Goal: Book appointment/travel/reservation: Book appointment/travel/reservation

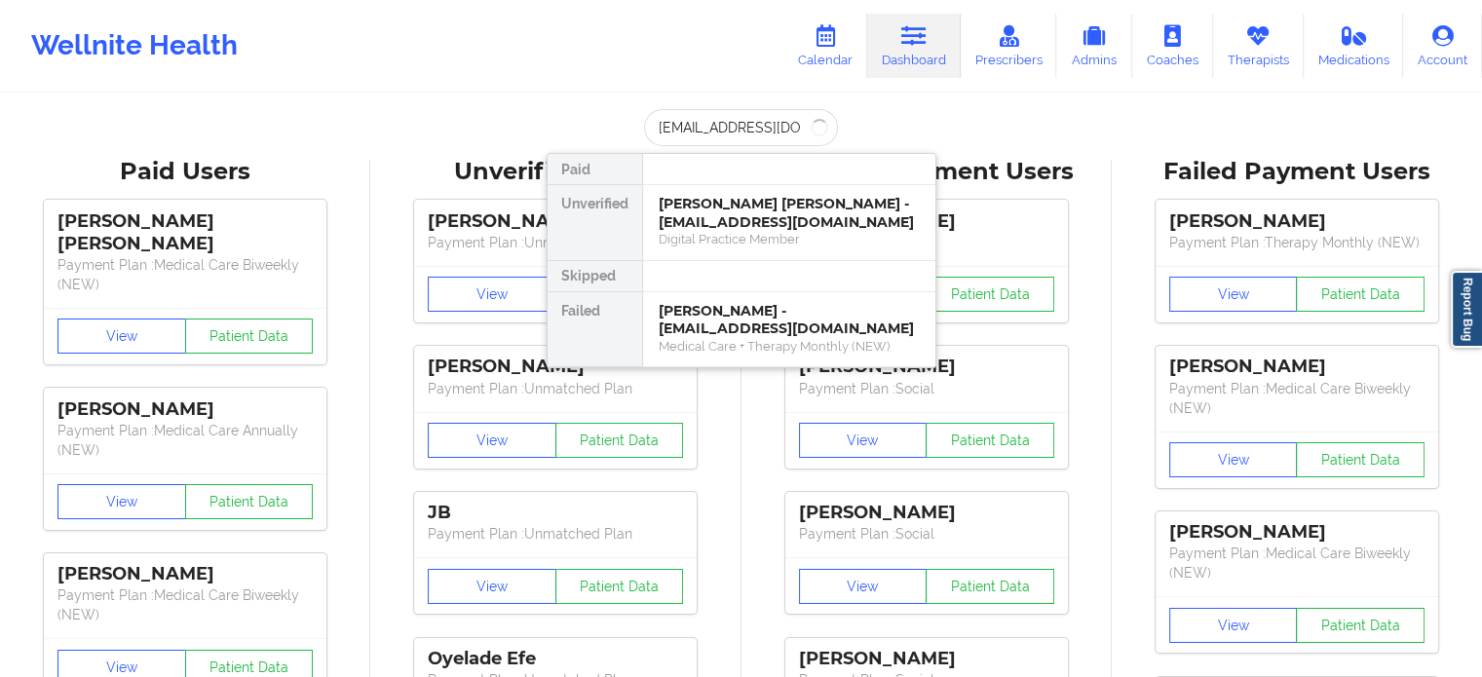
scroll to position [0, 18]
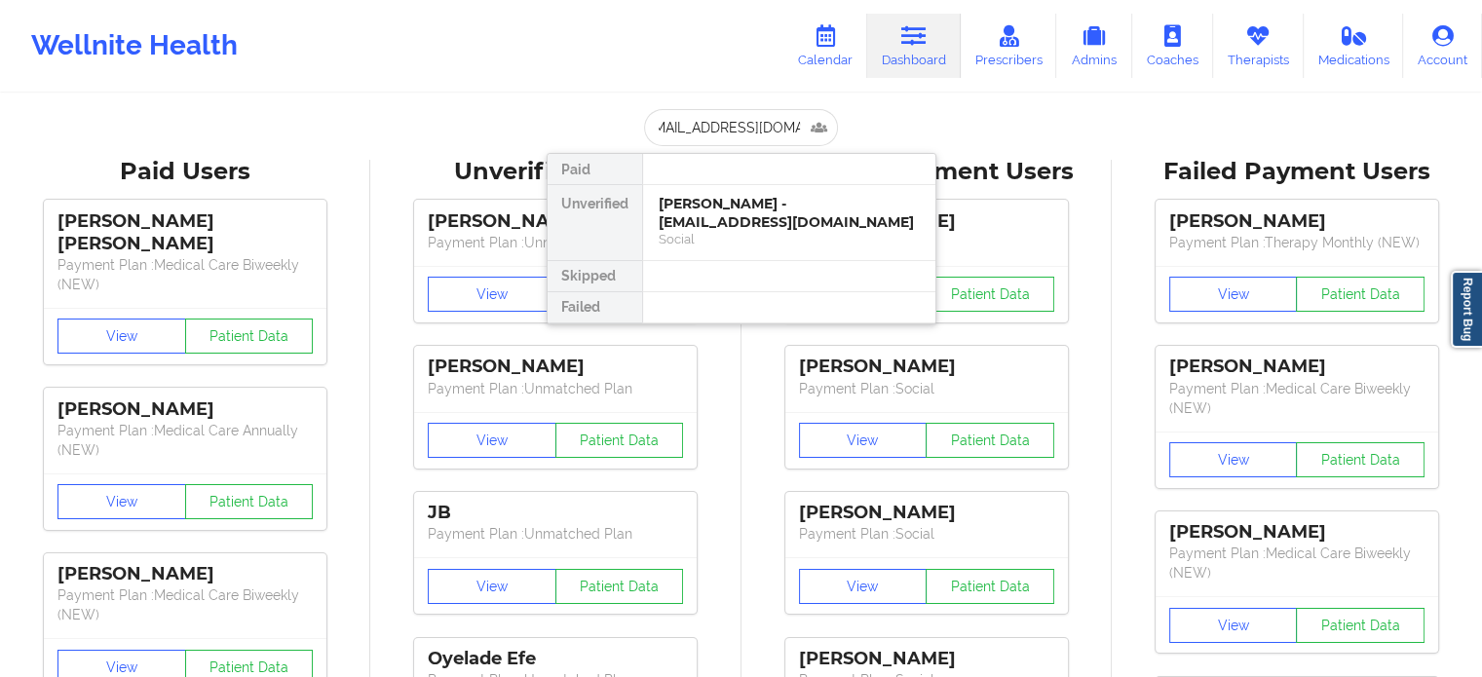
click at [753, 232] on div "Social" at bounding box center [789, 239] width 261 height 17
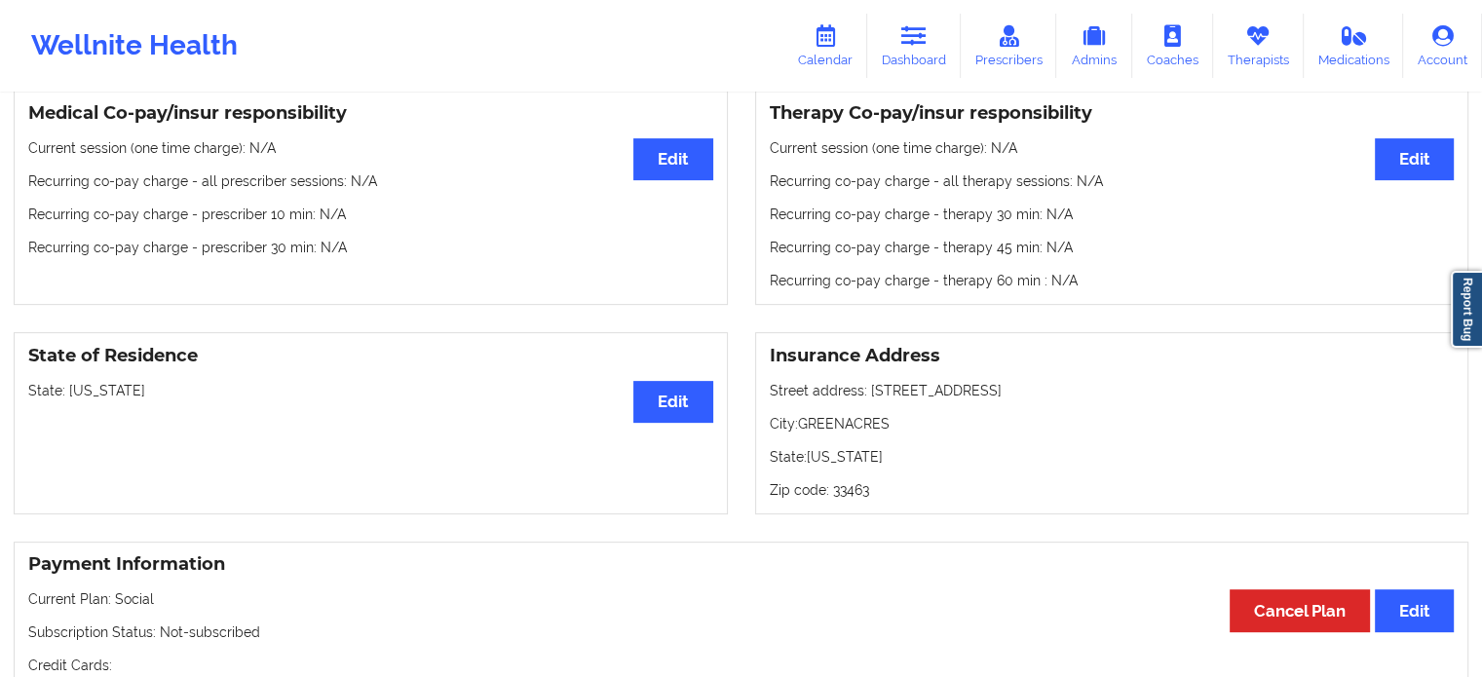
scroll to position [585, 0]
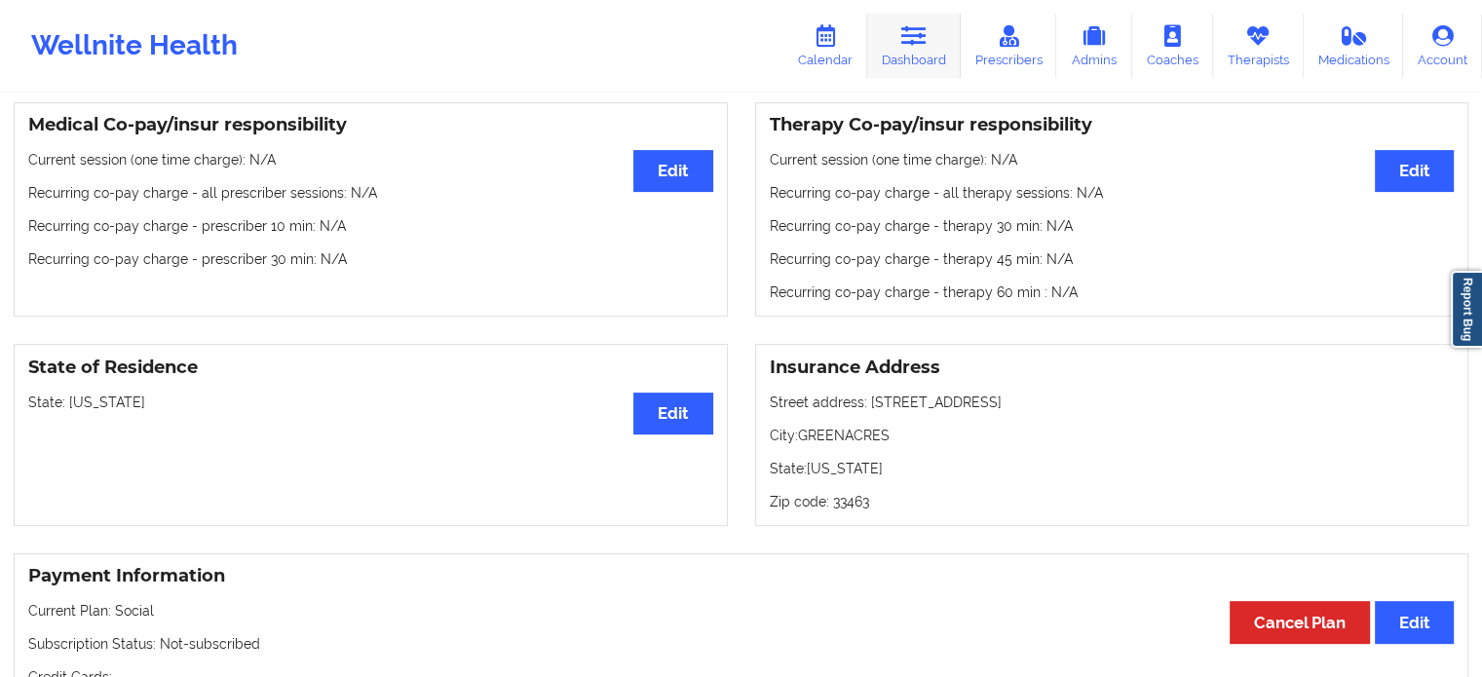
click at [879, 39] on link "Dashboard" at bounding box center [914, 46] width 94 height 64
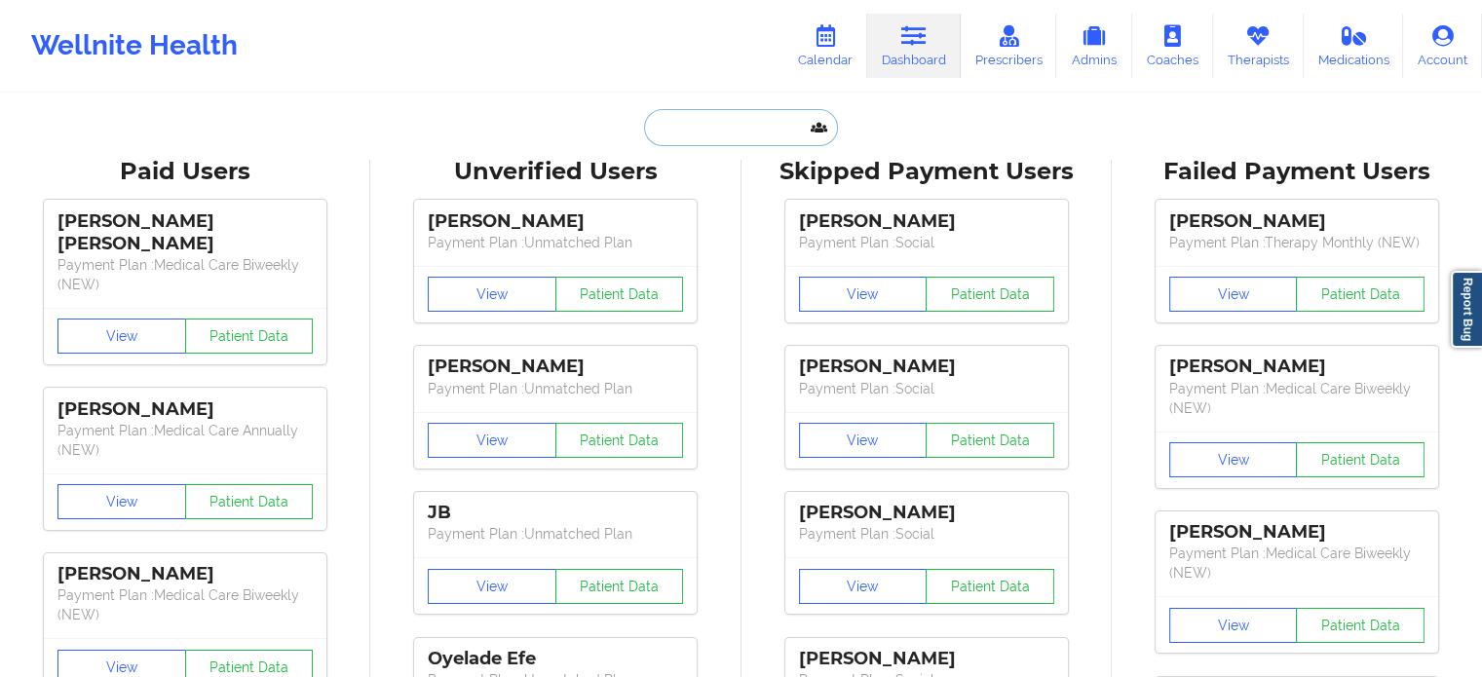
click at [702, 127] on input "text" at bounding box center [740, 127] width 193 height 37
paste input "[EMAIL_ADDRESS][DOMAIN_NAME]"
type input "[EMAIL_ADDRESS][DOMAIN_NAME]"
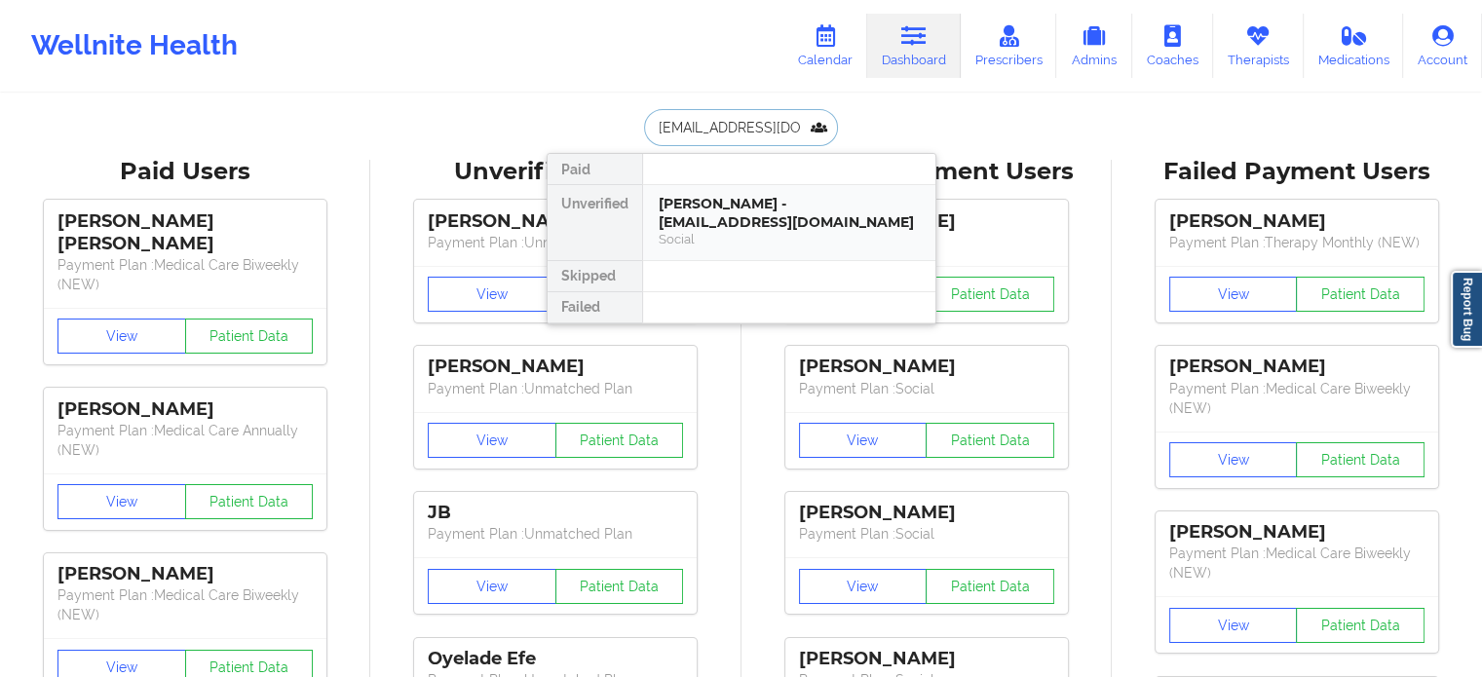
click at [714, 213] on div "[PERSON_NAME] - [EMAIL_ADDRESS][DOMAIN_NAME]" at bounding box center [789, 213] width 261 height 36
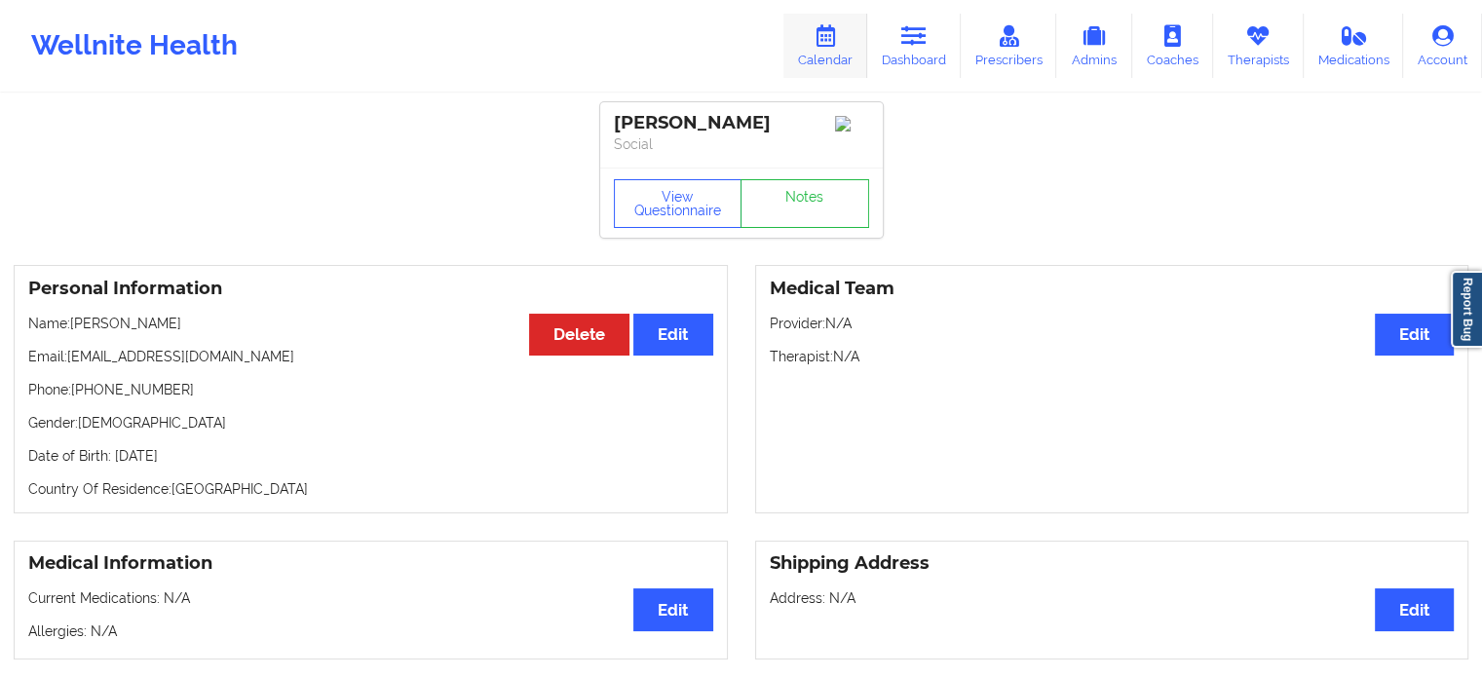
drag, startPoint x: 899, startPoint y: 73, endPoint x: 863, endPoint y: 69, distance: 36.3
click at [898, 72] on link "Dashboard" at bounding box center [914, 46] width 94 height 64
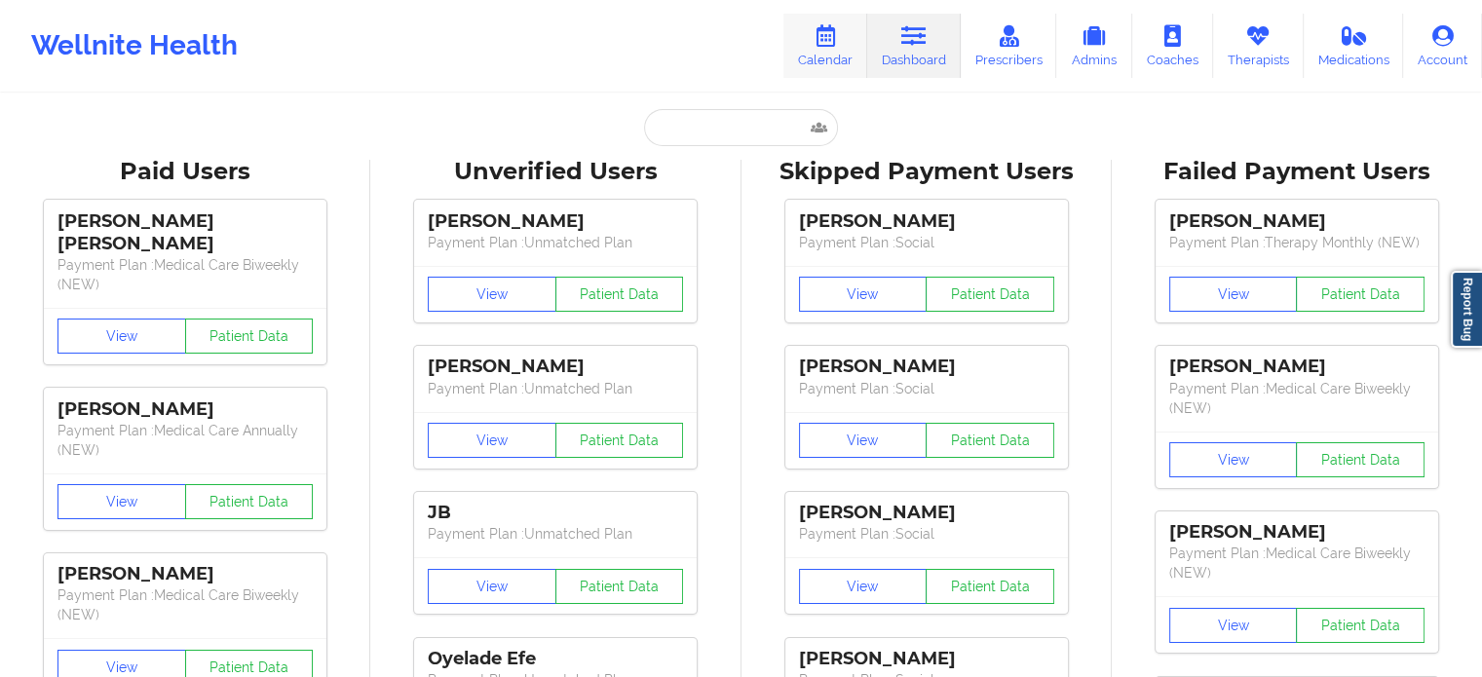
click at [826, 52] on link "Calendar" at bounding box center [825, 46] width 84 height 64
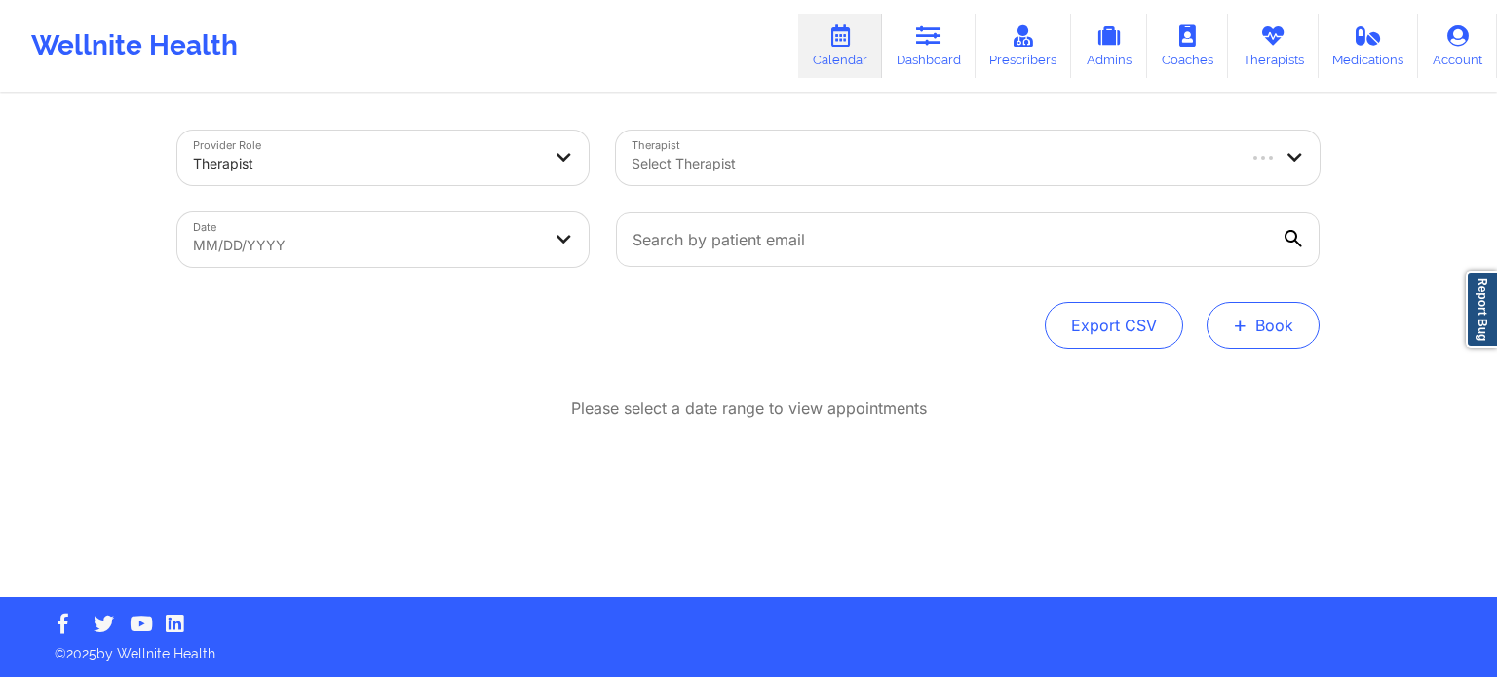
click at [1247, 330] on span "+" at bounding box center [1240, 325] width 15 height 11
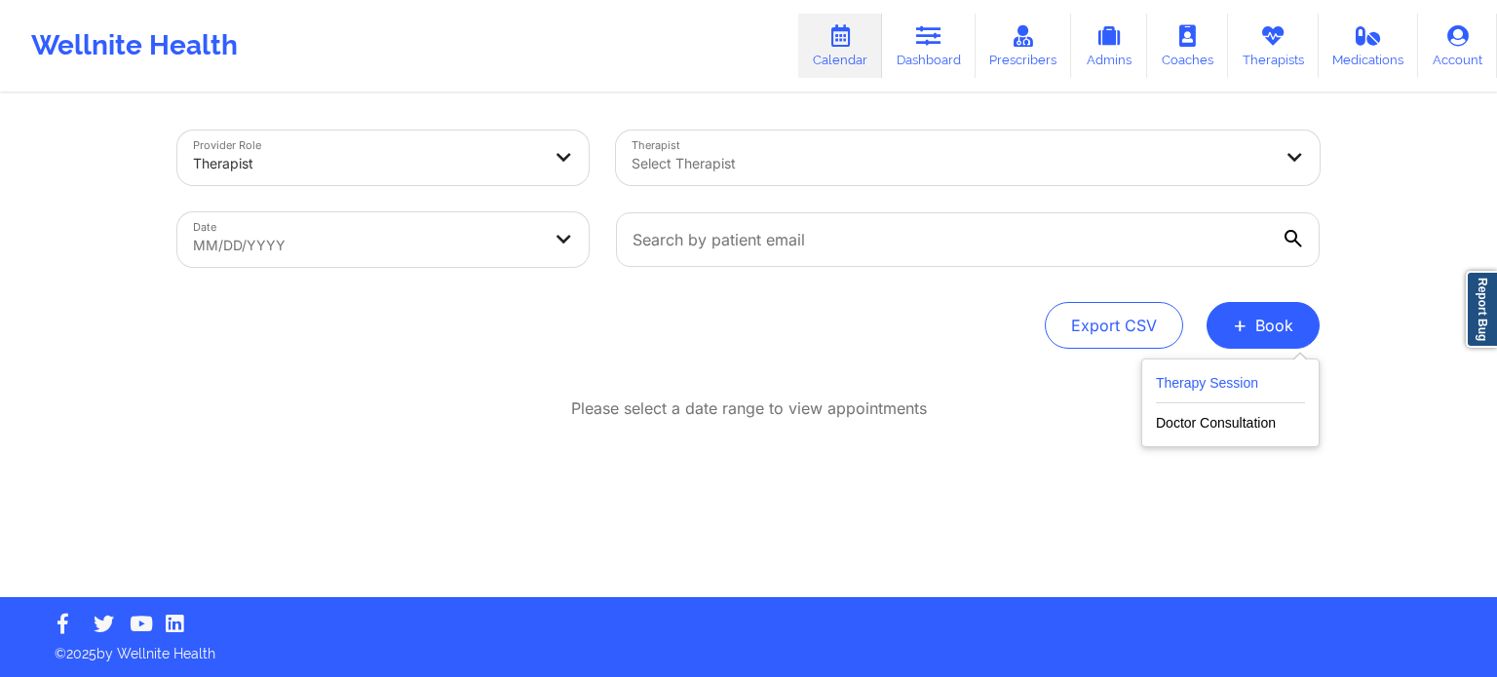
click at [1229, 385] on button "Therapy Session" at bounding box center [1230, 387] width 149 height 32
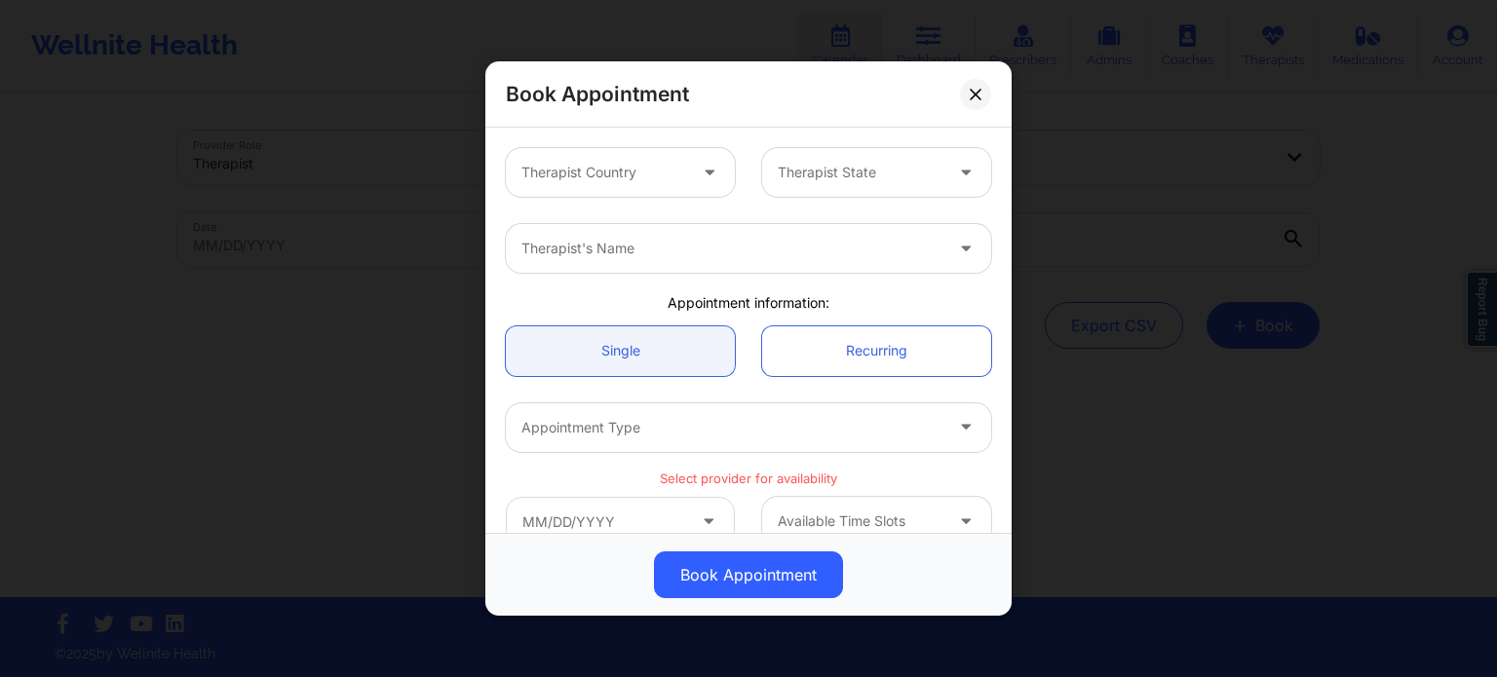
click at [647, 170] on div at bounding box center [603, 172] width 165 height 23
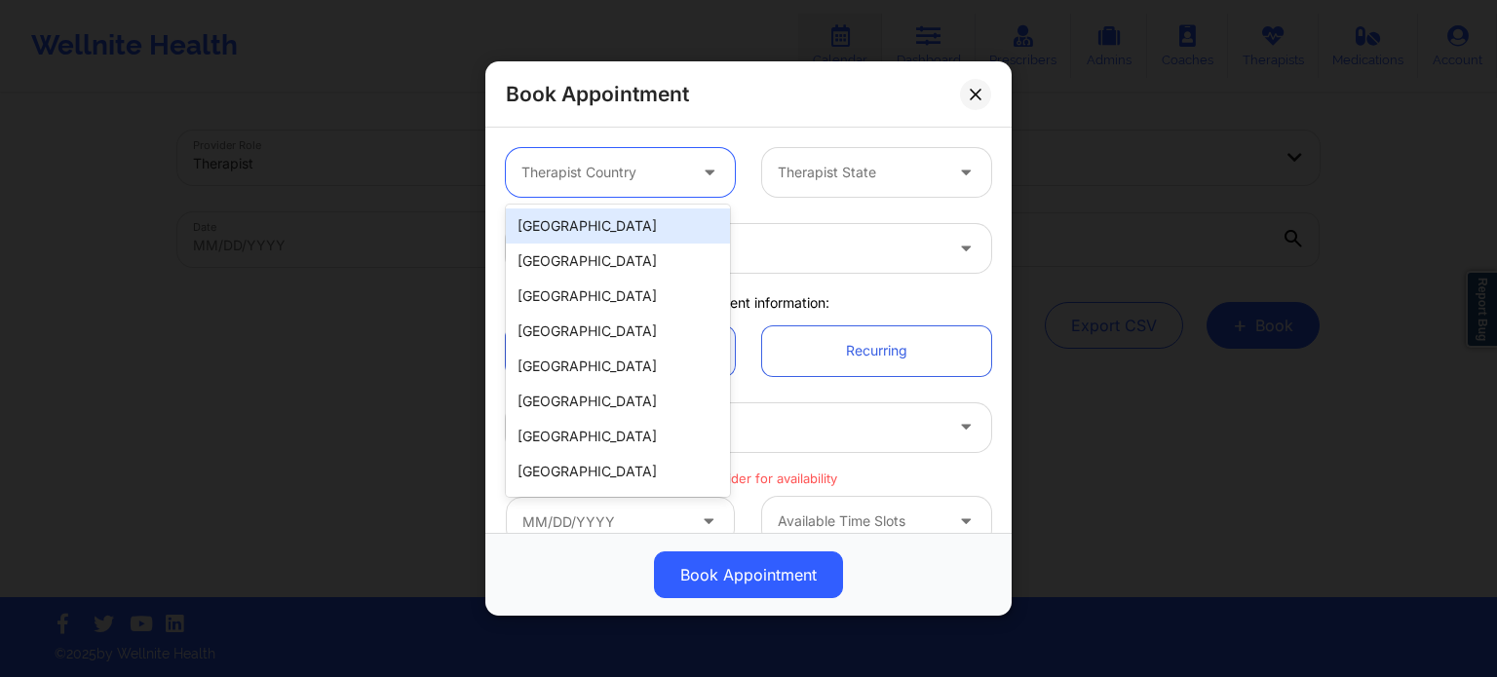
click at [651, 232] on div "[GEOGRAPHIC_DATA]" at bounding box center [618, 226] width 224 height 35
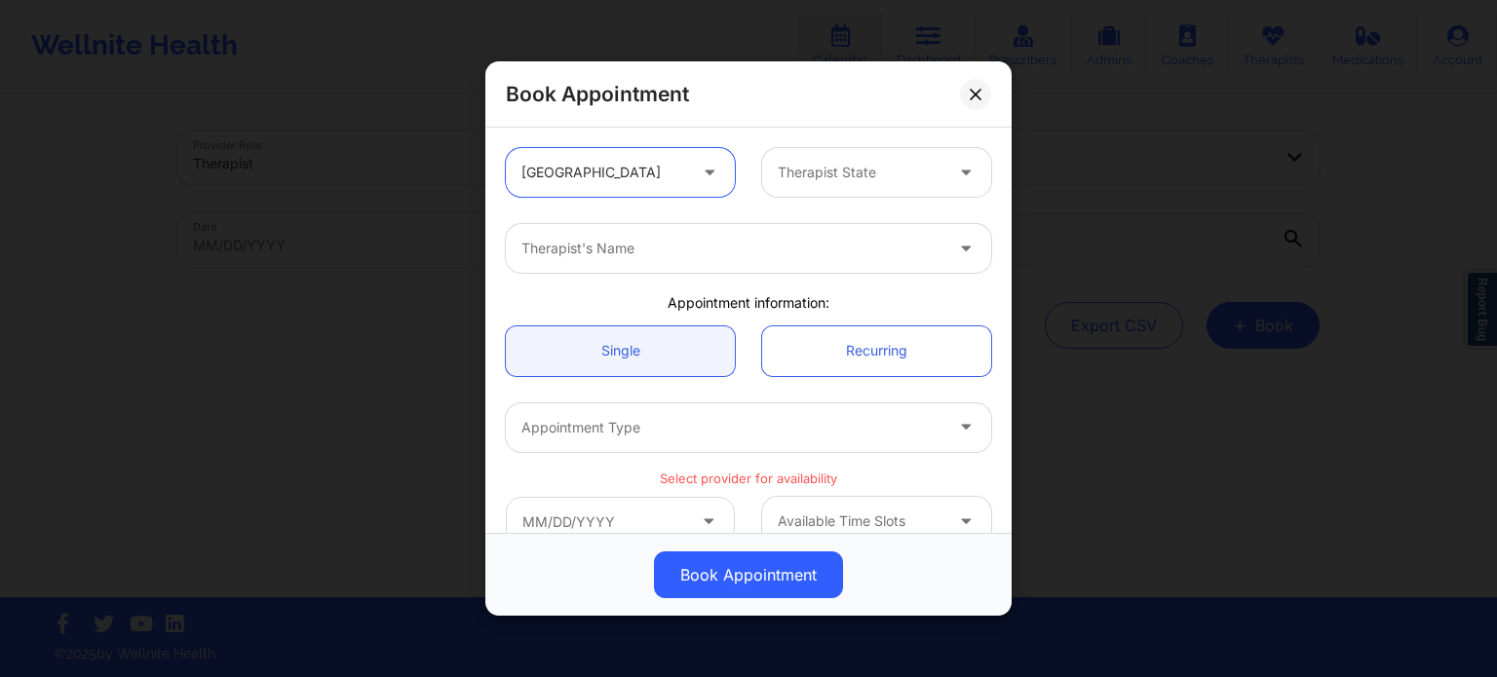
click at [867, 187] on div "Therapist State" at bounding box center [853, 172] width 182 height 49
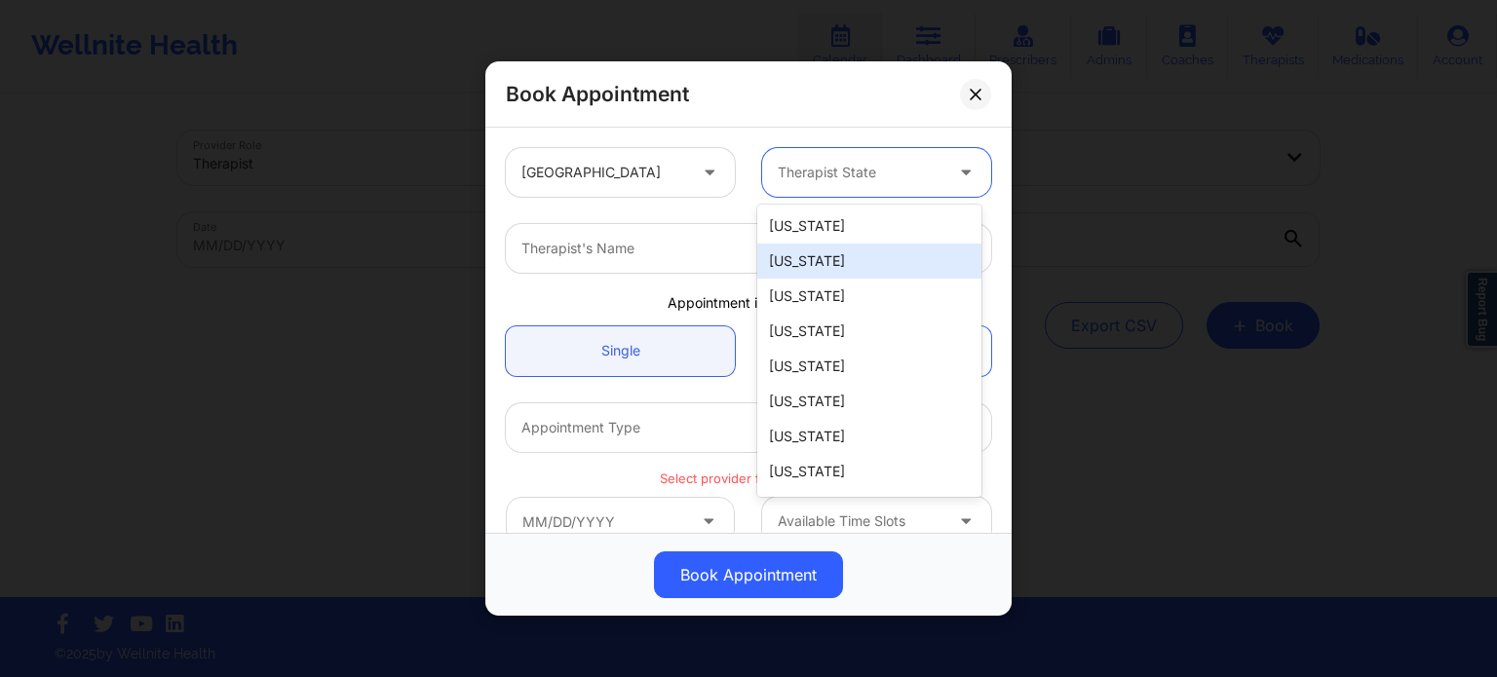
type input "f"
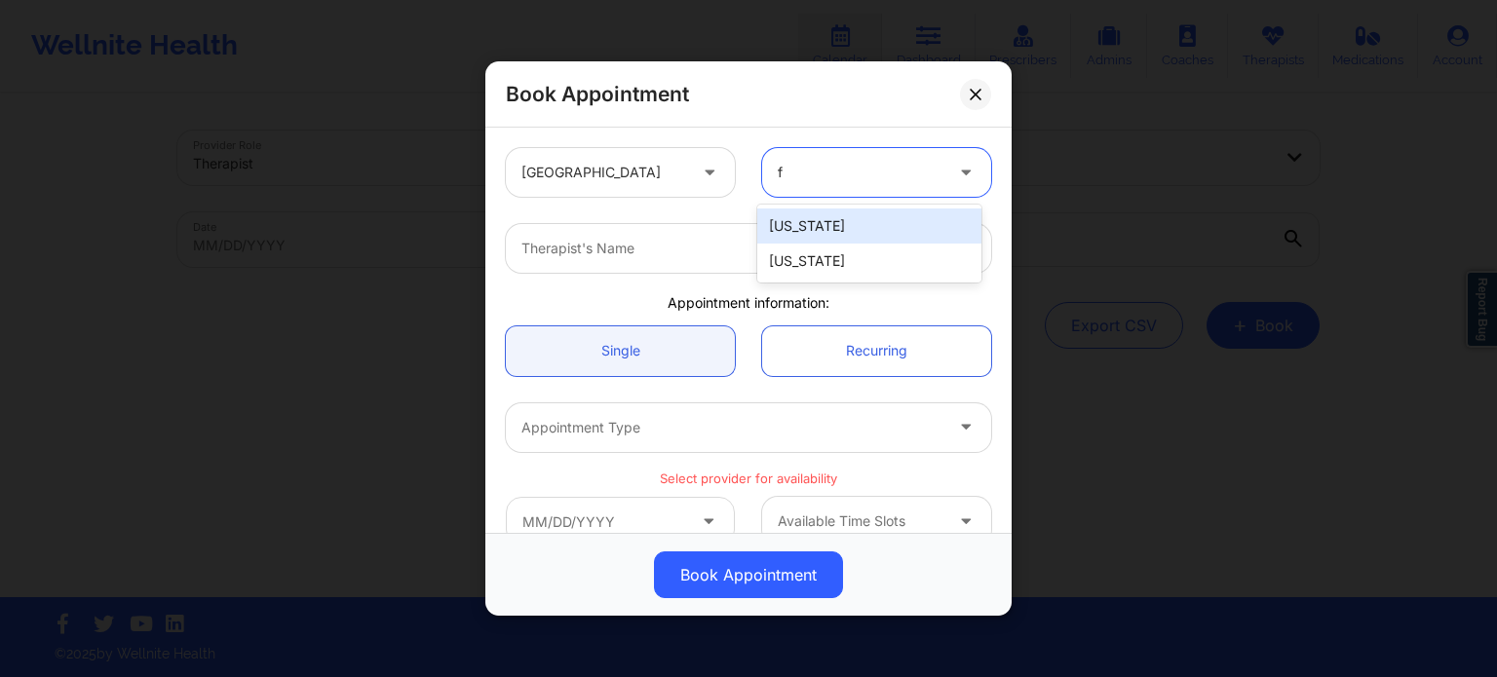
click at [824, 262] on div "[US_STATE]" at bounding box center [869, 261] width 224 height 35
click at [699, 247] on div at bounding box center [731, 248] width 421 height 23
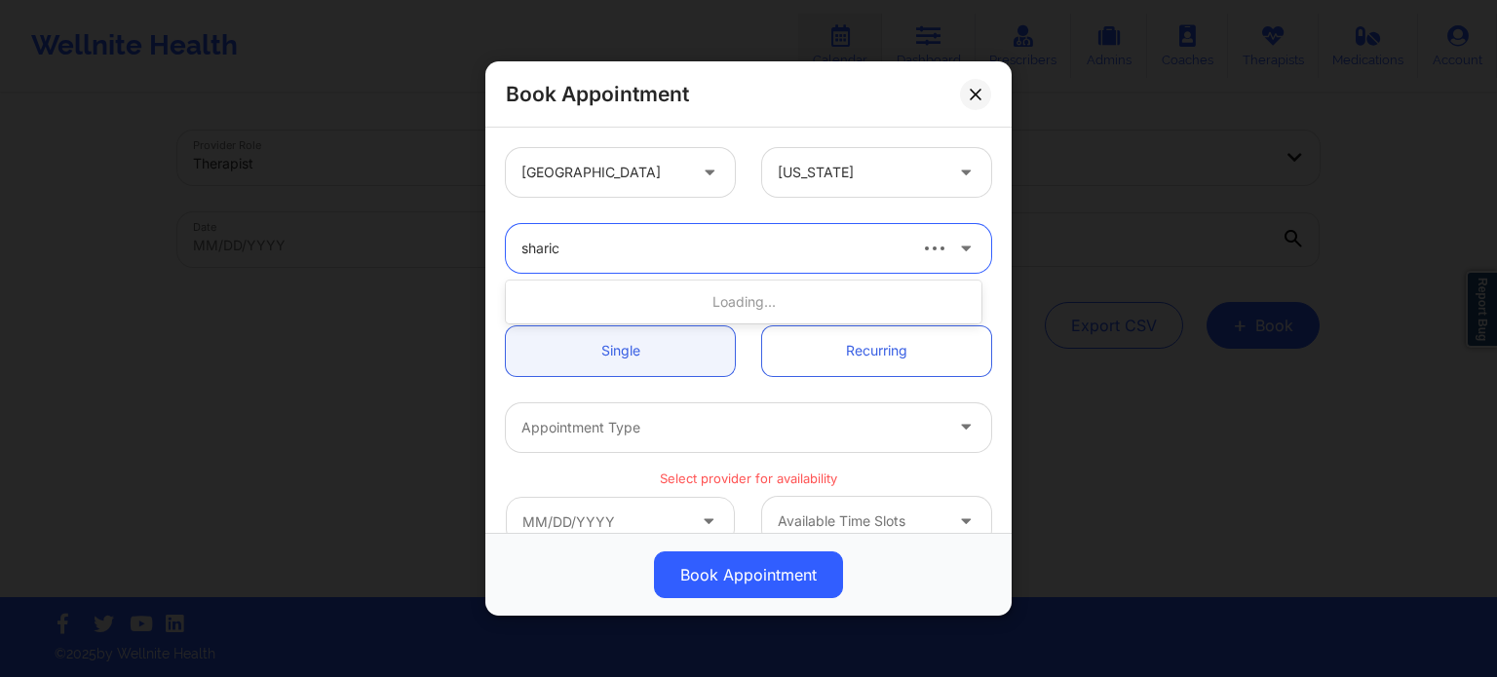
type input "[PERSON_NAME]"
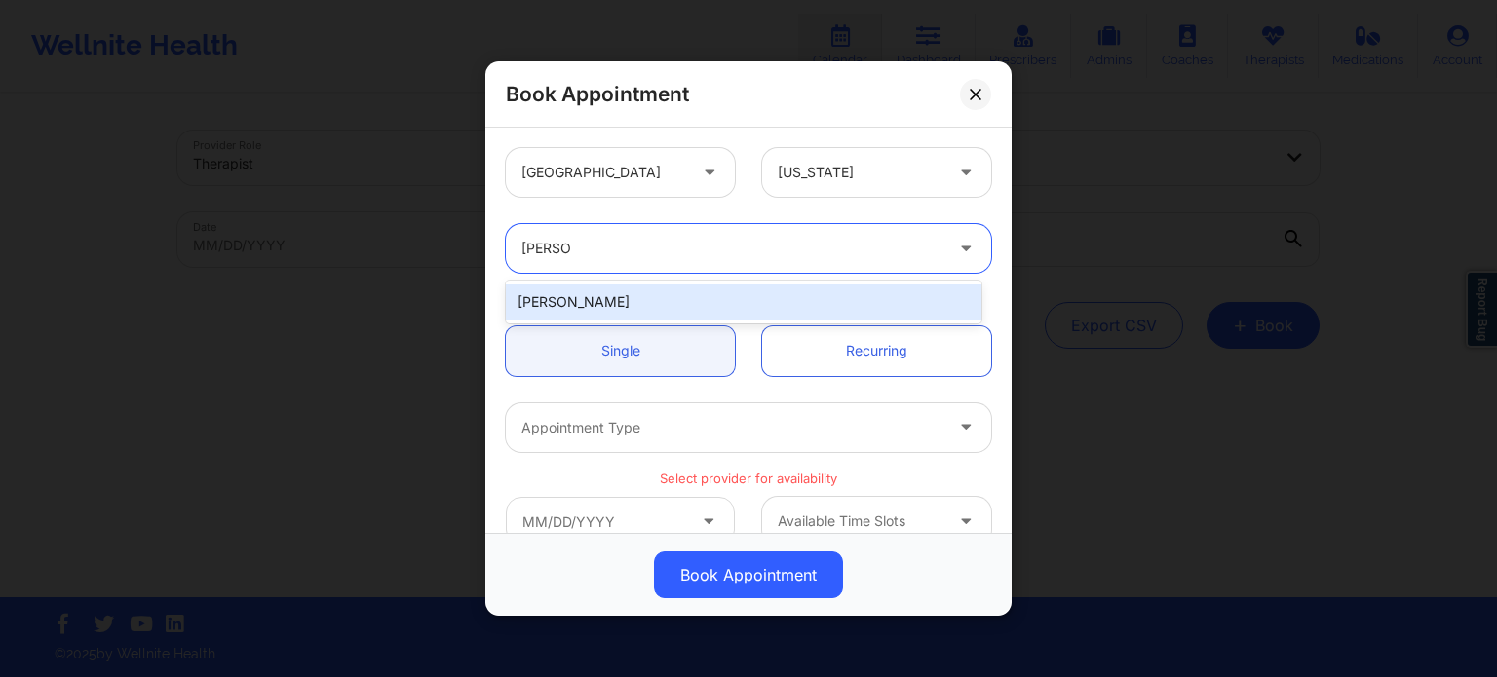
click at [670, 307] on div "[PERSON_NAME]" at bounding box center [744, 302] width 476 height 35
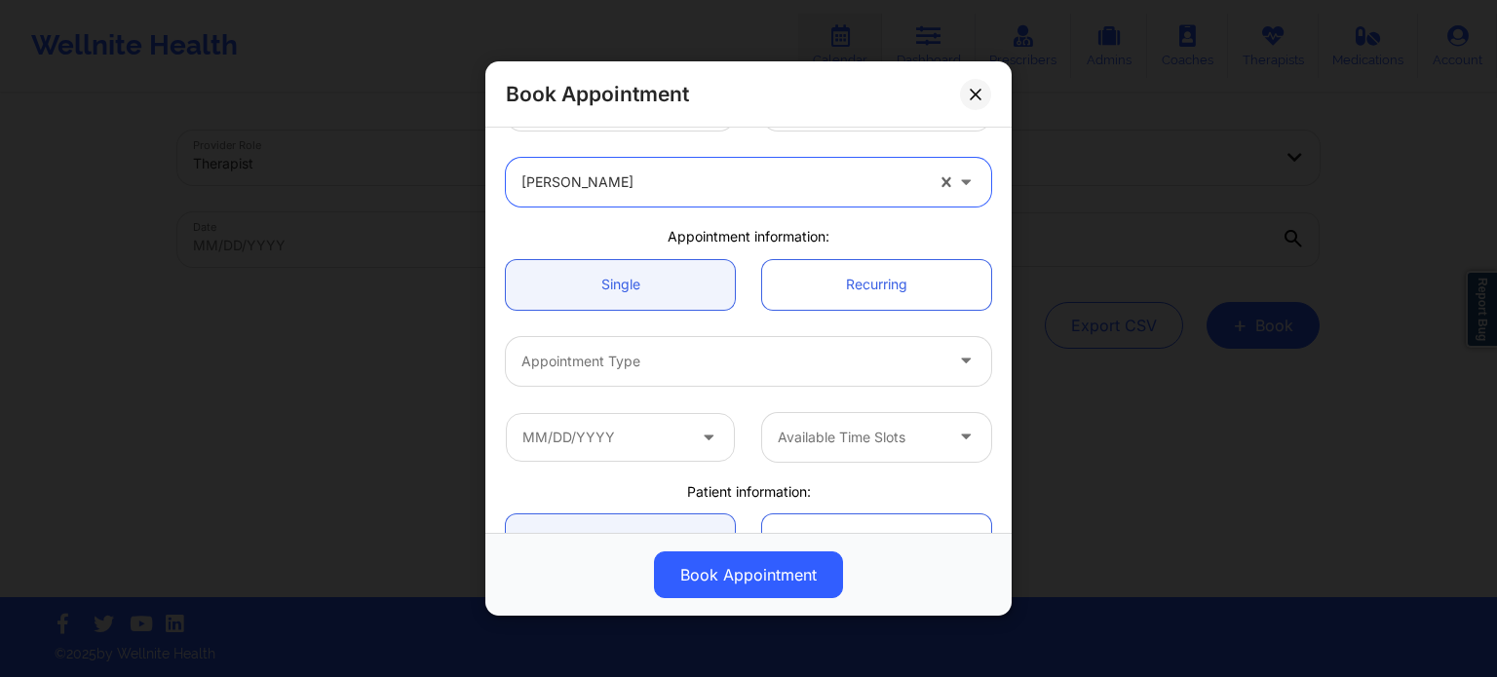
scroll to position [97, 0]
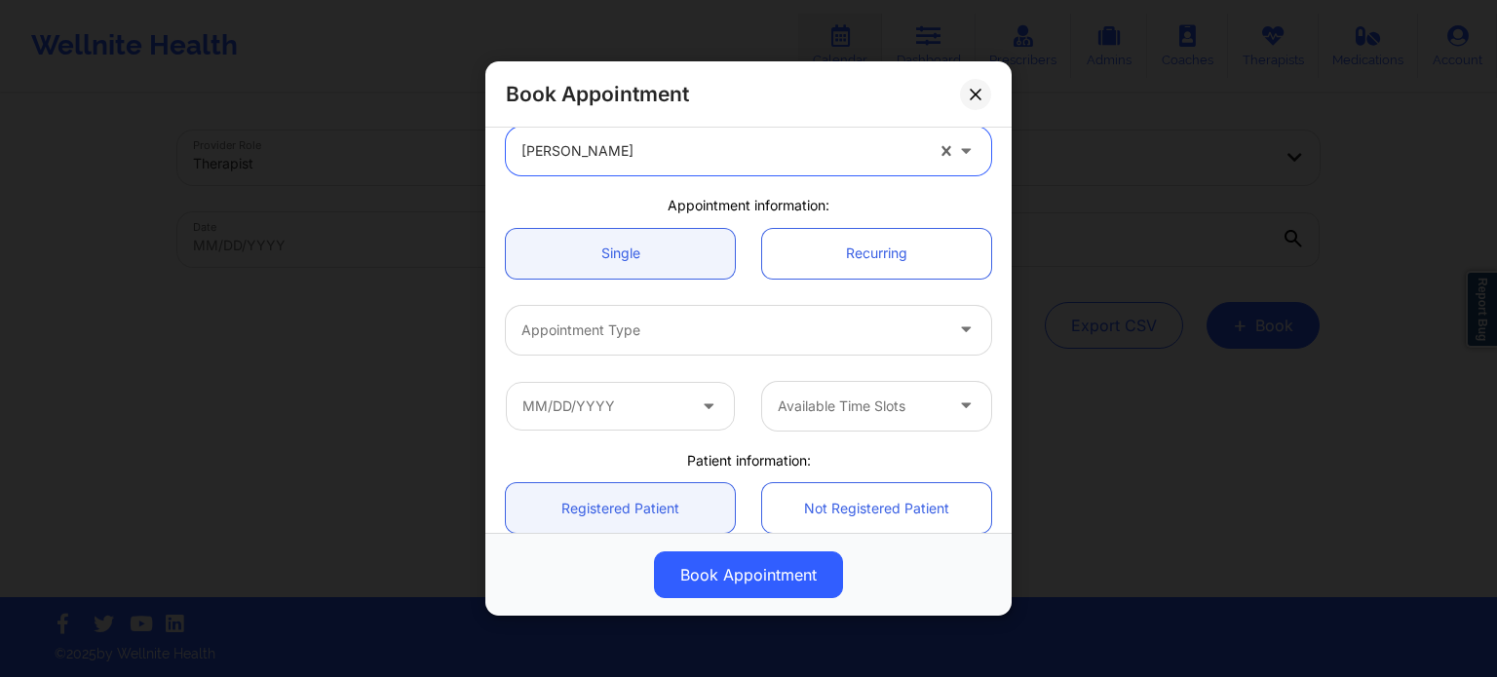
click at [659, 330] on div at bounding box center [731, 330] width 421 height 23
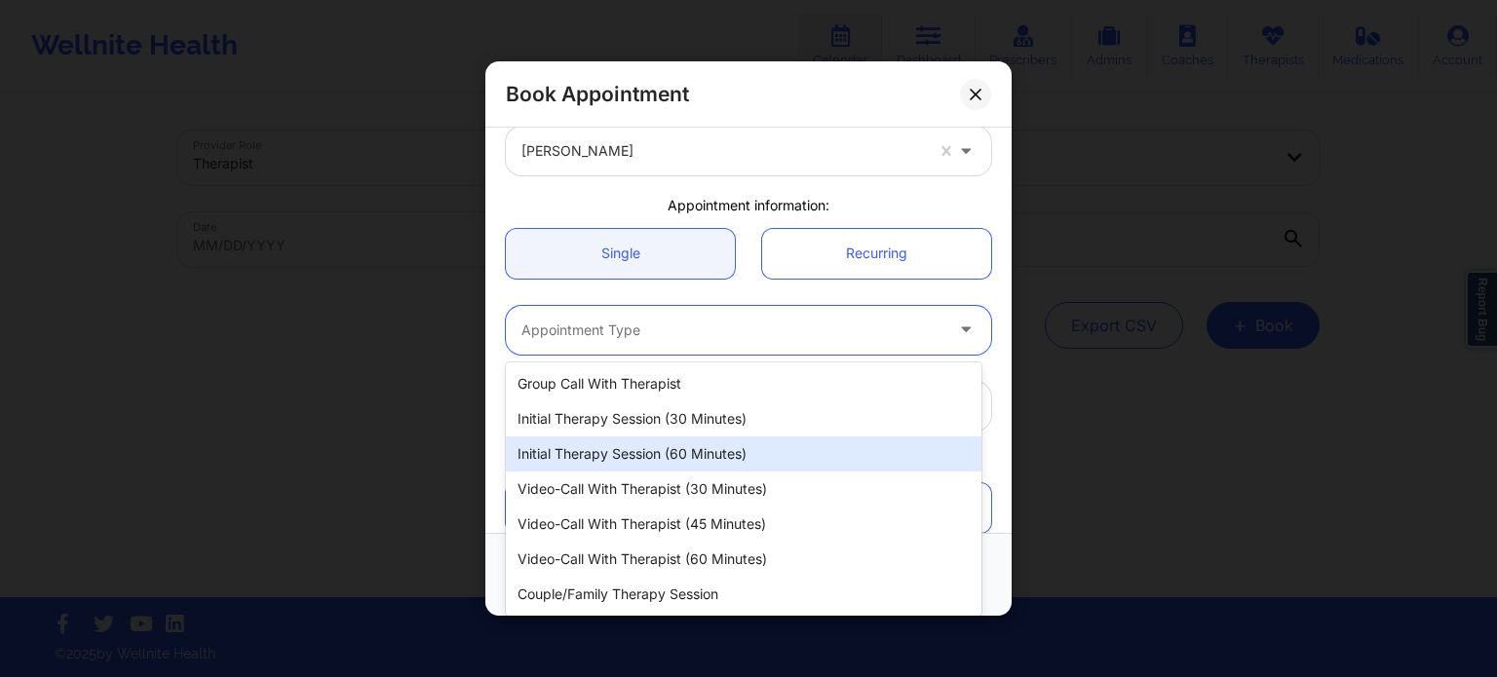
click at [669, 453] on div "Initial Therapy Session (60 minutes)" at bounding box center [744, 454] width 476 height 35
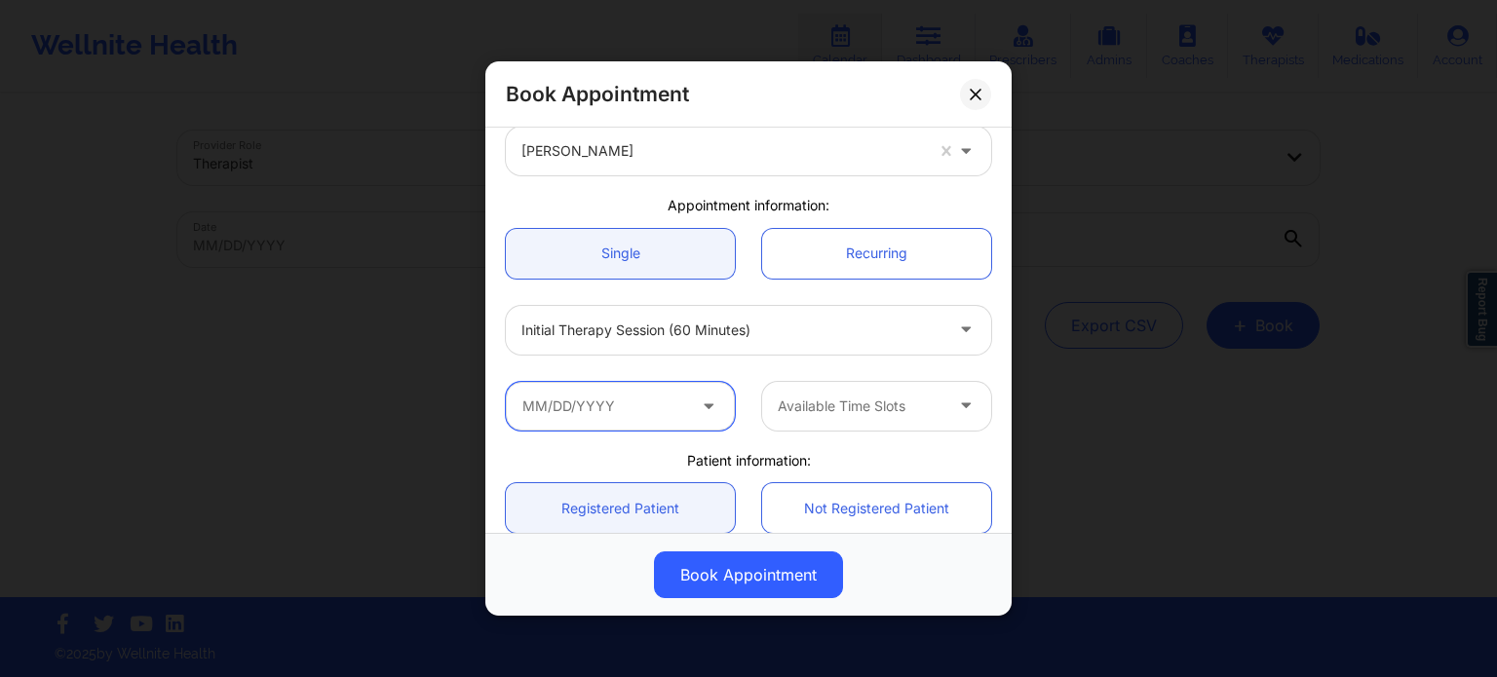
click at [636, 416] on input "text" at bounding box center [620, 406] width 229 height 49
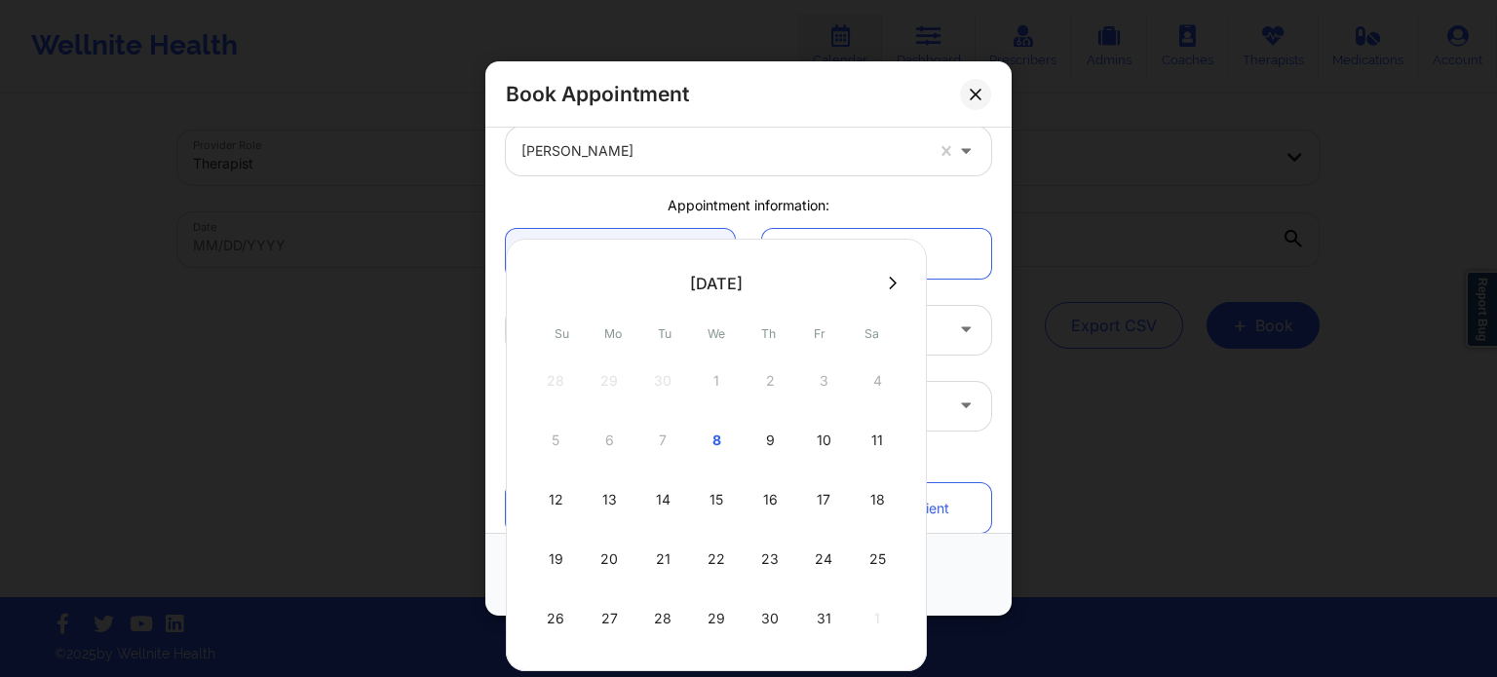
click at [768, 449] on div "9" at bounding box center [769, 440] width 49 height 55
type input "[DATE]"
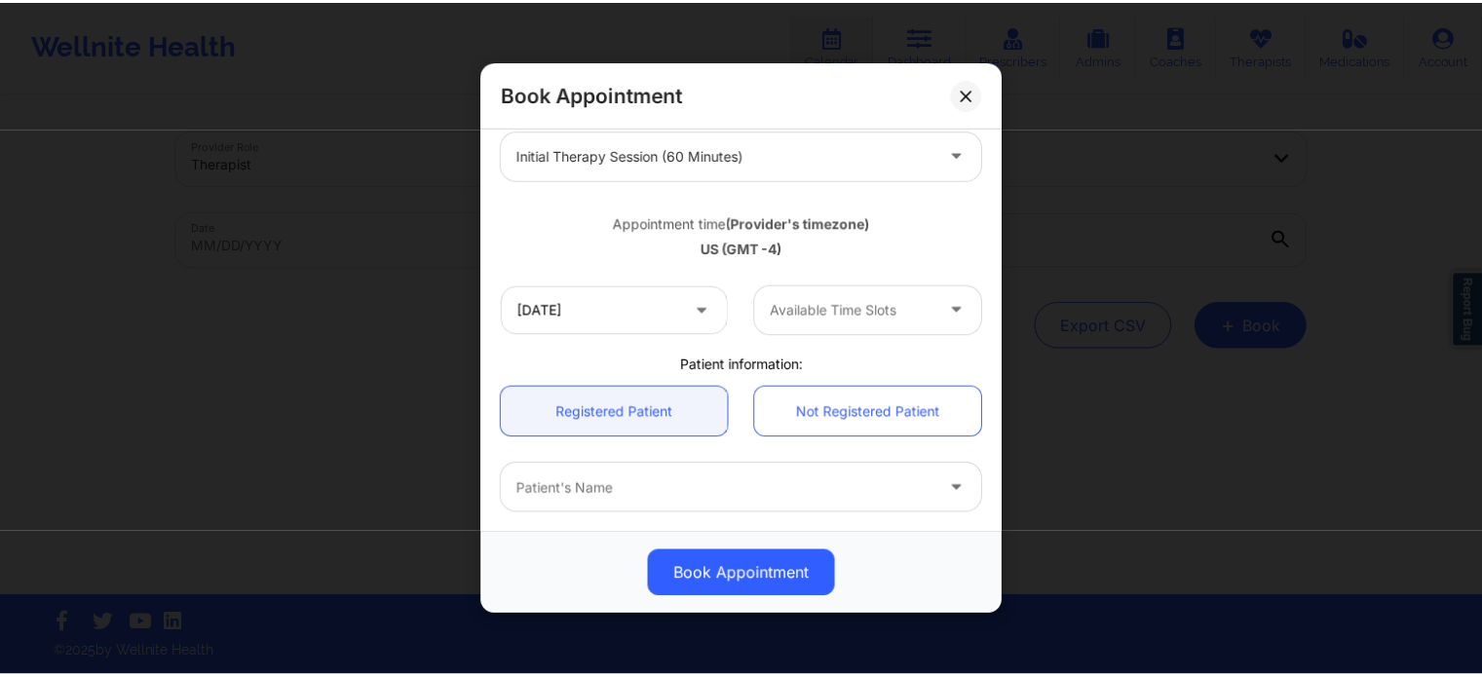
scroll to position [292, 0]
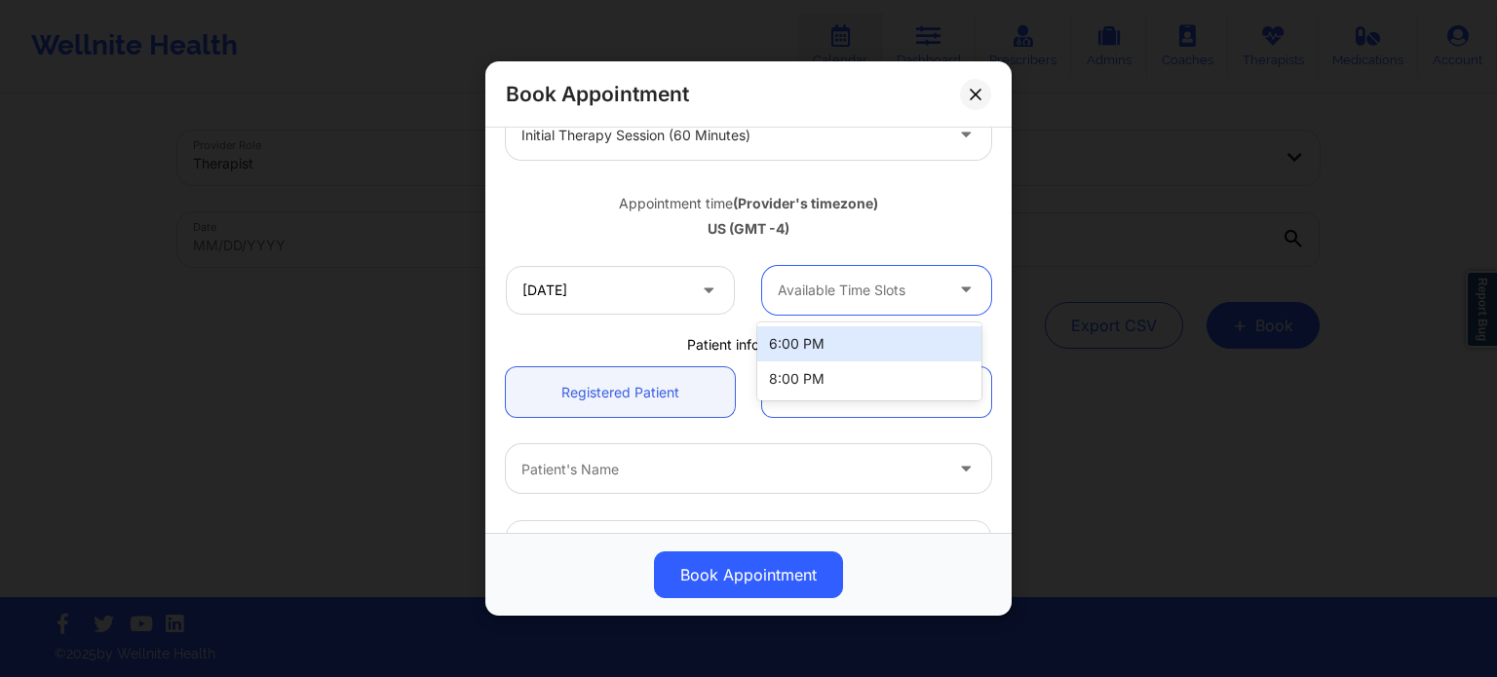
click at [819, 297] on div at bounding box center [860, 290] width 165 height 23
click at [811, 340] on div "6:00 PM" at bounding box center [869, 343] width 224 height 35
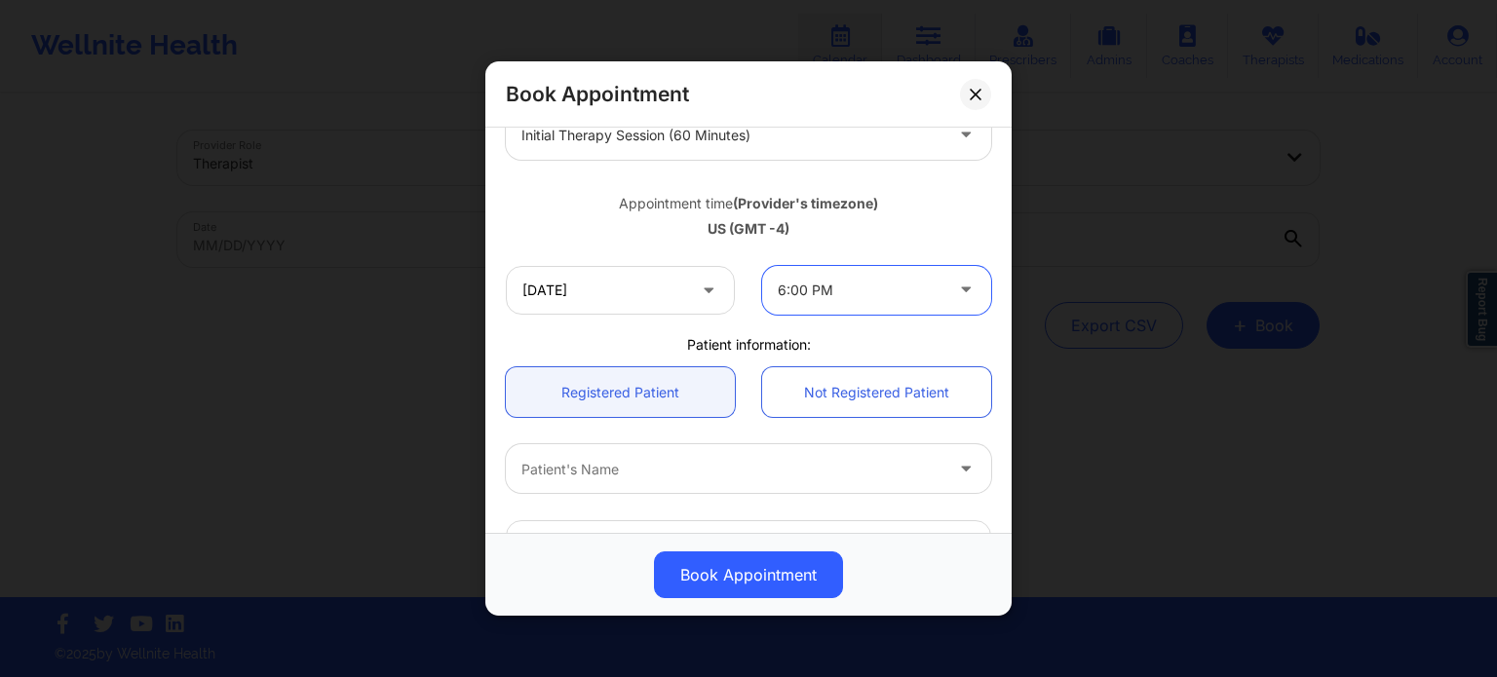
click at [883, 237] on div "US (GMT -4)" at bounding box center [748, 228] width 485 height 19
click at [977, 95] on icon at bounding box center [975, 94] width 11 height 11
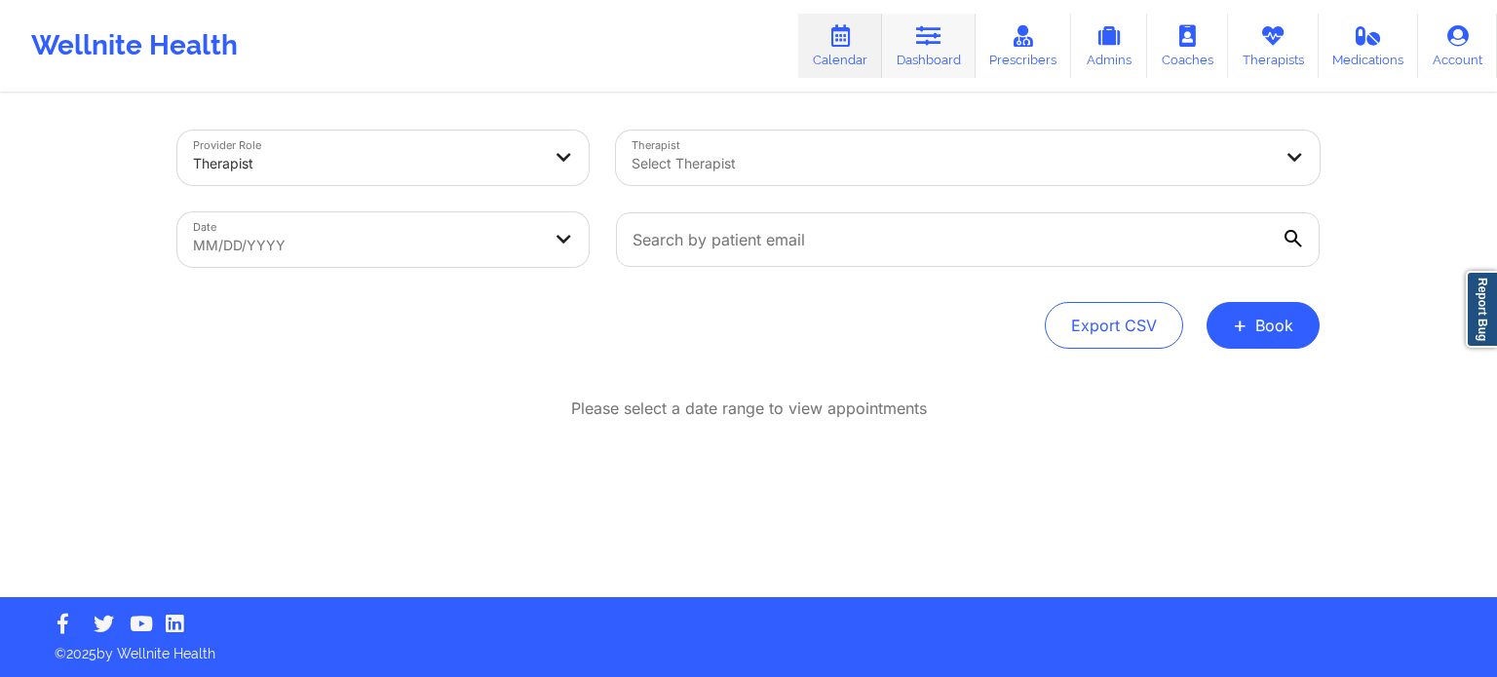
click at [924, 40] on icon at bounding box center [928, 35] width 25 height 21
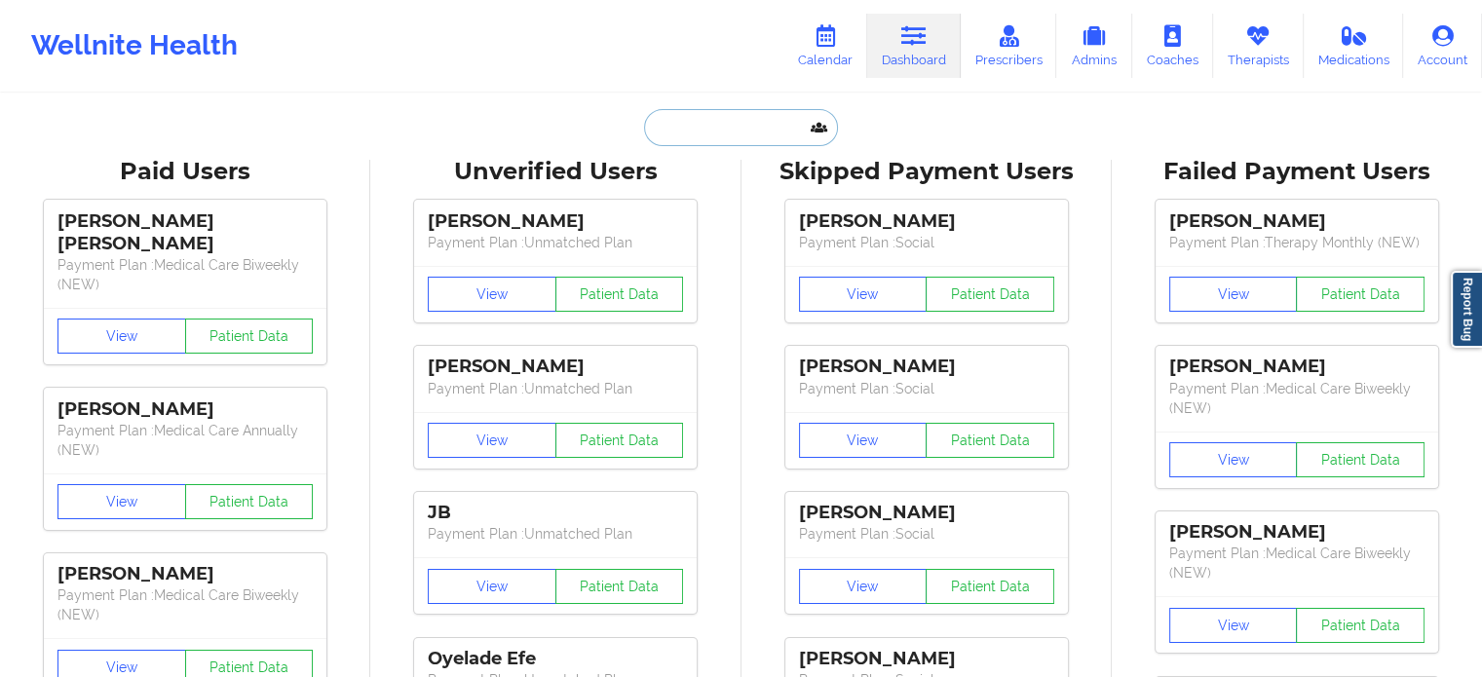
click at [725, 127] on input "text" at bounding box center [740, 127] width 193 height 37
paste input "[EMAIL_ADDRESS][DOMAIN_NAME]"
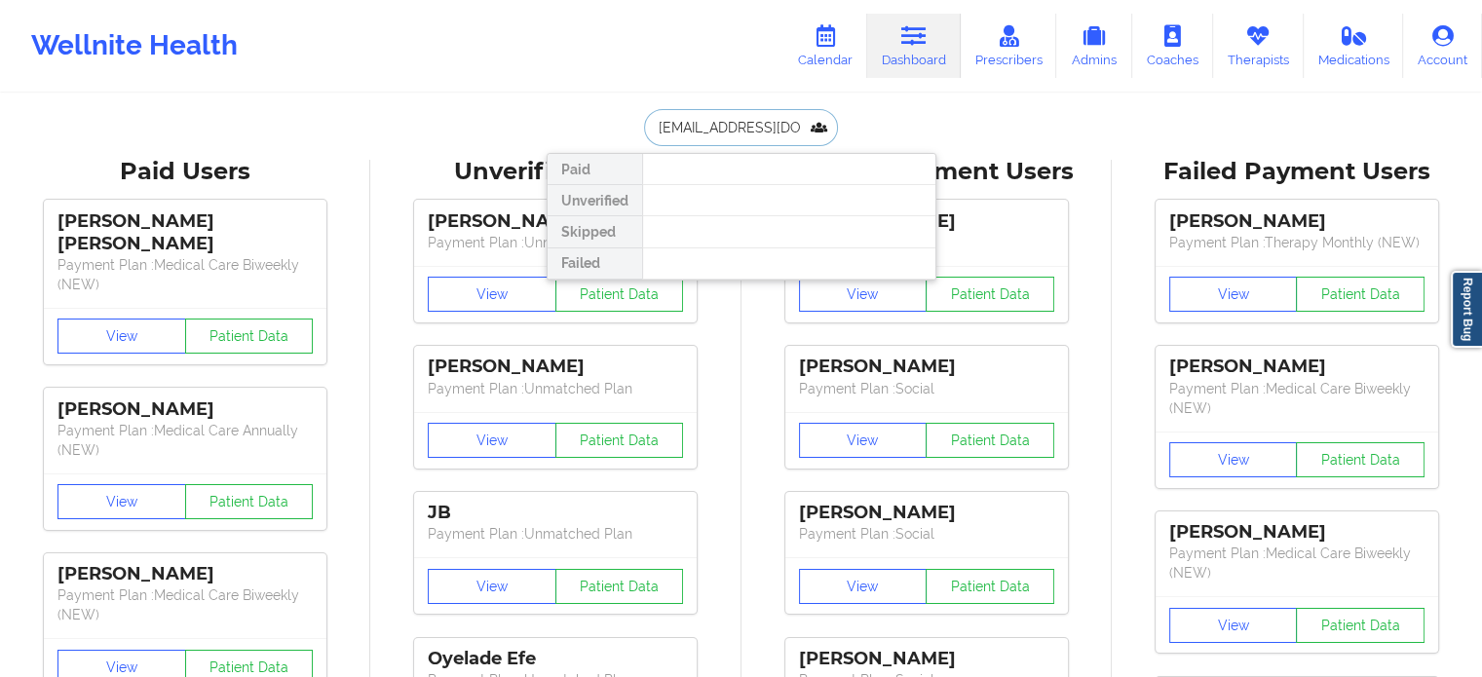
click at [756, 138] on input "[EMAIL_ADDRESS][DOMAIN_NAME]" at bounding box center [740, 127] width 193 height 37
click at [756, 137] on input "[EMAIL_ADDRESS][DOMAIN_NAME]" at bounding box center [740, 127] width 193 height 37
paste input "[EMAIL_ADDRESS][DOMAIN_NAME]"
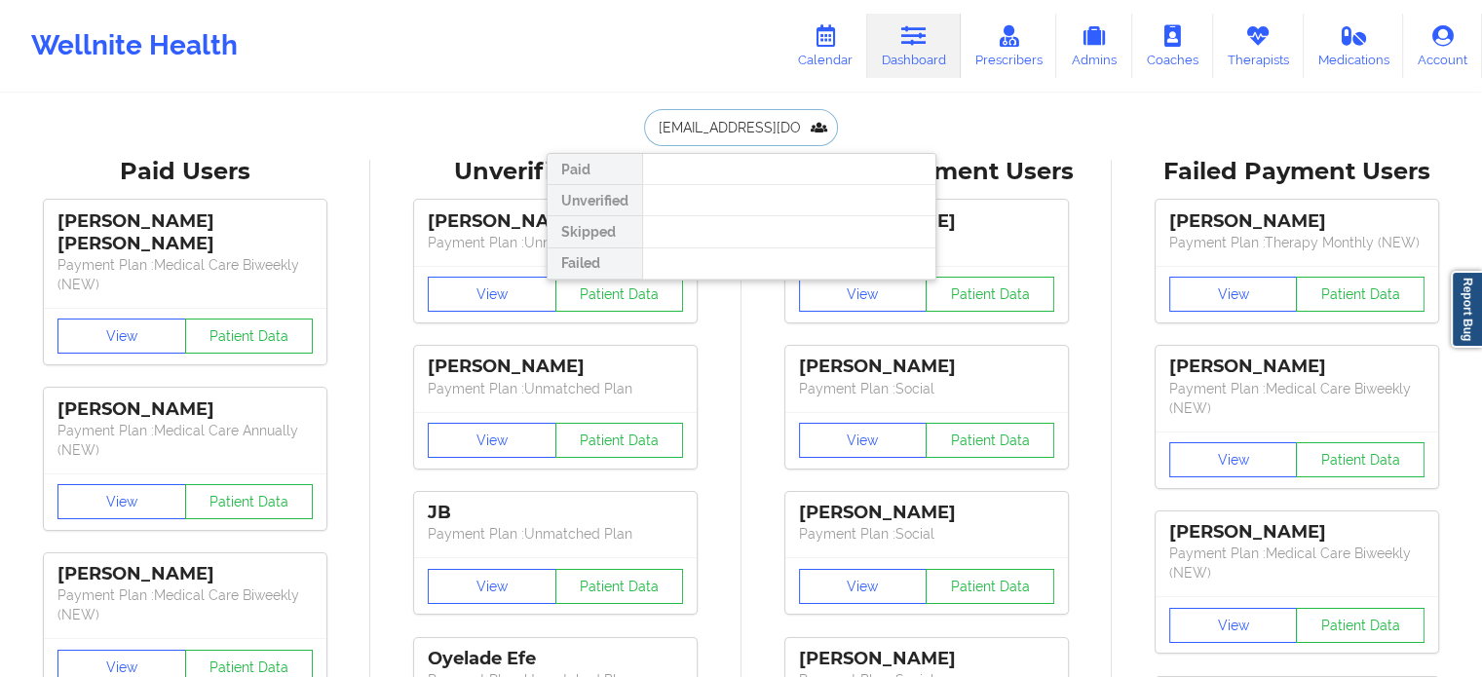
scroll to position [0, 39]
type input "[EMAIL_ADDRESS][DOMAIN_NAME]"
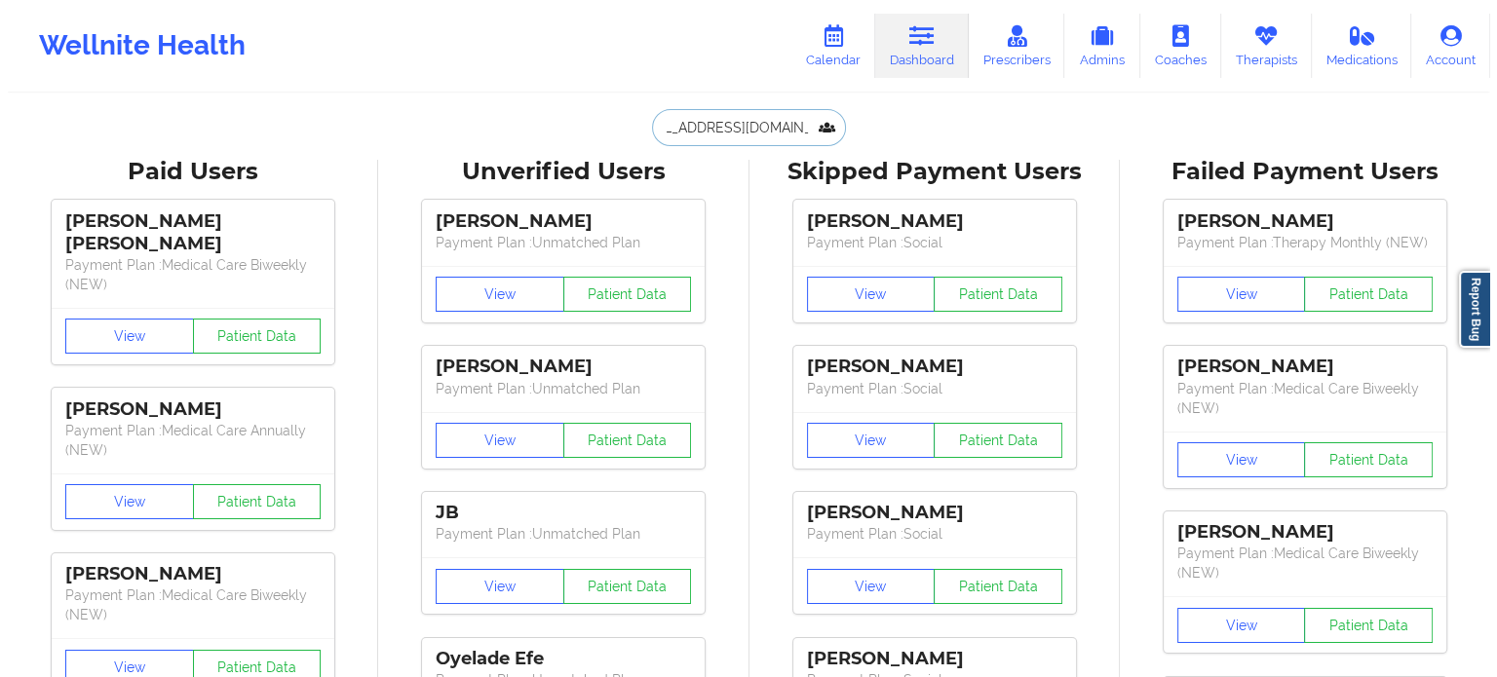
scroll to position [0, 0]
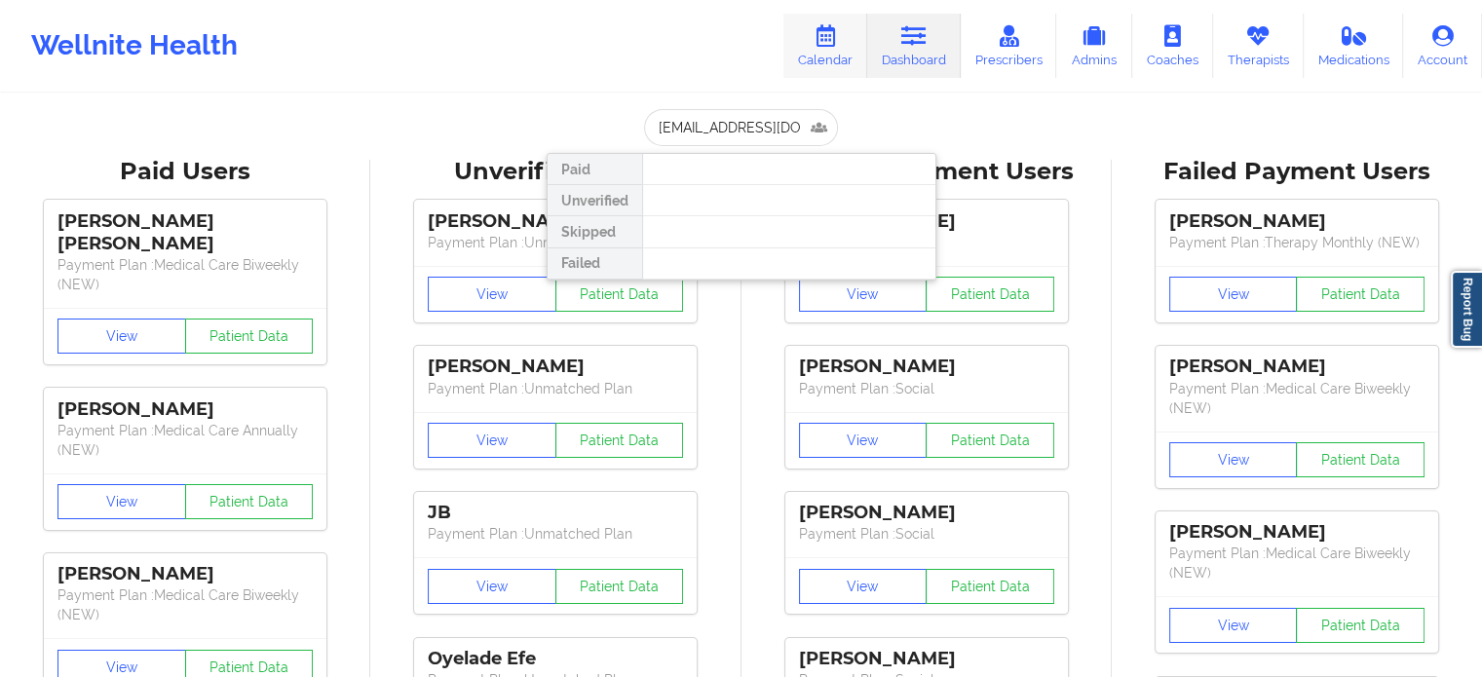
click at [831, 49] on link "Calendar" at bounding box center [825, 46] width 84 height 64
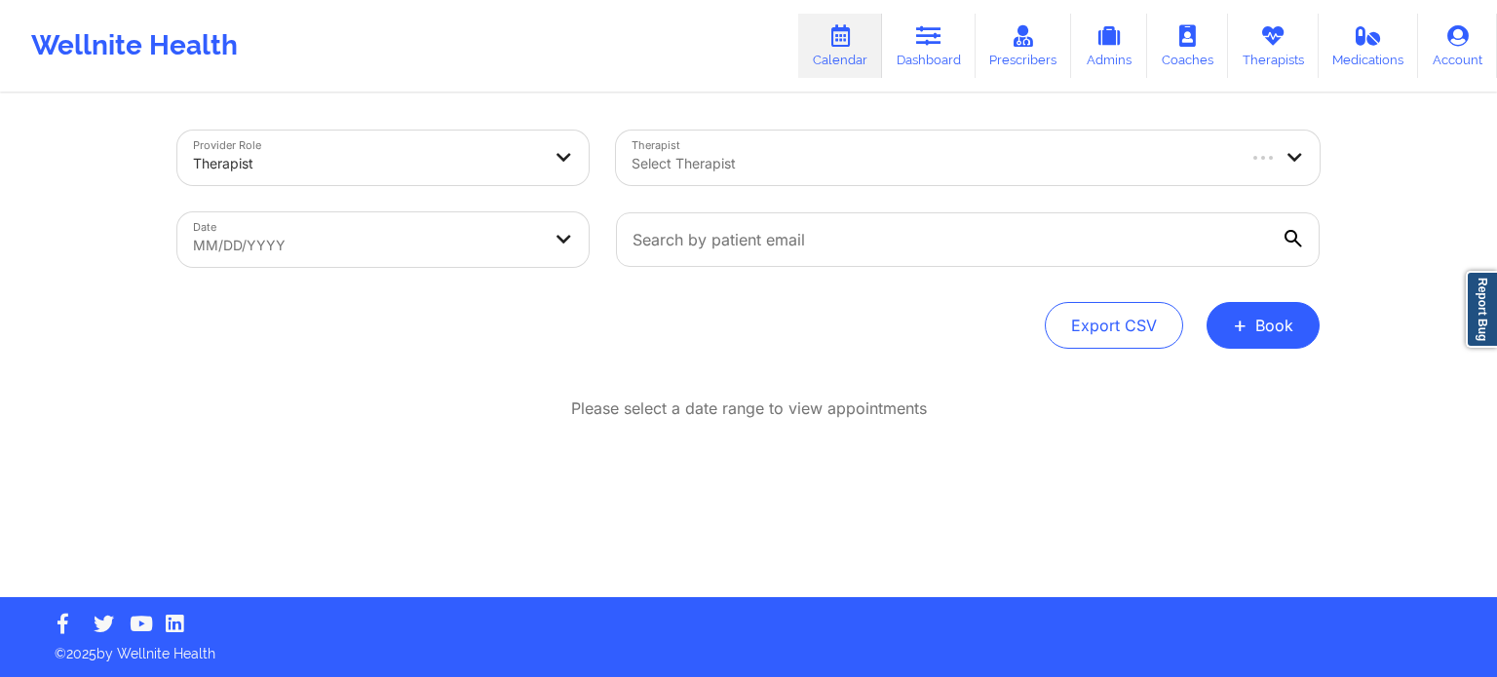
click at [751, 155] on div at bounding box center [931, 163] width 600 height 23
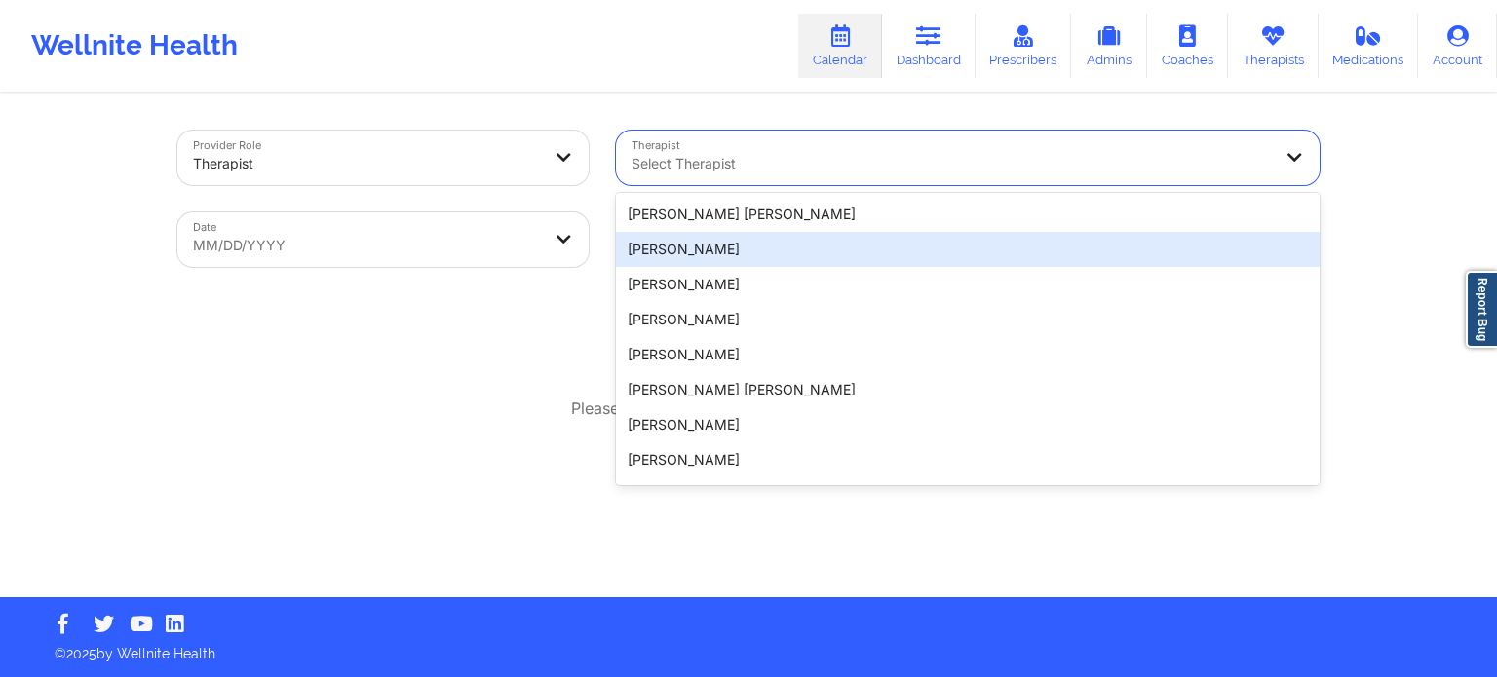
click at [511, 365] on div "Provider Role Therapist Therapist 20 results available. Use Up and Down to choo…" at bounding box center [748, 346] width 1169 height 502
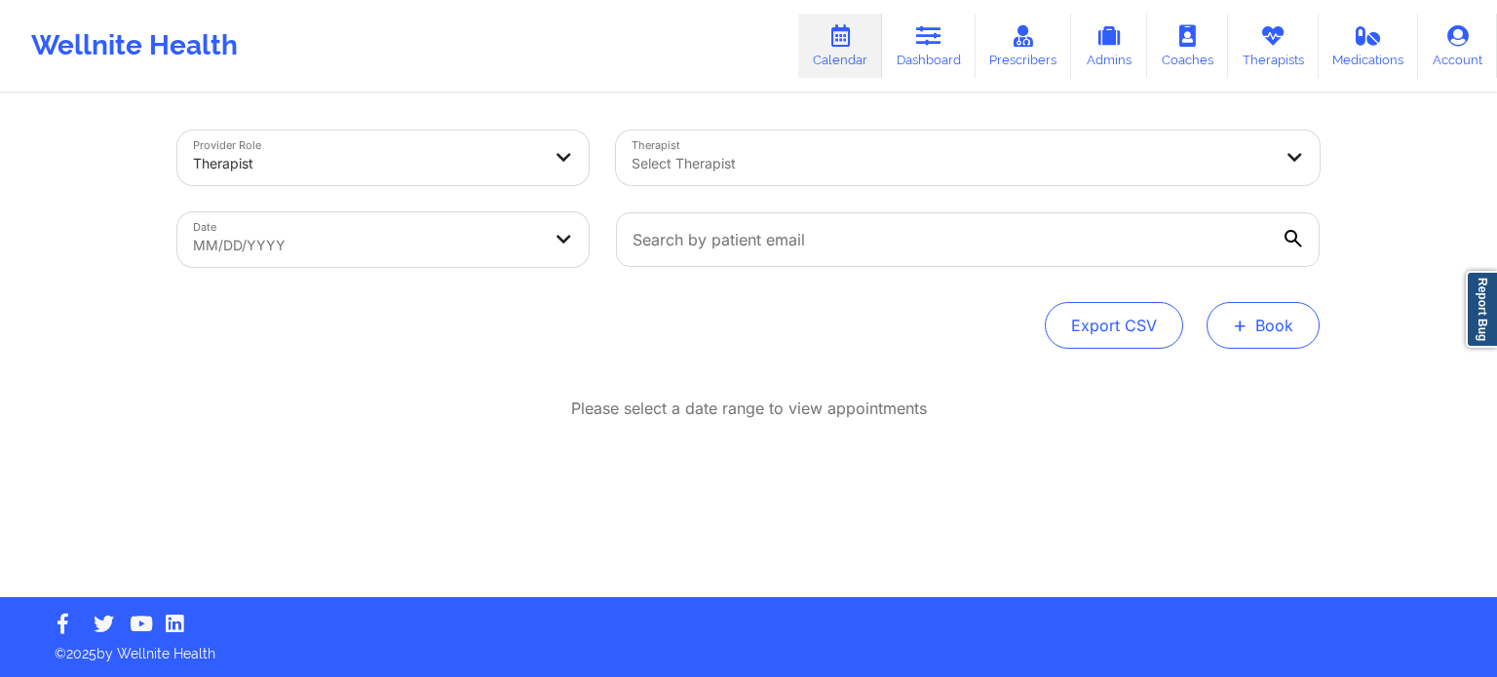
click at [1267, 315] on button "+ Book" at bounding box center [1262, 325] width 113 height 47
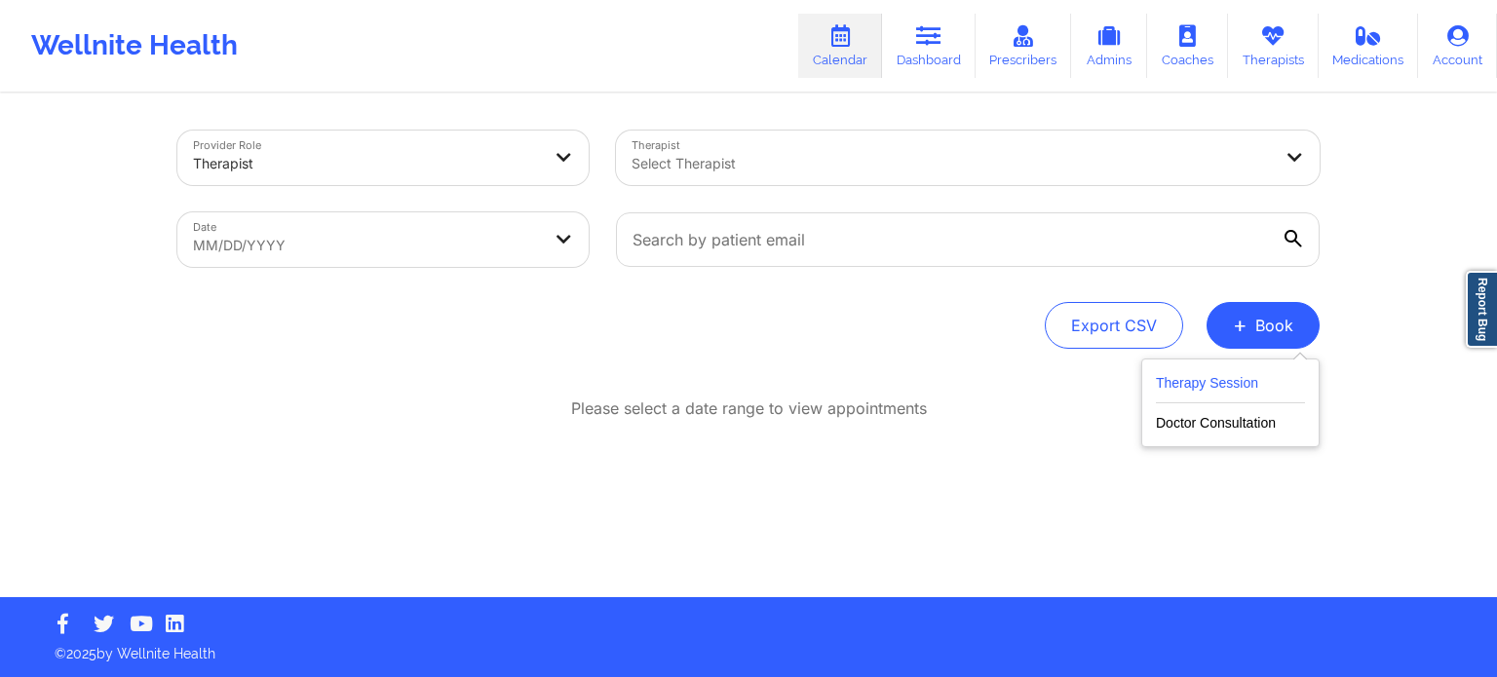
click at [1177, 385] on button "Therapy Session" at bounding box center [1230, 387] width 149 height 32
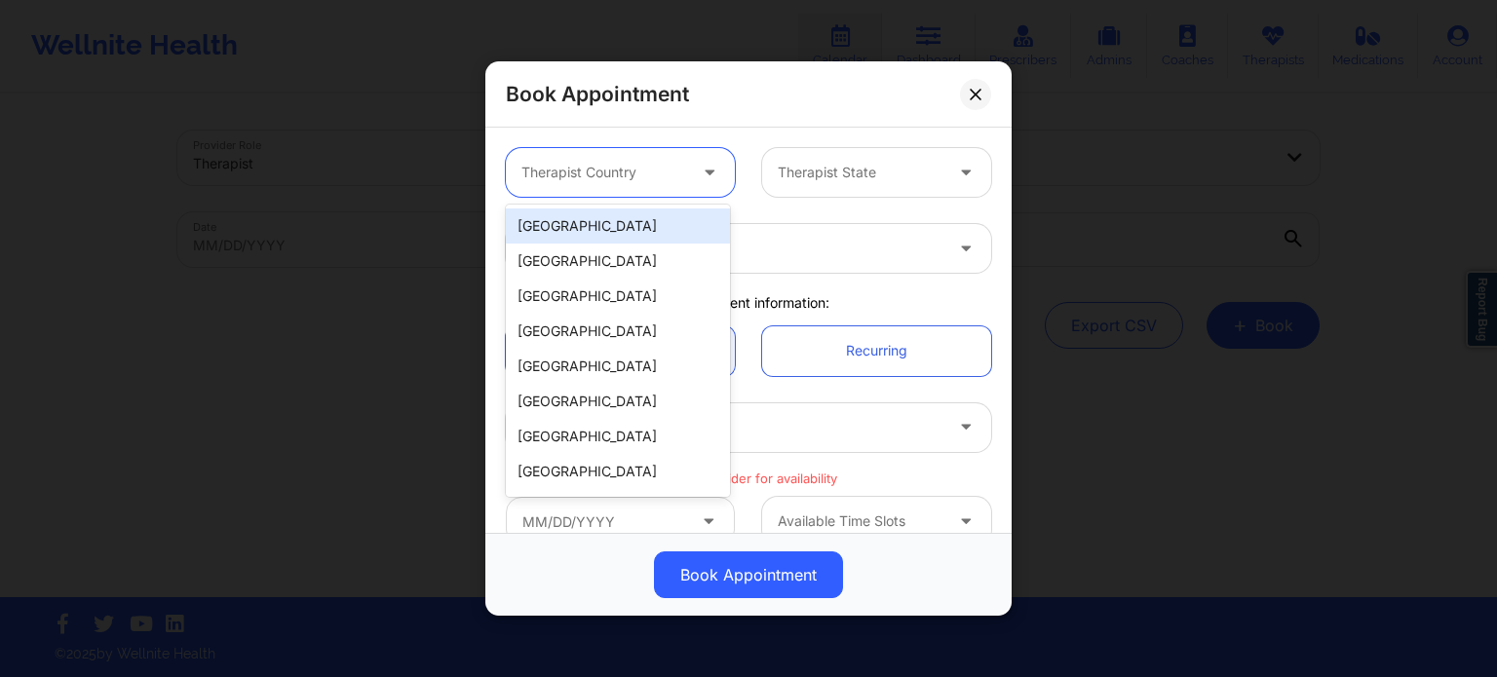
click at [606, 182] on div at bounding box center [603, 172] width 165 height 23
click at [596, 224] on div "[GEOGRAPHIC_DATA]" at bounding box center [618, 226] width 224 height 35
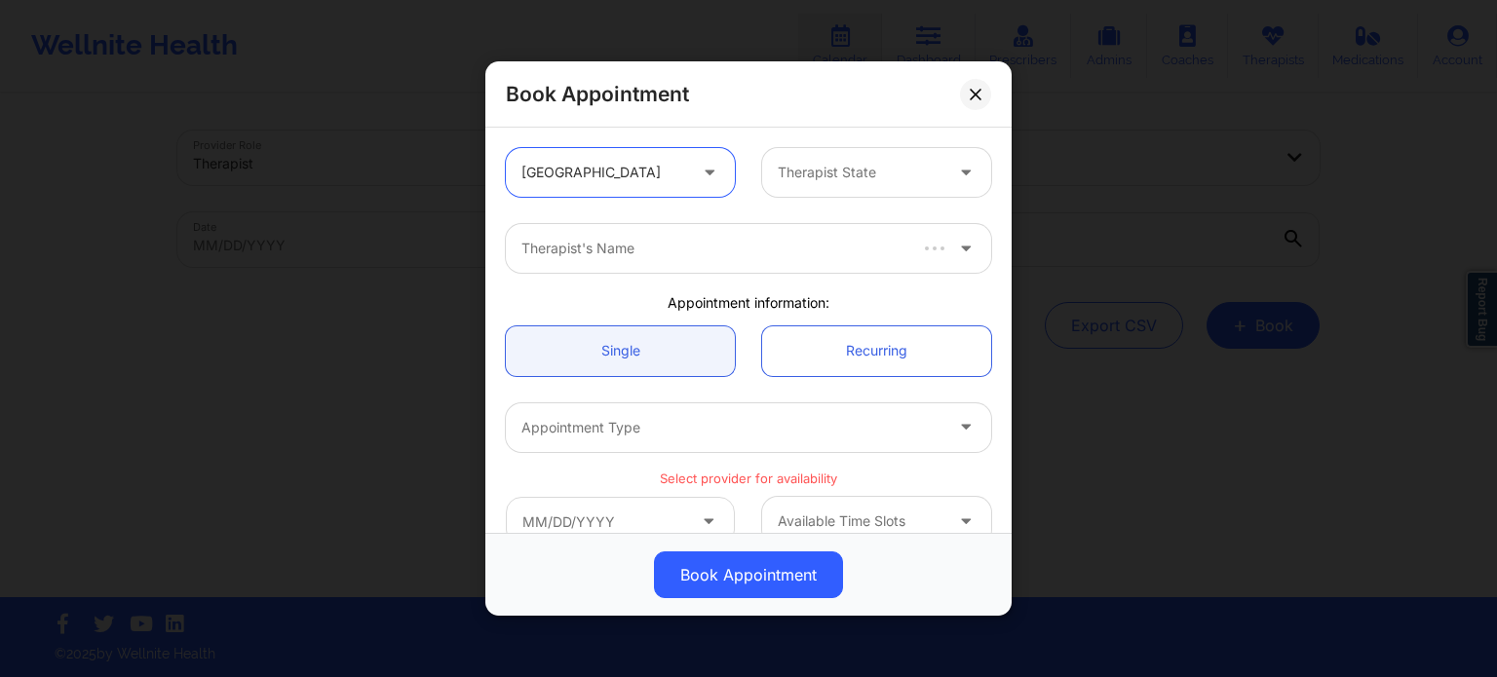
click at [796, 170] on div at bounding box center [860, 172] width 165 height 23
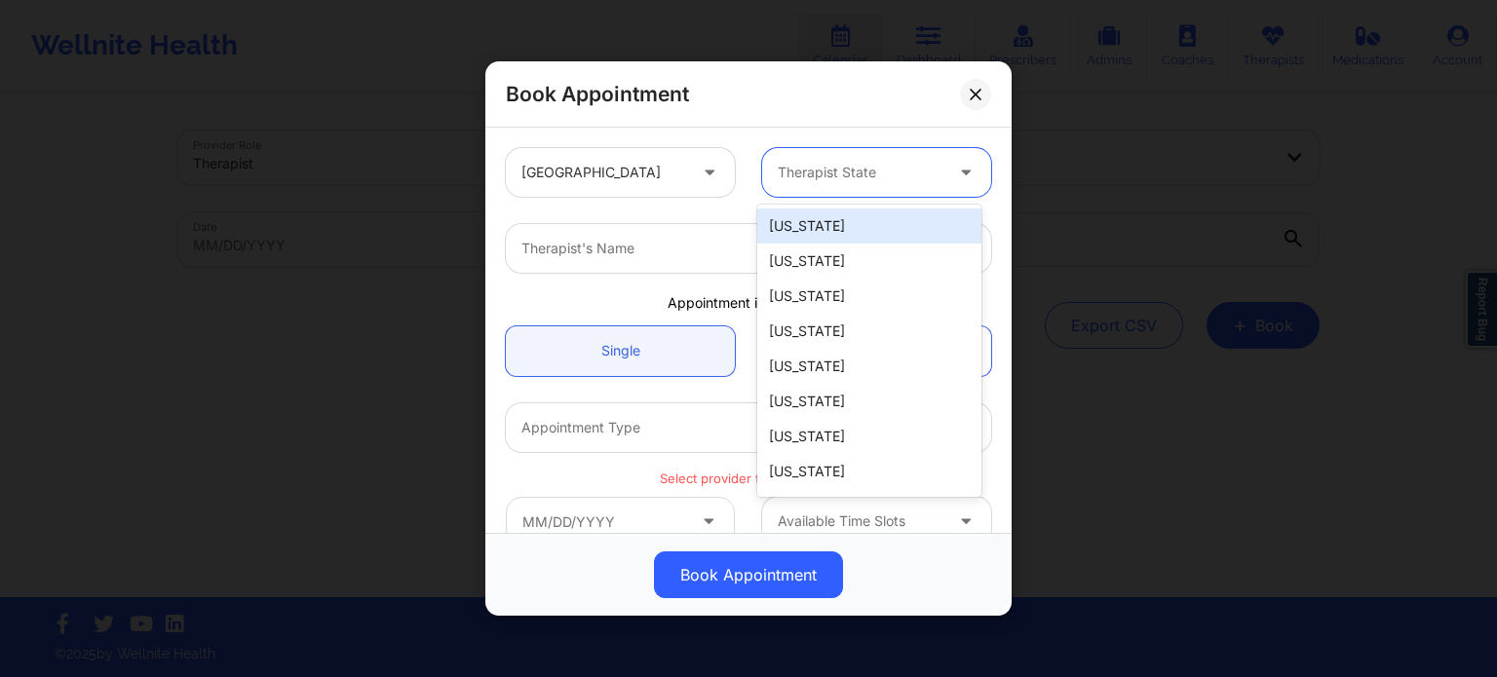
type input "f"
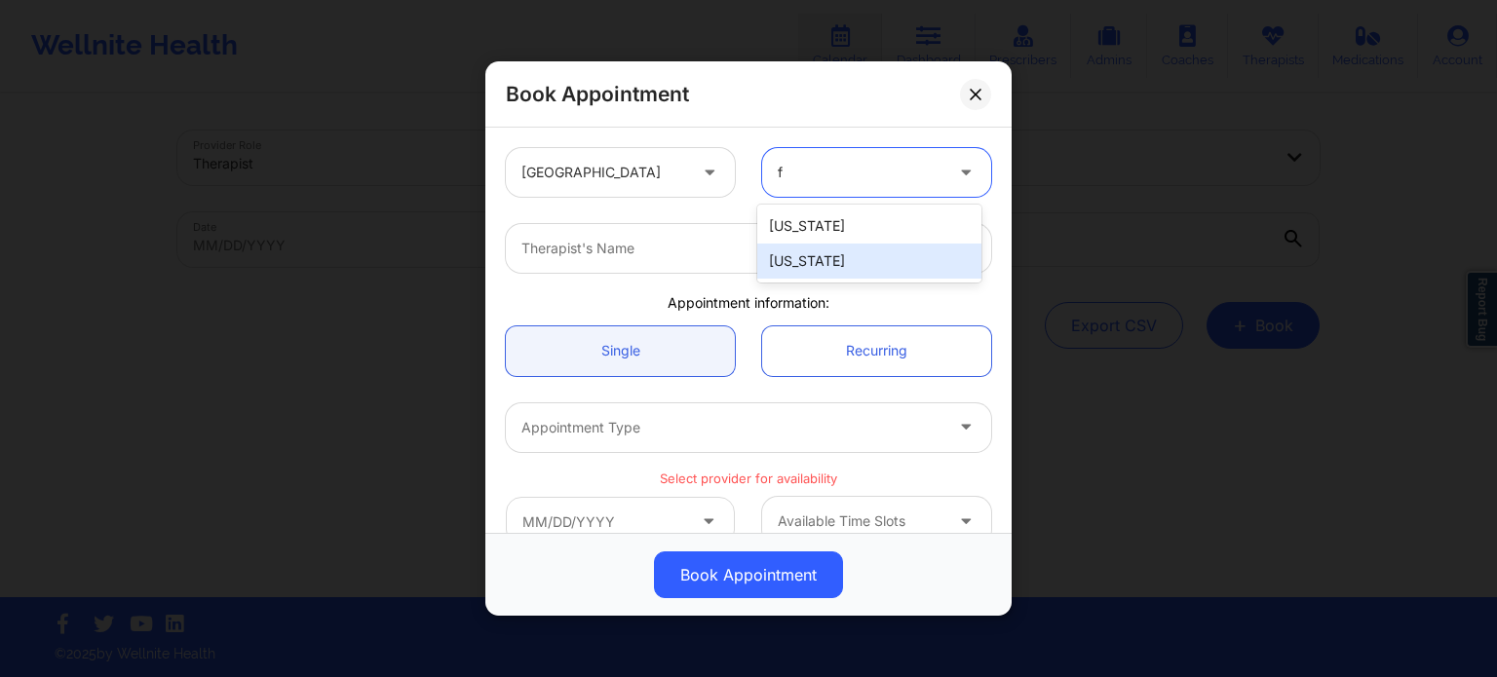
click at [789, 260] on div "[US_STATE]" at bounding box center [869, 261] width 224 height 35
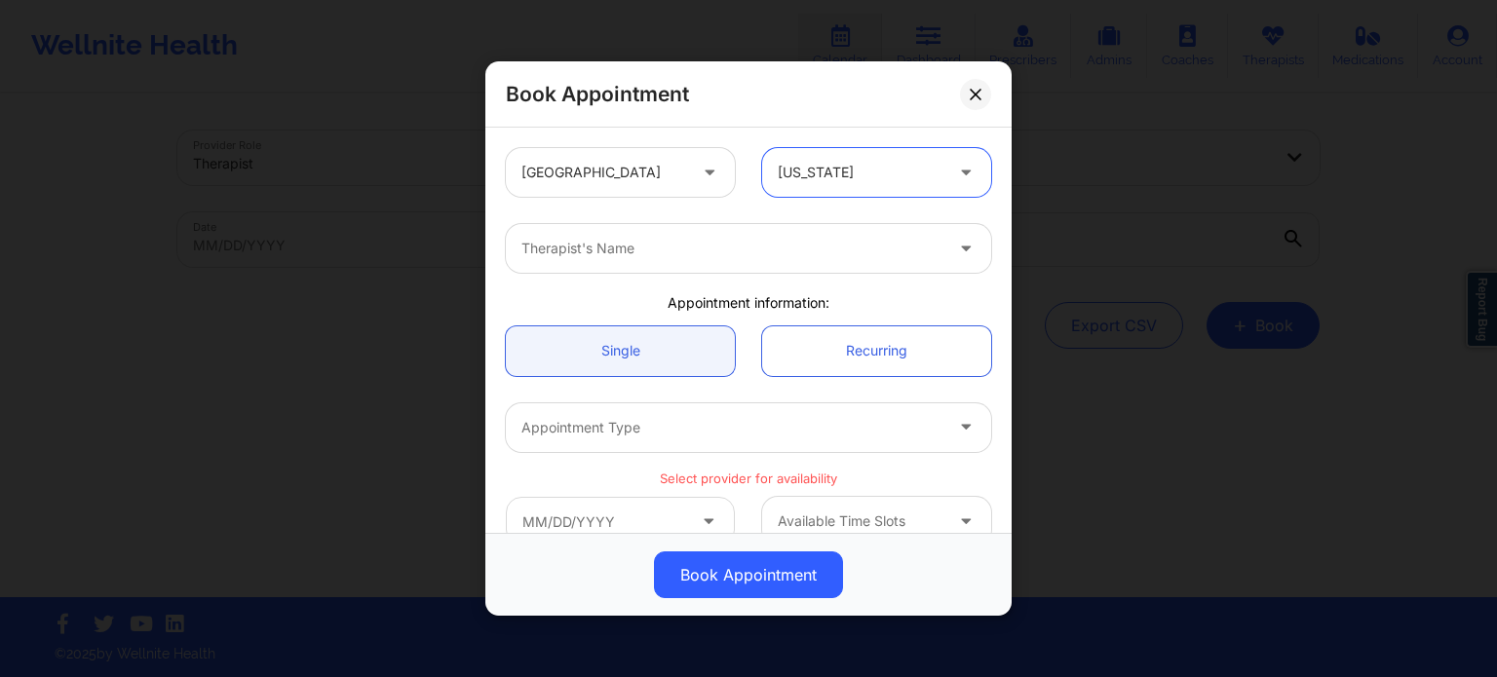
click at [736, 262] on div "Therapist's Name" at bounding box center [725, 248] width 438 height 49
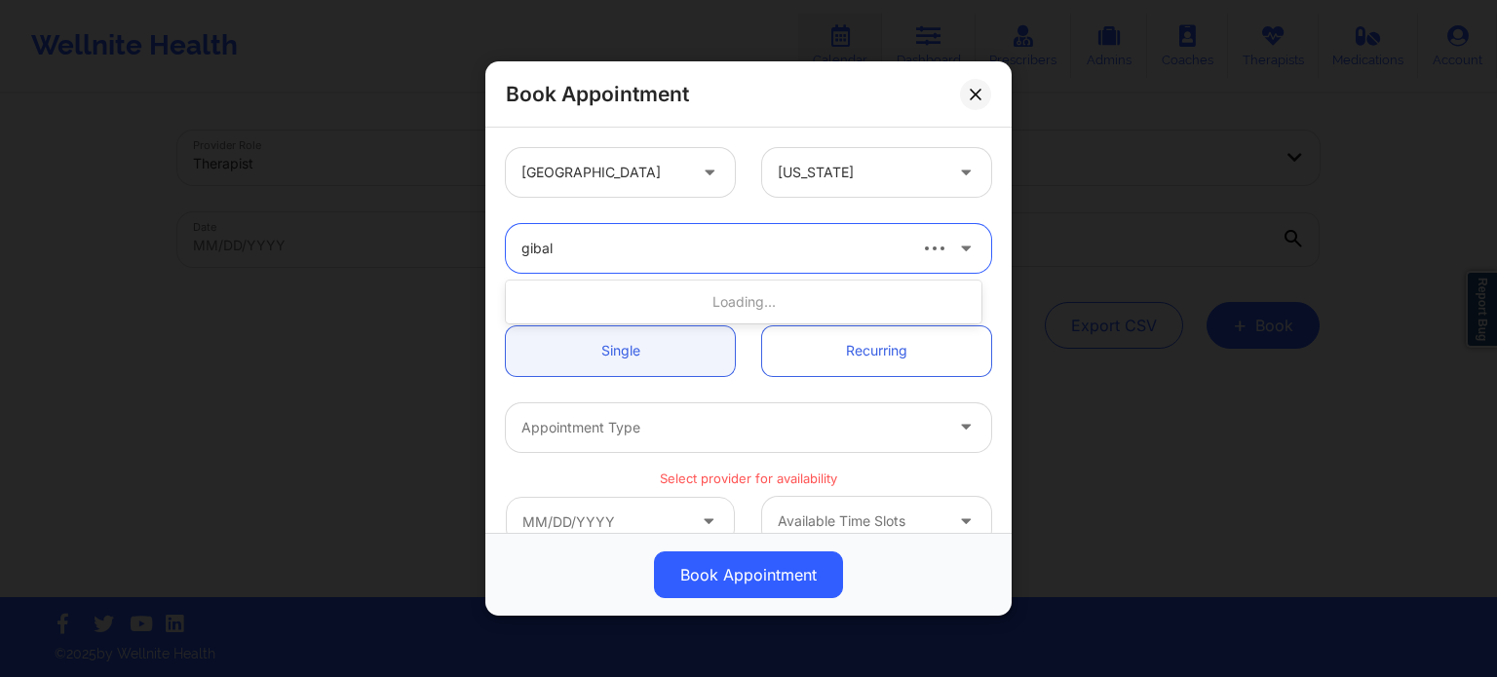
type input "[PERSON_NAME]"
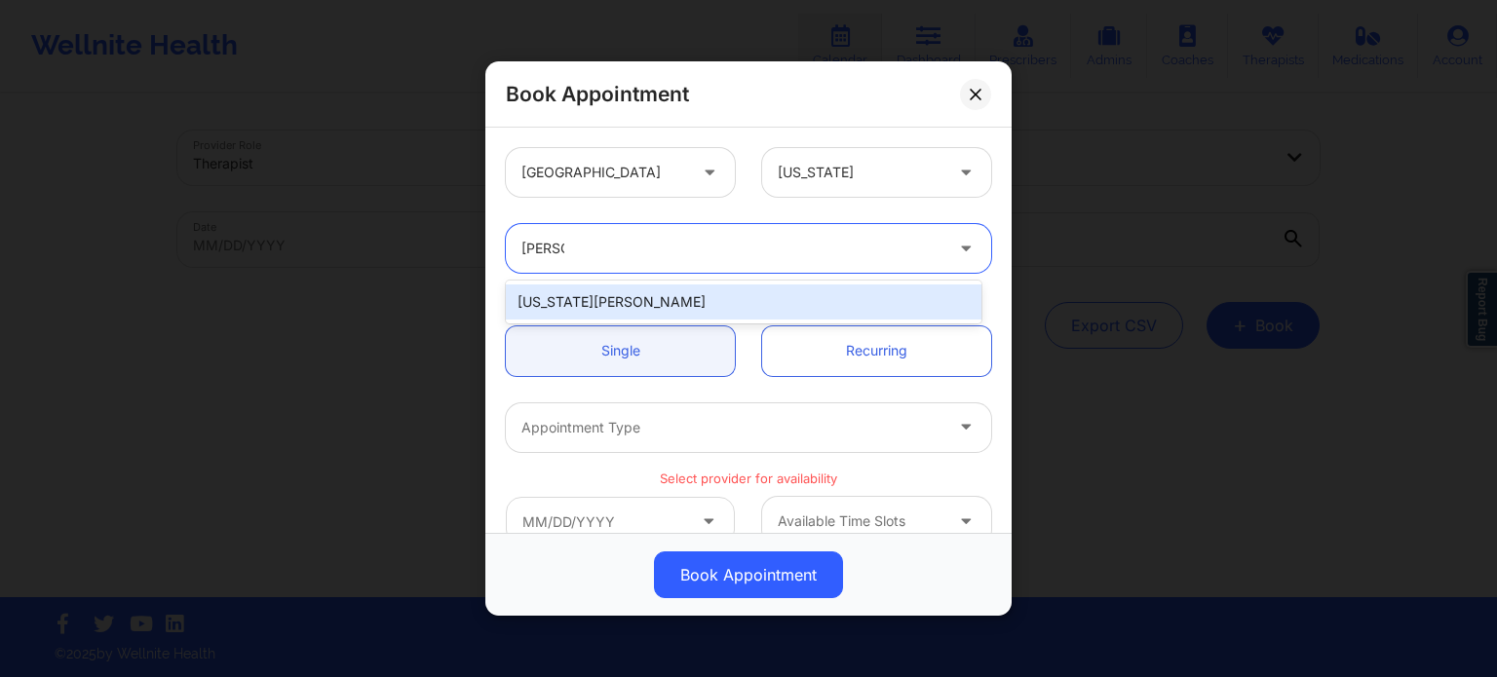
click at [678, 289] on div "[US_STATE][PERSON_NAME]" at bounding box center [744, 302] width 476 height 35
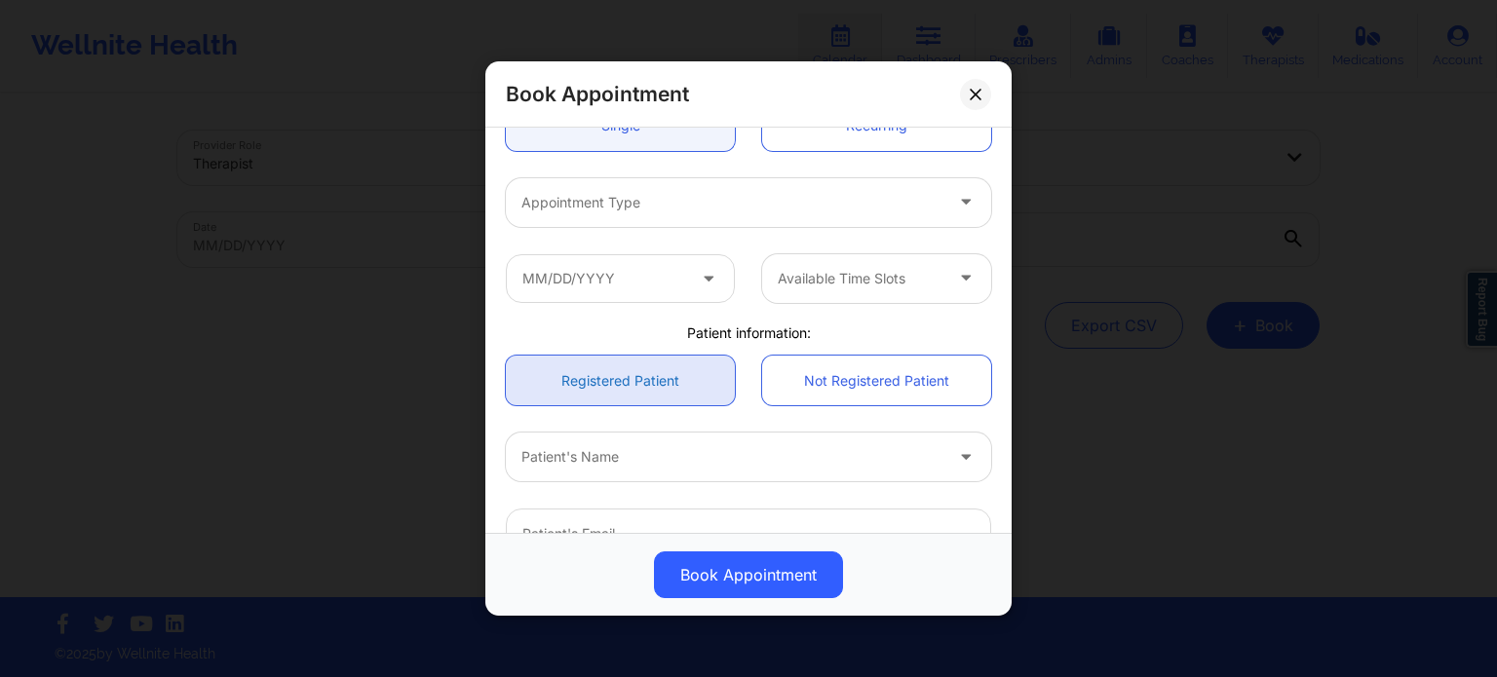
scroll to position [195, 0]
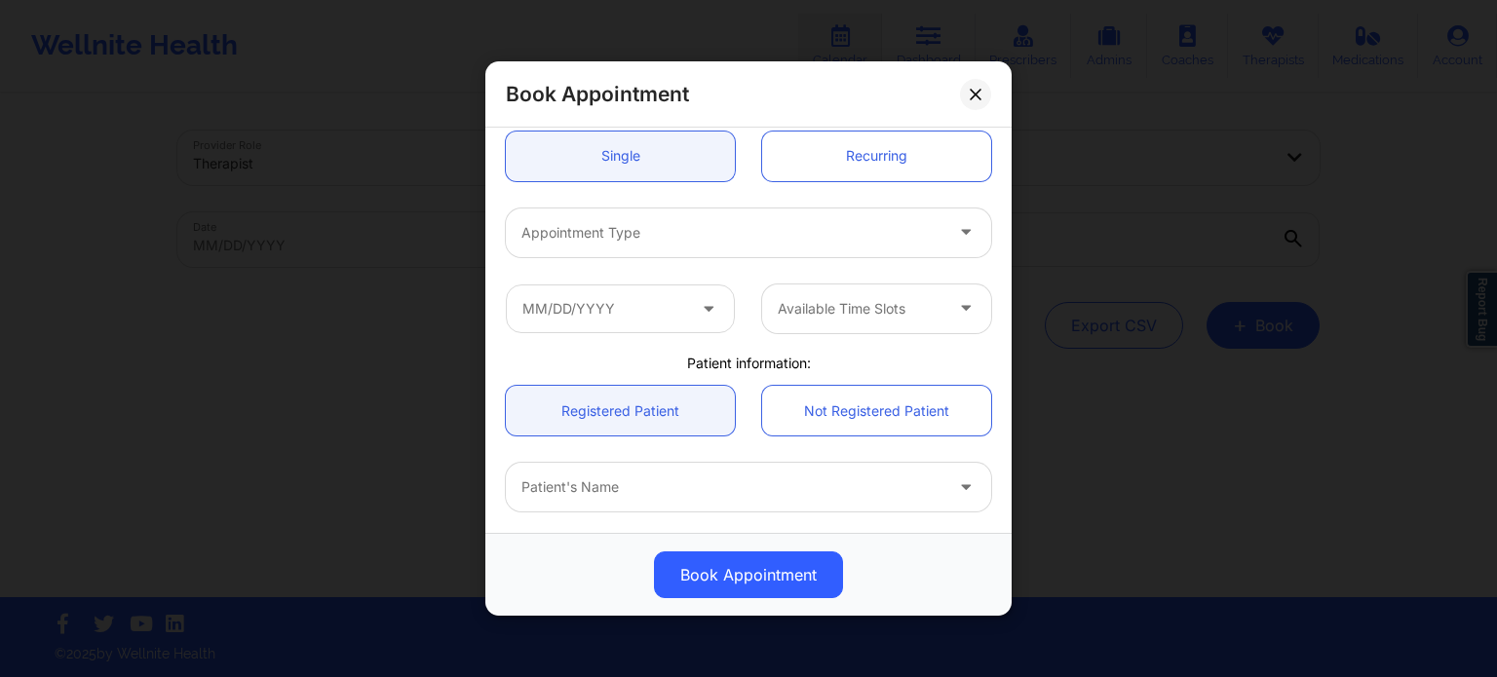
click at [700, 230] on div at bounding box center [731, 232] width 421 height 23
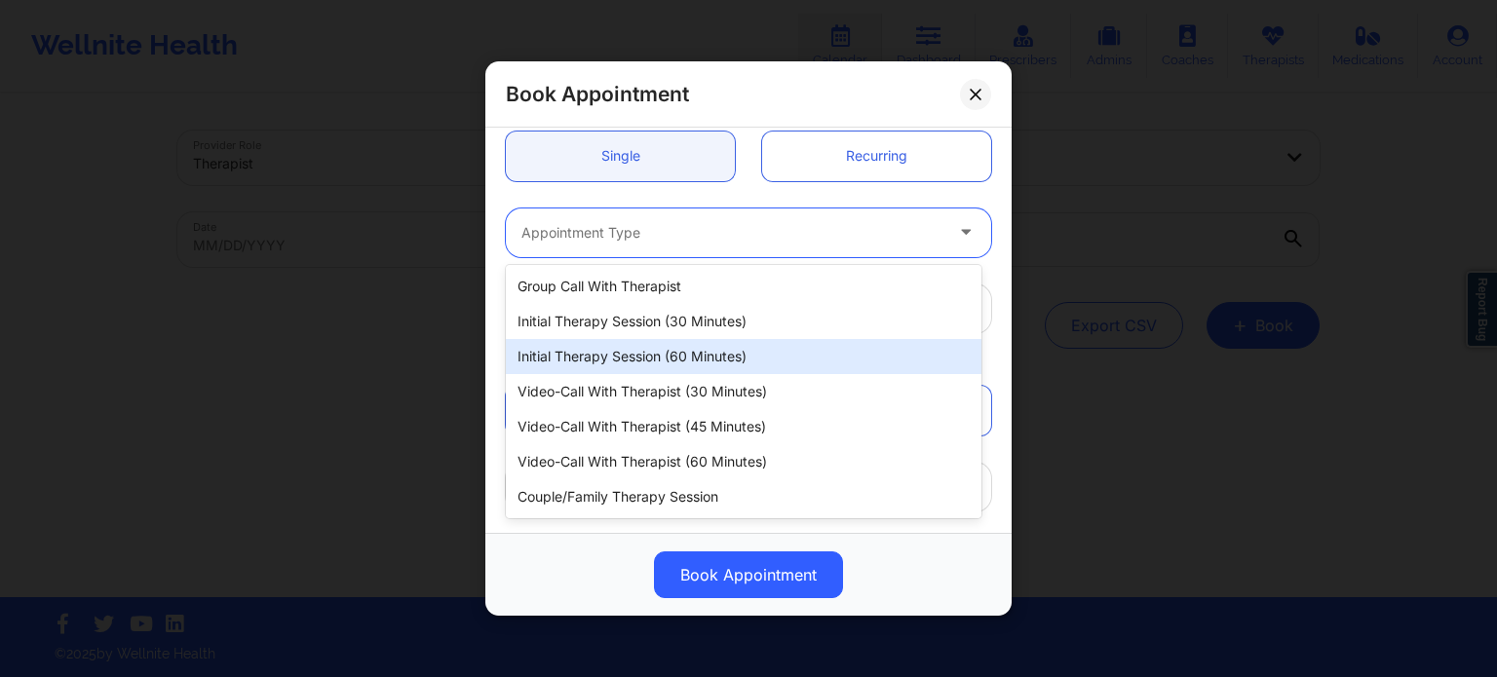
click at [674, 358] on div "Initial Therapy Session (60 minutes)" at bounding box center [744, 356] width 476 height 35
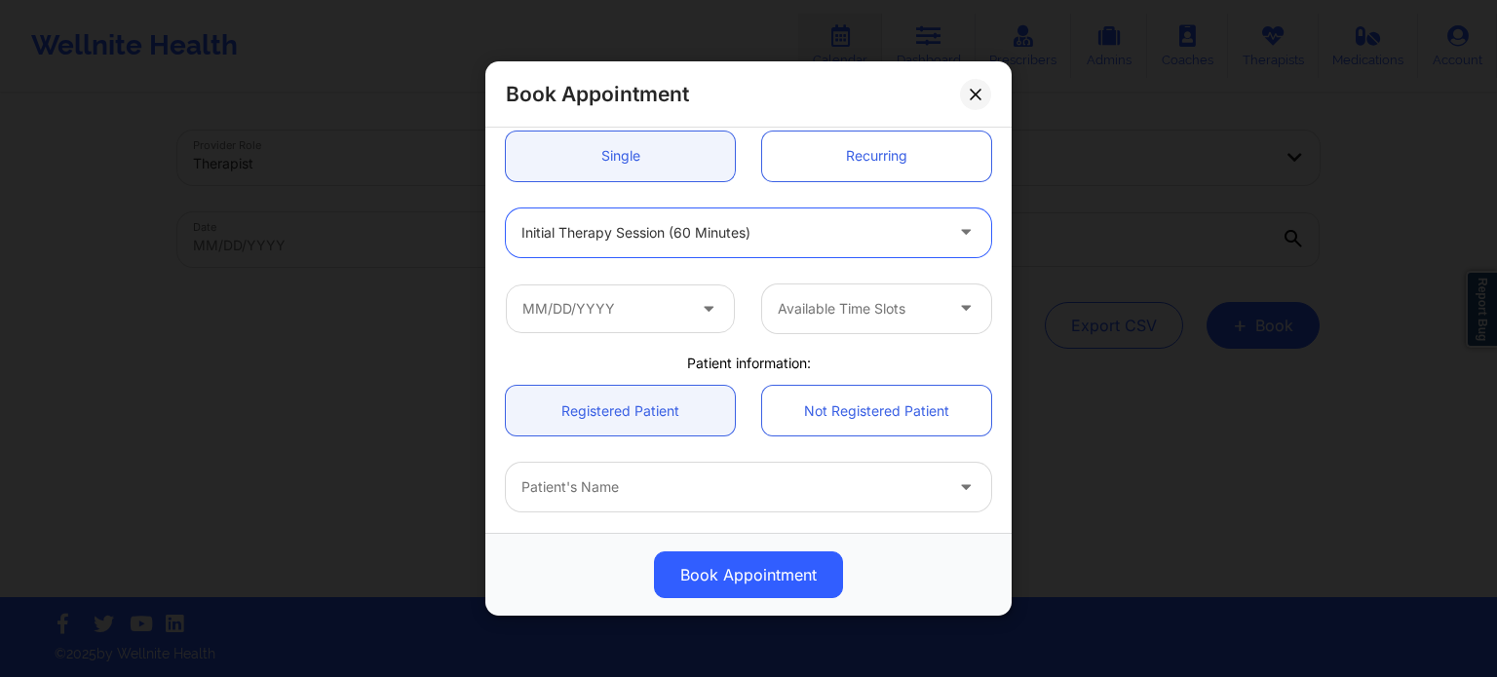
scroll to position [390, 0]
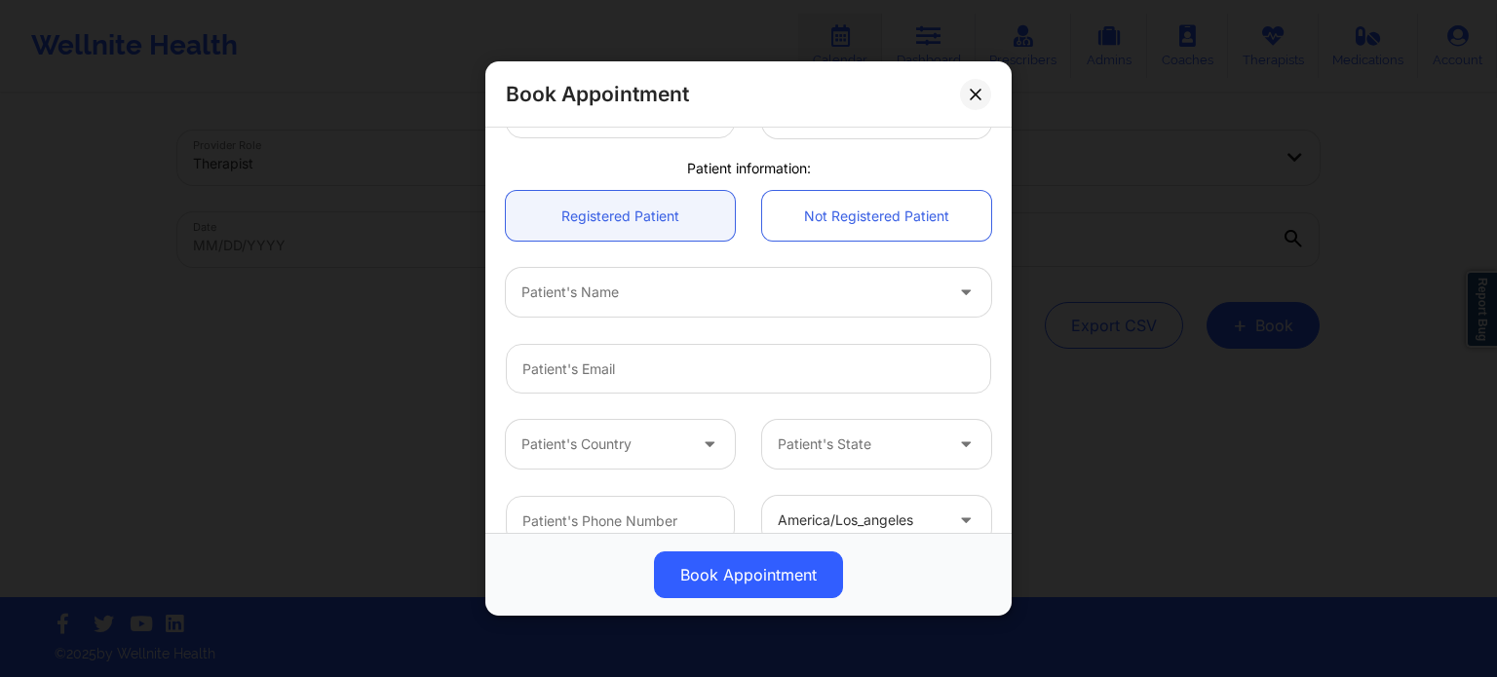
click at [667, 299] on div at bounding box center [731, 292] width 421 height 23
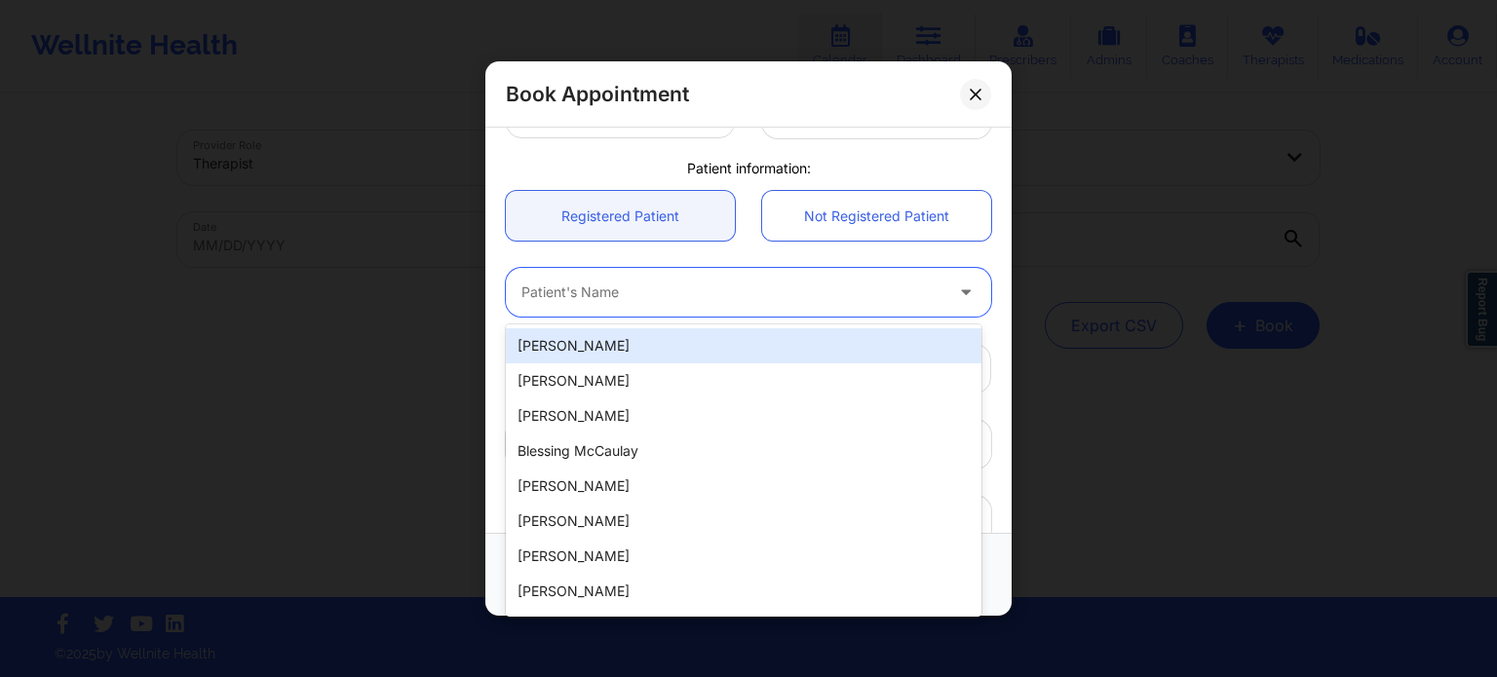
click at [660, 298] on div at bounding box center [731, 292] width 421 height 23
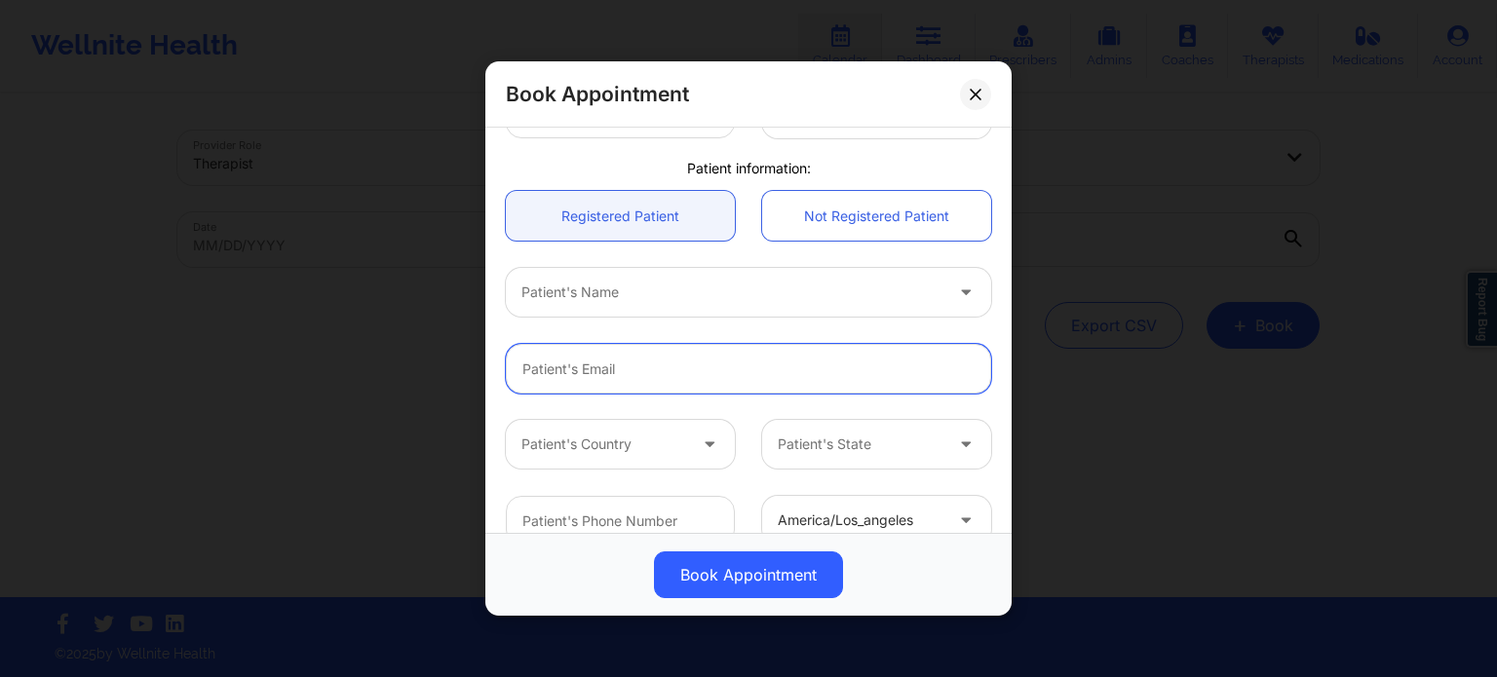
click at [605, 365] on input "email" at bounding box center [748, 369] width 485 height 50
paste input "[PERSON_NAME]"
type input "[PERSON_NAME]"
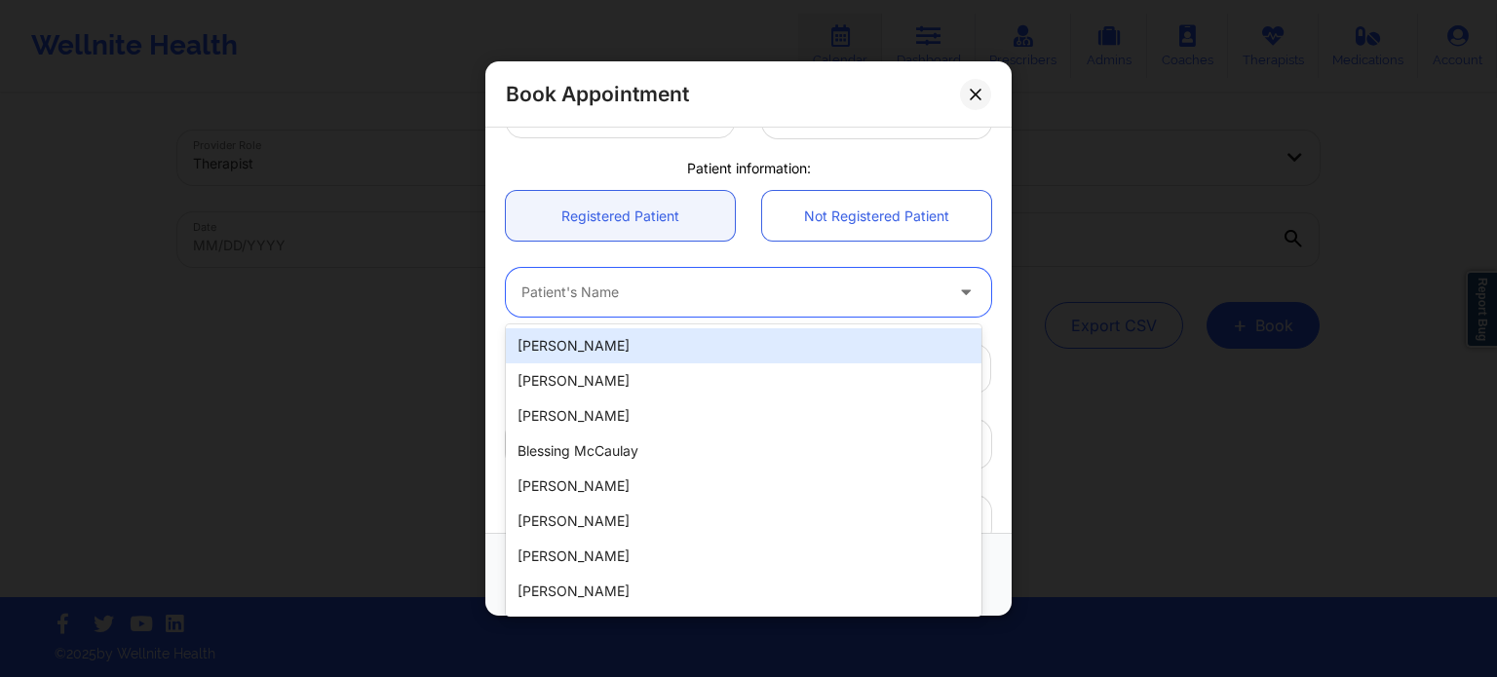
click at [641, 287] on div at bounding box center [731, 292] width 421 height 23
paste input "[PERSON_NAME]"
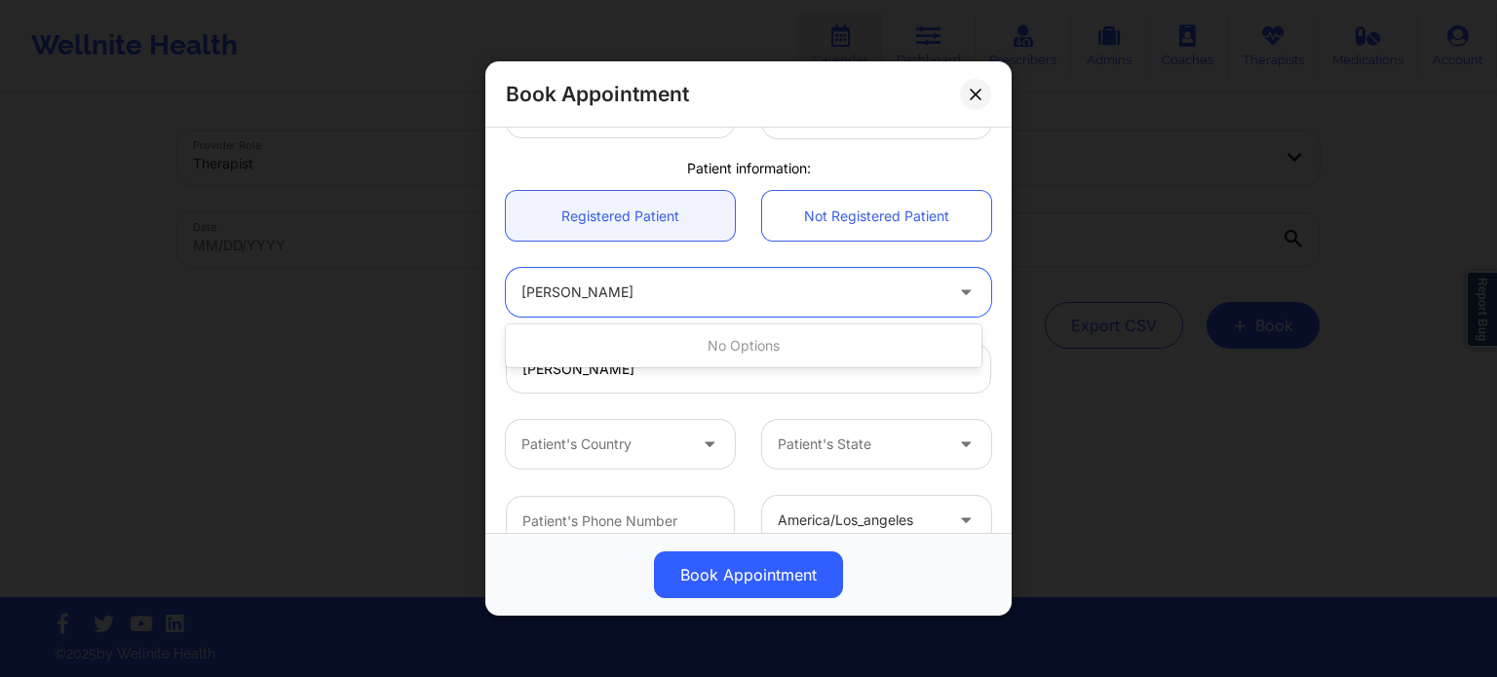
type input "[PERSON_NAME]"
click at [501, 269] on div "Patient's Name" at bounding box center [748, 292] width 513 height 49
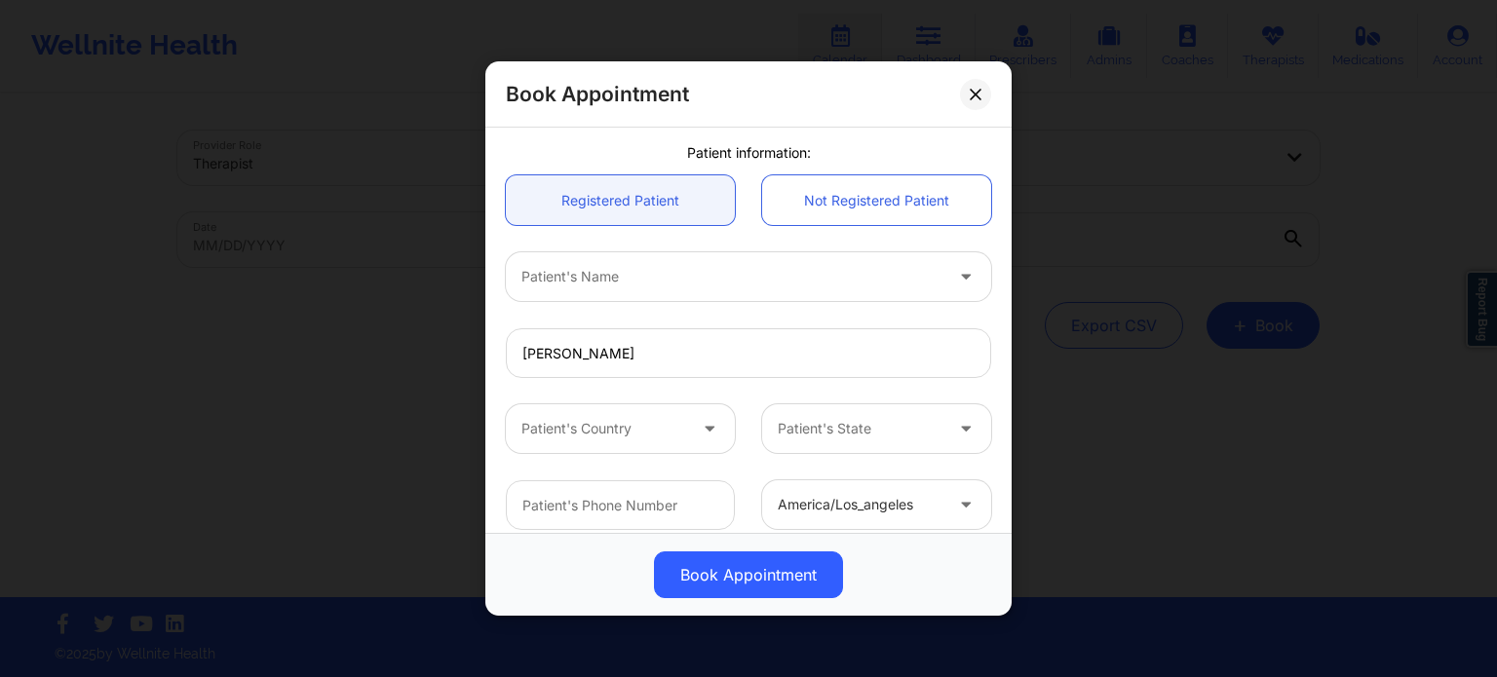
scroll to position [421, 0]
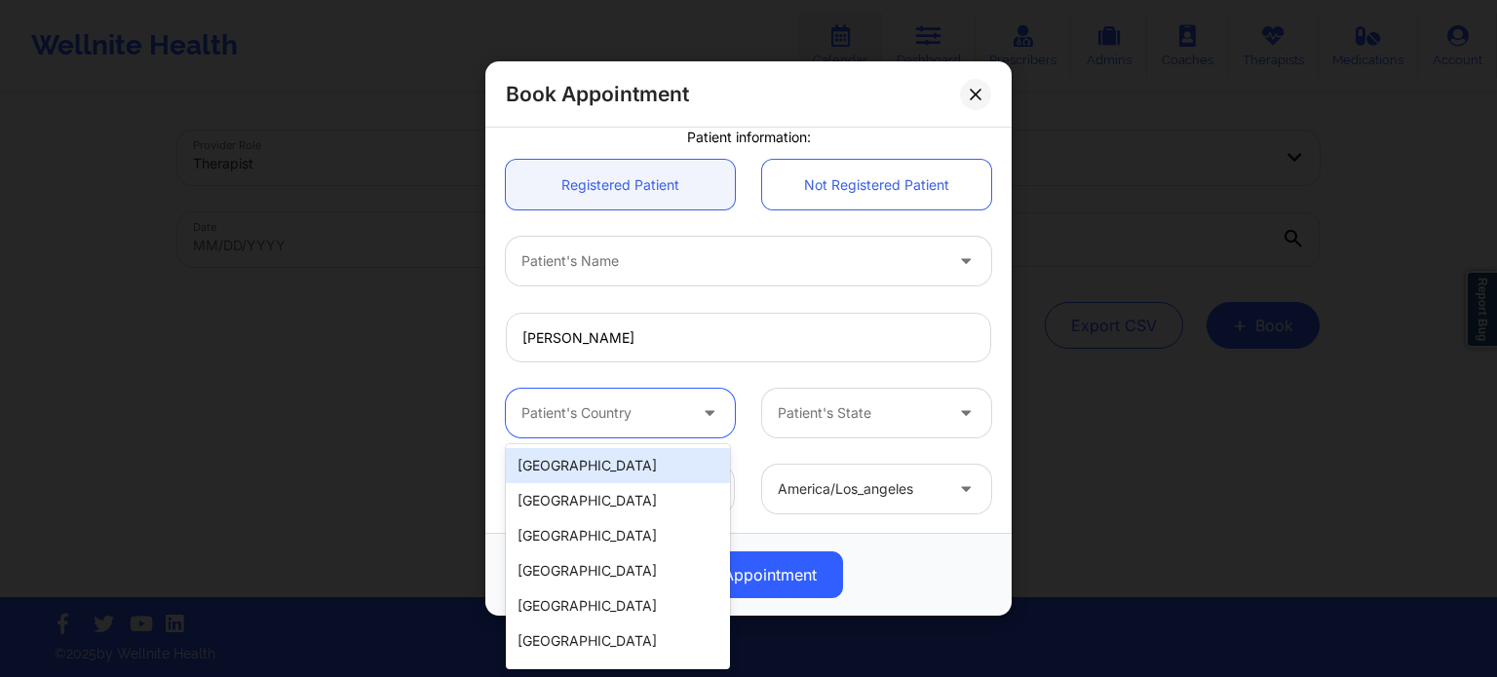
click at [625, 400] on div "Patient's Country" at bounding box center [597, 413] width 182 height 49
click at [614, 461] on div "[GEOGRAPHIC_DATA]" at bounding box center [618, 465] width 224 height 35
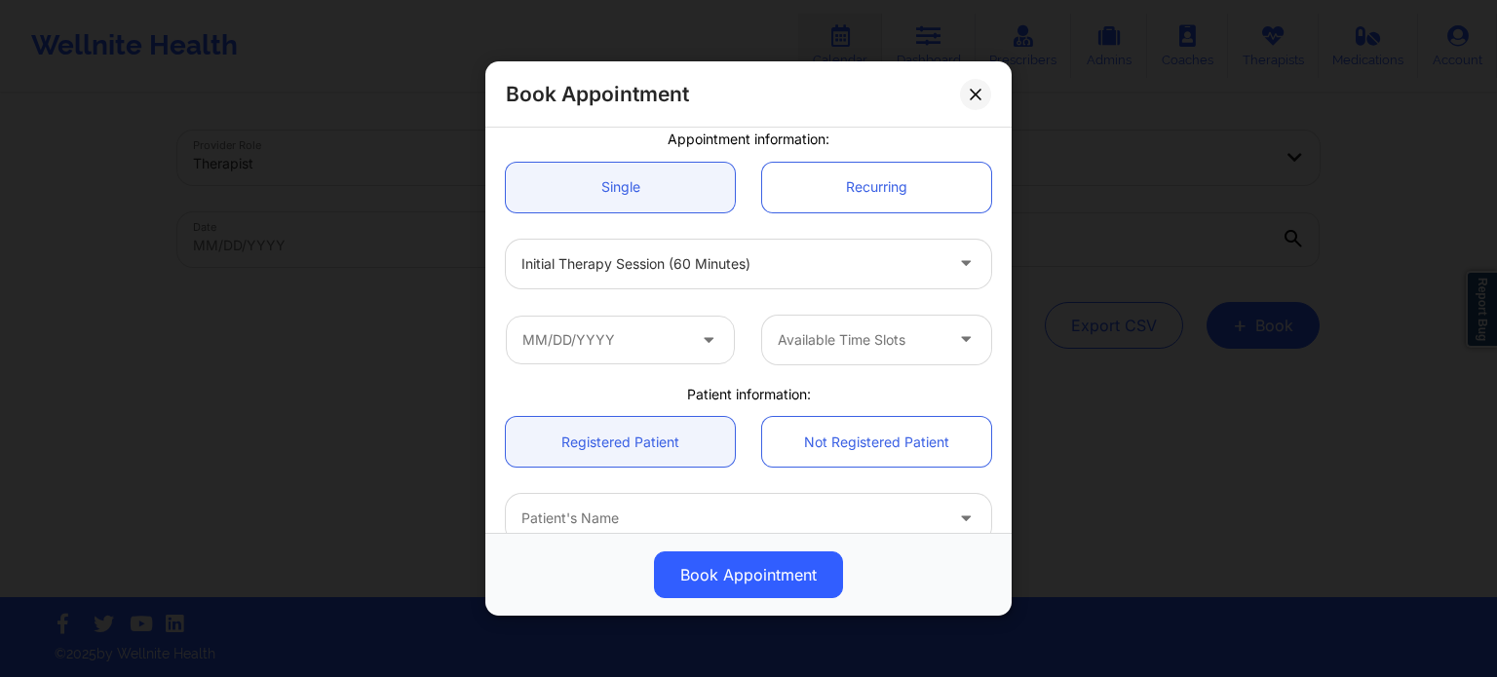
scroll to position [129, 0]
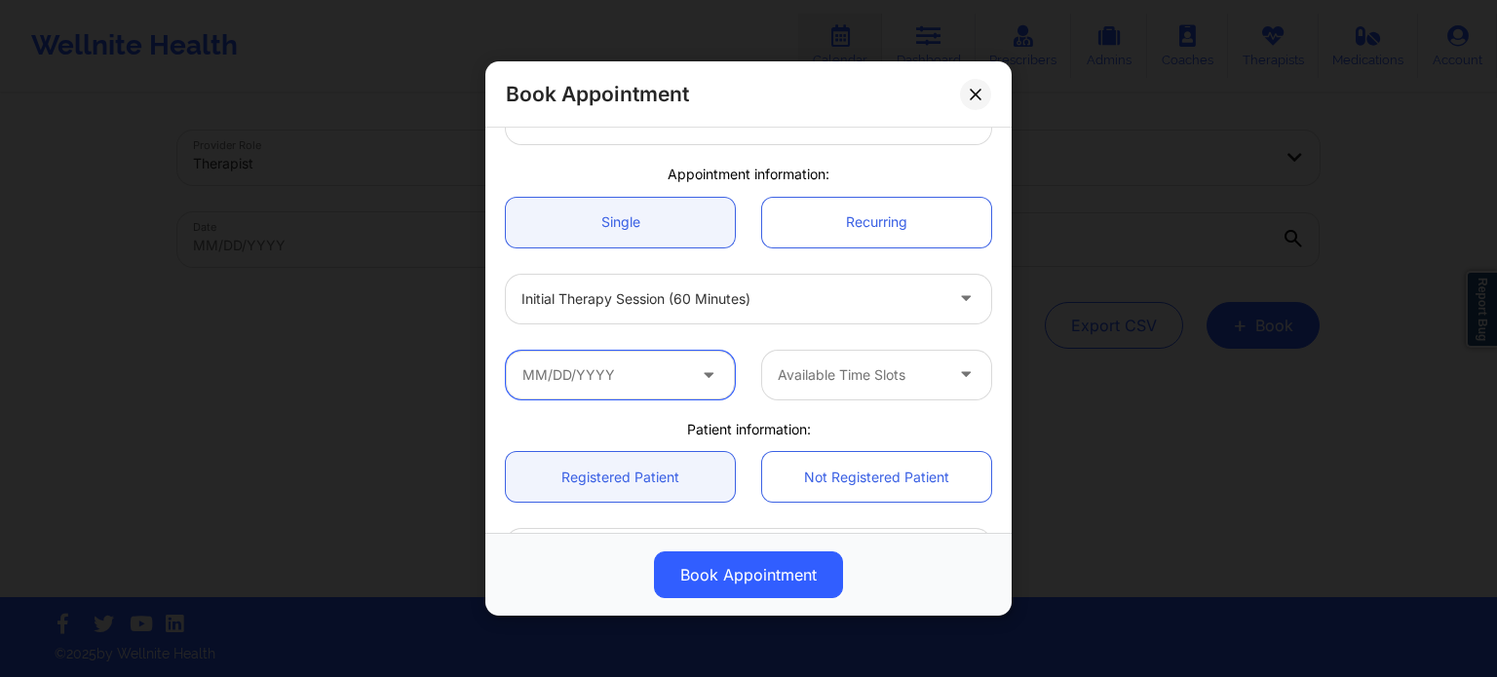
click at [628, 380] on input "text" at bounding box center [620, 375] width 229 height 49
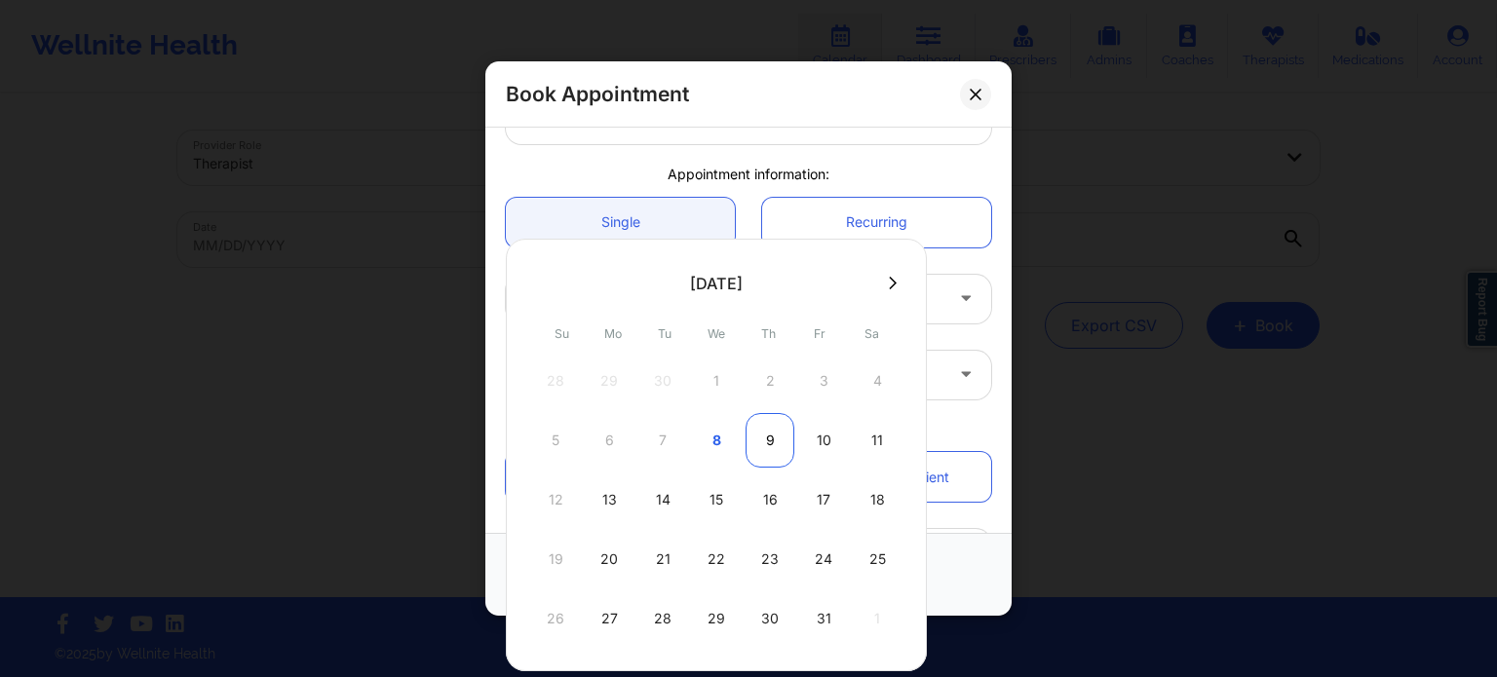
click at [763, 443] on div "9" at bounding box center [769, 440] width 49 height 55
type input "[DATE]"
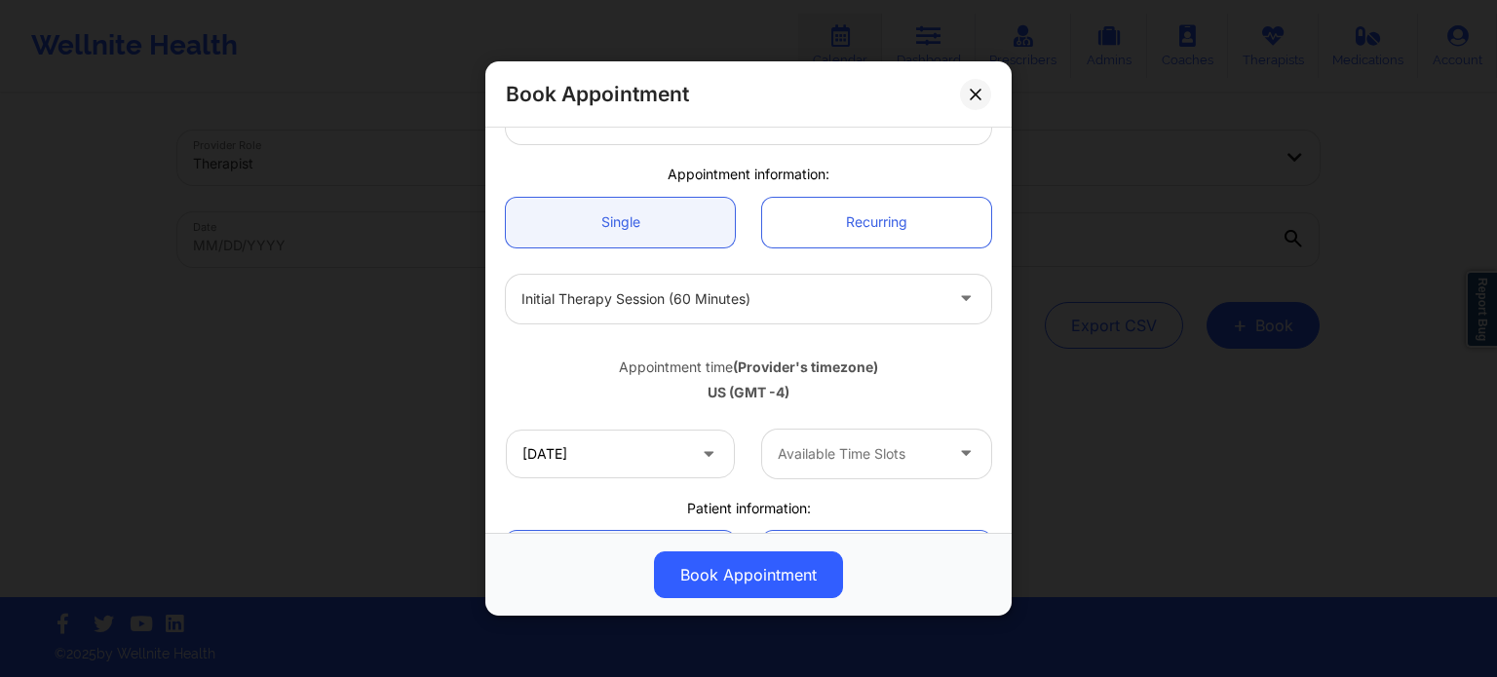
click at [838, 458] on div at bounding box center [860, 453] width 165 height 23
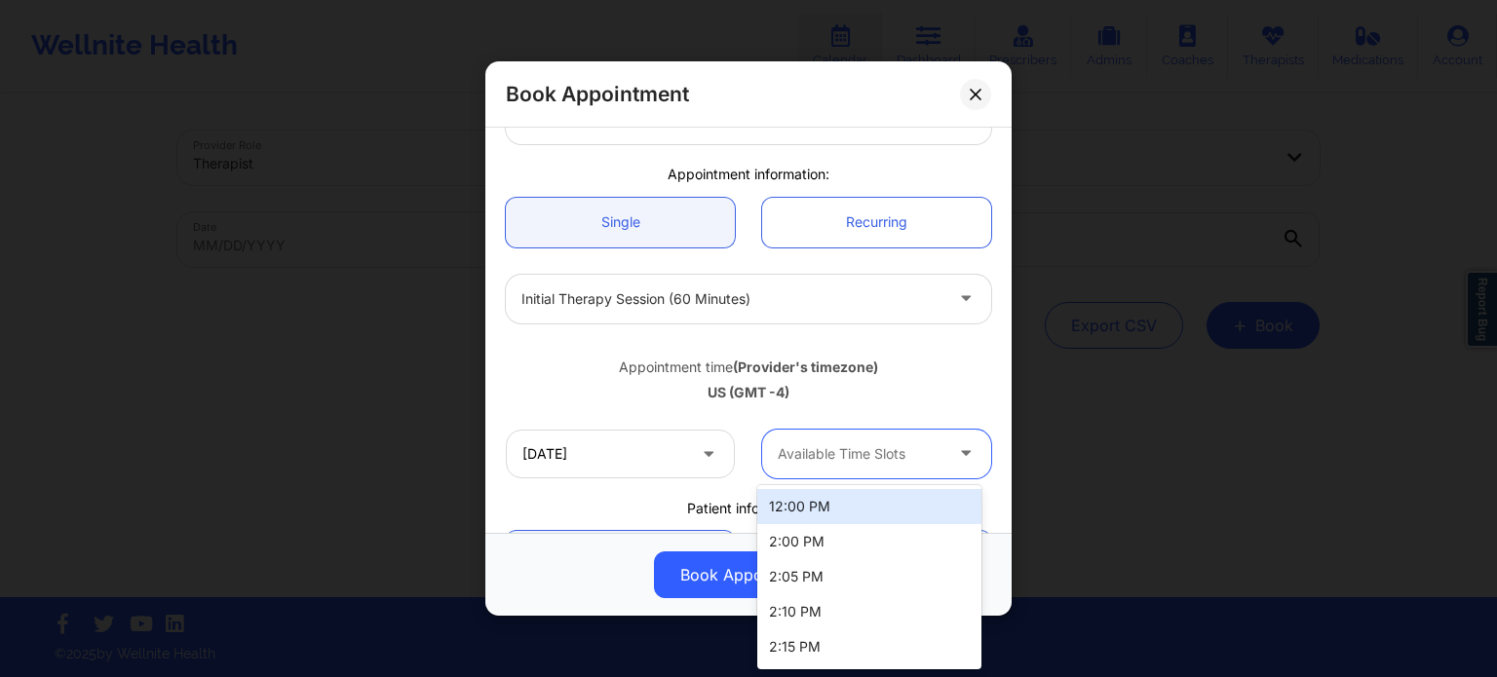
click at [927, 373] on div "Appointment time (Provider's timezone)" at bounding box center [748, 367] width 485 height 19
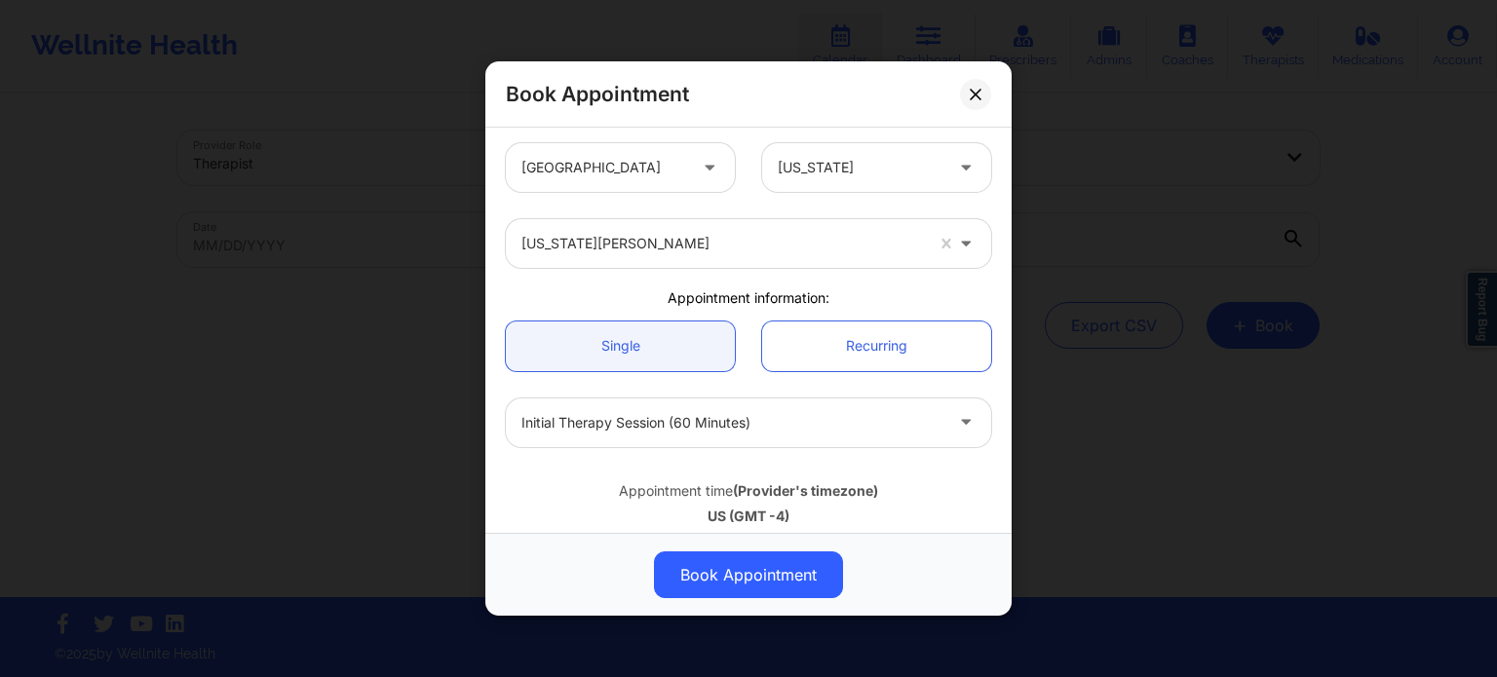
scroll to position [0, 0]
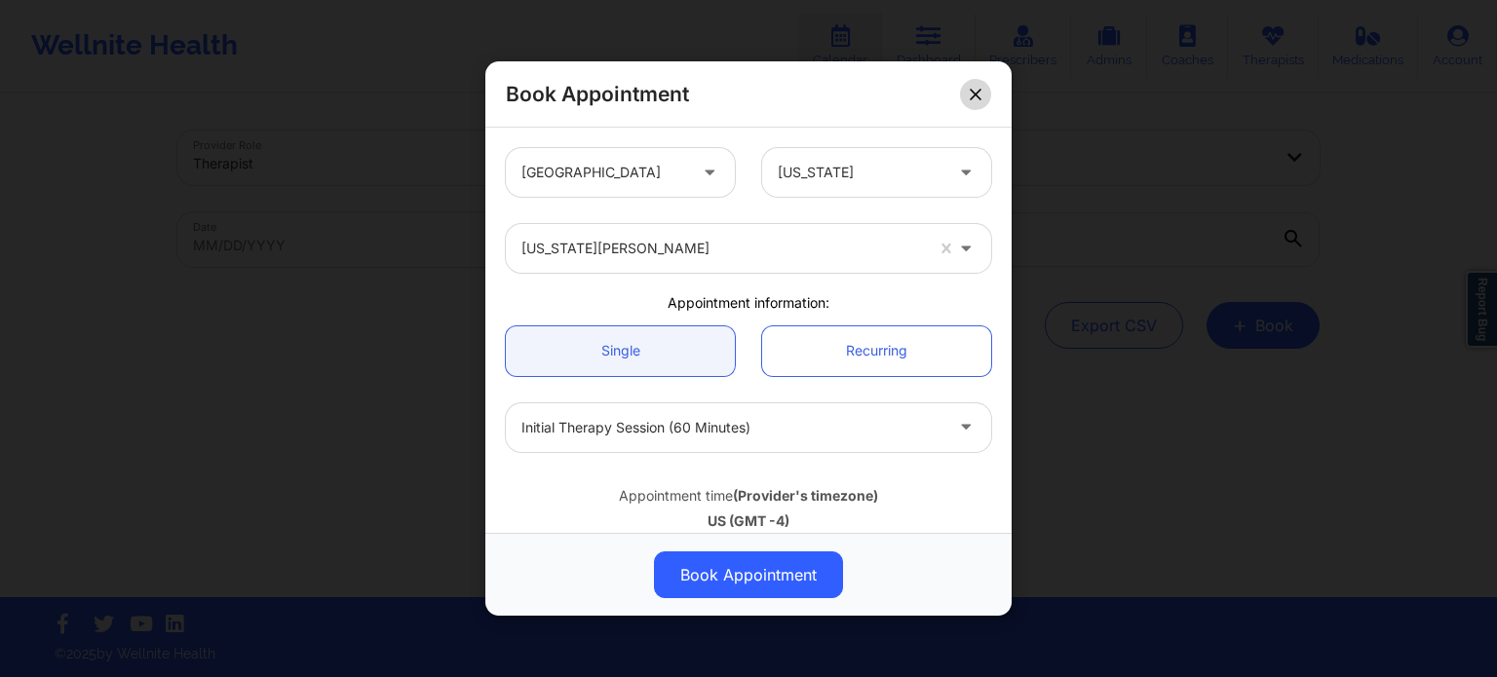
click at [982, 90] on button at bounding box center [975, 94] width 31 height 31
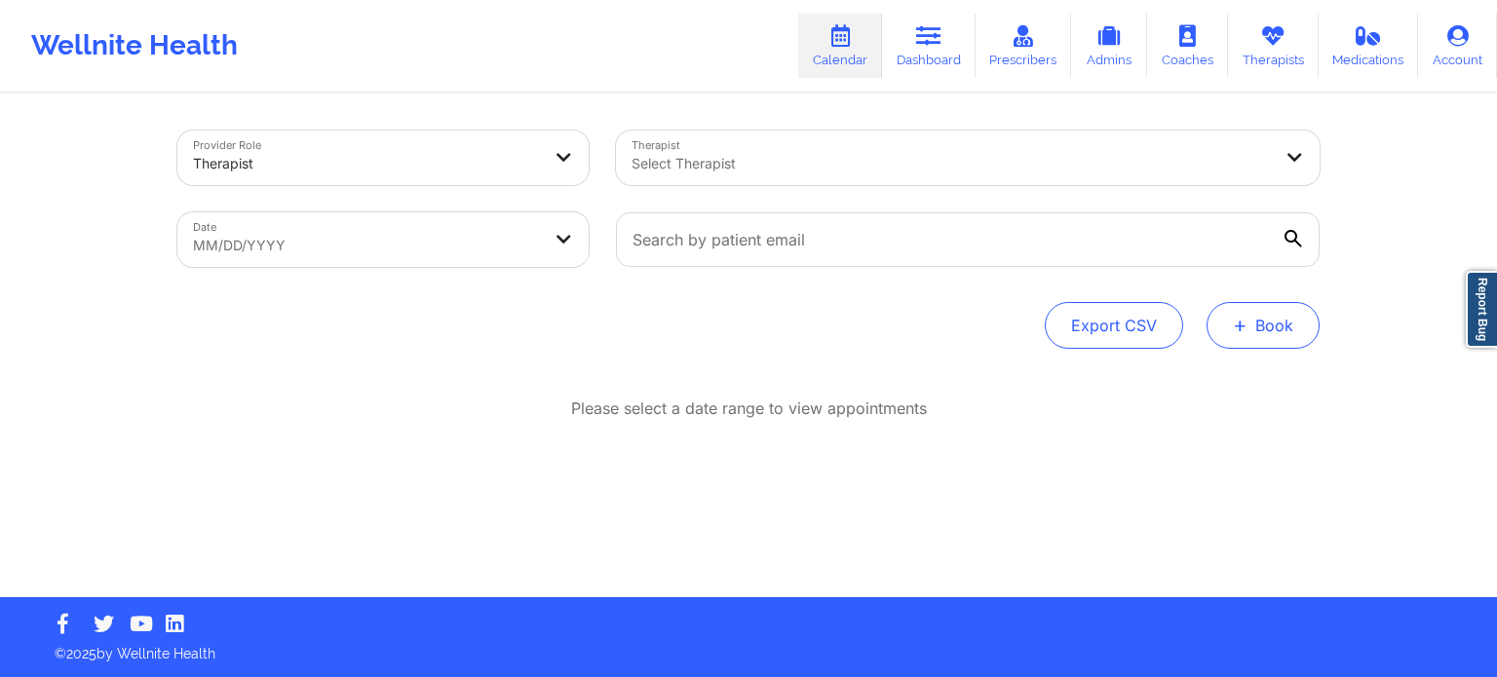
click at [1264, 322] on button "+ Book" at bounding box center [1262, 325] width 113 height 47
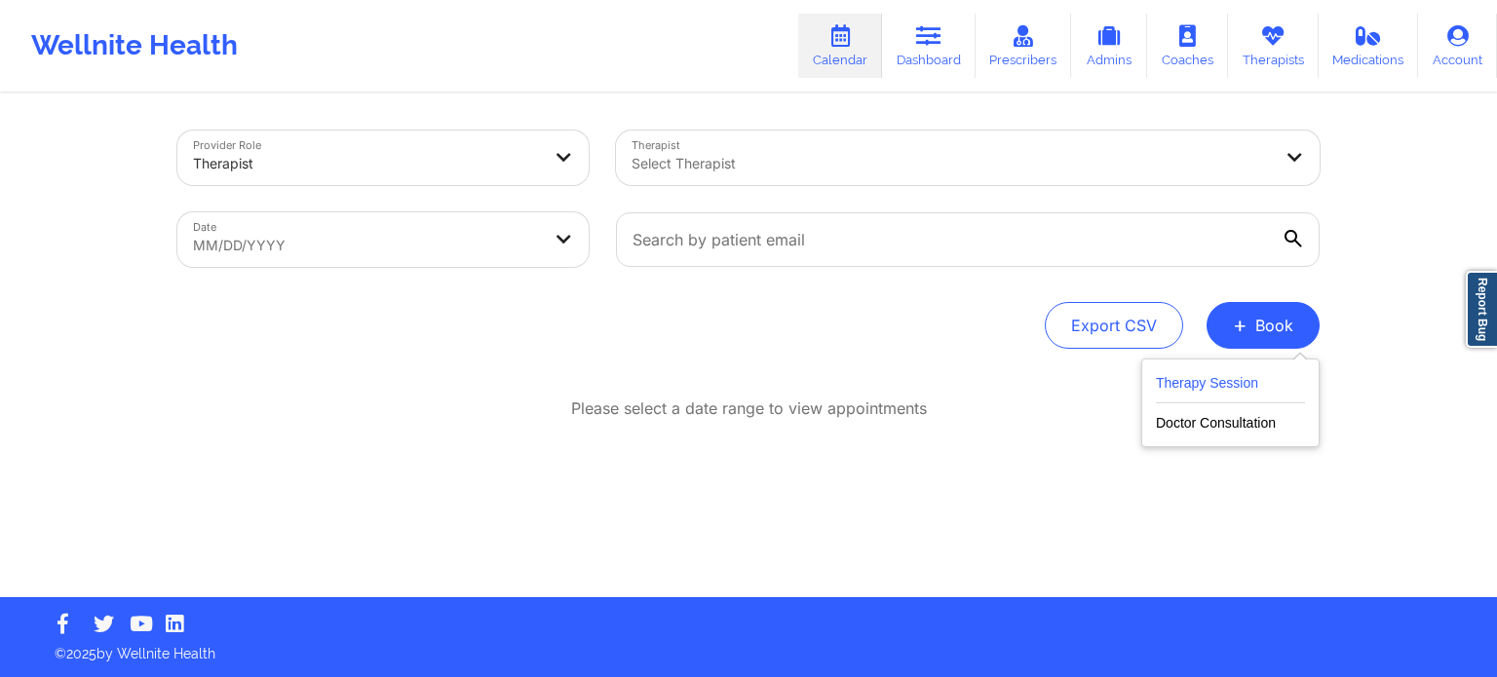
click at [1190, 389] on button "Therapy Session" at bounding box center [1230, 387] width 149 height 32
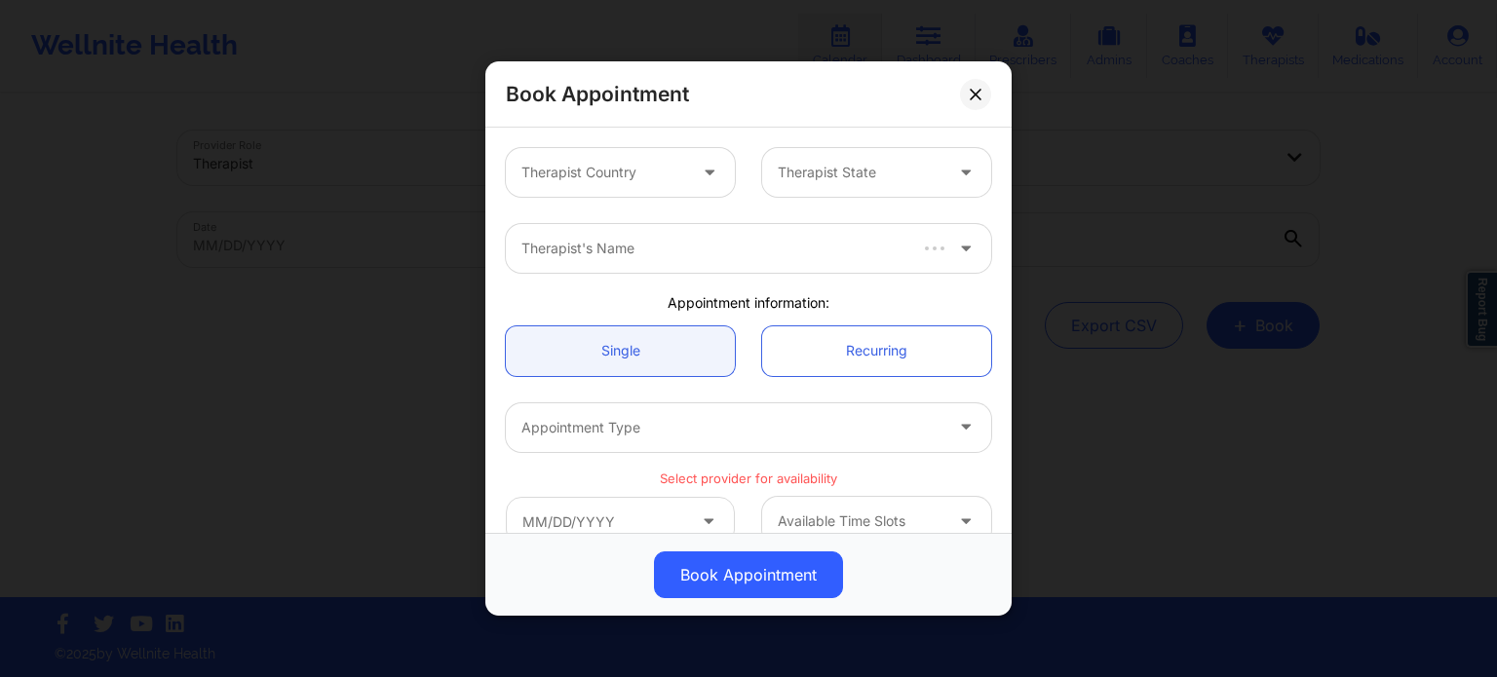
click at [580, 182] on div at bounding box center [603, 172] width 165 height 23
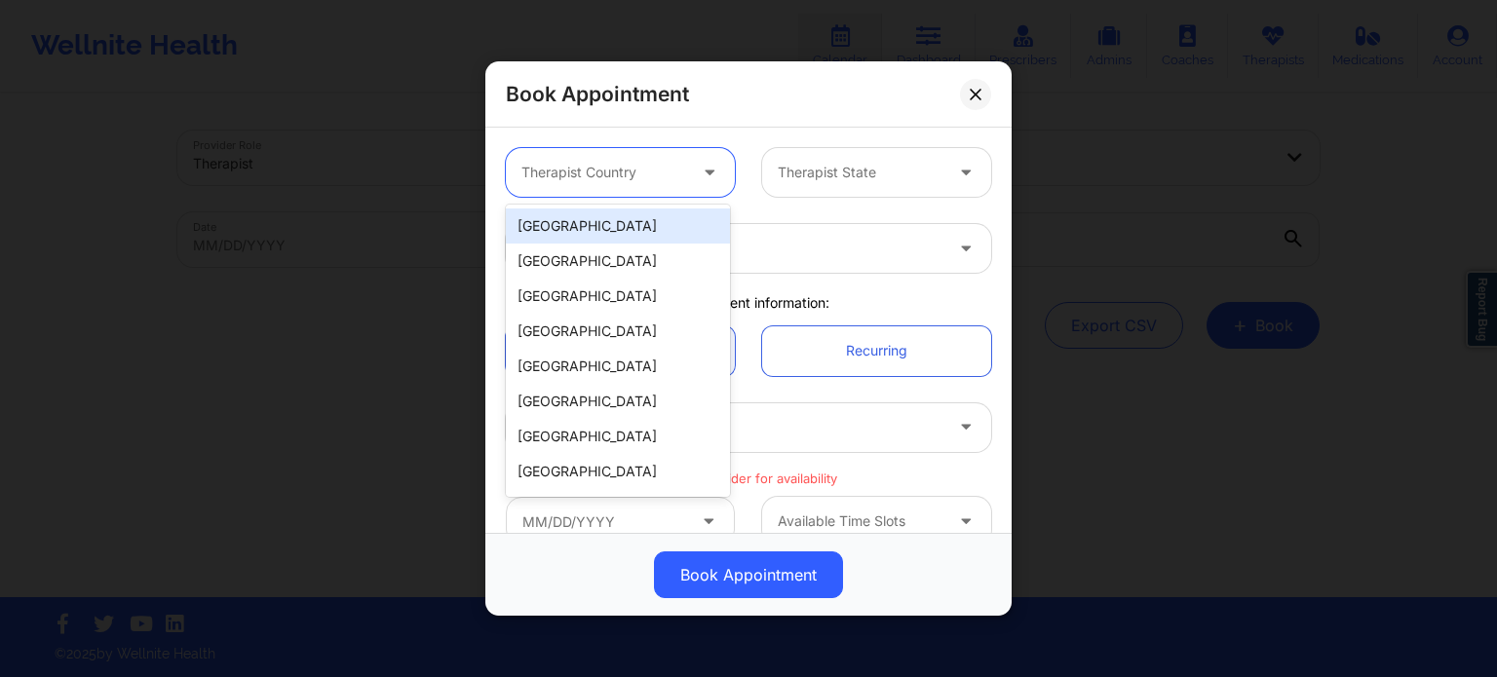
drag, startPoint x: 591, startPoint y: 233, endPoint x: 647, endPoint y: 219, distance: 58.1
click at [591, 232] on div "[GEOGRAPHIC_DATA]" at bounding box center [618, 226] width 224 height 35
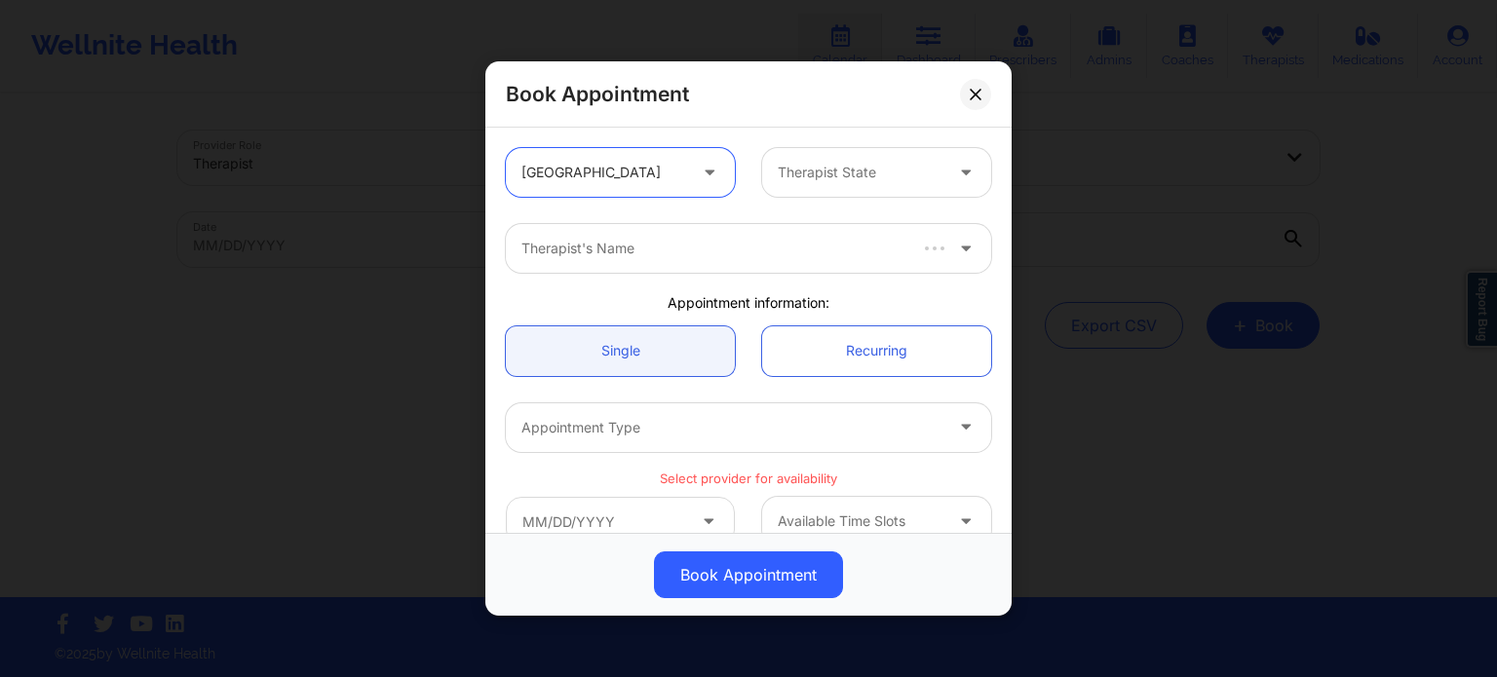
click at [824, 179] on div at bounding box center [860, 172] width 165 height 23
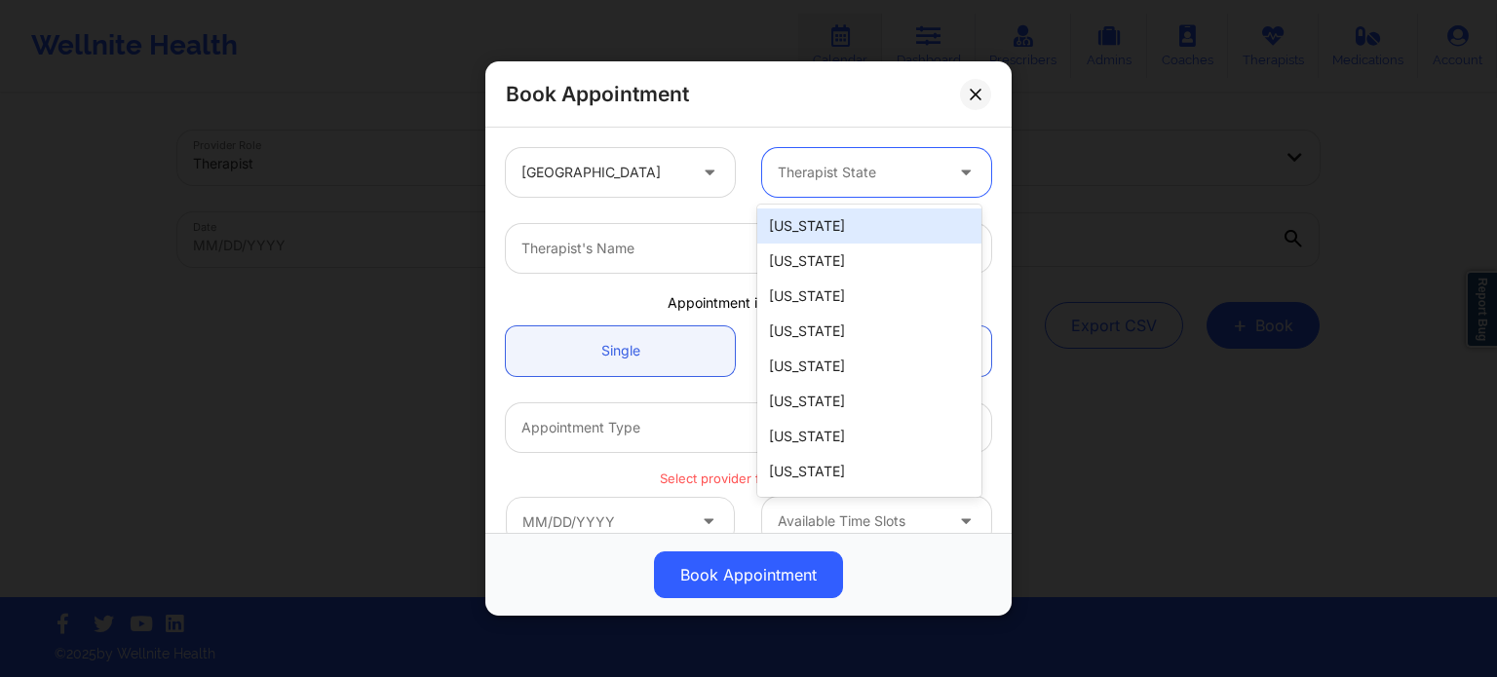
type input "f"
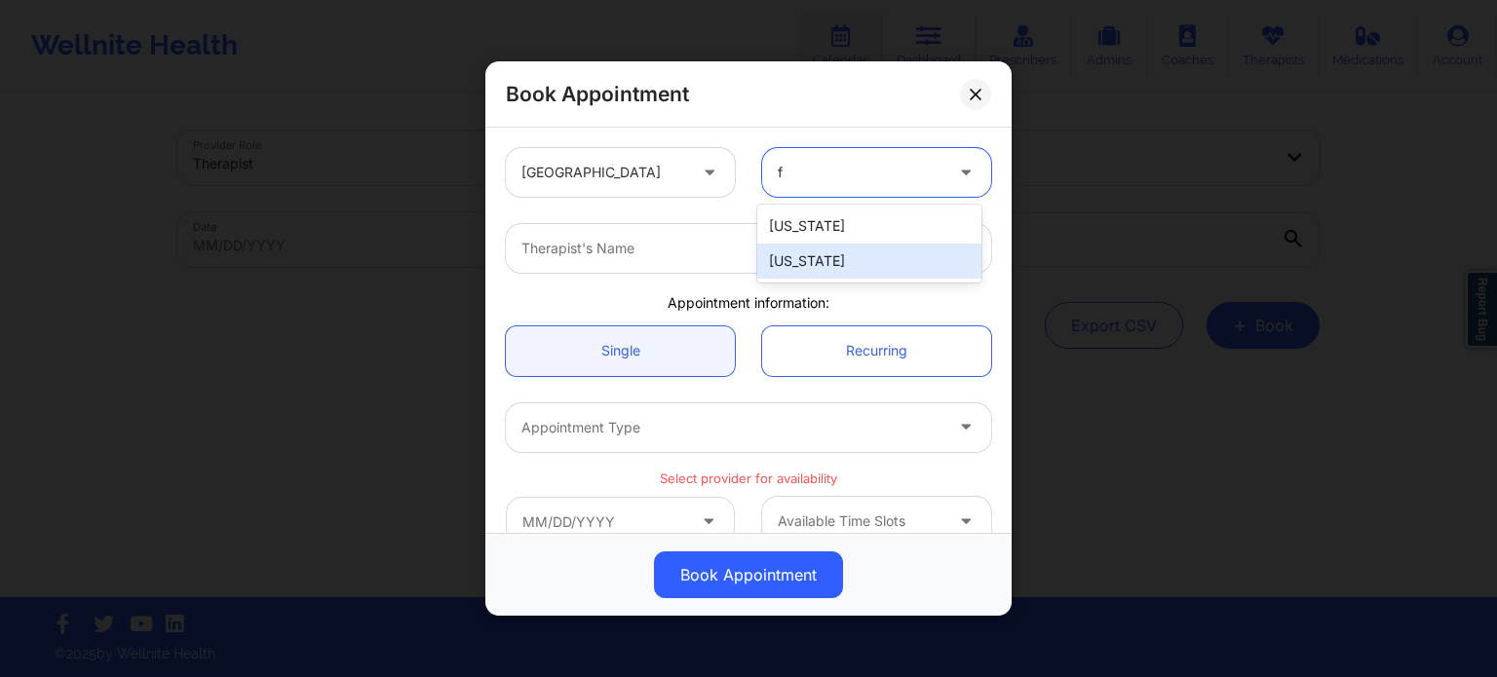
click at [812, 252] on div "[US_STATE]" at bounding box center [869, 261] width 224 height 35
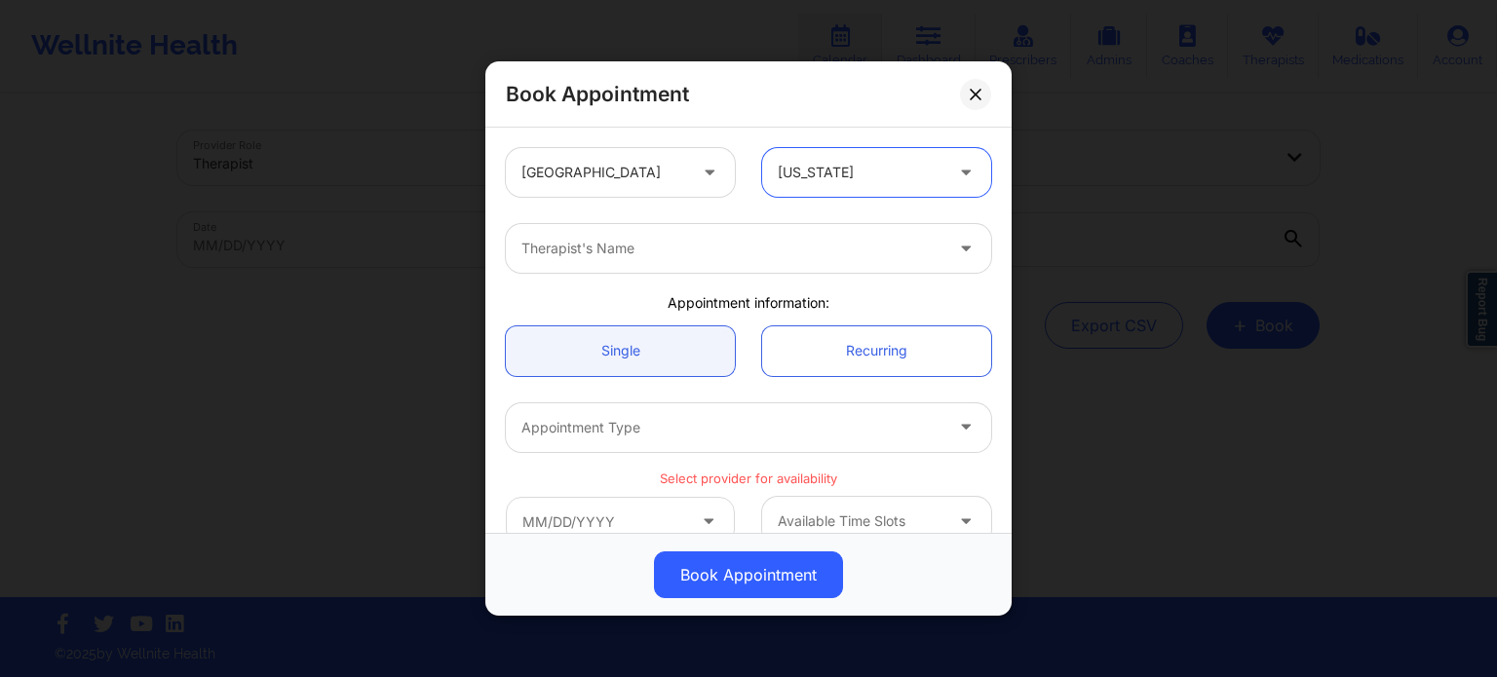
click at [708, 252] on div at bounding box center [731, 248] width 421 height 23
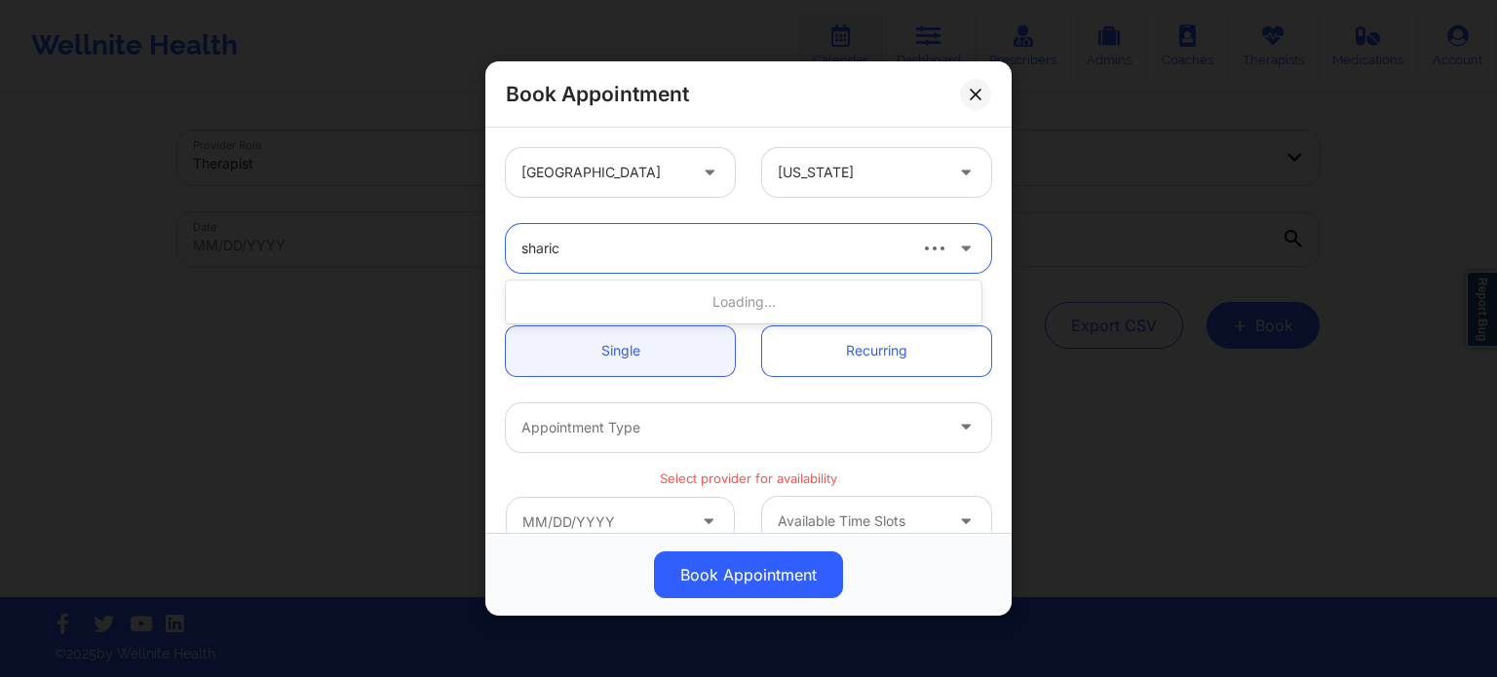
type input "[PERSON_NAME]"
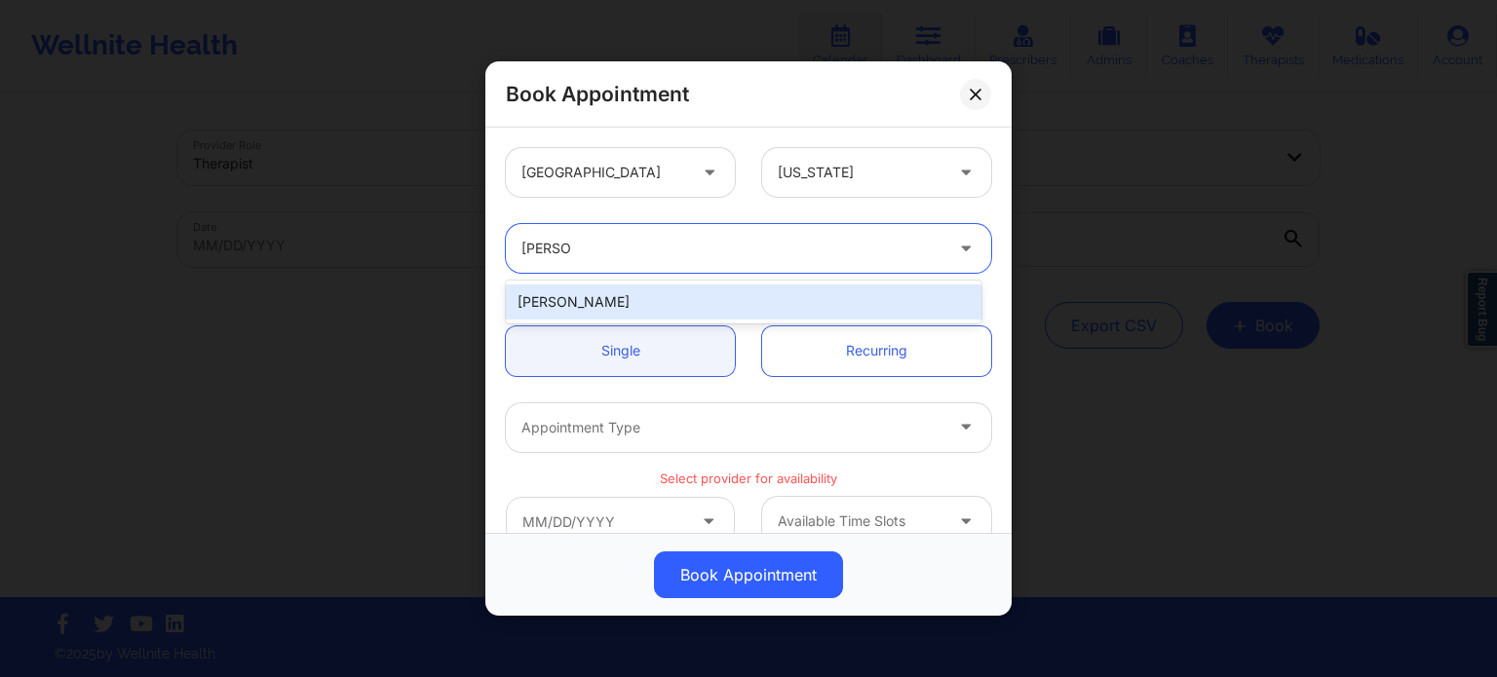
click at [645, 300] on div "[PERSON_NAME]" at bounding box center [744, 302] width 476 height 35
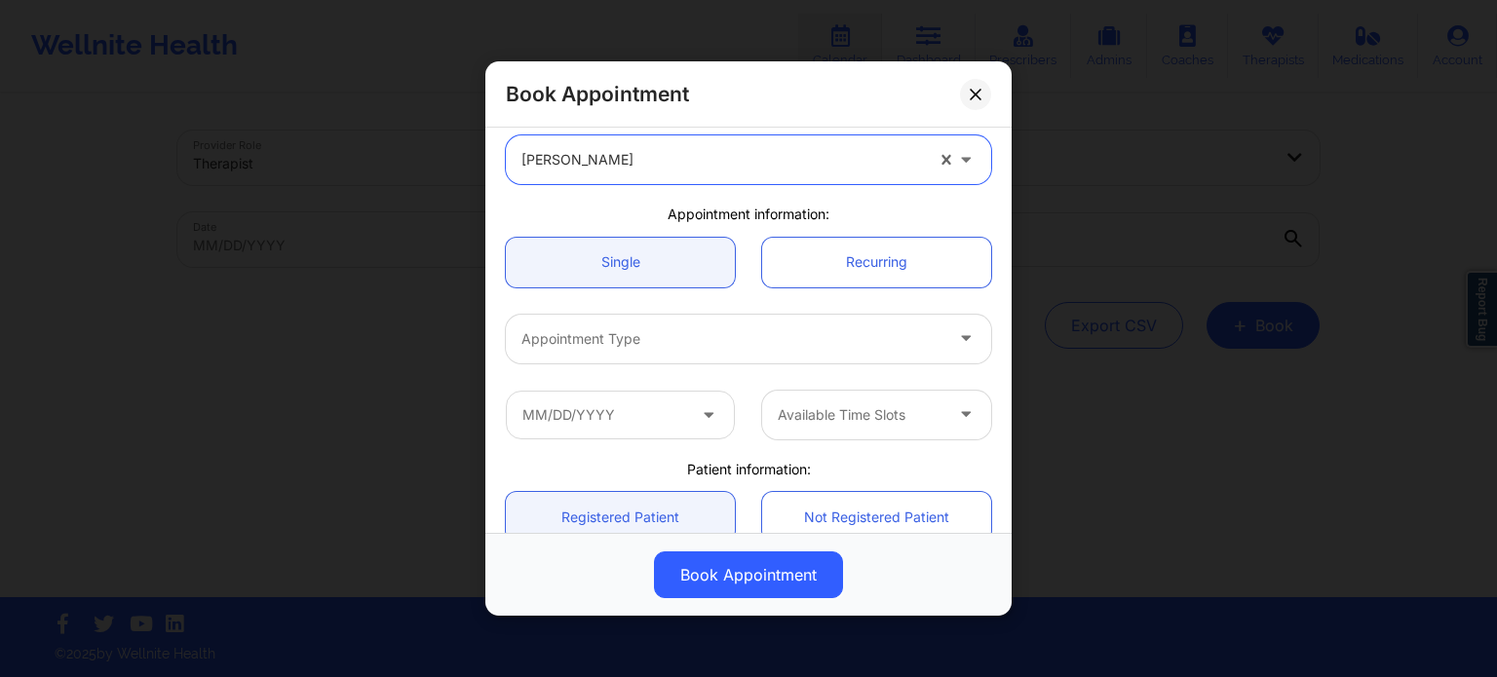
scroll to position [195, 0]
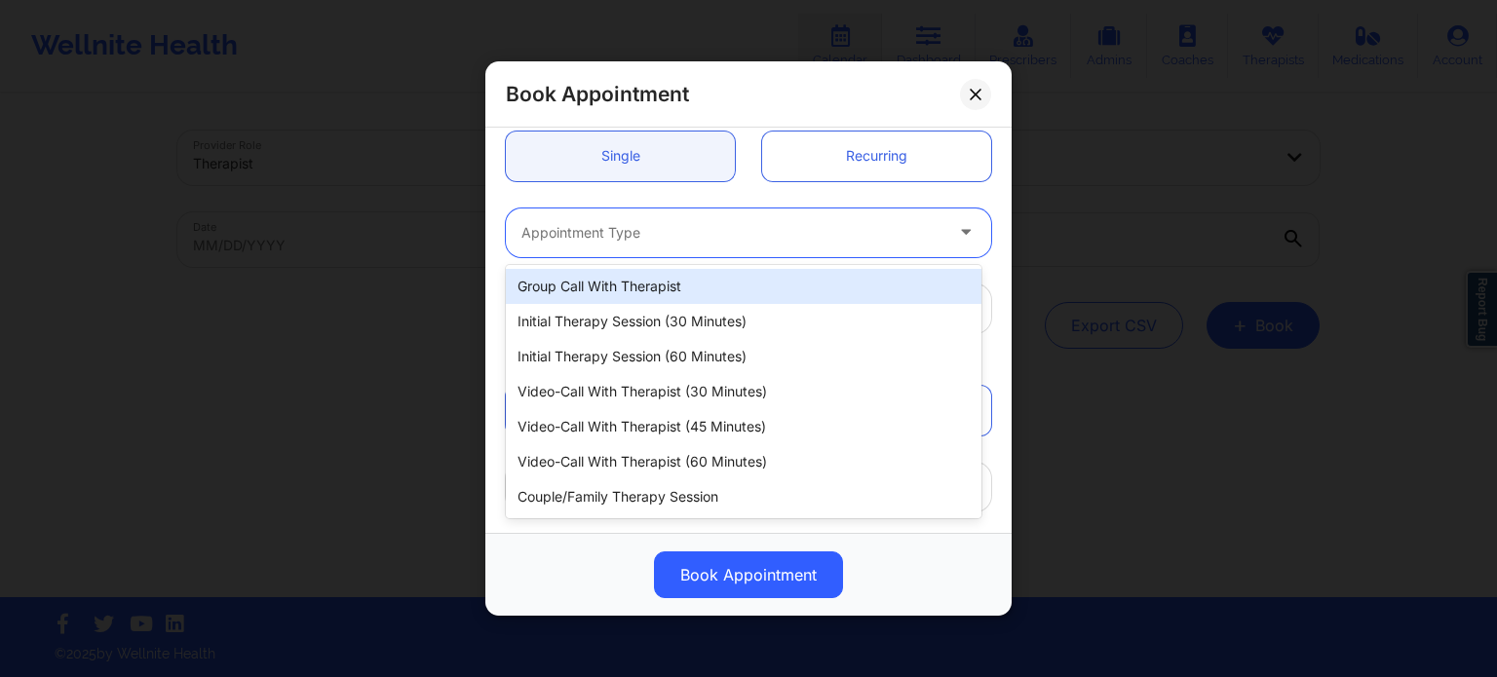
click at [675, 235] on div at bounding box center [731, 232] width 421 height 23
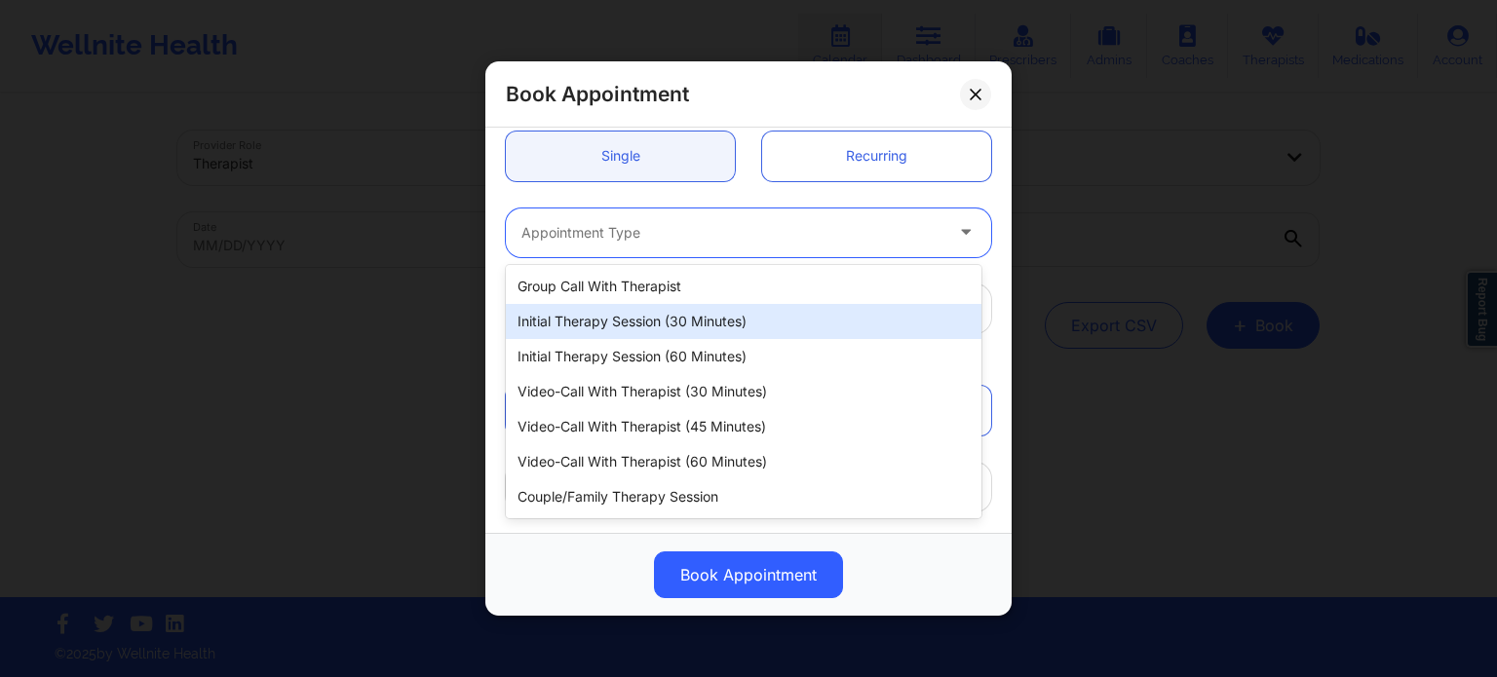
click at [649, 346] on div "Initial Therapy Session (60 minutes)" at bounding box center [744, 356] width 476 height 35
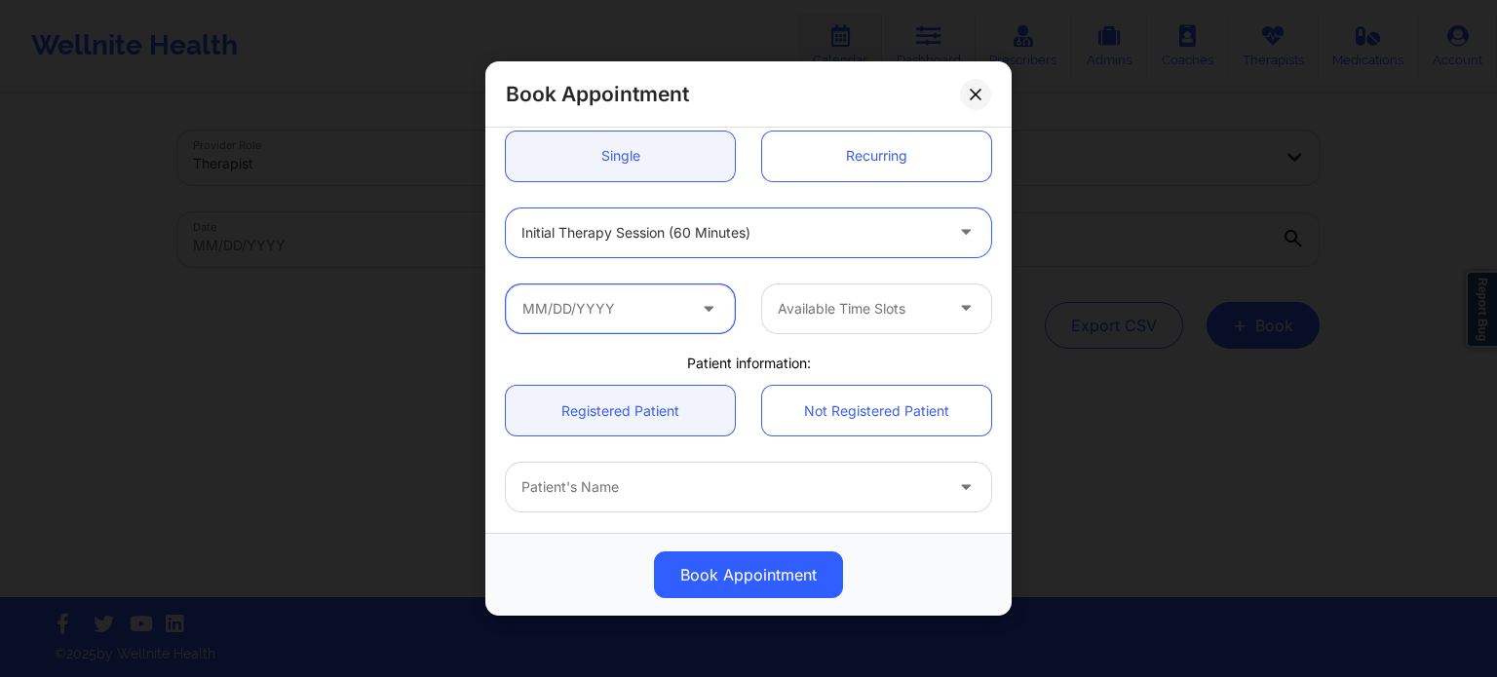
click at [633, 311] on input "text" at bounding box center [620, 309] width 229 height 49
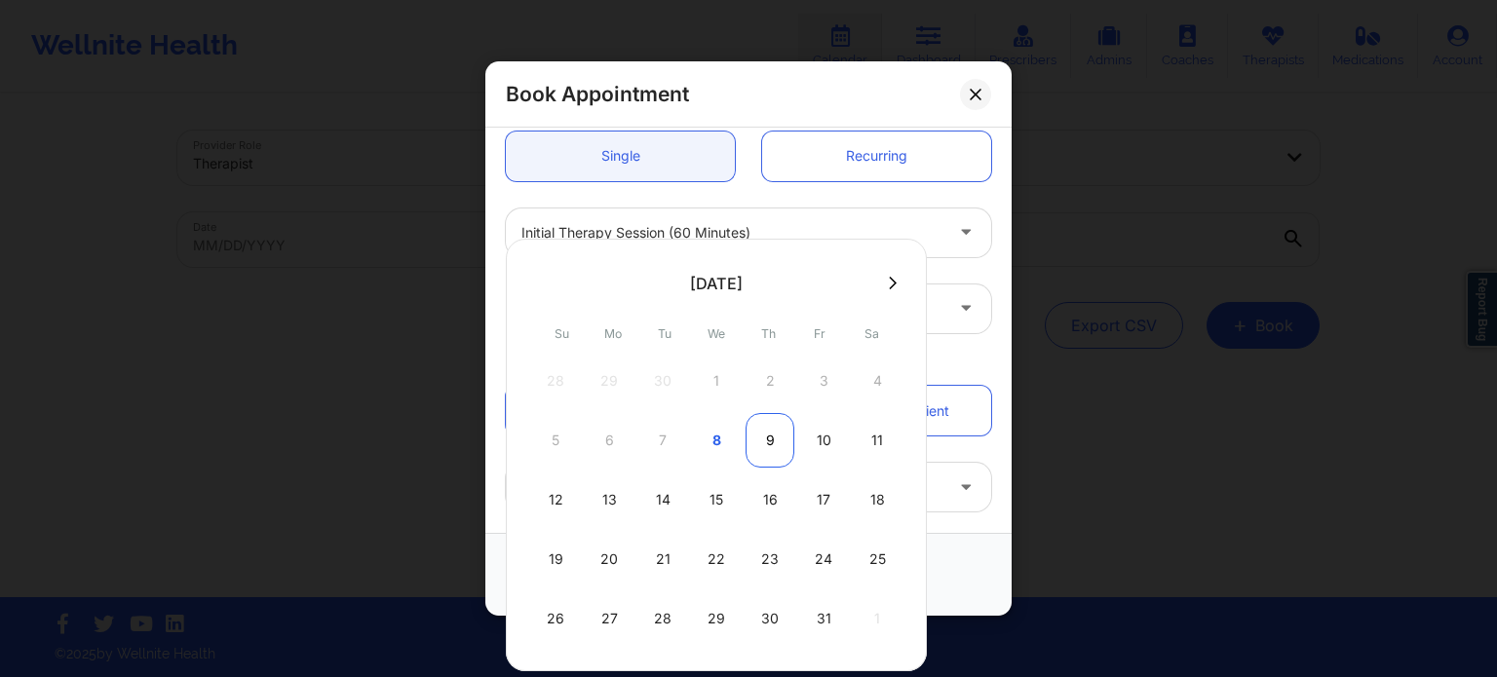
click at [764, 443] on div "9" at bounding box center [769, 440] width 49 height 55
type input "[DATE]"
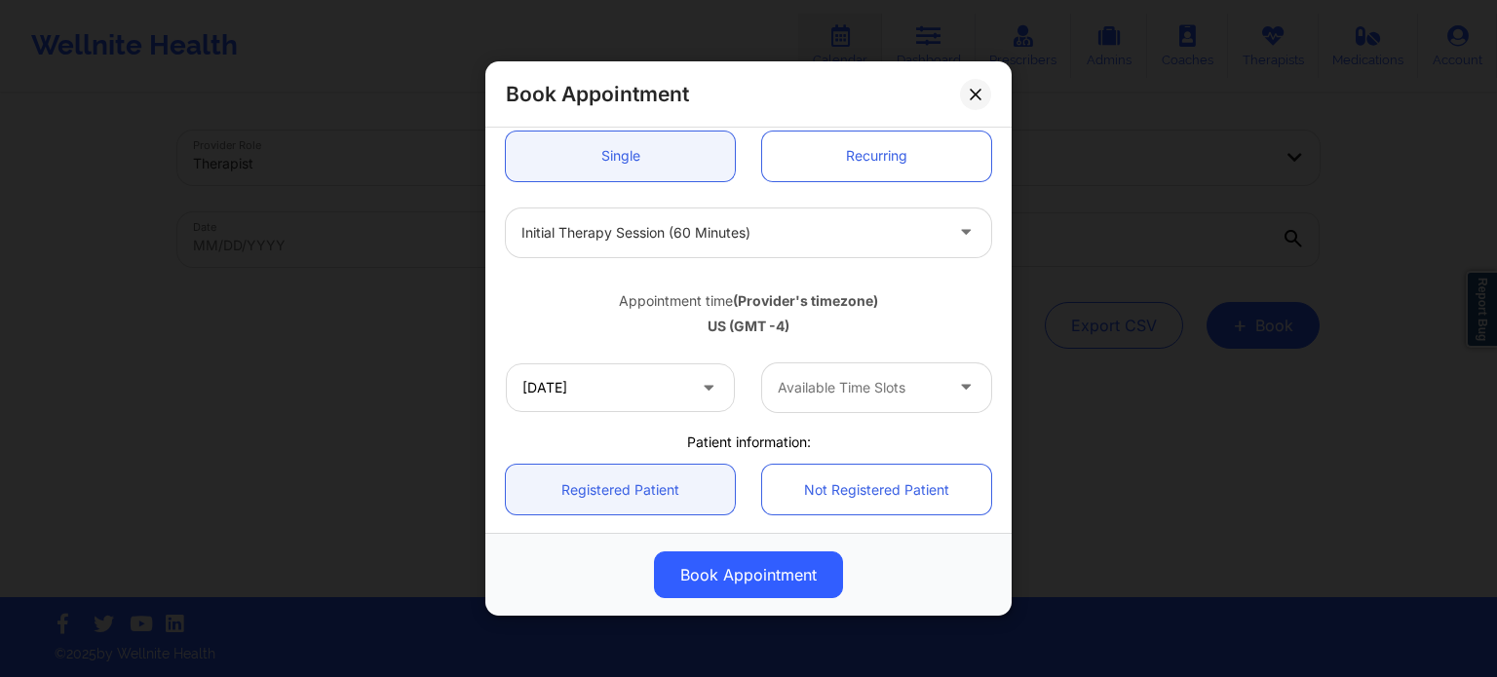
click at [865, 380] on div at bounding box center [860, 387] width 165 height 23
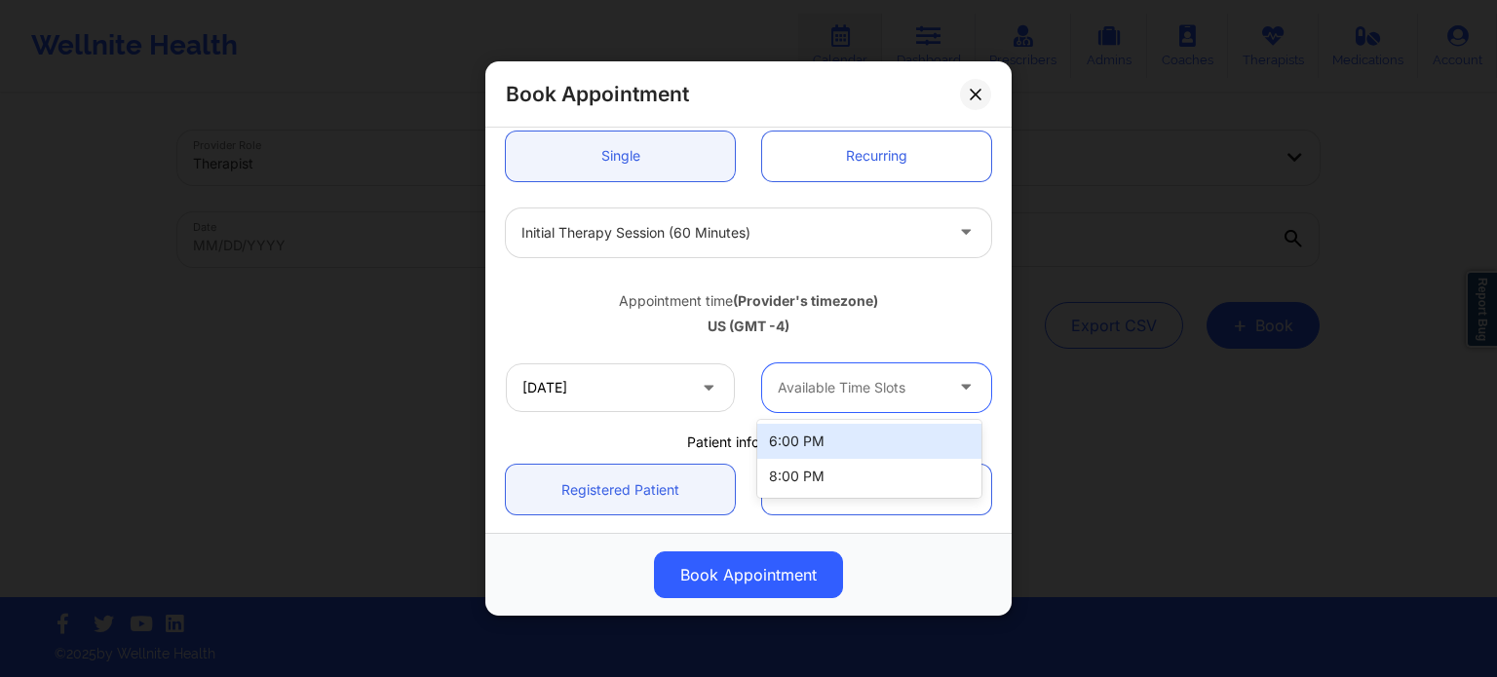
click at [850, 443] on div "6:00 PM" at bounding box center [869, 441] width 224 height 35
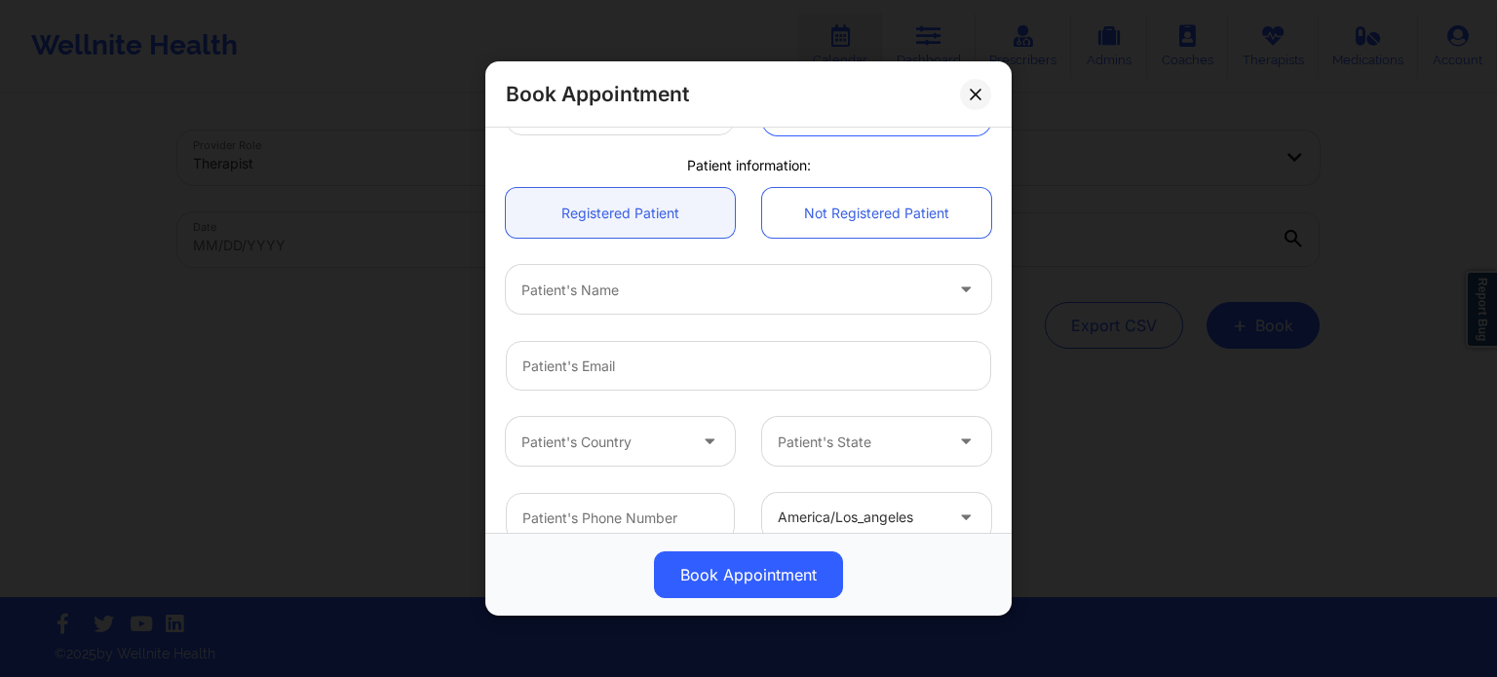
scroll to position [487, 0]
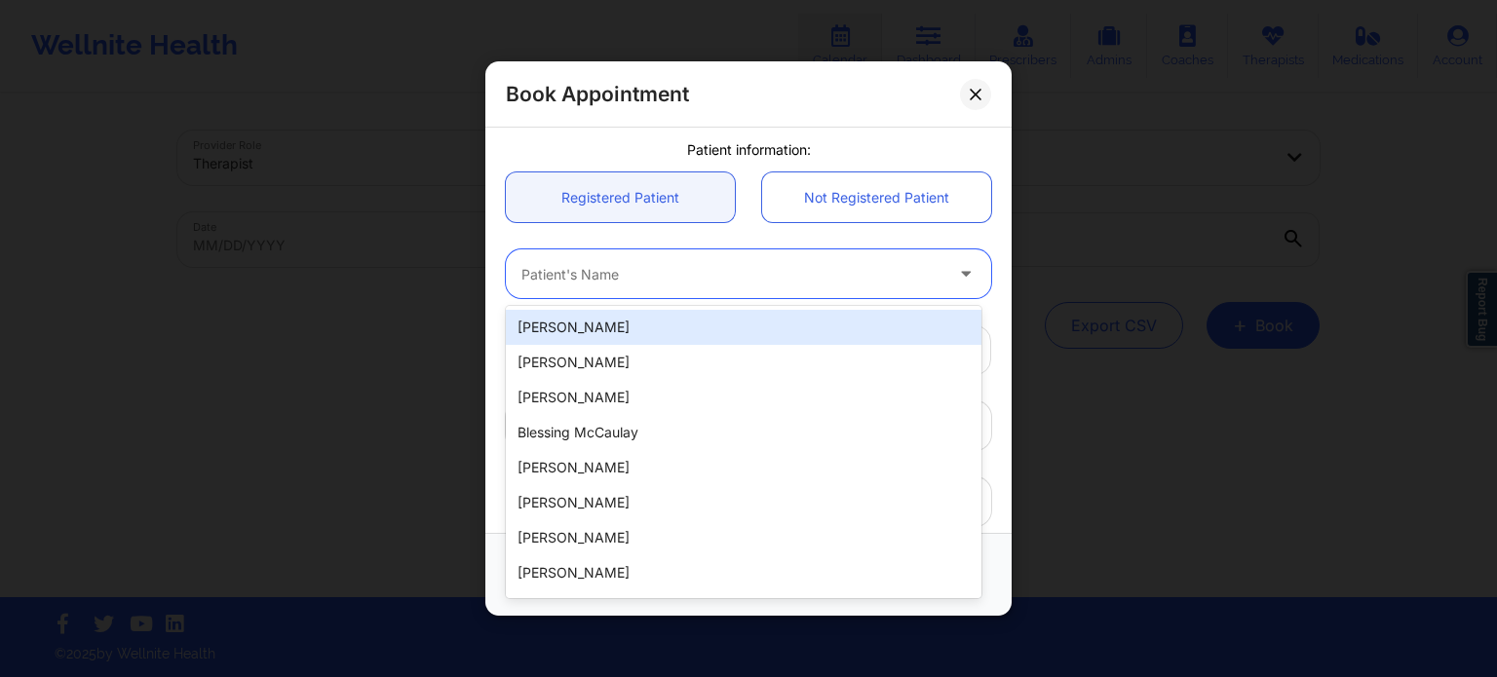
click at [633, 265] on div at bounding box center [731, 274] width 421 height 23
paste input "[EMAIL_ADDRESS][DOMAIN_NAME]"
type input "[EMAIL_ADDRESS][DOMAIN_NAME]"
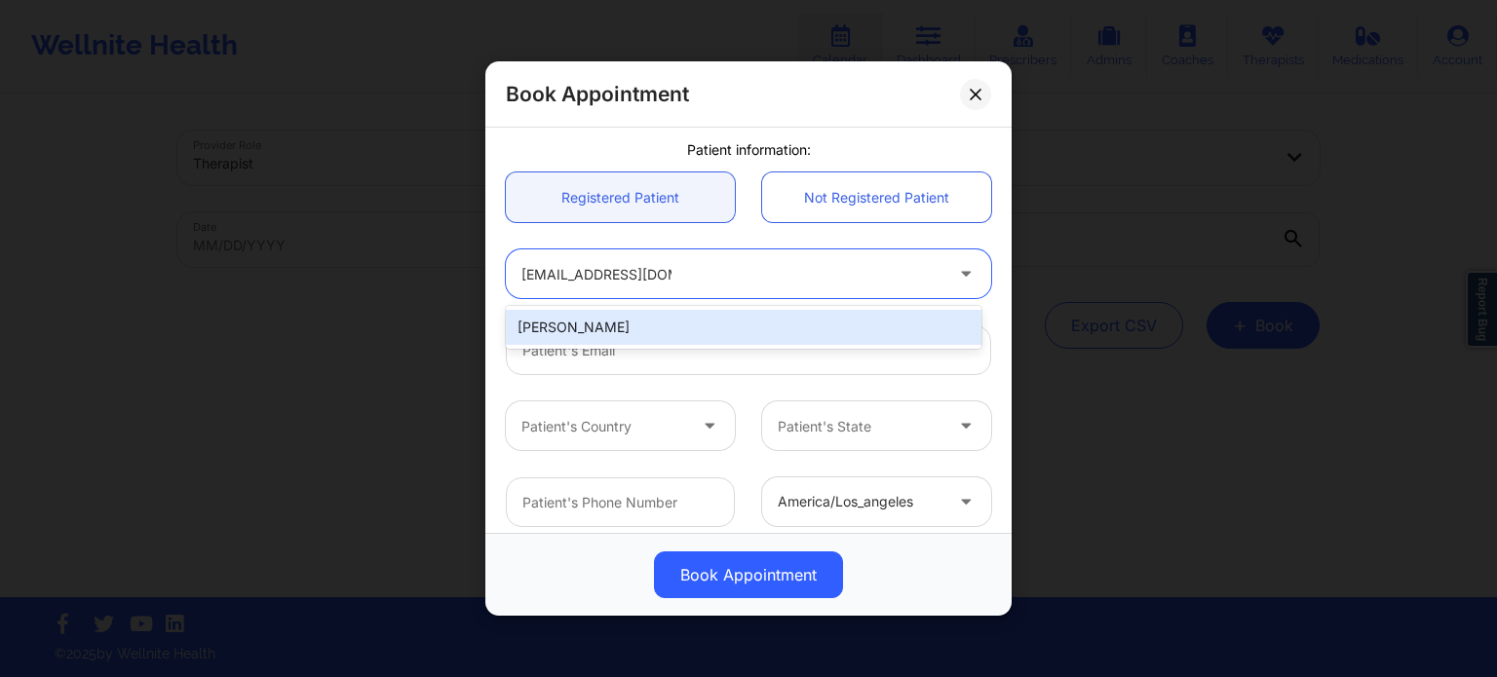
click at [617, 332] on div "[PERSON_NAME]" at bounding box center [744, 327] width 476 height 35
type input "[EMAIL_ADDRESS][DOMAIN_NAME]"
type input "[PHONE_NUMBER]"
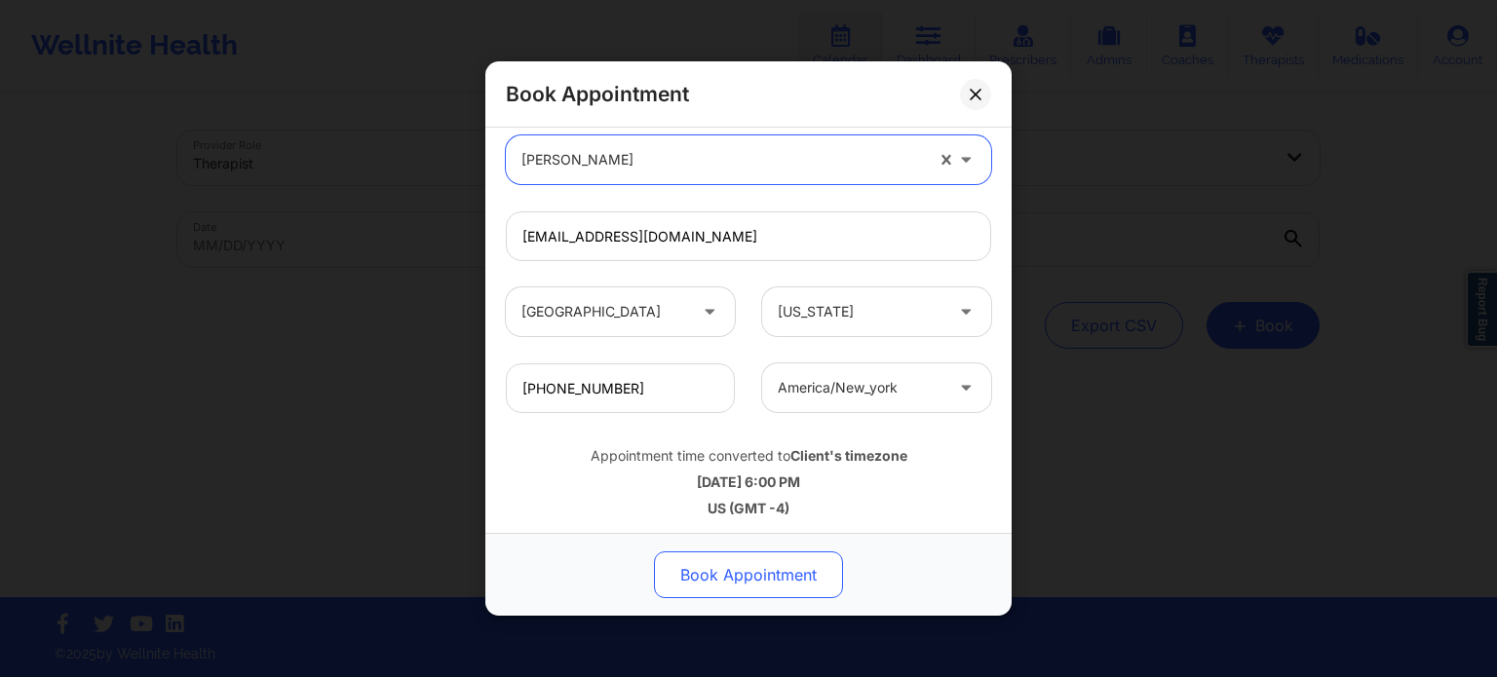
scroll to position [606, 0]
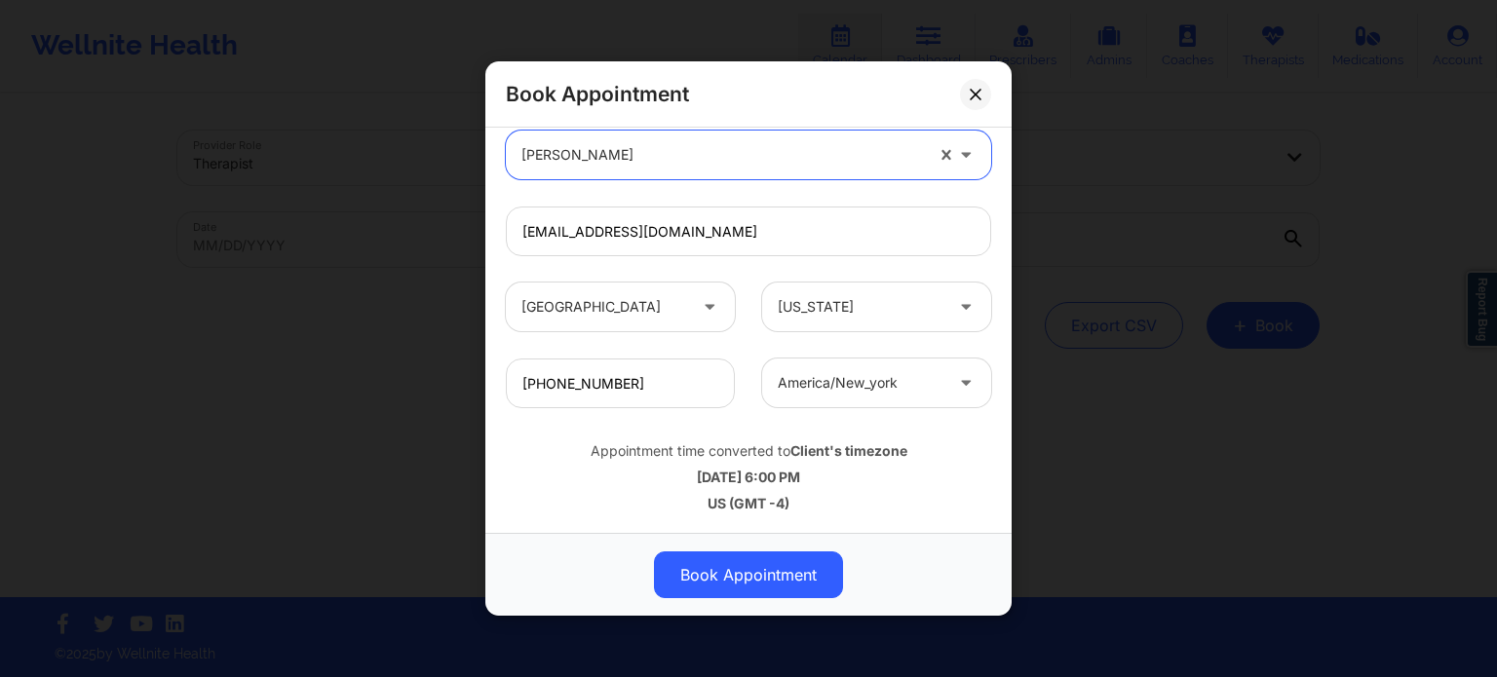
click at [780, 584] on button "Book Appointment" at bounding box center [748, 575] width 189 height 47
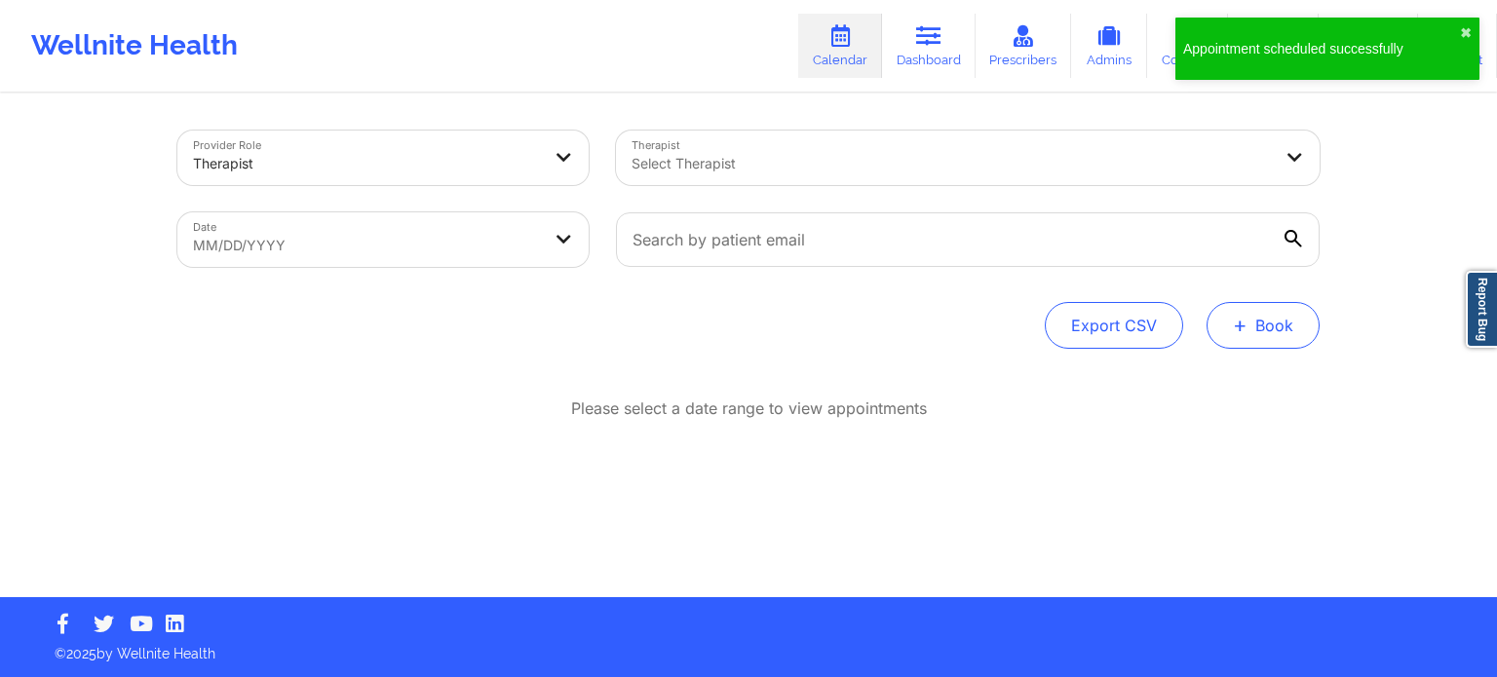
click at [1258, 326] on button "+ Book" at bounding box center [1262, 325] width 113 height 47
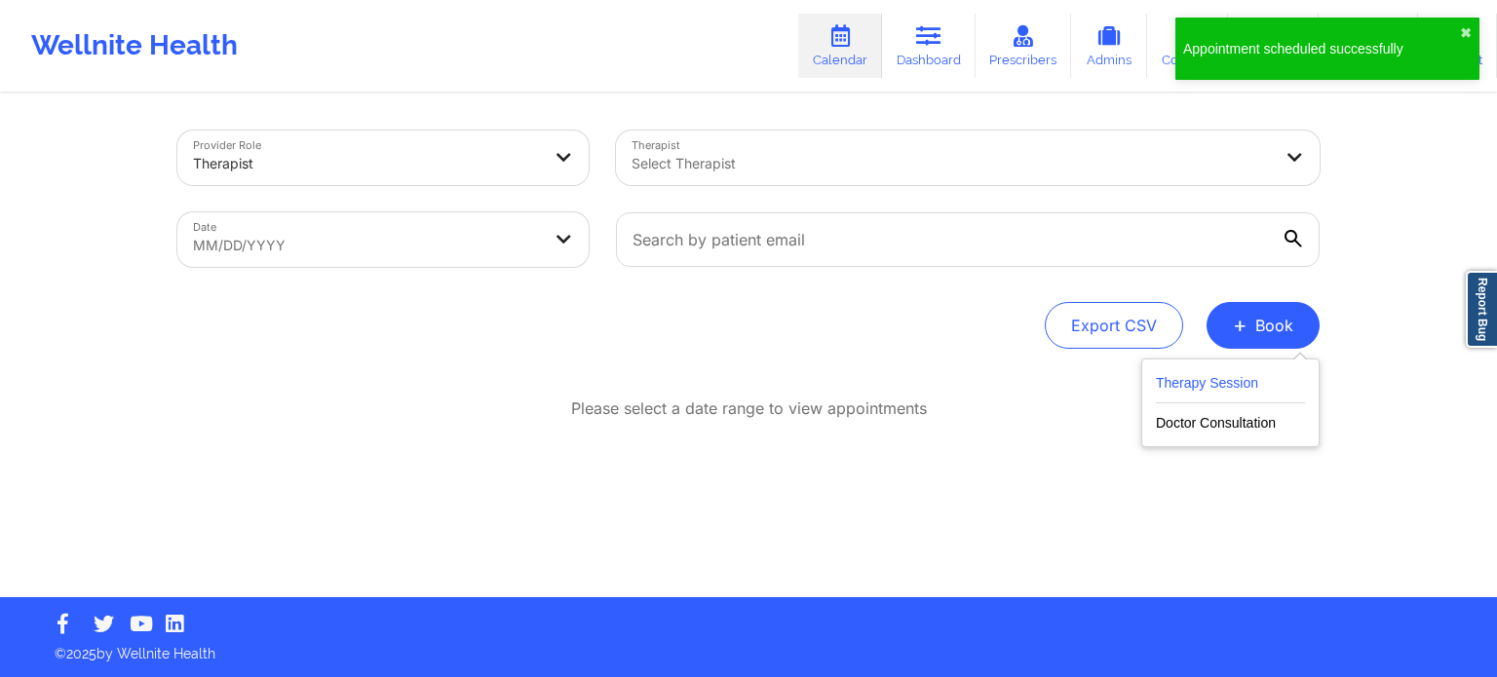
click at [1180, 378] on button "Therapy Session" at bounding box center [1230, 387] width 149 height 32
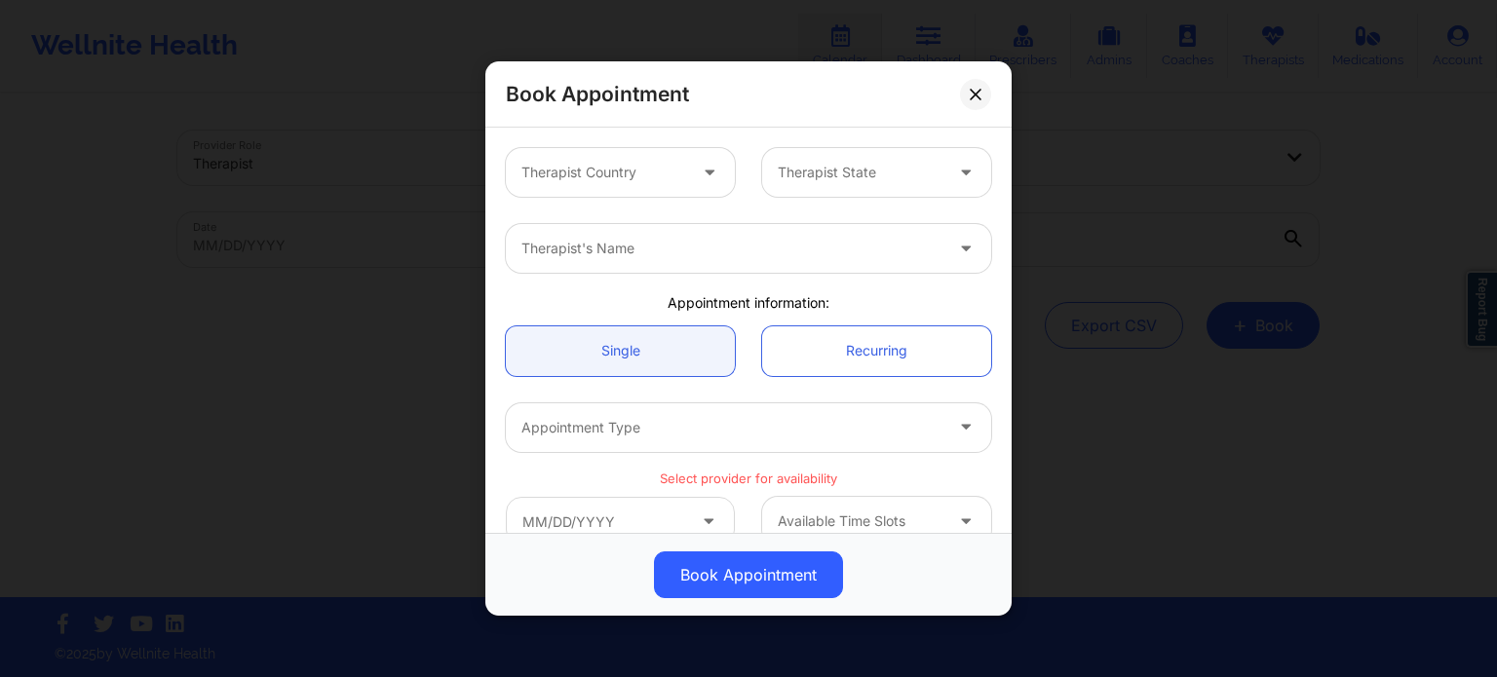
click at [659, 182] on div at bounding box center [603, 172] width 165 height 23
click at [655, 177] on div at bounding box center [603, 172] width 165 height 23
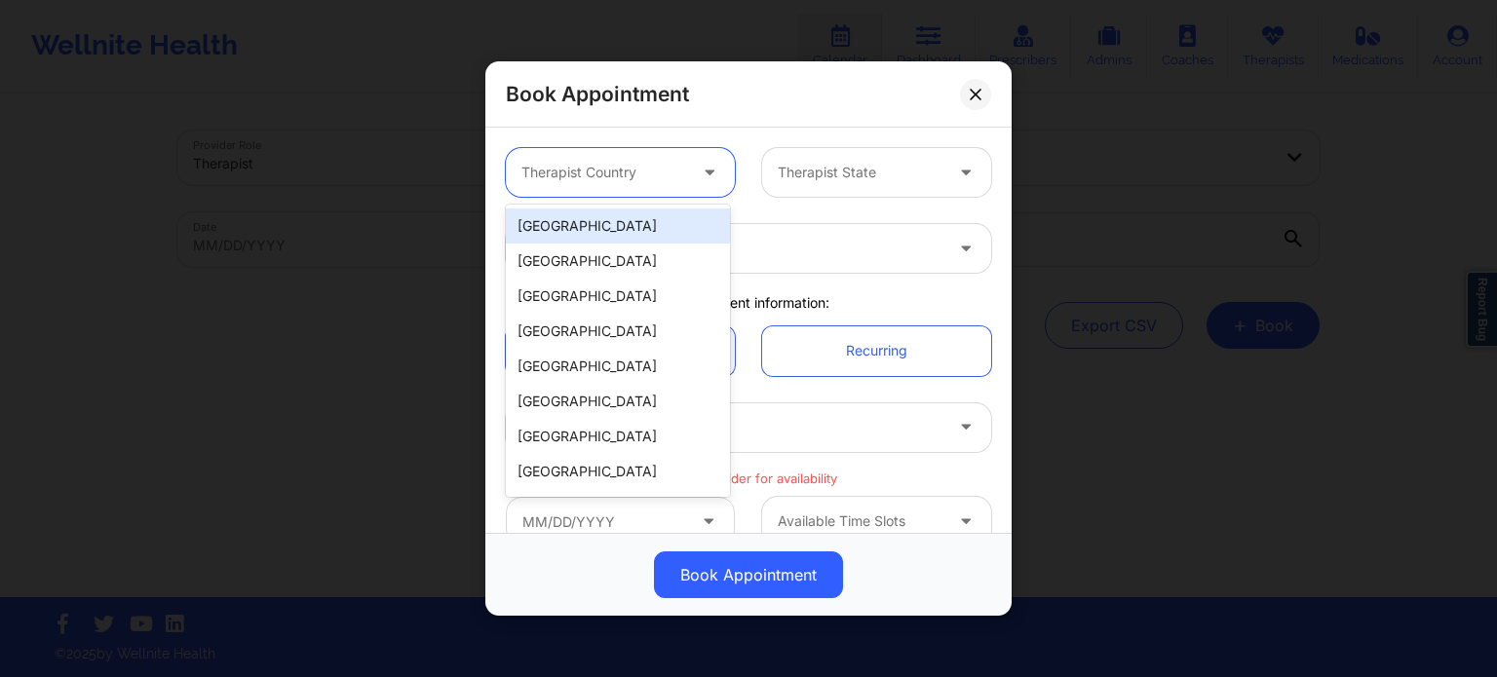
click at [651, 224] on div "[GEOGRAPHIC_DATA]" at bounding box center [618, 226] width 224 height 35
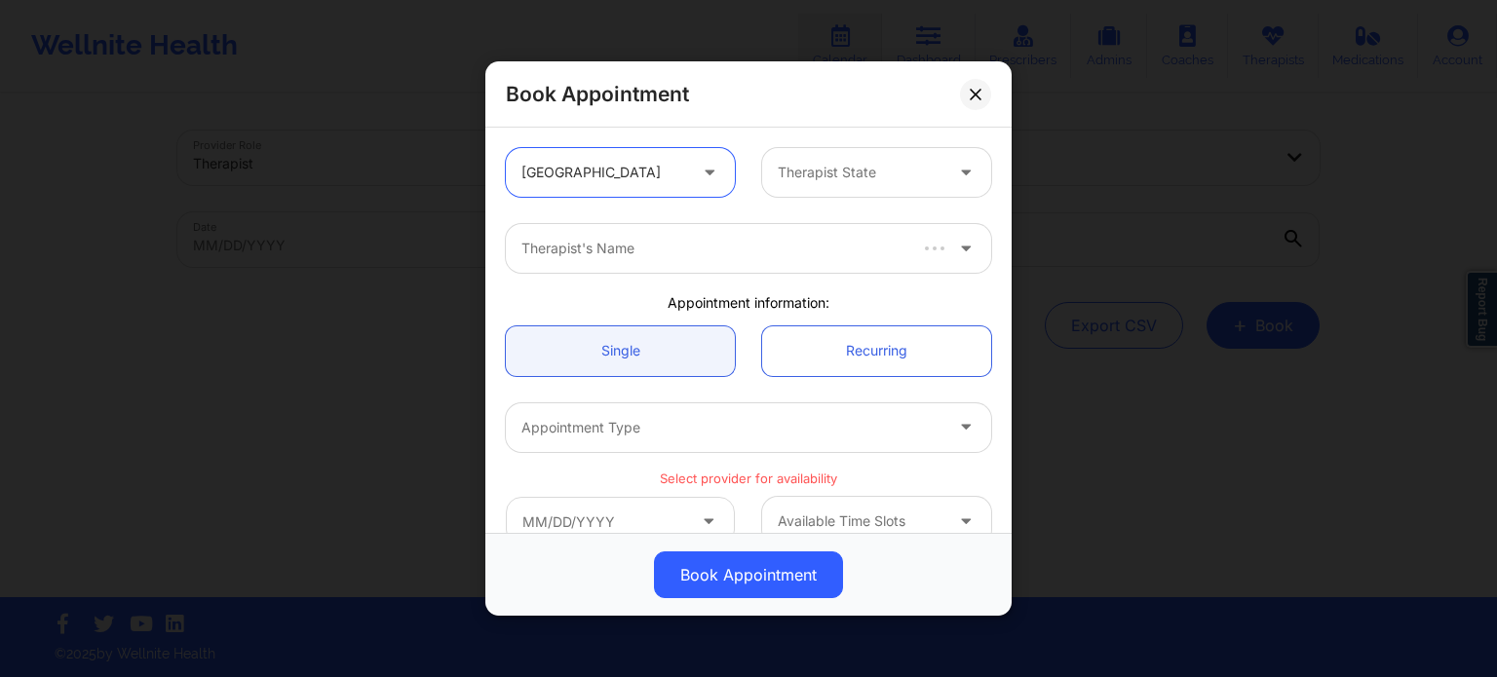
click at [887, 187] on div "Therapist State" at bounding box center [853, 172] width 182 height 49
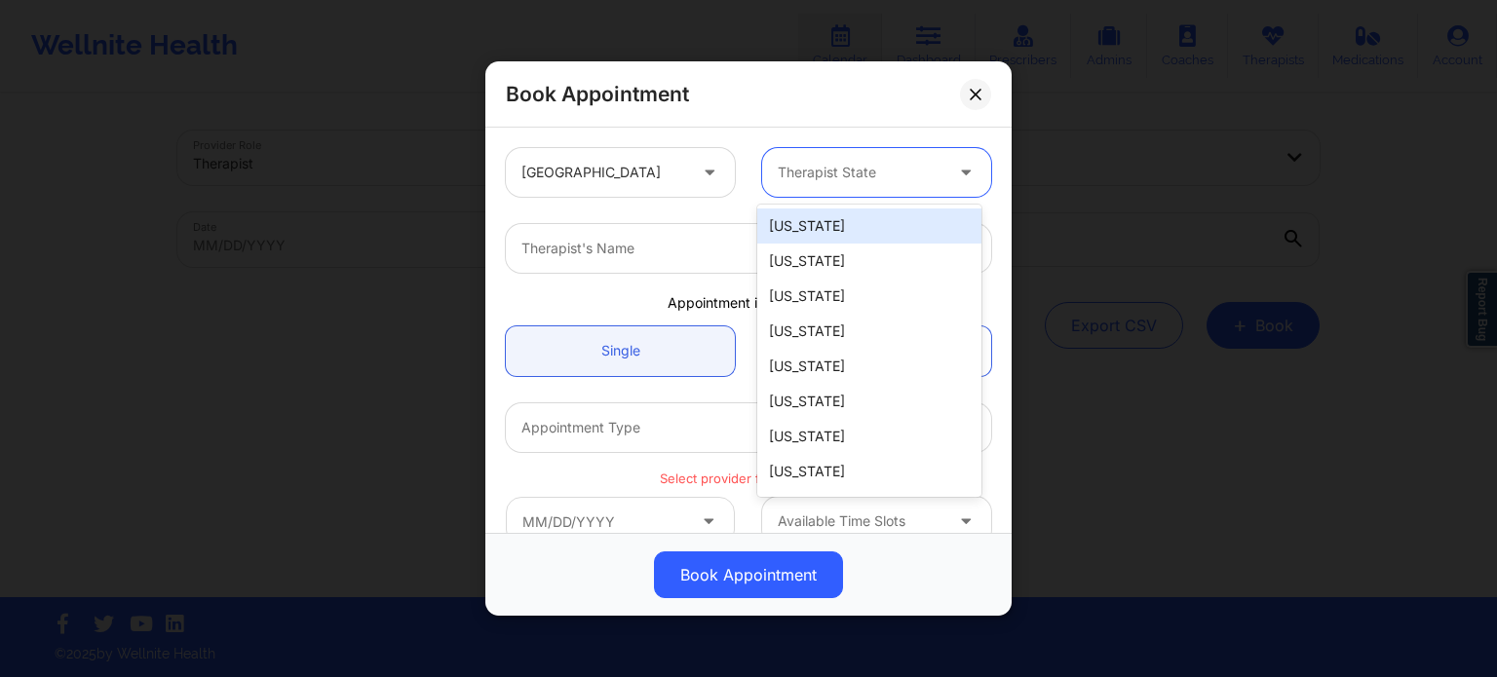
type input "f"
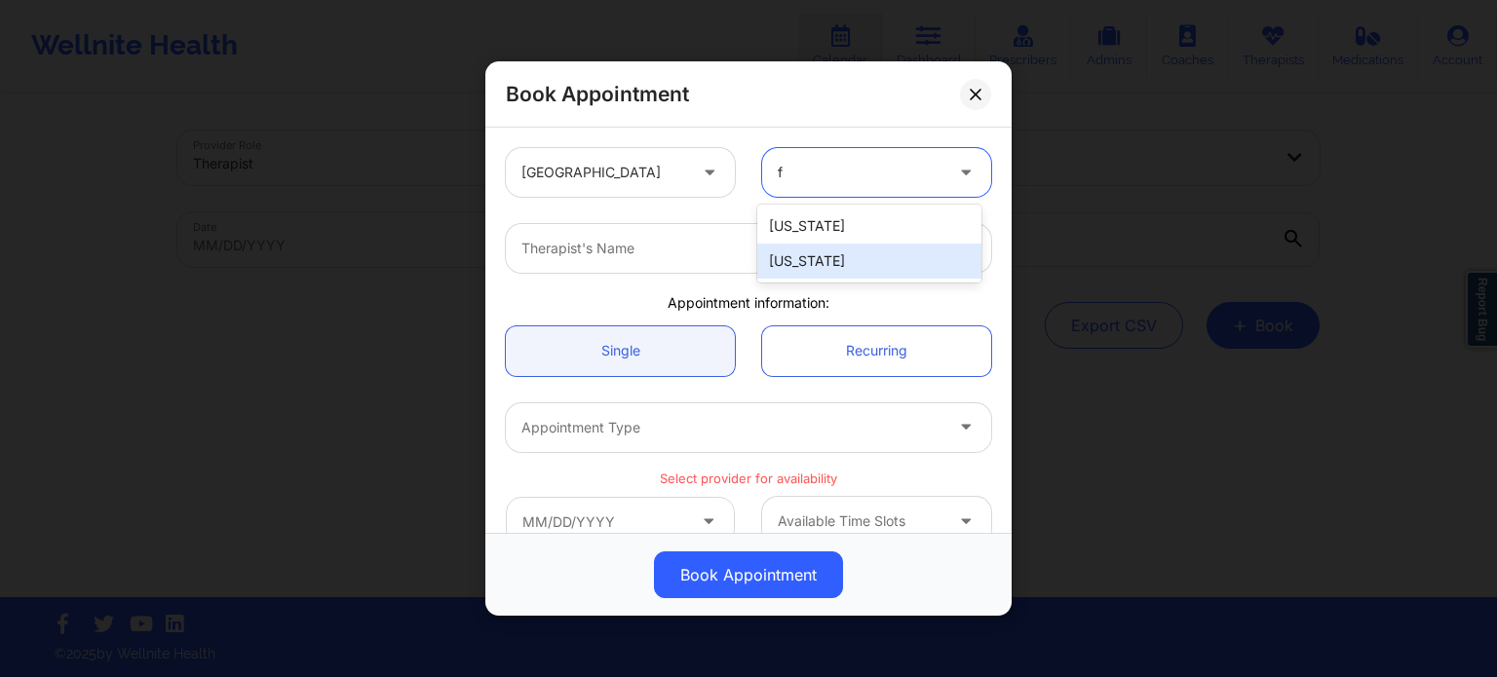
click at [816, 260] on div "[US_STATE]" at bounding box center [869, 261] width 224 height 35
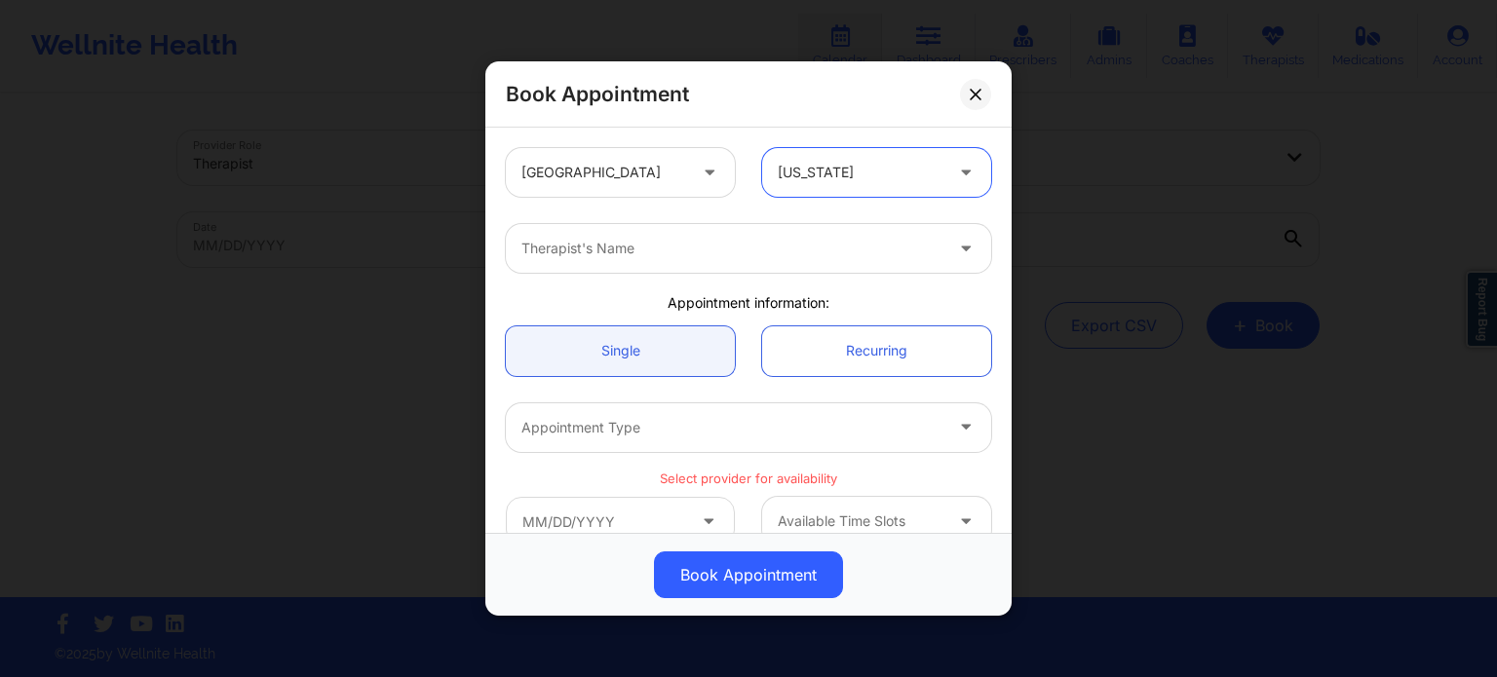
click at [748, 264] on div "Therapist's Name" at bounding box center [725, 248] width 438 height 49
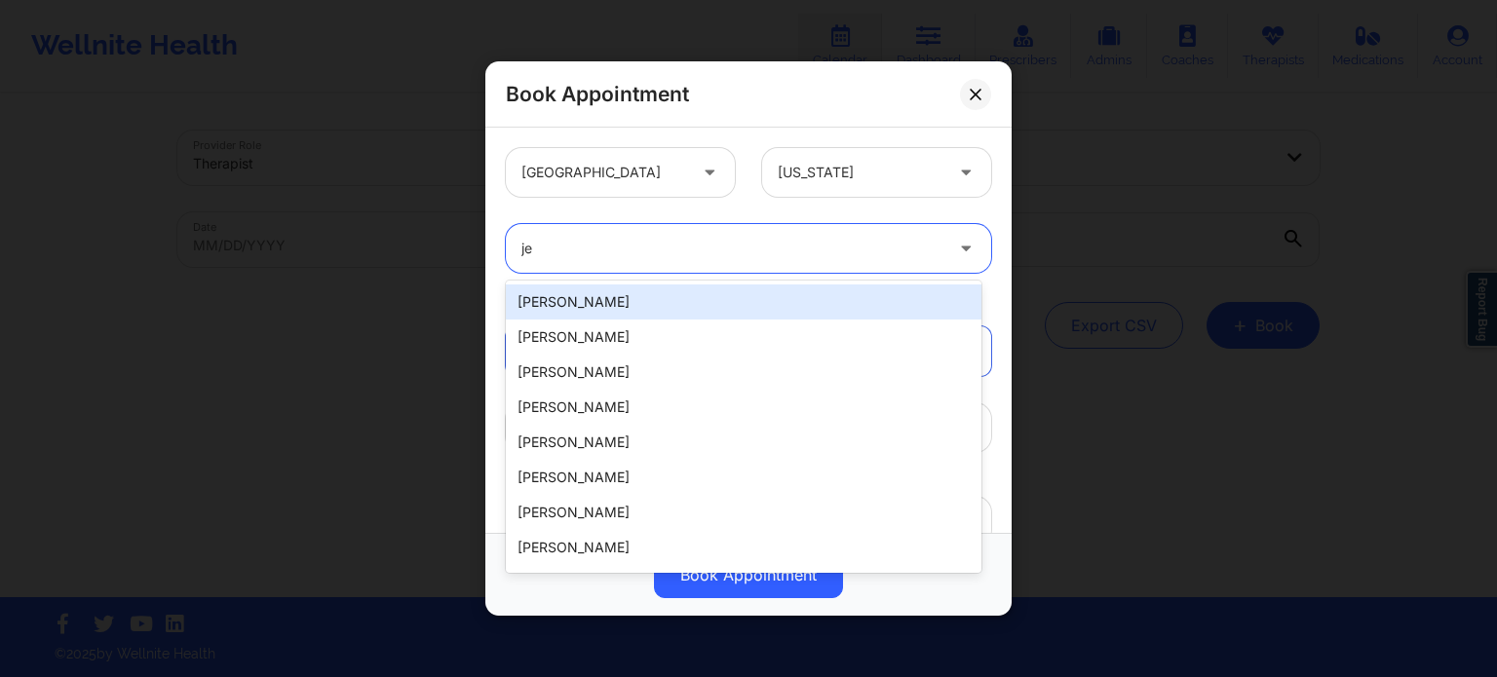
type input "j"
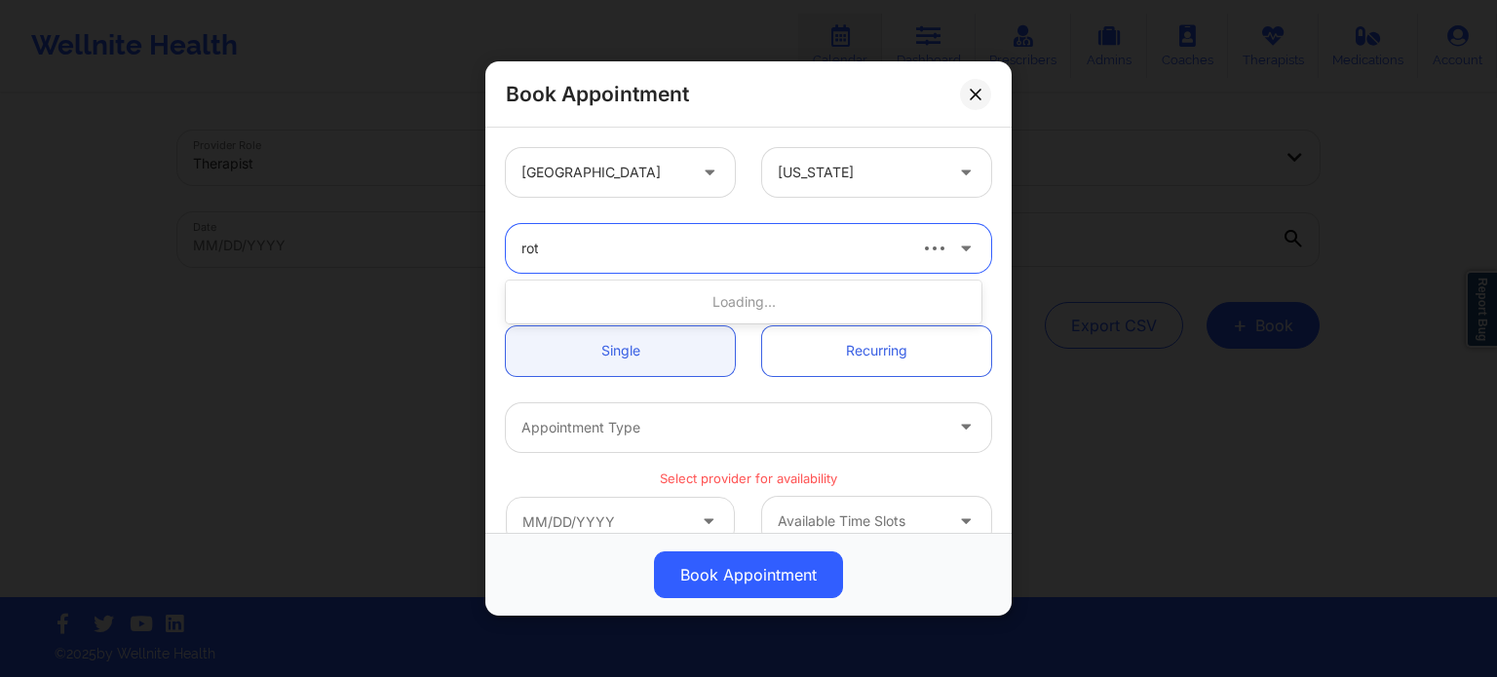
type input "[PERSON_NAME]"
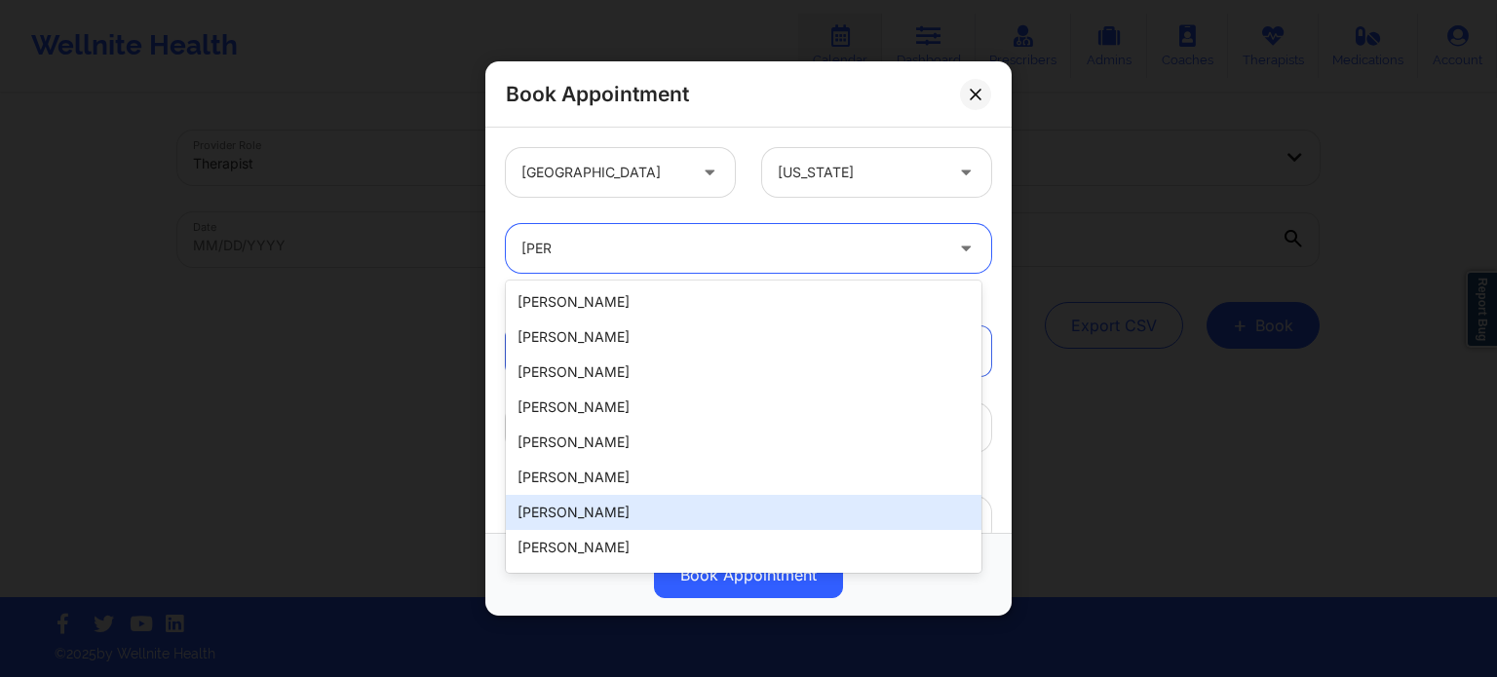
click at [655, 506] on div "[PERSON_NAME]" at bounding box center [744, 512] width 476 height 35
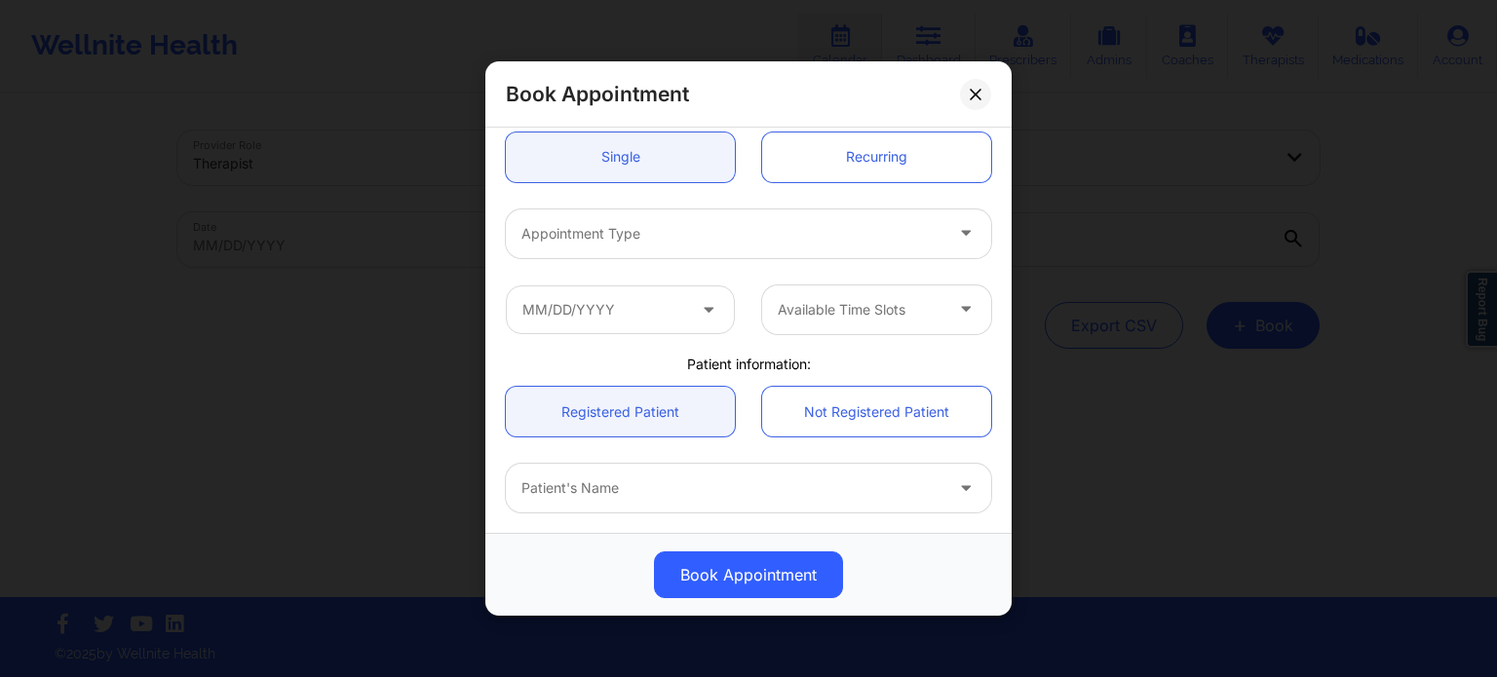
scroll to position [195, 0]
click at [699, 244] on div at bounding box center [731, 232] width 421 height 23
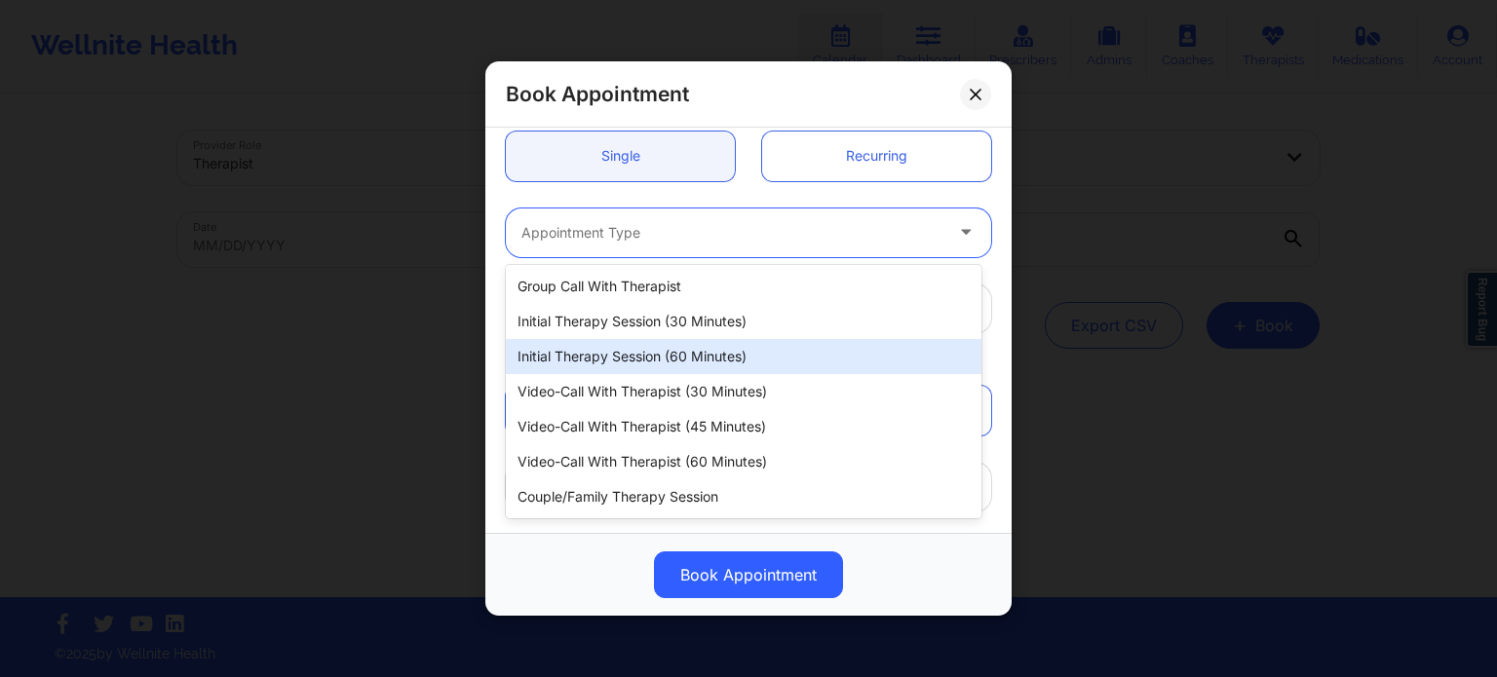
click at [699, 361] on div "Initial Therapy Session (60 minutes)" at bounding box center [744, 356] width 476 height 35
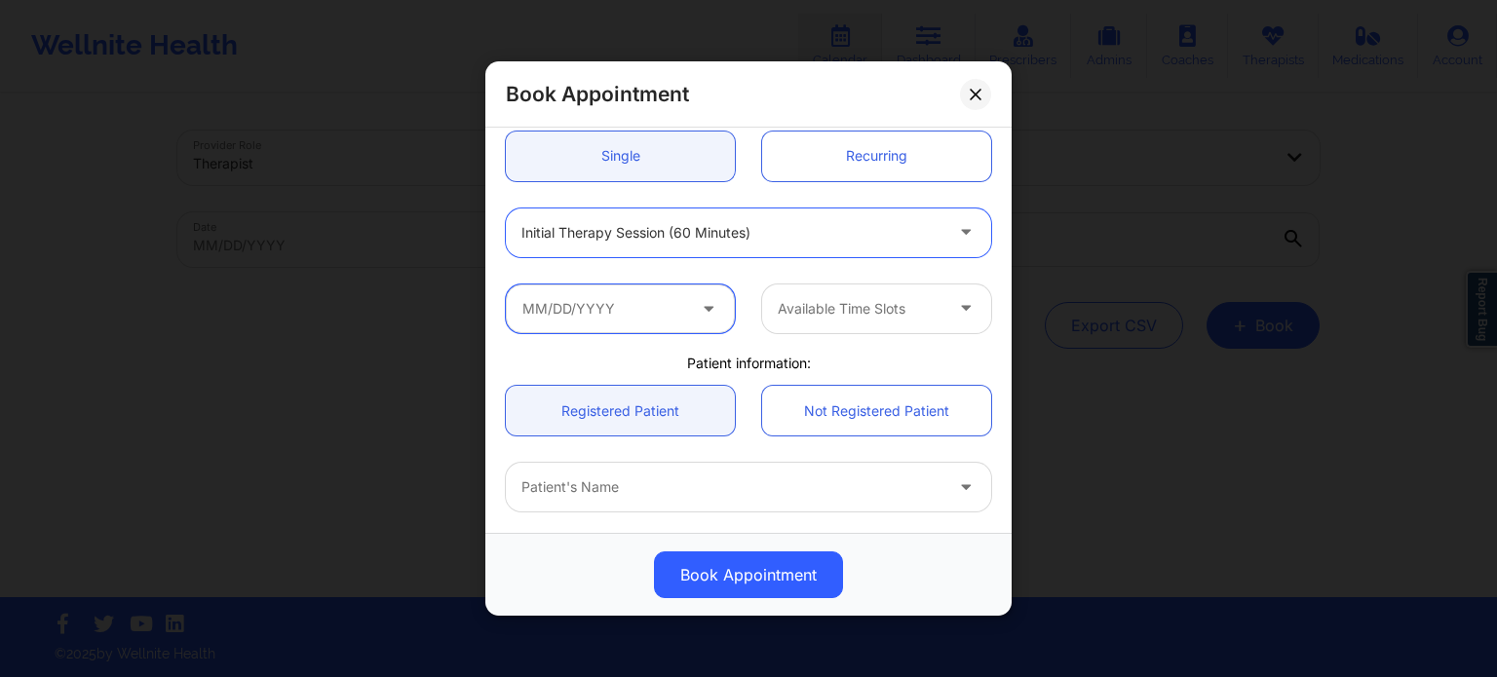
click at [637, 309] on input "text" at bounding box center [620, 309] width 229 height 49
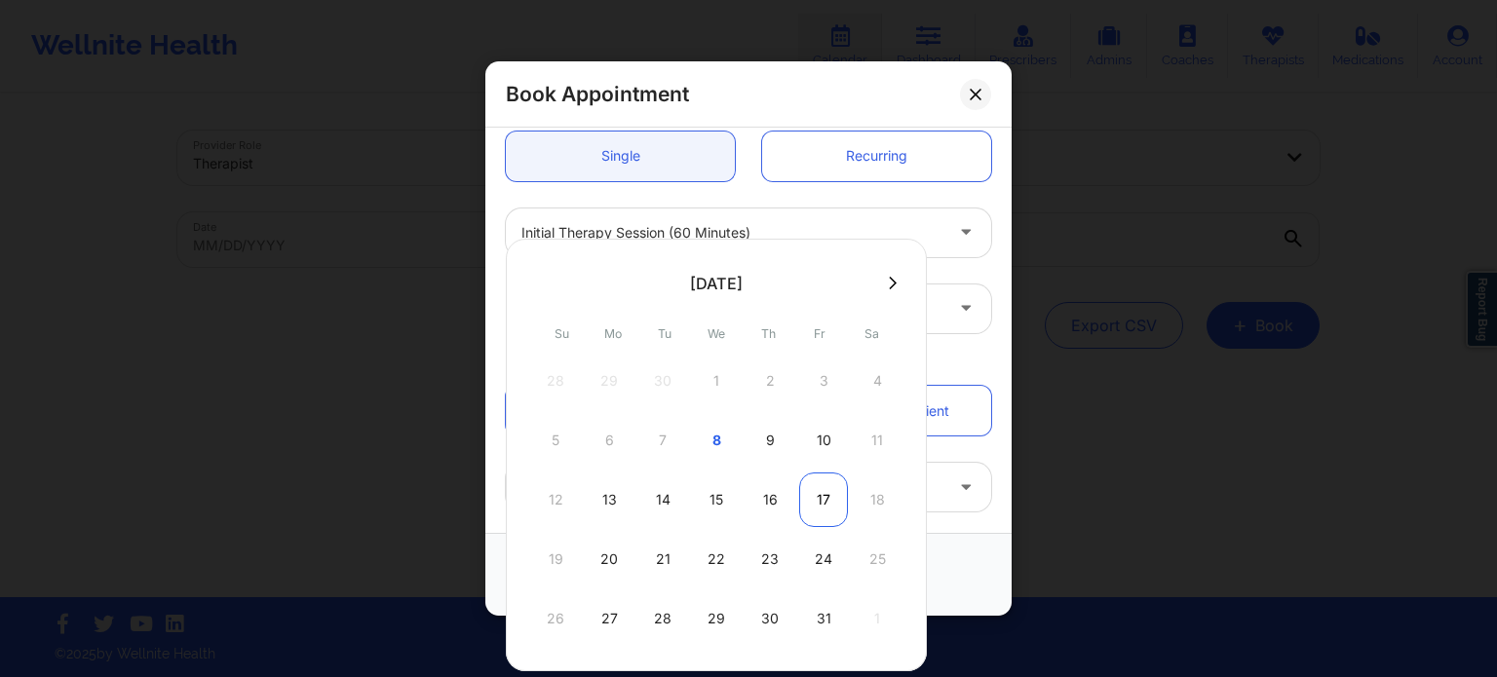
click at [819, 505] on div "17" at bounding box center [823, 500] width 49 height 55
type input "[DATE]"
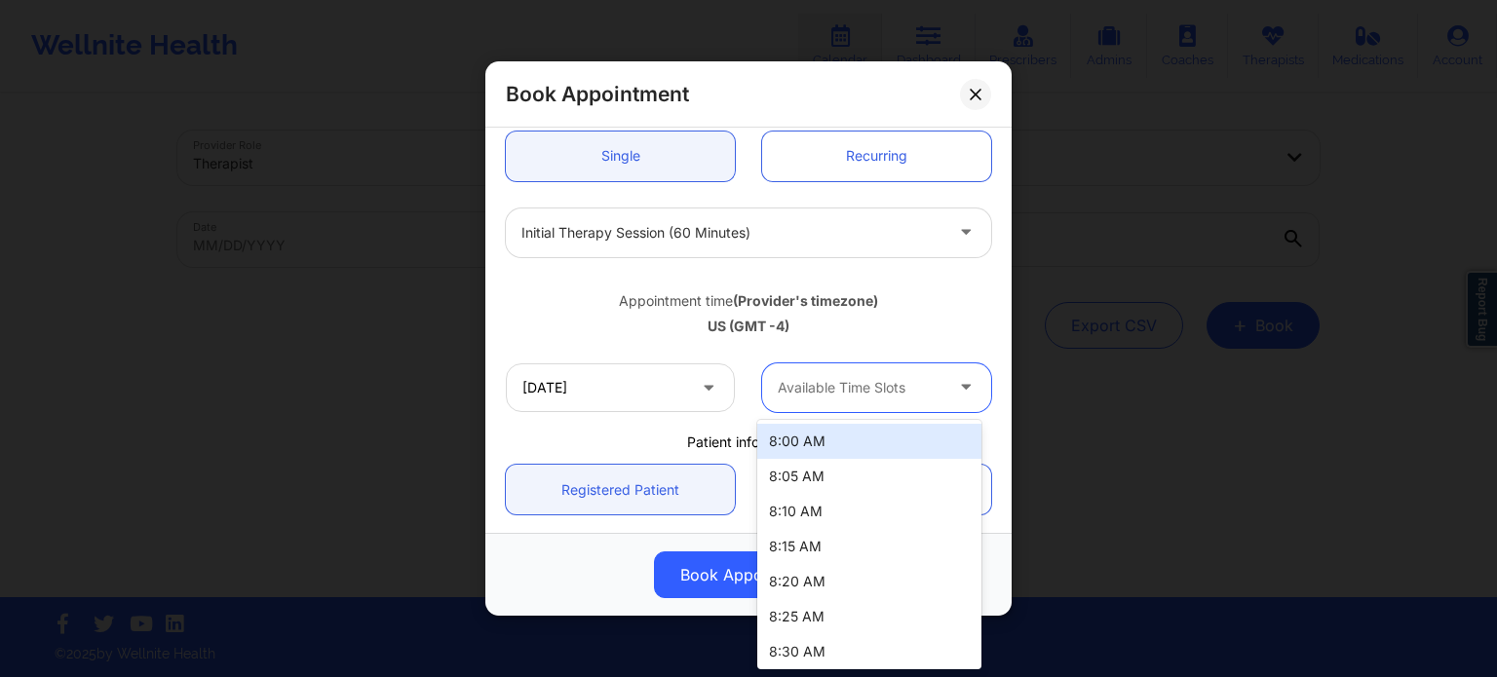
click at [873, 408] on div "Available Time Slots" at bounding box center [853, 387] width 182 height 49
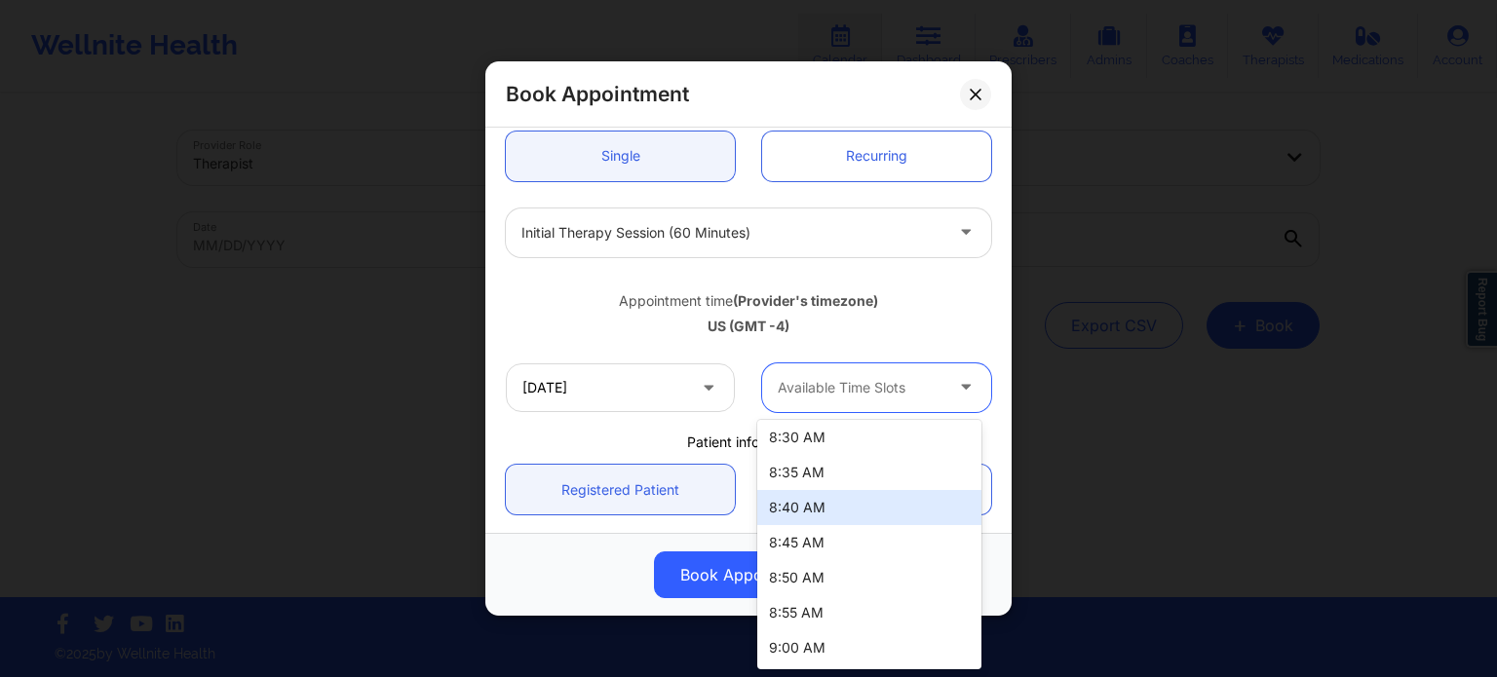
scroll to position [0, 0]
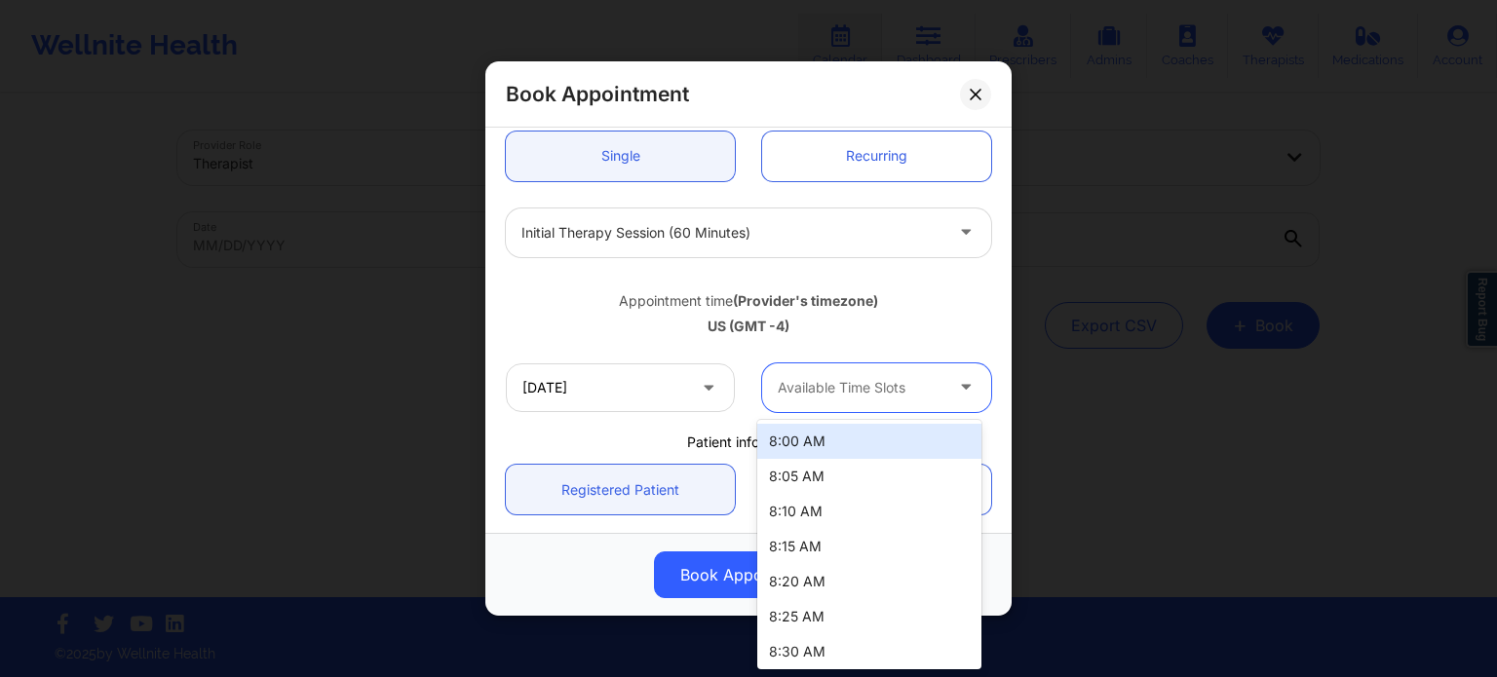
click at [982, 300] on div "Appointment time (Provider's timezone) [GEOGRAPHIC_DATA] (GMT -4)" at bounding box center [748, 311] width 513 height 52
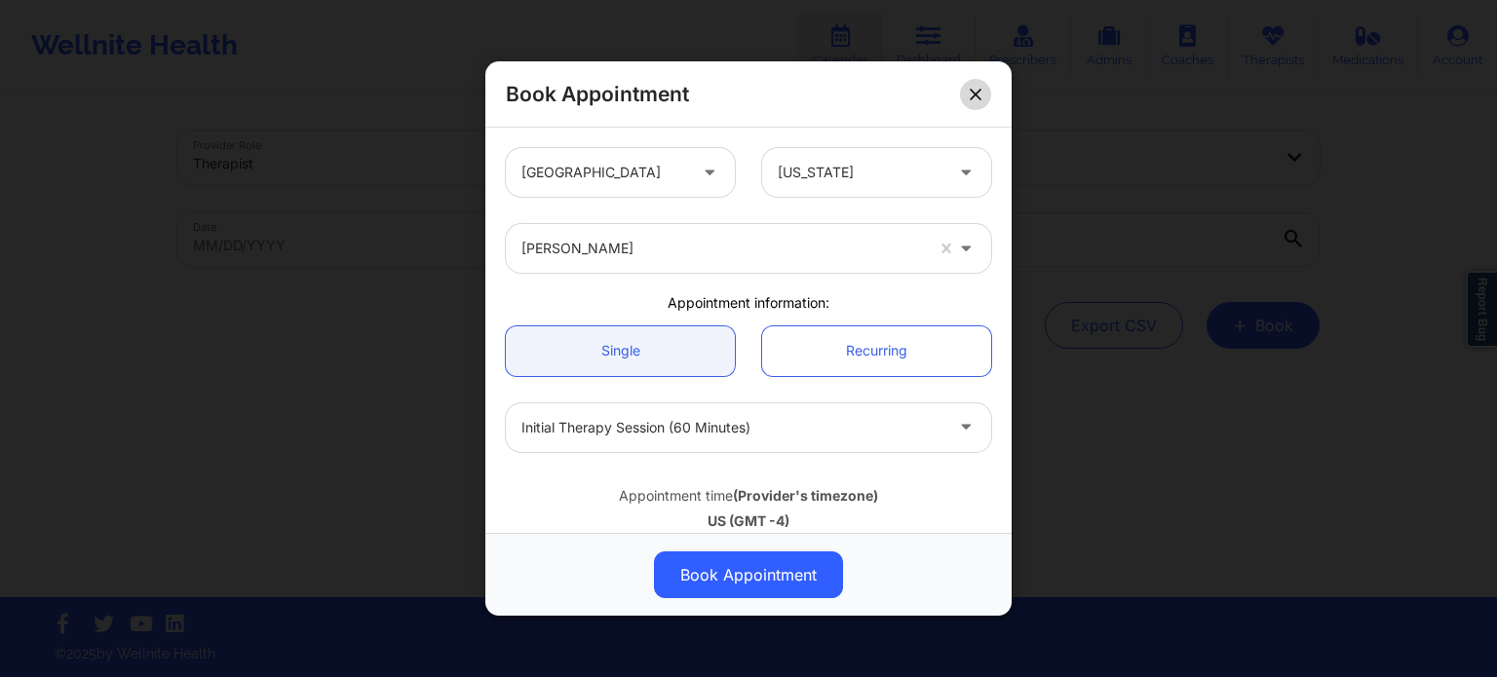
click at [973, 98] on icon at bounding box center [976, 95] width 12 height 12
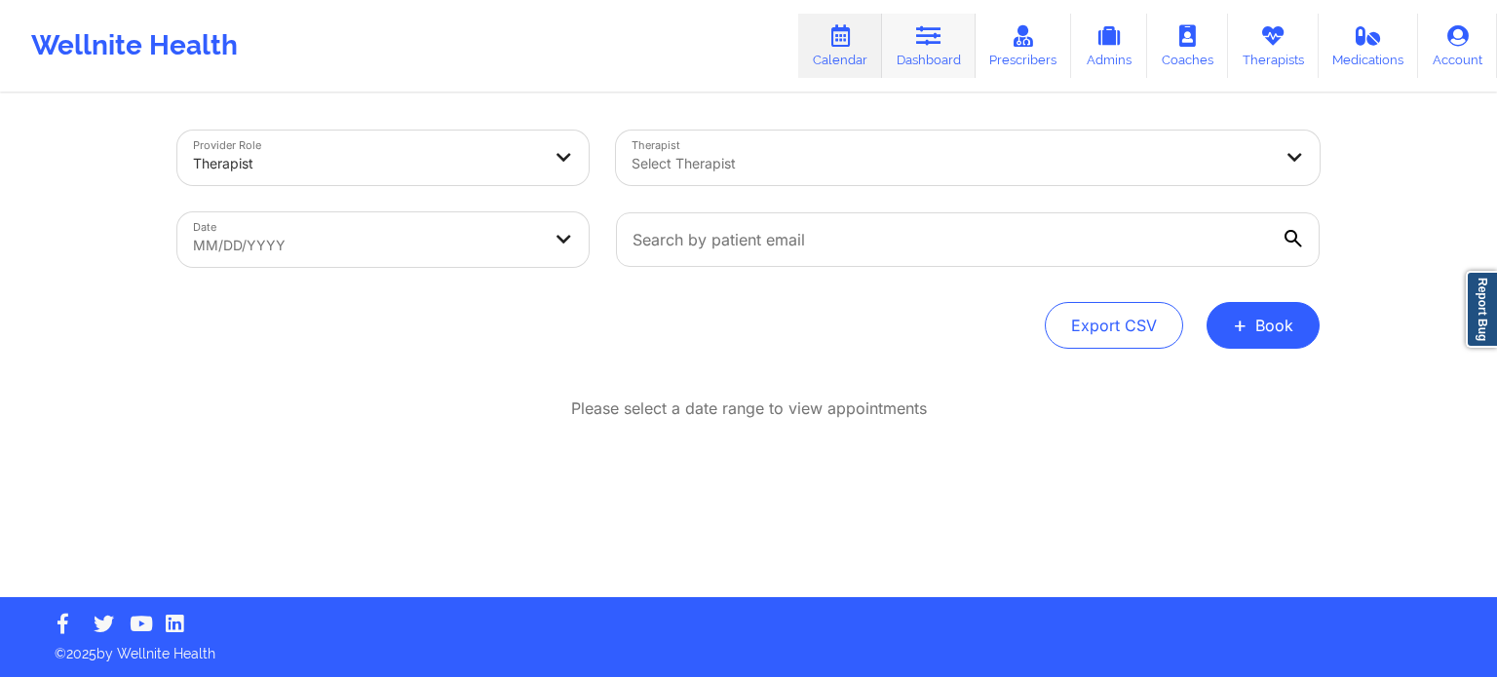
click at [936, 61] on link "Dashboard" at bounding box center [929, 46] width 94 height 64
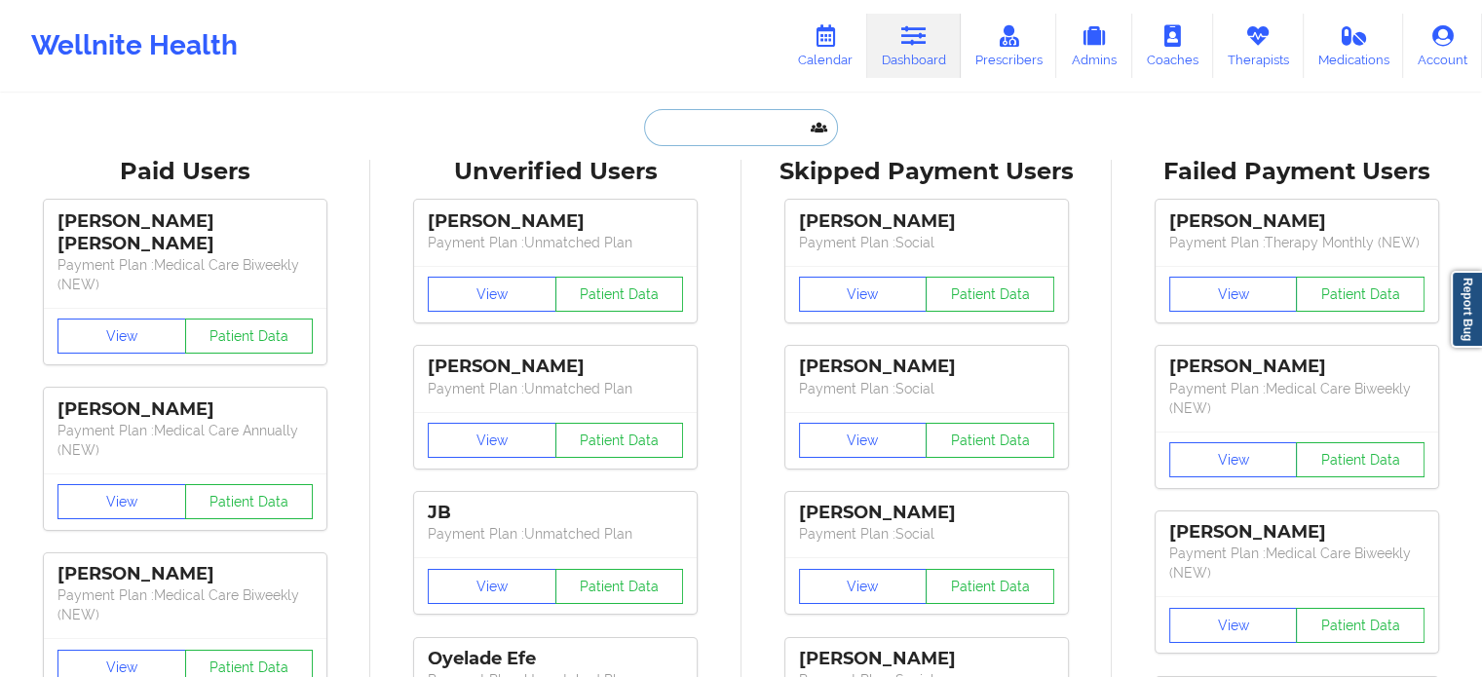
click at [756, 132] on input "text" at bounding box center [740, 127] width 193 height 37
paste input "[EMAIL_ADDRESS][DOMAIN_NAME]"
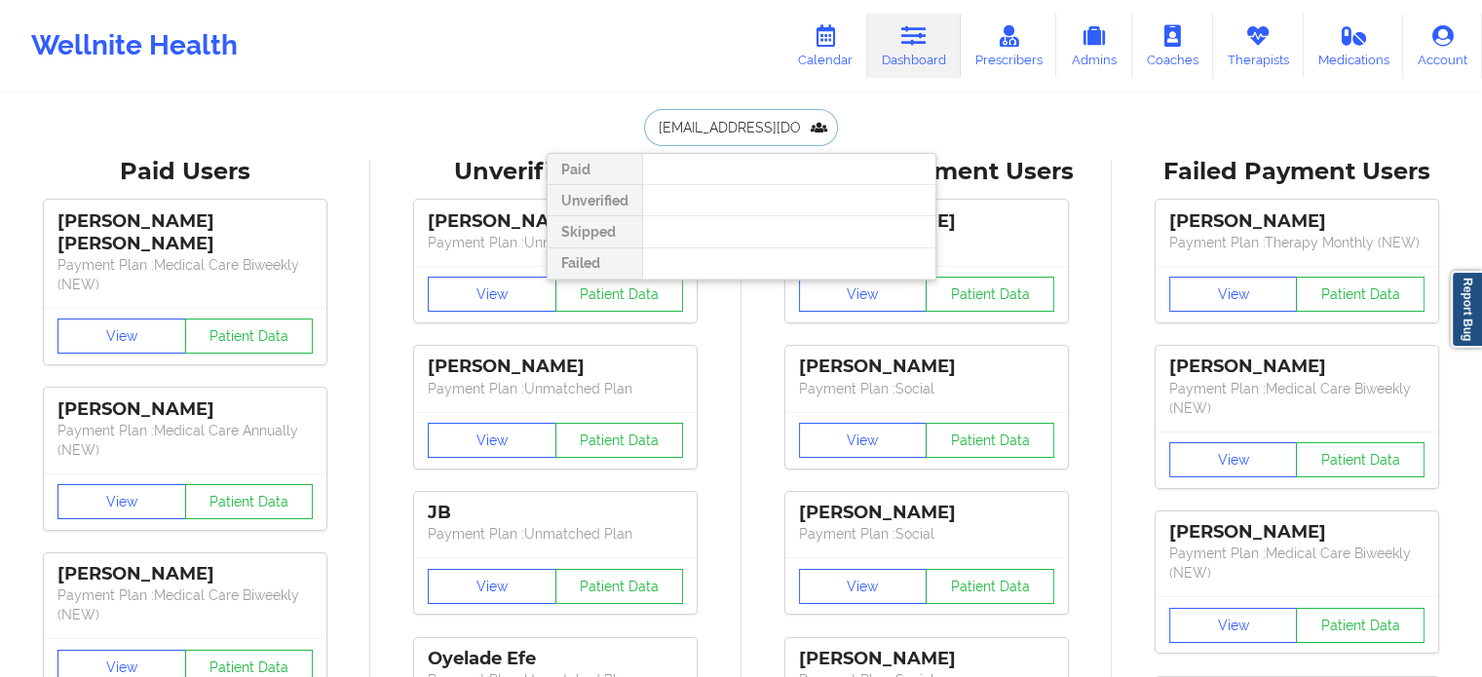
drag, startPoint x: 735, startPoint y: 125, endPoint x: 550, endPoint y: 122, distance: 185.2
click at [551, 121] on div "[EMAIL_ADDRESS][DOMAIN_NAME] Paid Unverified Skipped Failed" at bounding box center [742, 127] width 390 height 37
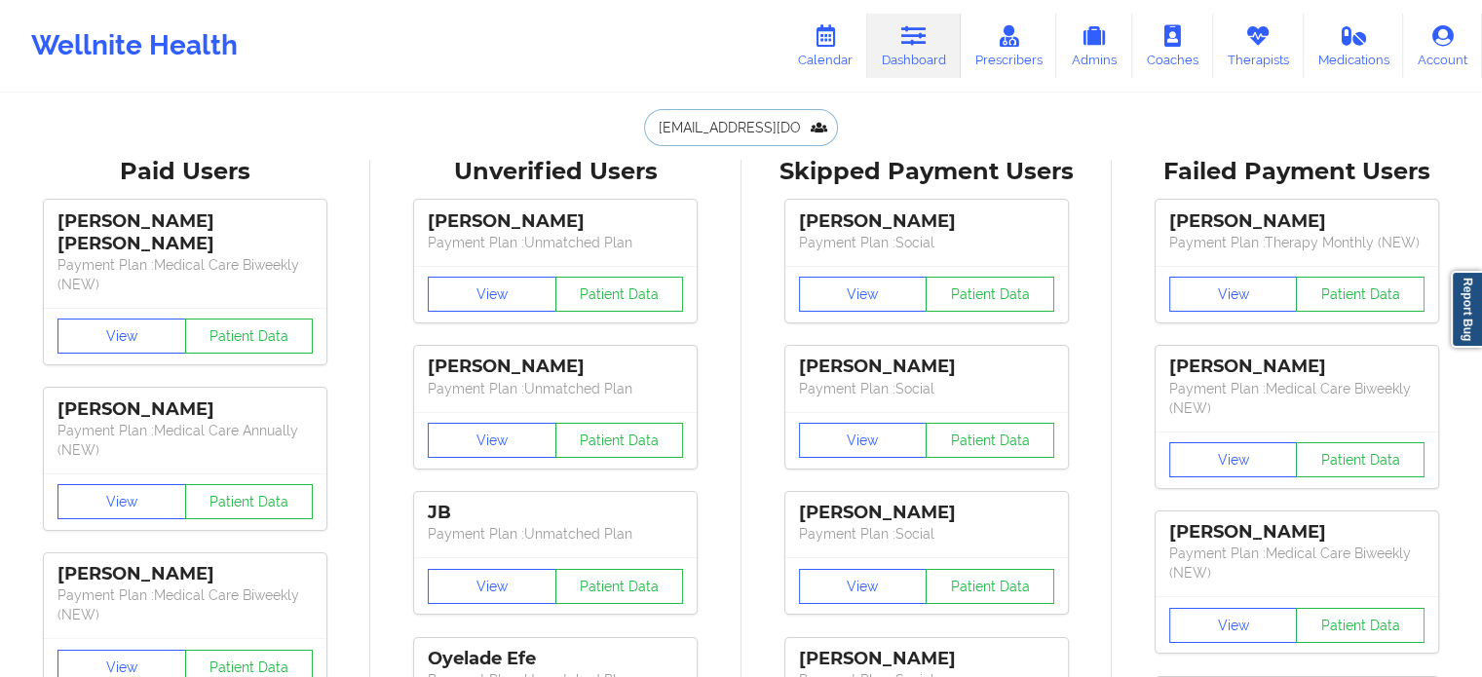
type input "[EMAIL_ADDRESS][DOMAIN_NAME]"
click at [827, 53] on link "Calendar" at bounding box center [825, 46] width 84 height 64
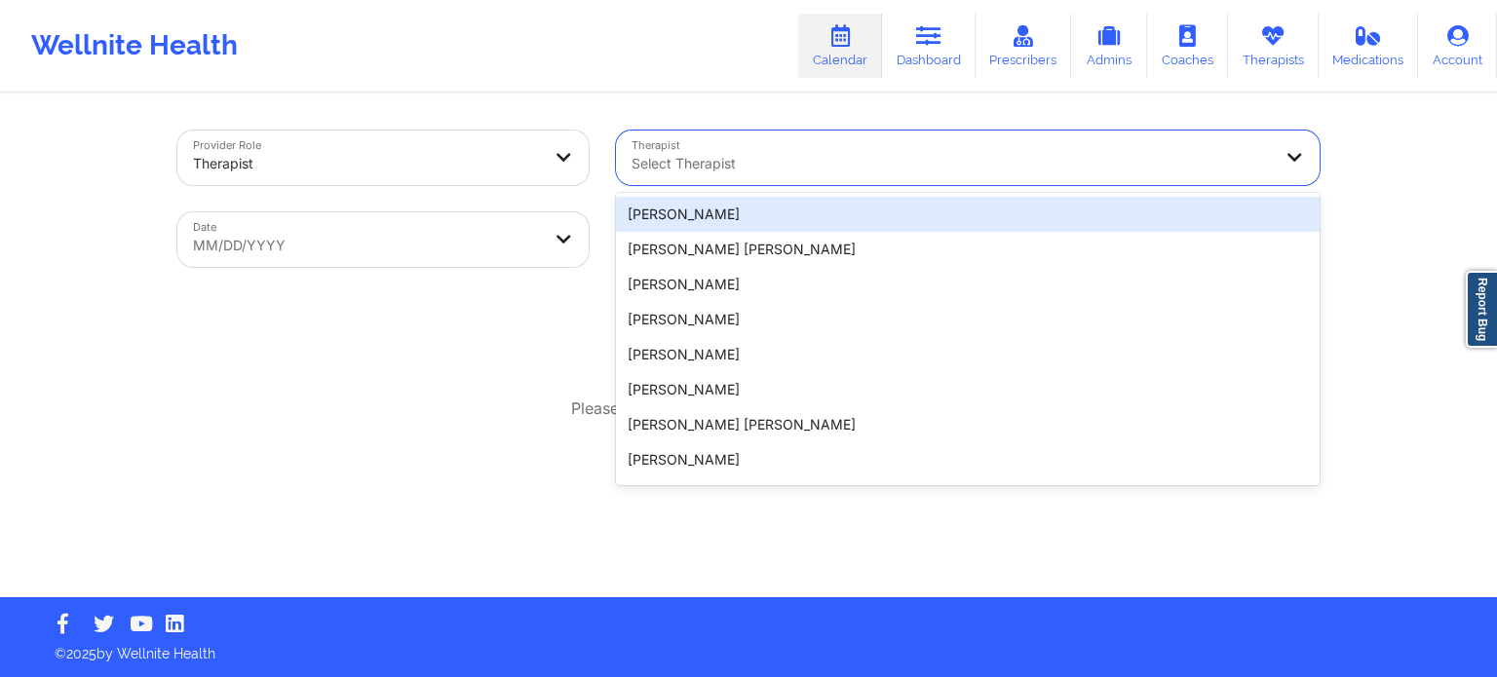
click at [690, 155] on div at bounding box center [950, 163] width 639 height 23
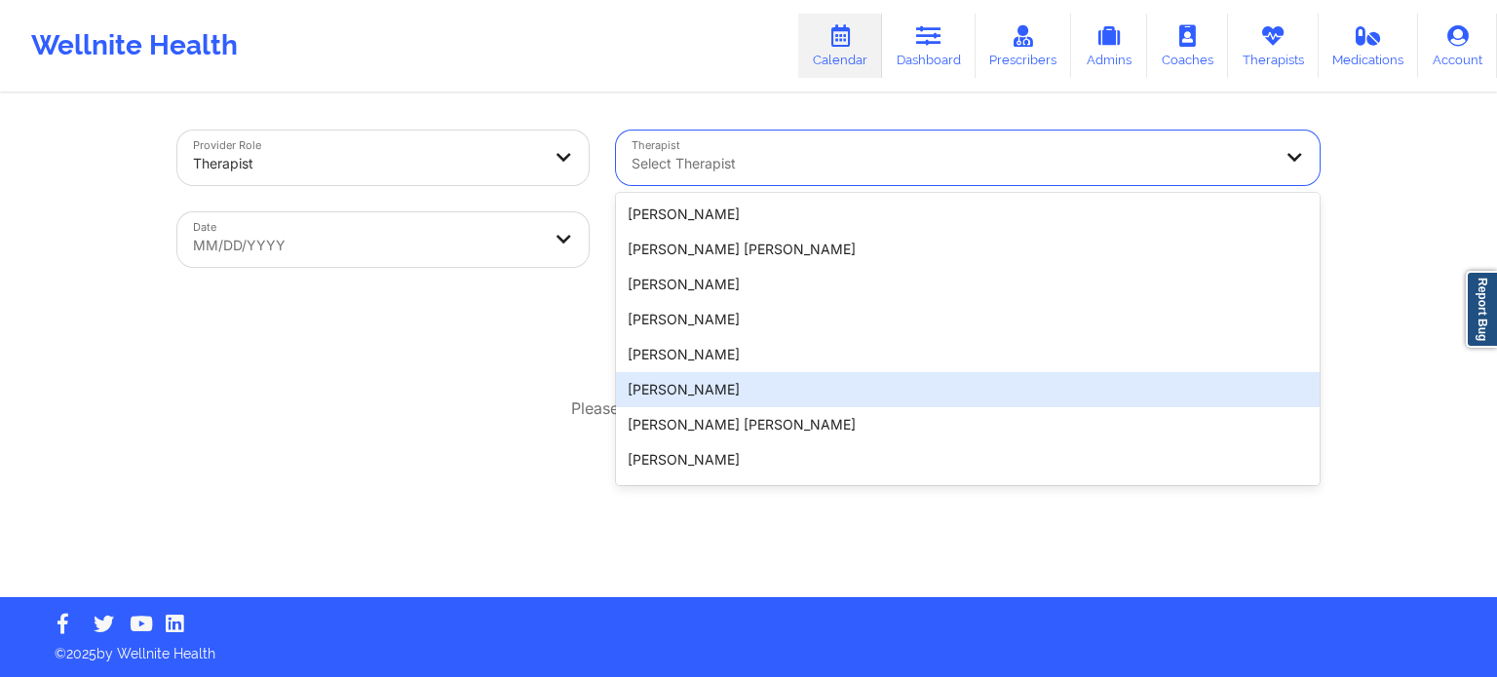
click at [517, 408] on div "Please select a date range to view appointments" at bounding box center [748, 409] width 1142 height 22
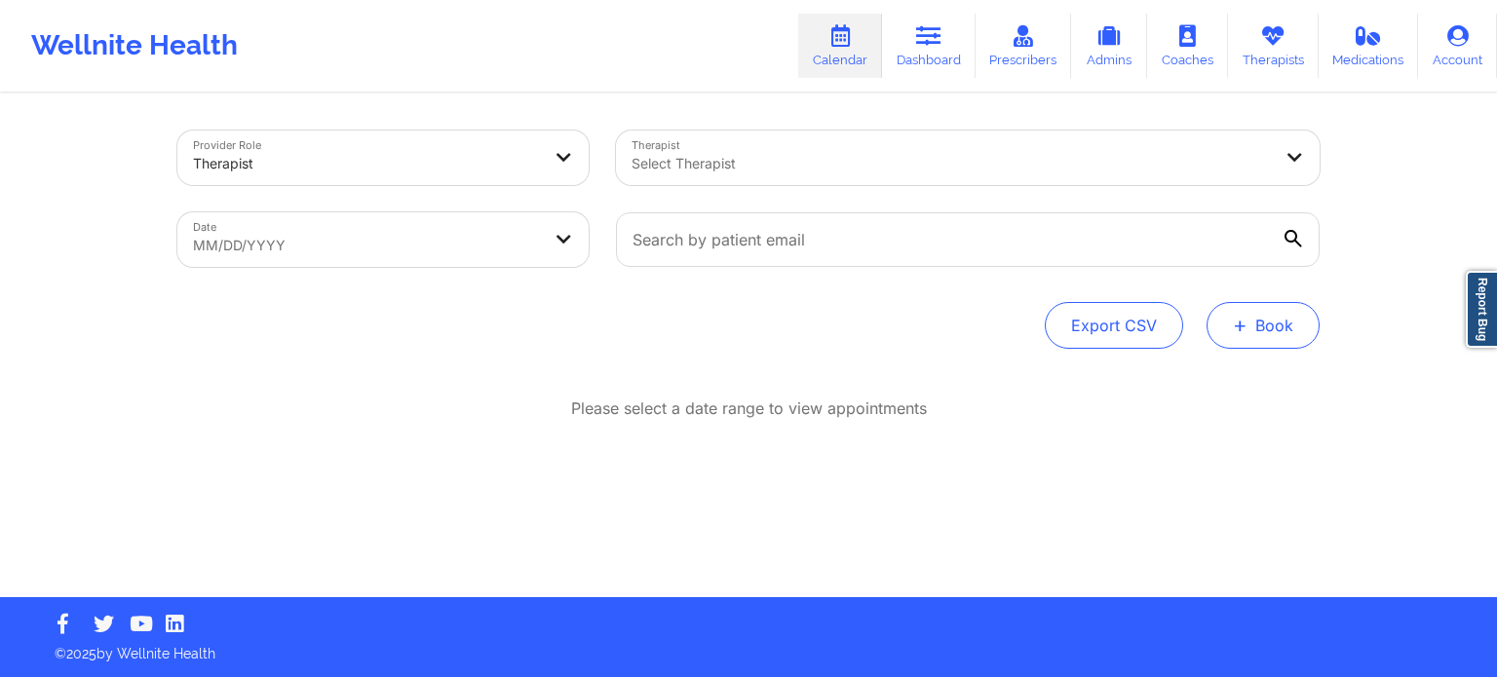
click at [1232, 323] on button "+ Book" at bounding box center [1262, 325] width 113 height 47
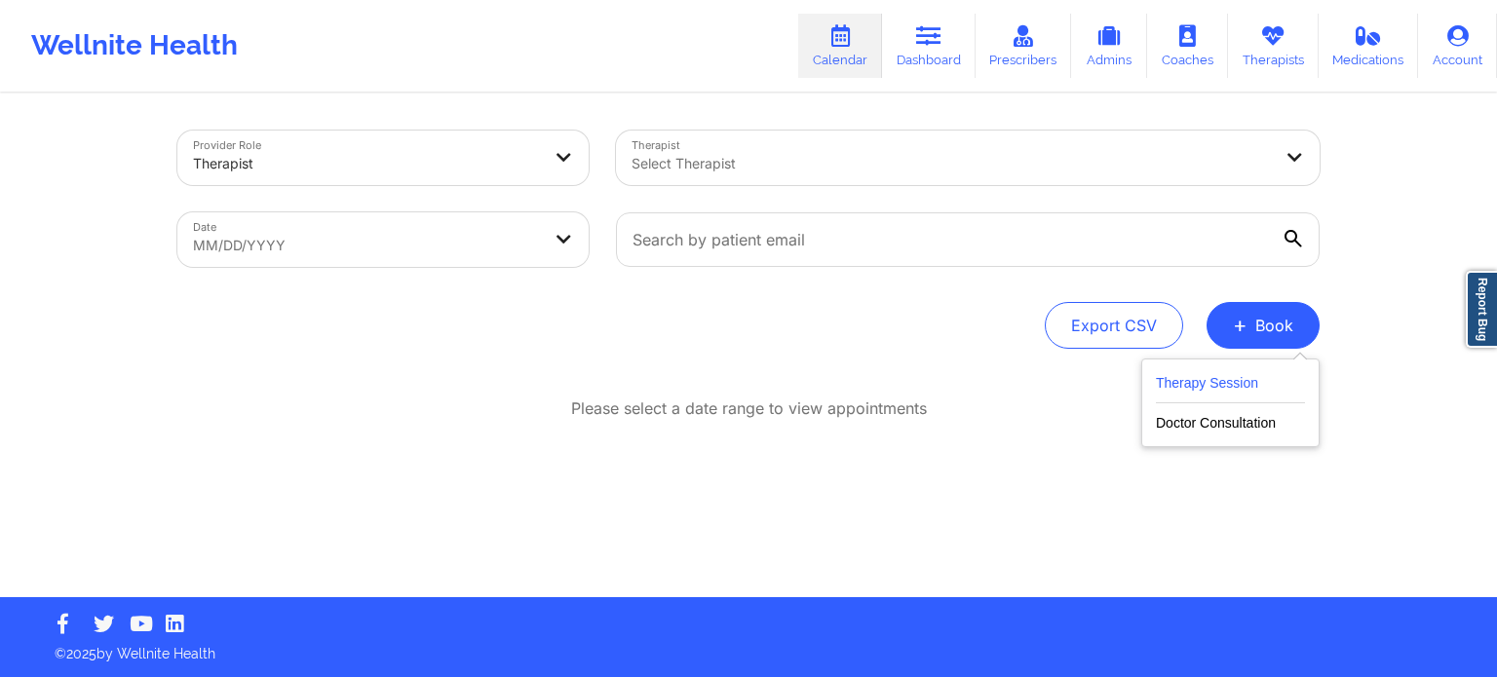
click at [1199, 373] on button "Therapy Session" at bounding box center [1230, 387] width 149 height 32
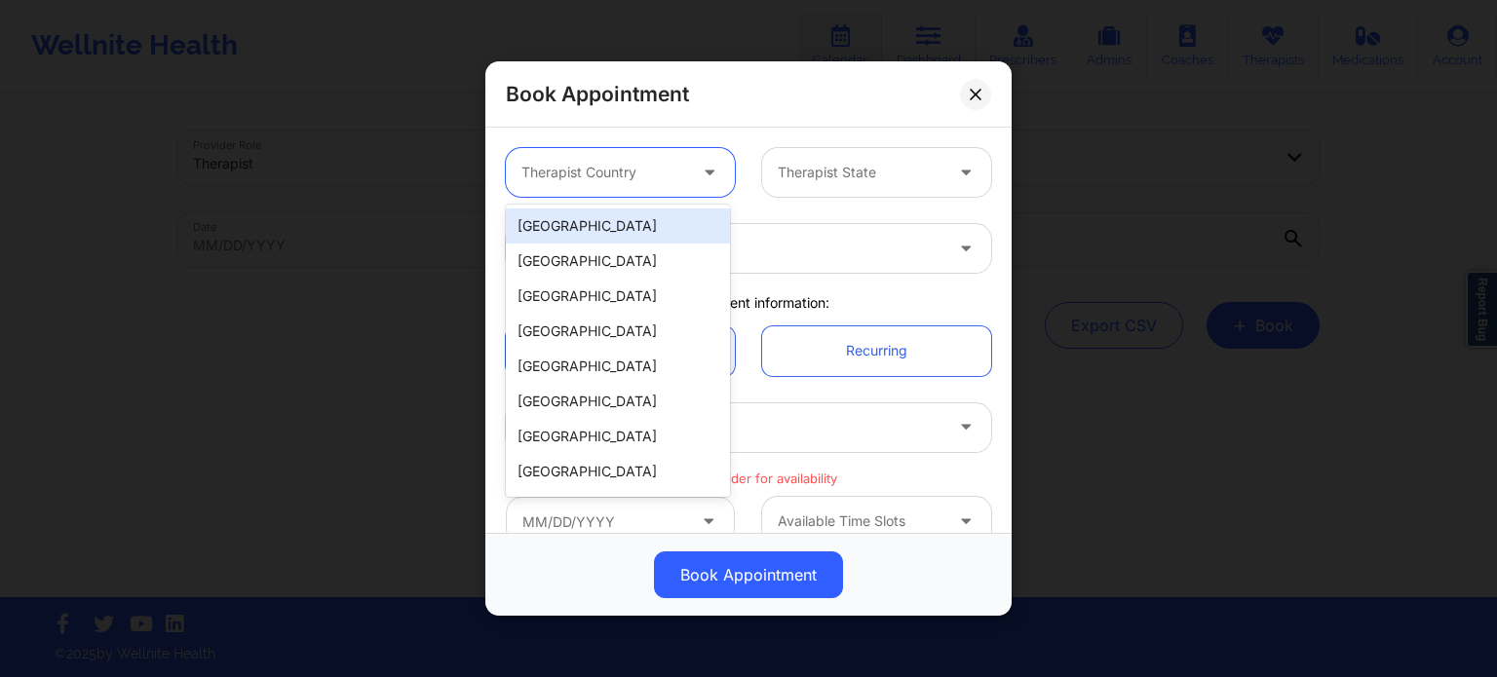
click at [688, 190] on div at bounding box center [711, 172] width 47 height 49
click at [655, 229] on div "[GEOGRAPHIC_DATA]" at bounding box center [618, 226] width 224 height 35
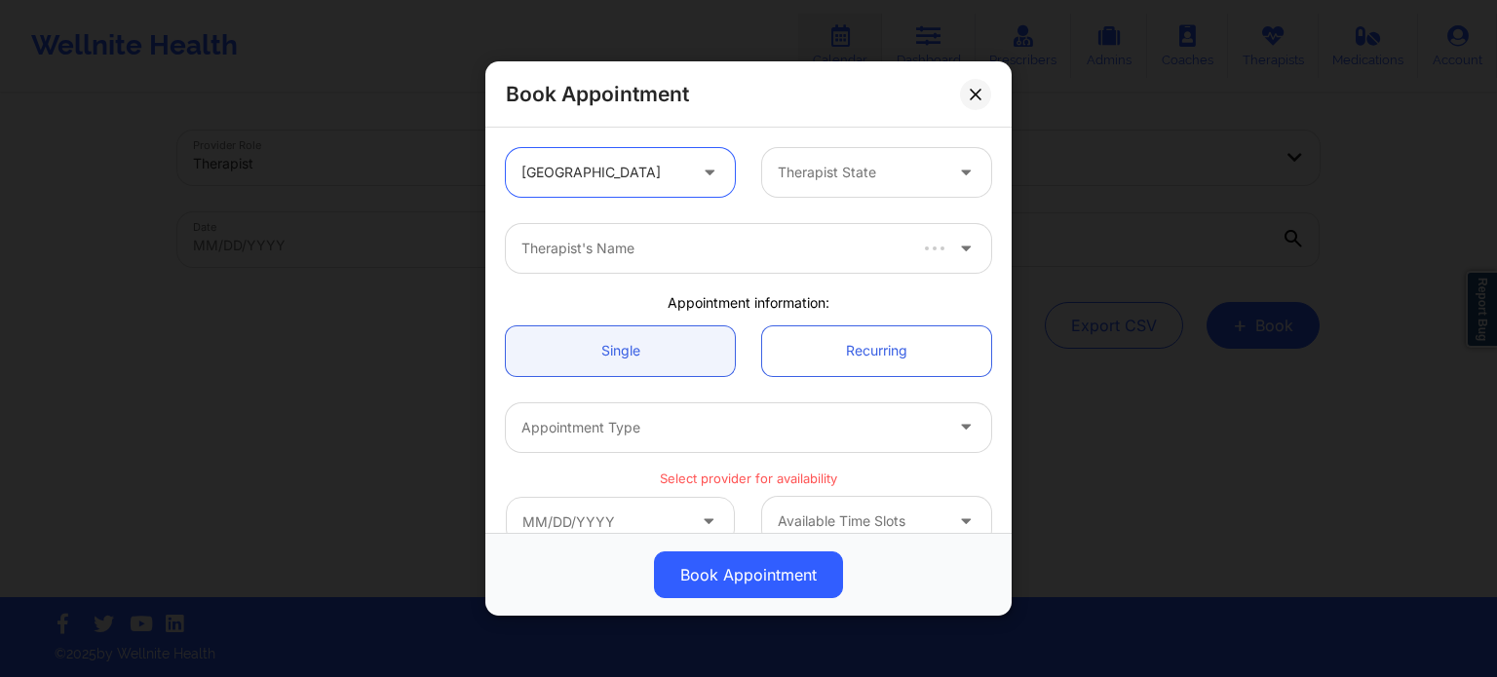
click at [859, 191] on div "Therapist State" at bounding box center [853, 172] width 182 height 49
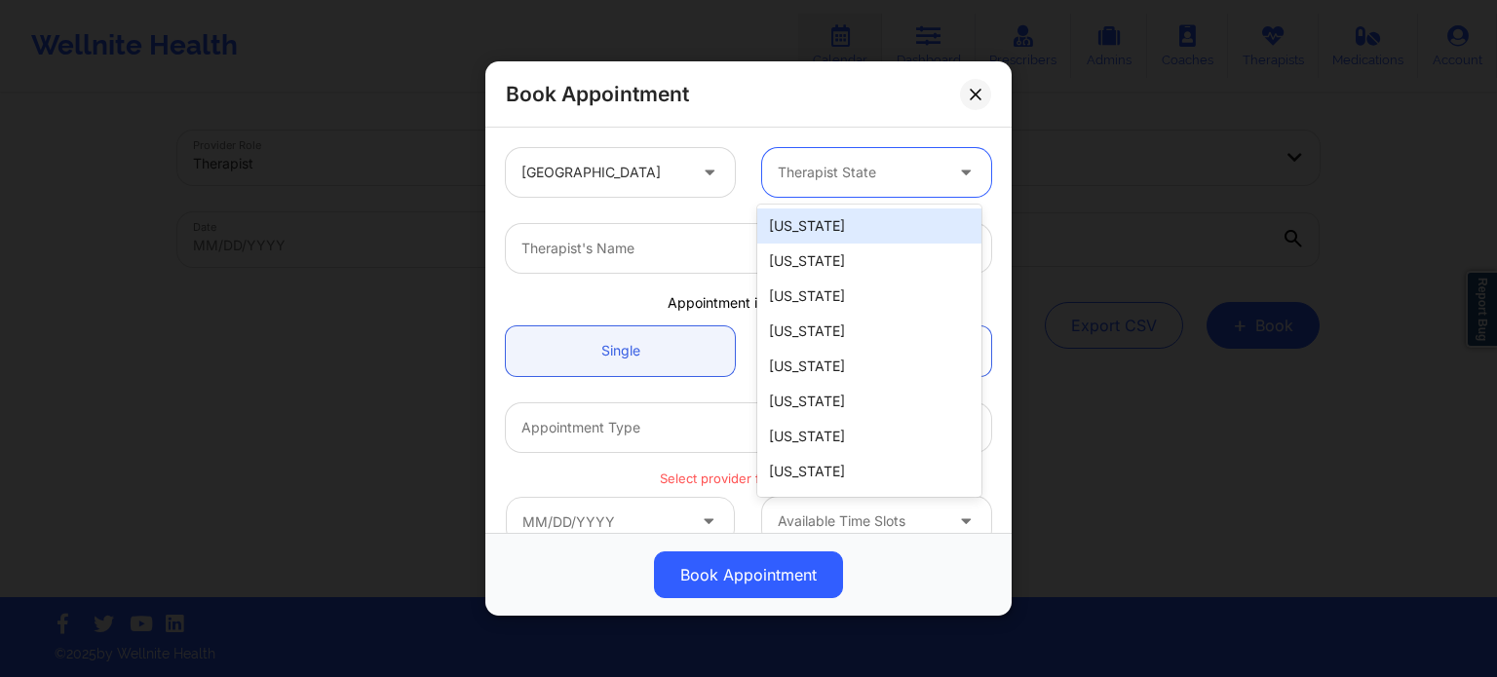
type input "f"
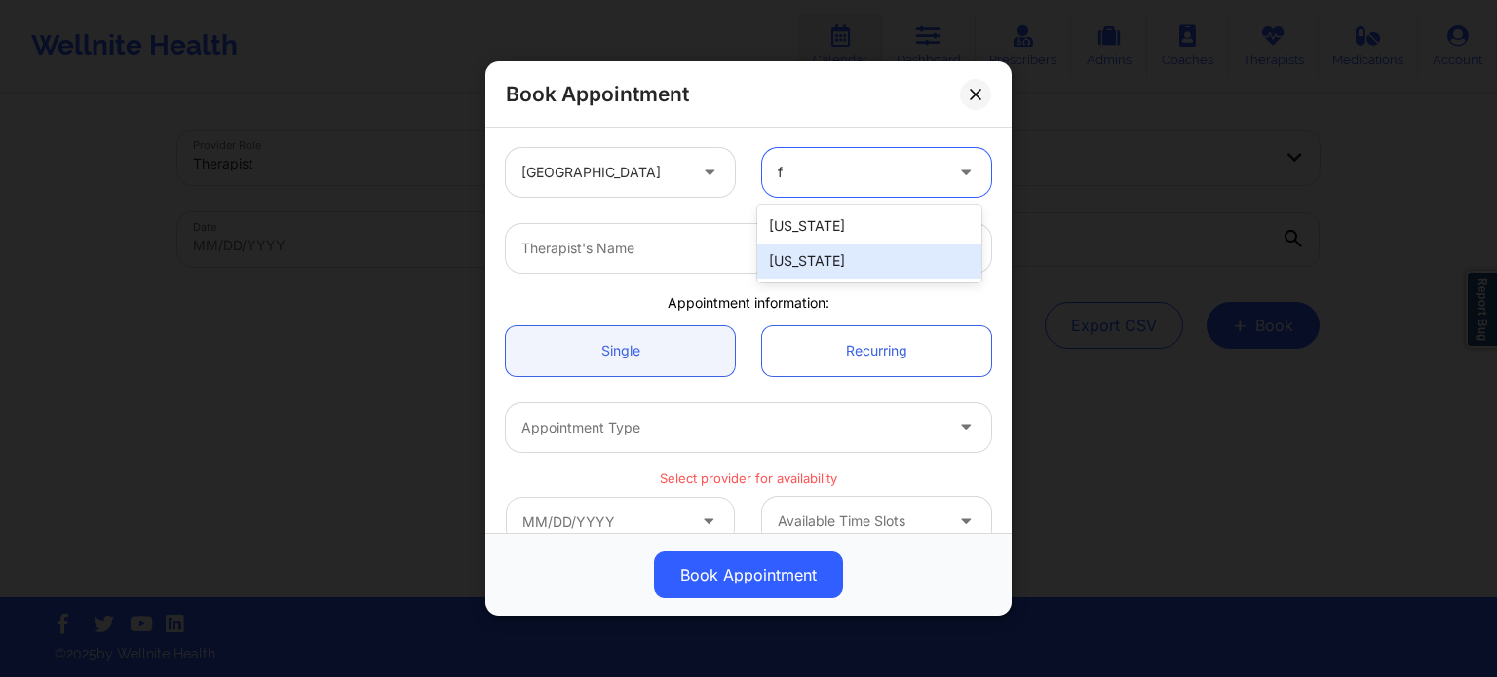
click at [845, 258] on div "[US_STATE]" at bounding box center [869, 261] width 224 height 35
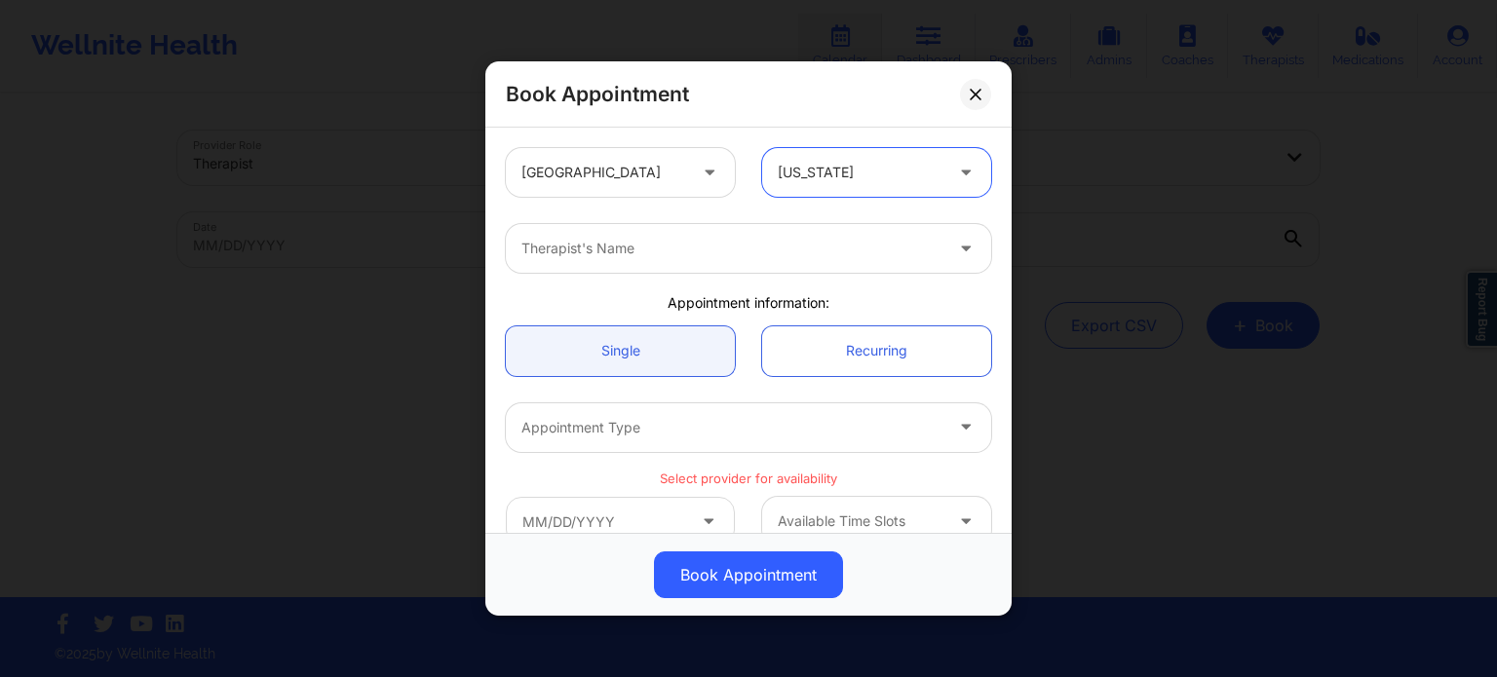
click at [668, 263] on div "Therapist's Name" at bounding box center [725, 248] width 438 height 49
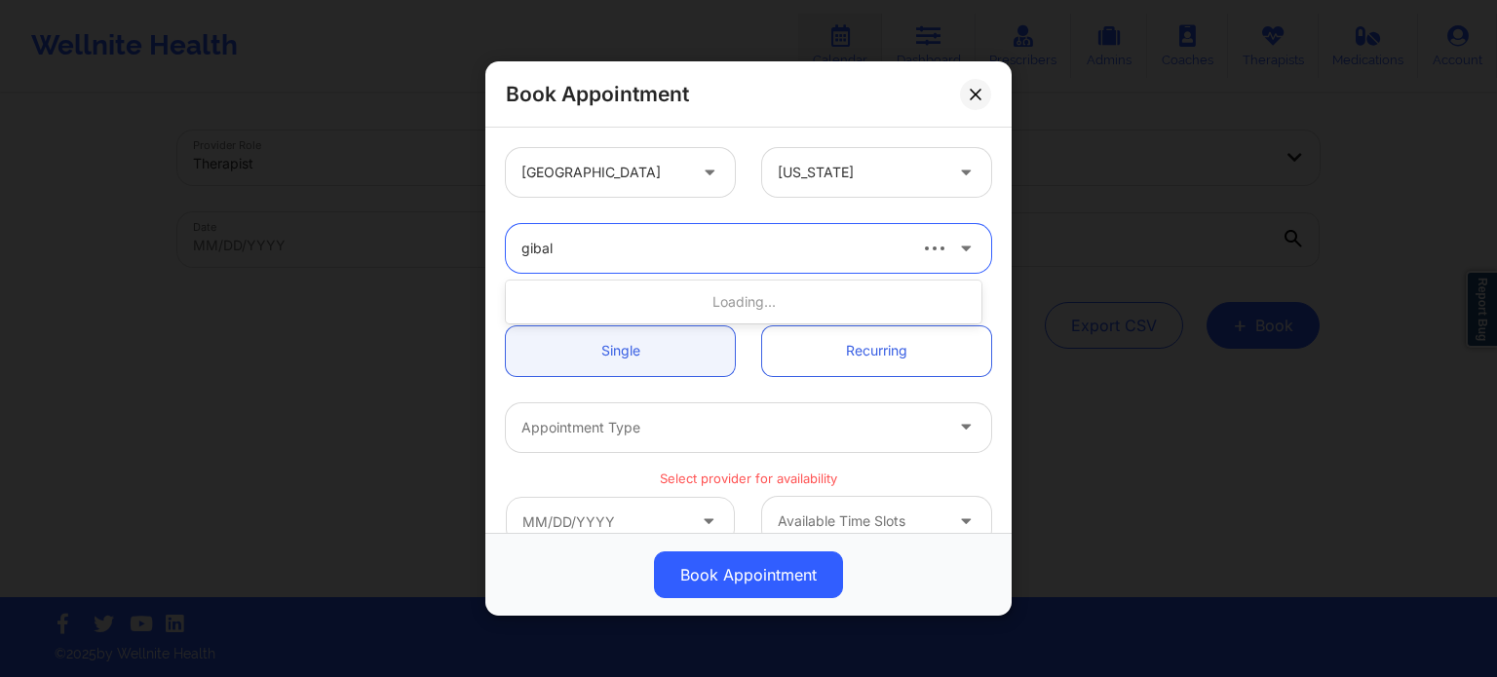
type input "[PERSON_NAME]"
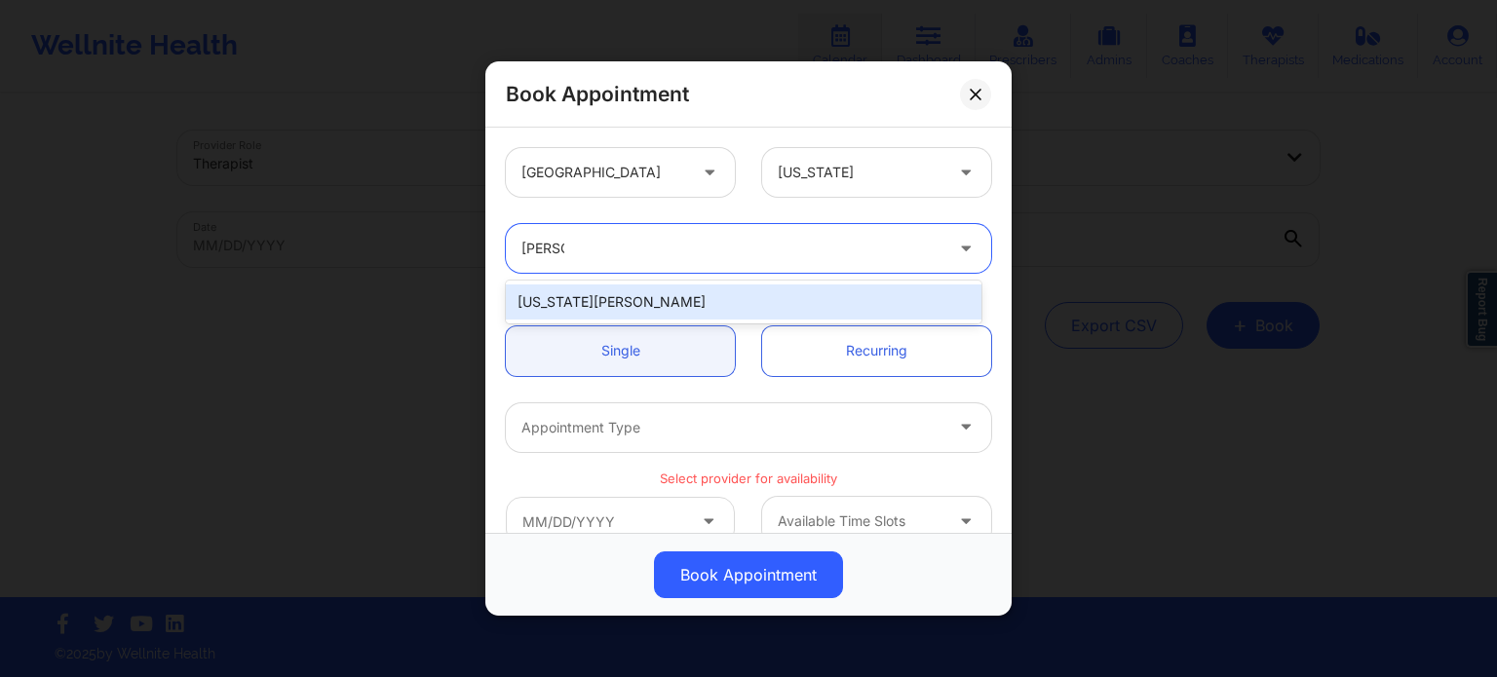
click at [667, 304] on div "[US_STATE][PERSON_NAME]" at bounding box center [744, 302] width 476 height 35
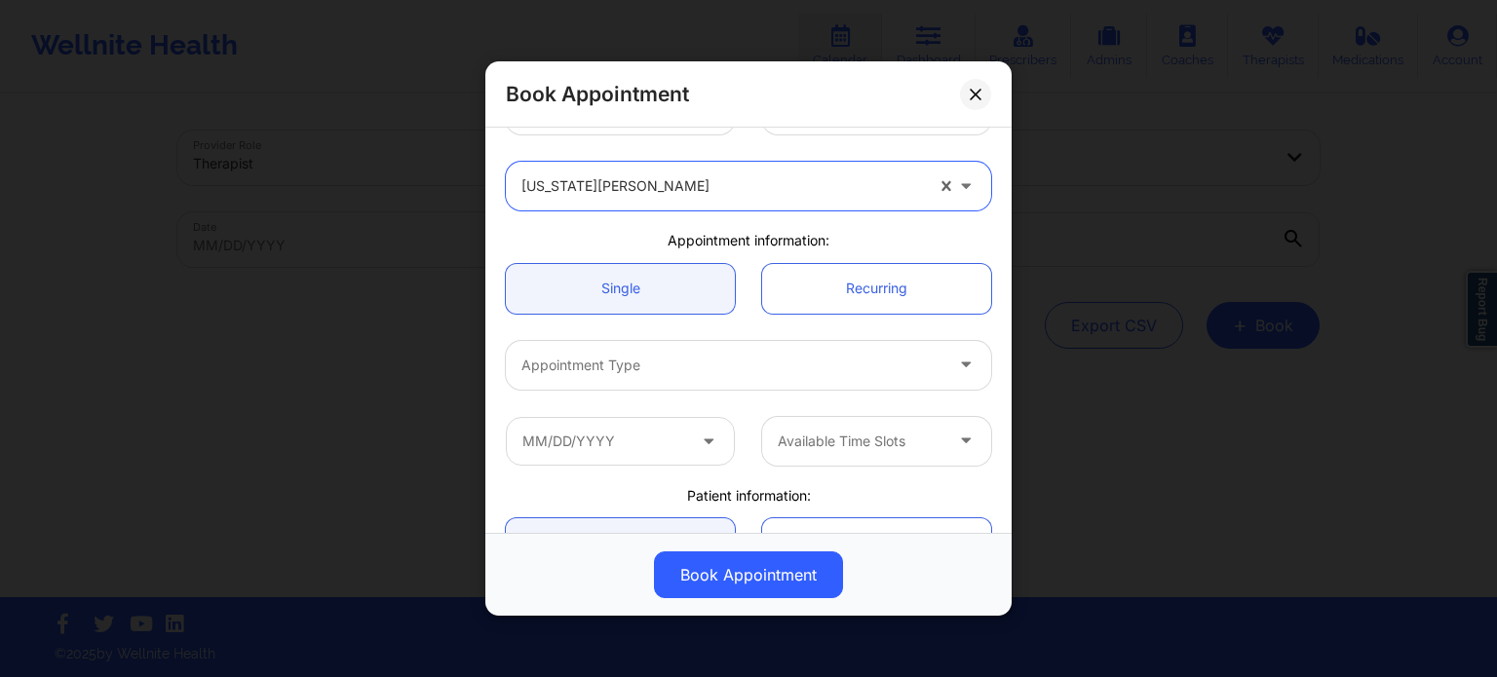
scroll to position [97, 0]
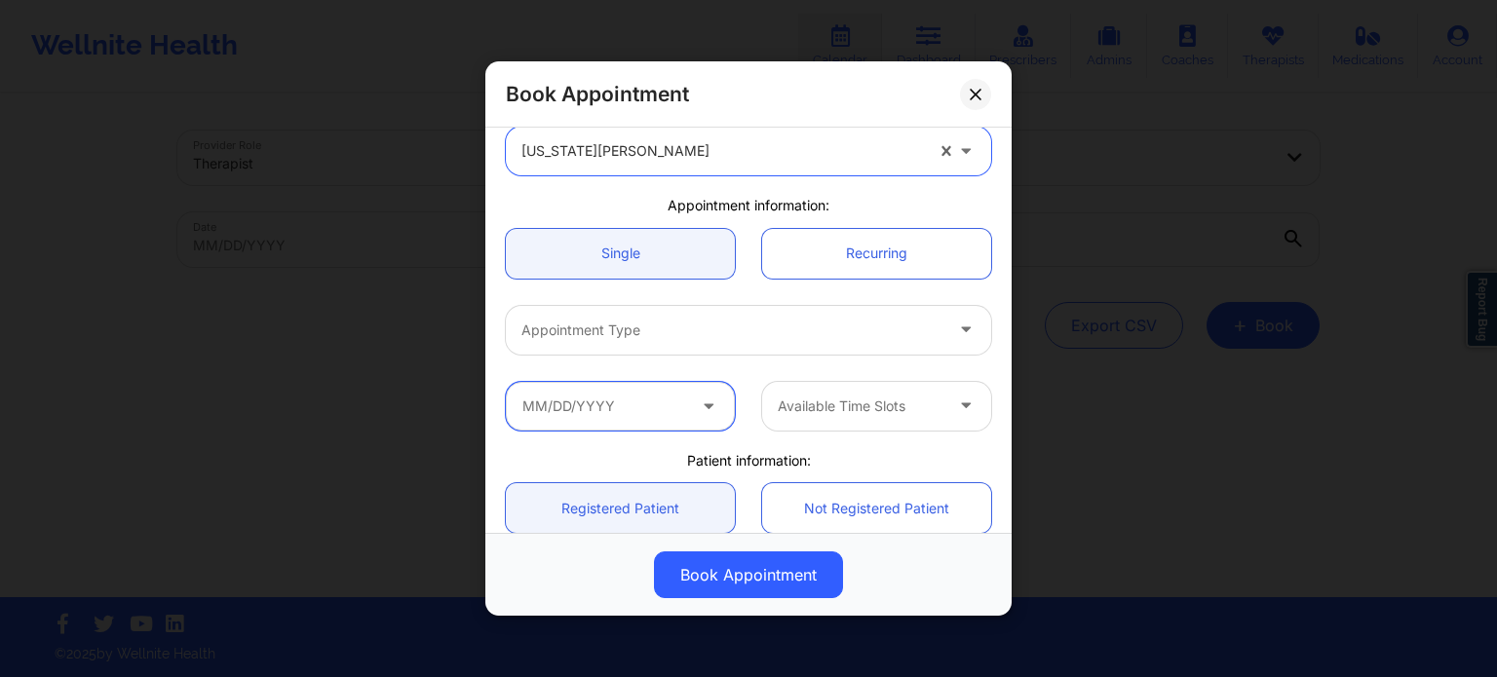
click at [616, 413] on input "text" at bounding box center [620, 406] width 229 height 49
click at [967, 455] on div "Patient information:" at bounding box center [748, 460] width 513 height 19
click at [557, 334] on div at bounding box center [731, 330] width 421 height 23
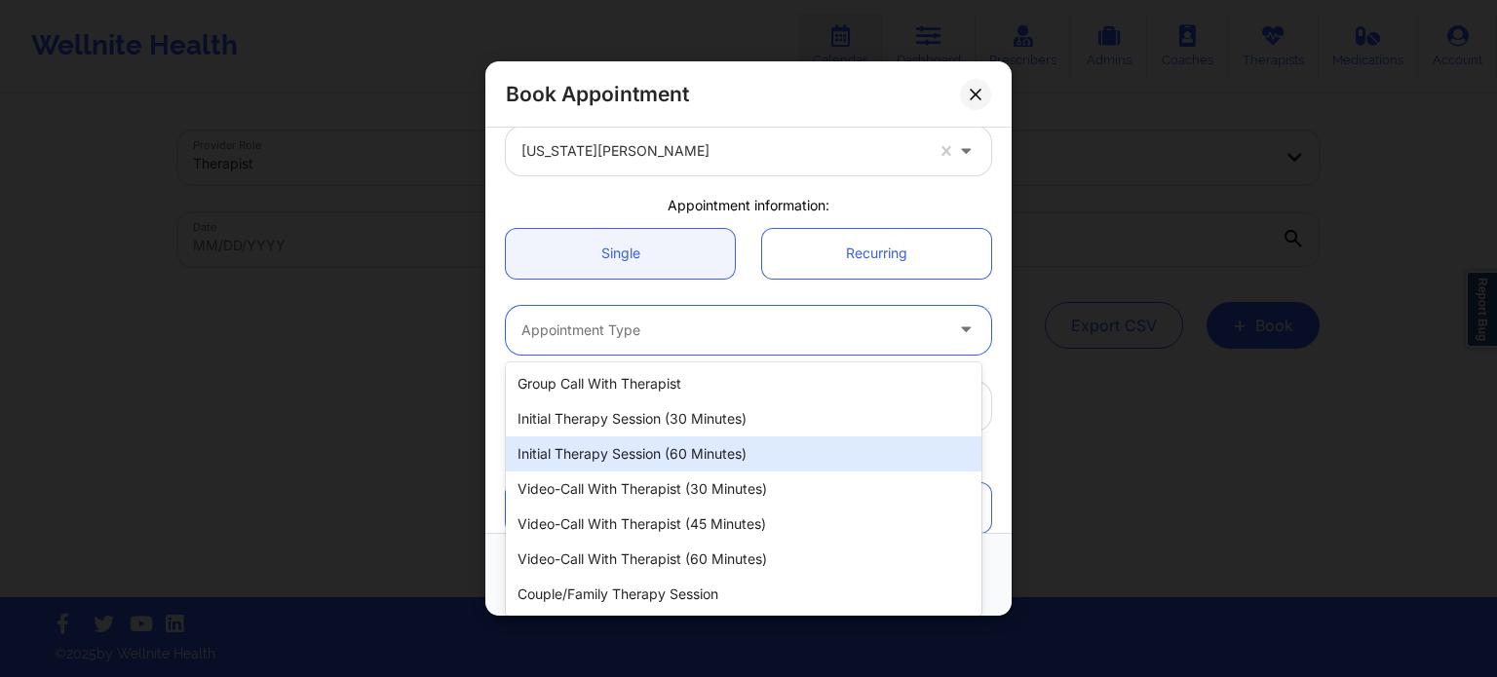
click at [582, 452] on div "Initial Therapy Session (60 minutes)" at bounding box center [744, 454] width 476 height 35
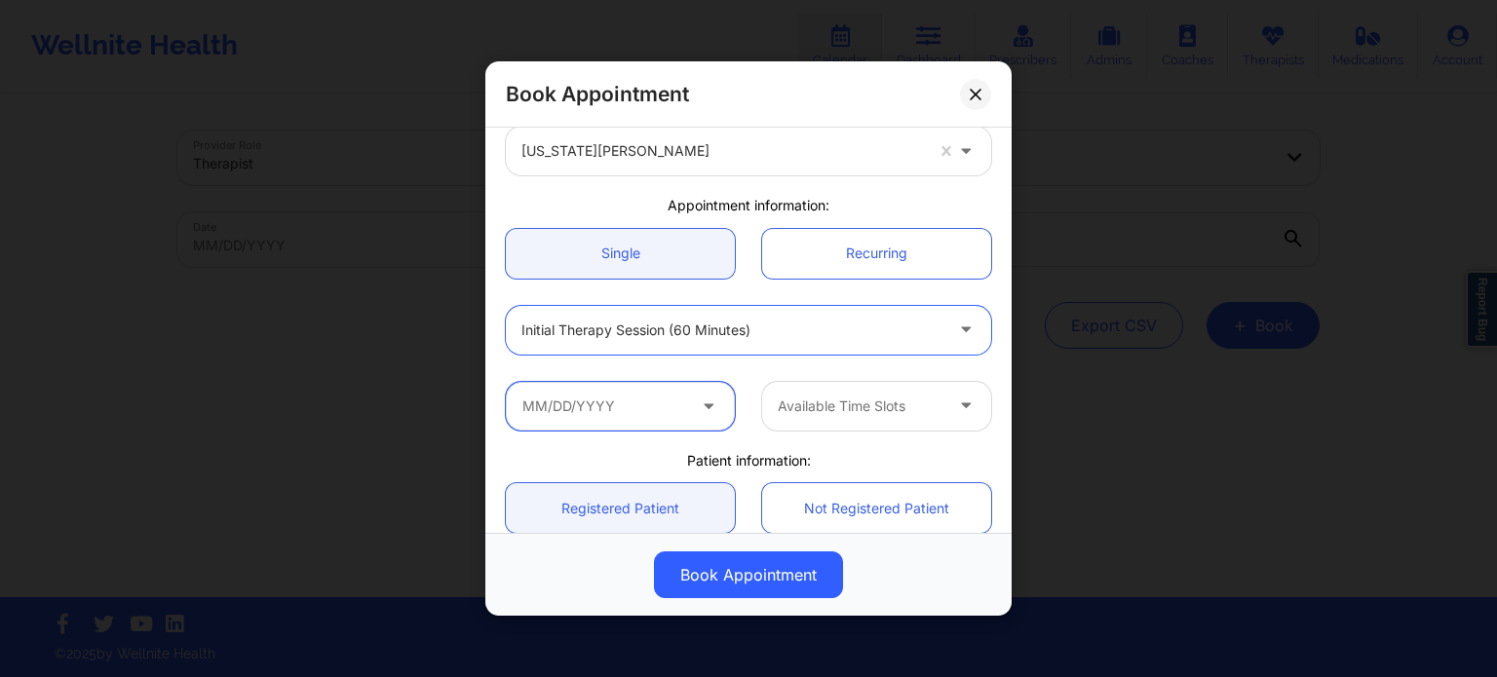
click at [600, 422] on input "text" at bounding box center [620, 406] width 229 height 49
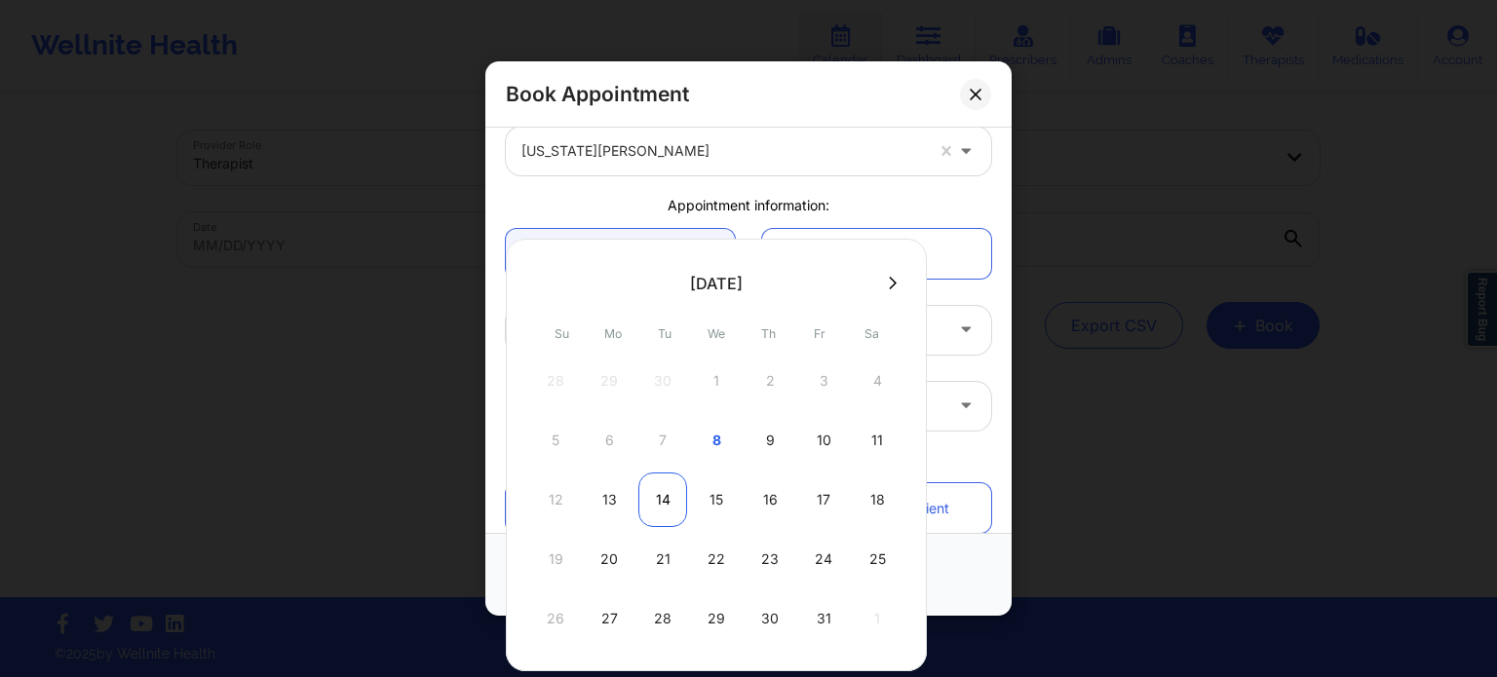
click at [657, 500] on div "14" at bounding box center [662, 500] width 49 height 55
type input "[DATE]"
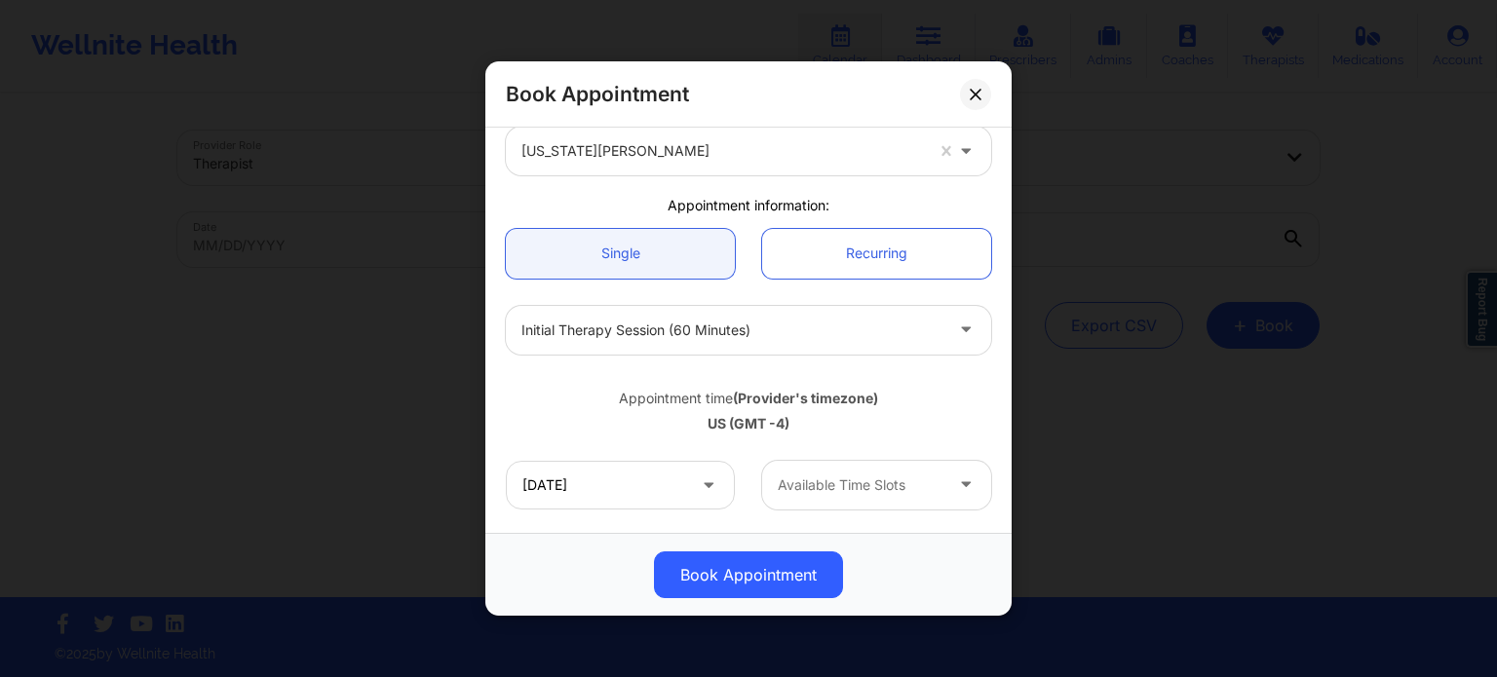
click at [820, 490] on div at bounding box center [860, 485] width 165 height 23
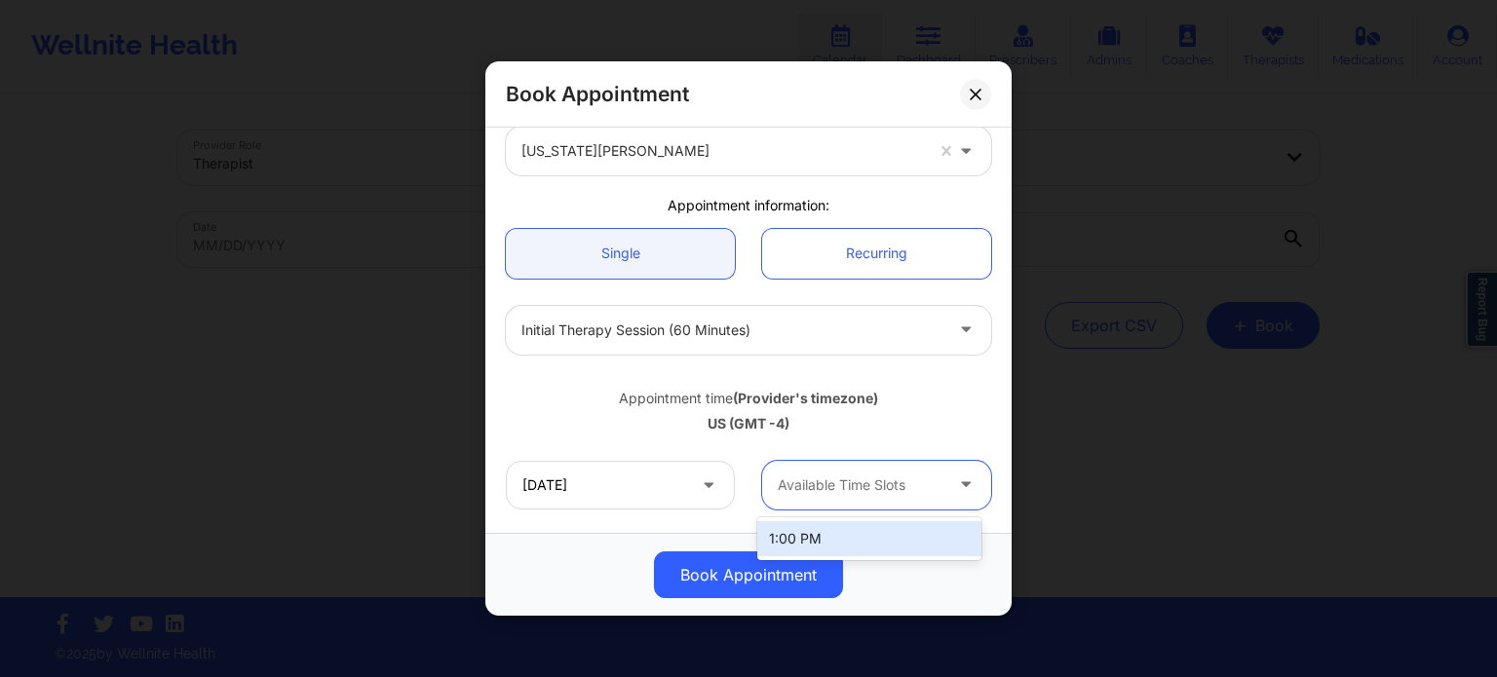
click at [913, 425] on div "US (GMT -4)" at bounding box center [748, 423] width 485 height 19
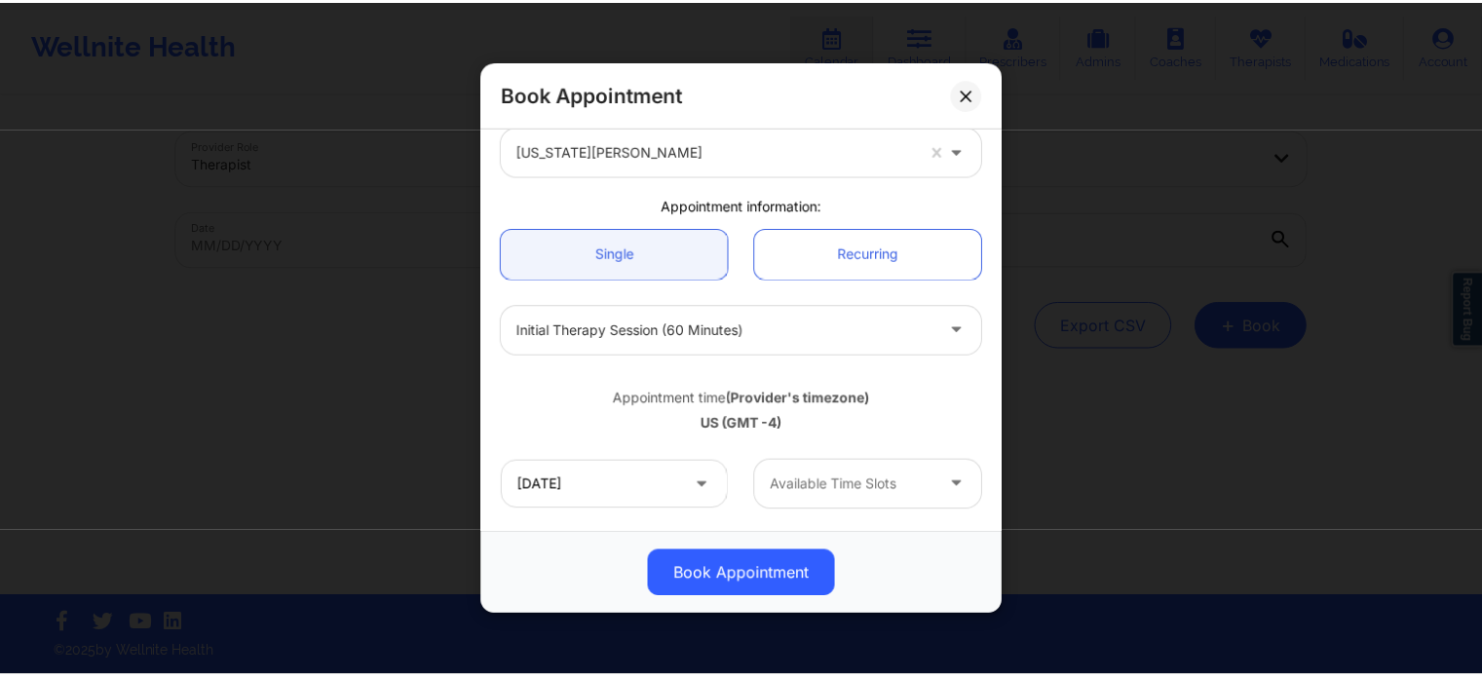
scroll to position [195, 0]
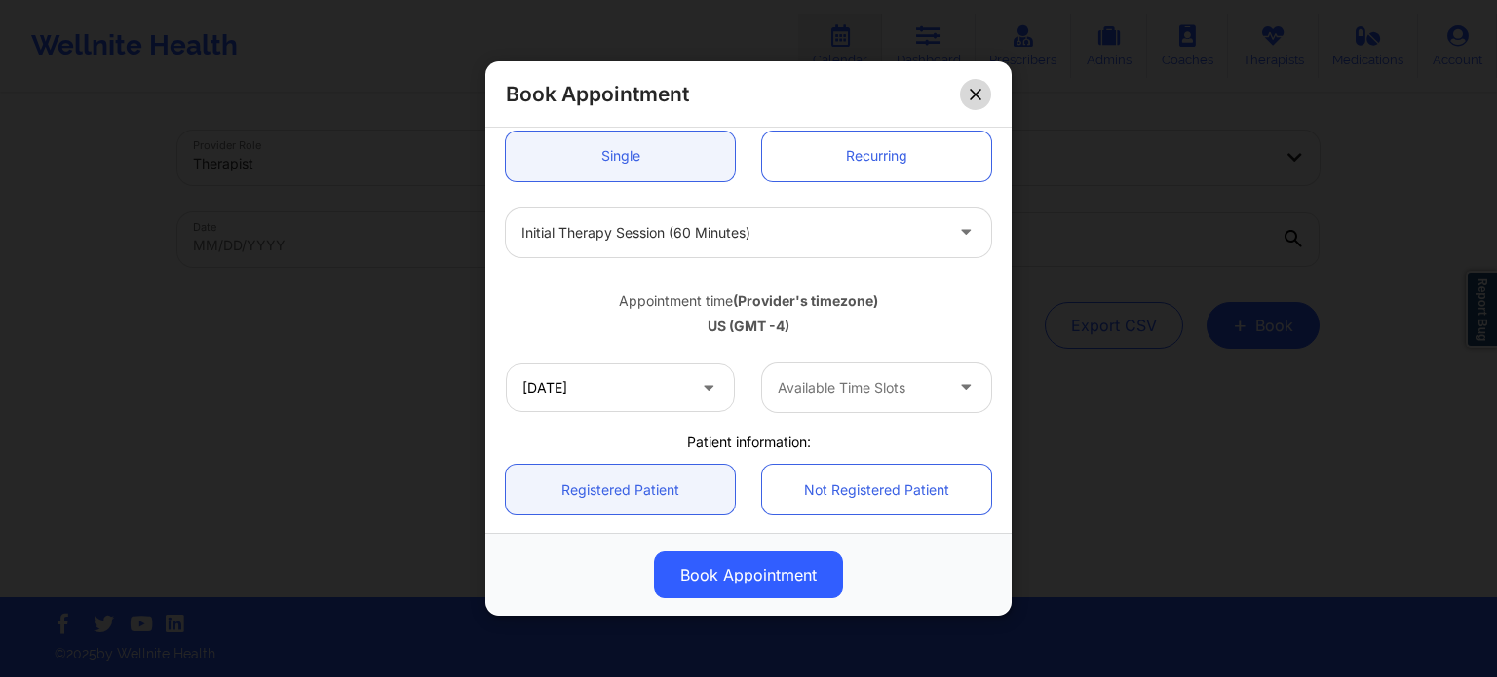
click at [981, 92] on icon at bounding box center [976, 95] width 12 height 12
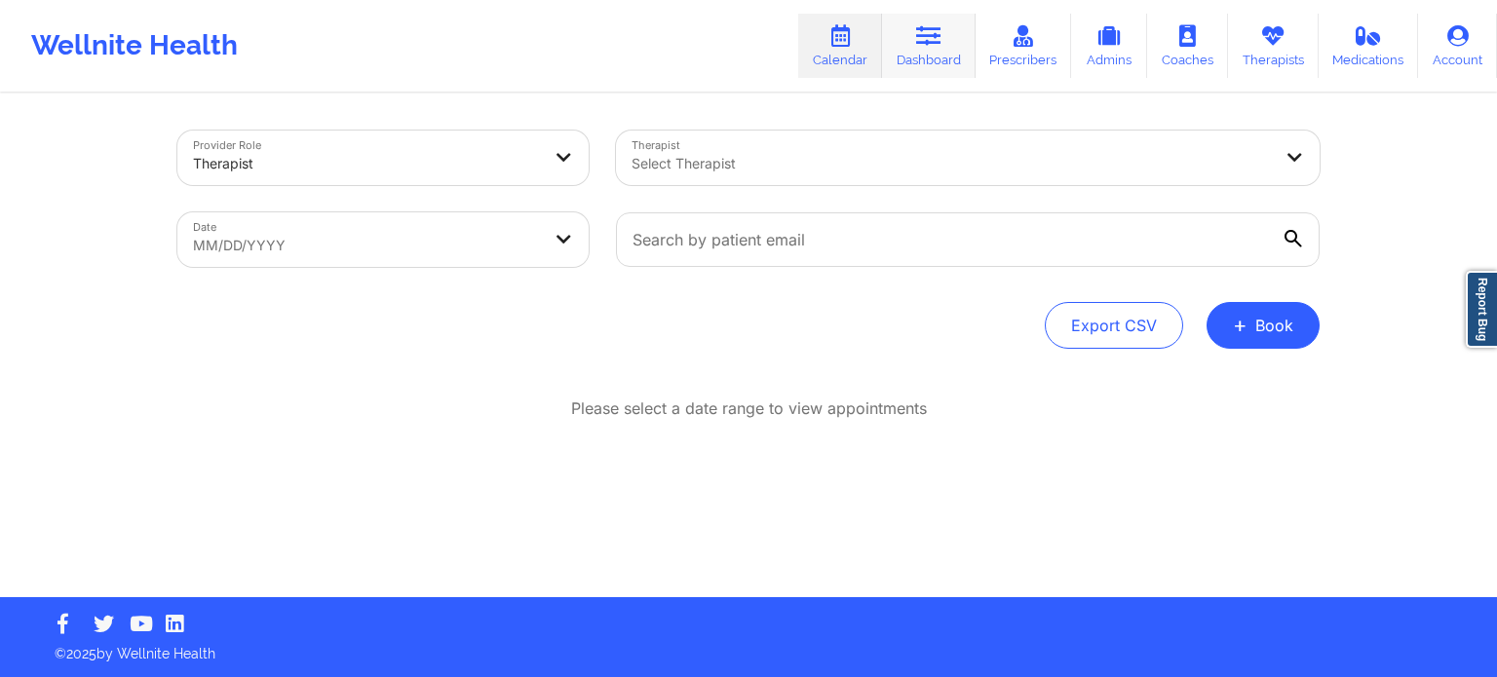
click at [934, 37] on icon at bounding box center [928, 35] width 25 height 21
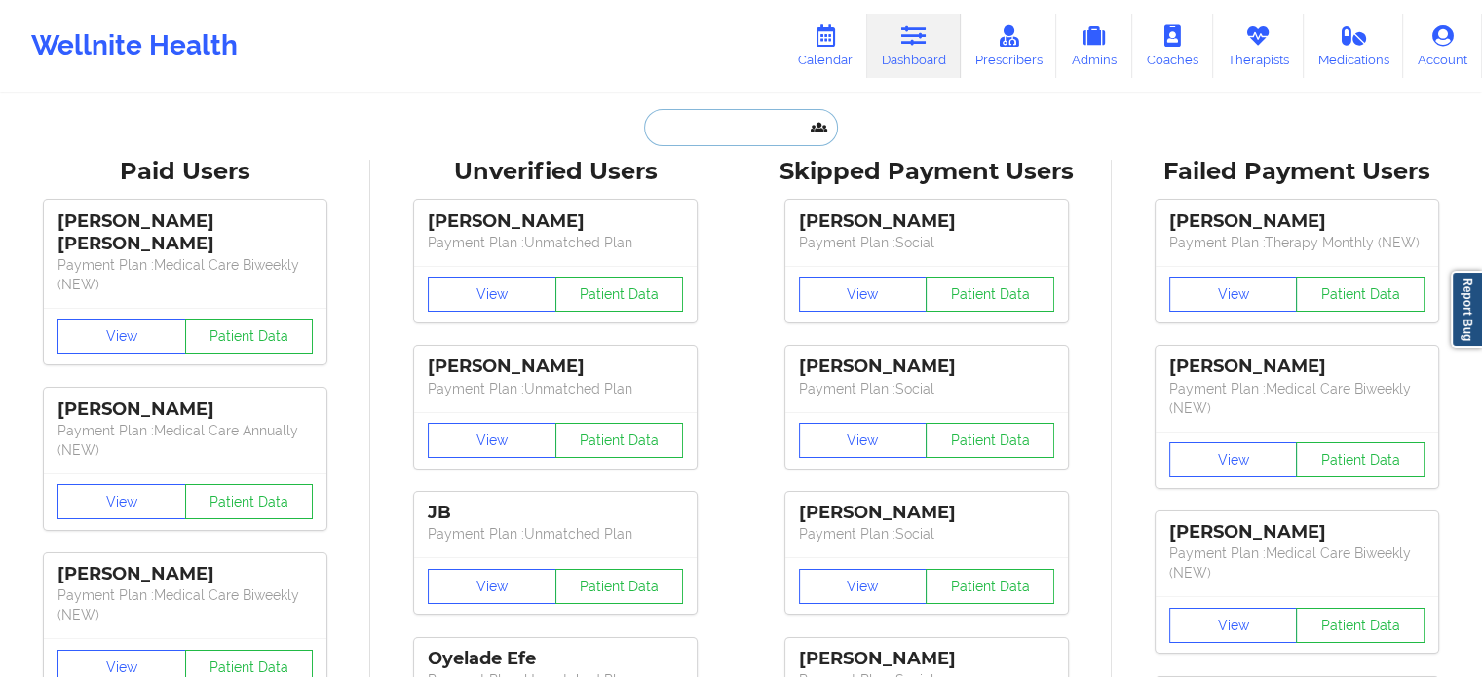
click at [686, 118] on input "text" at bounding box center [740, 127] width 193 height 37
paste input "[EMAIL_ADDRESS][DOMAIN_NAME]"
type input "[EMAIL_ADDRESS][DOMAIN_NAME]"
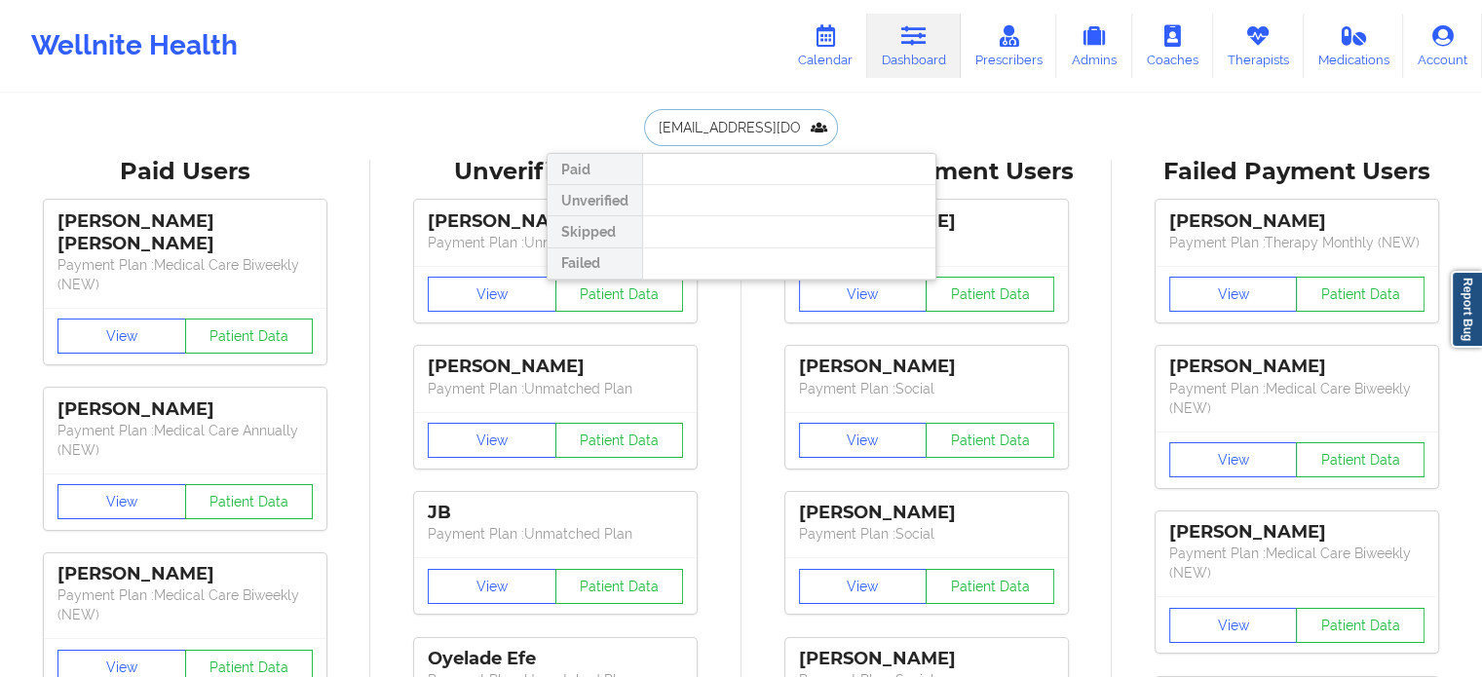
scroll to position [0, 2]
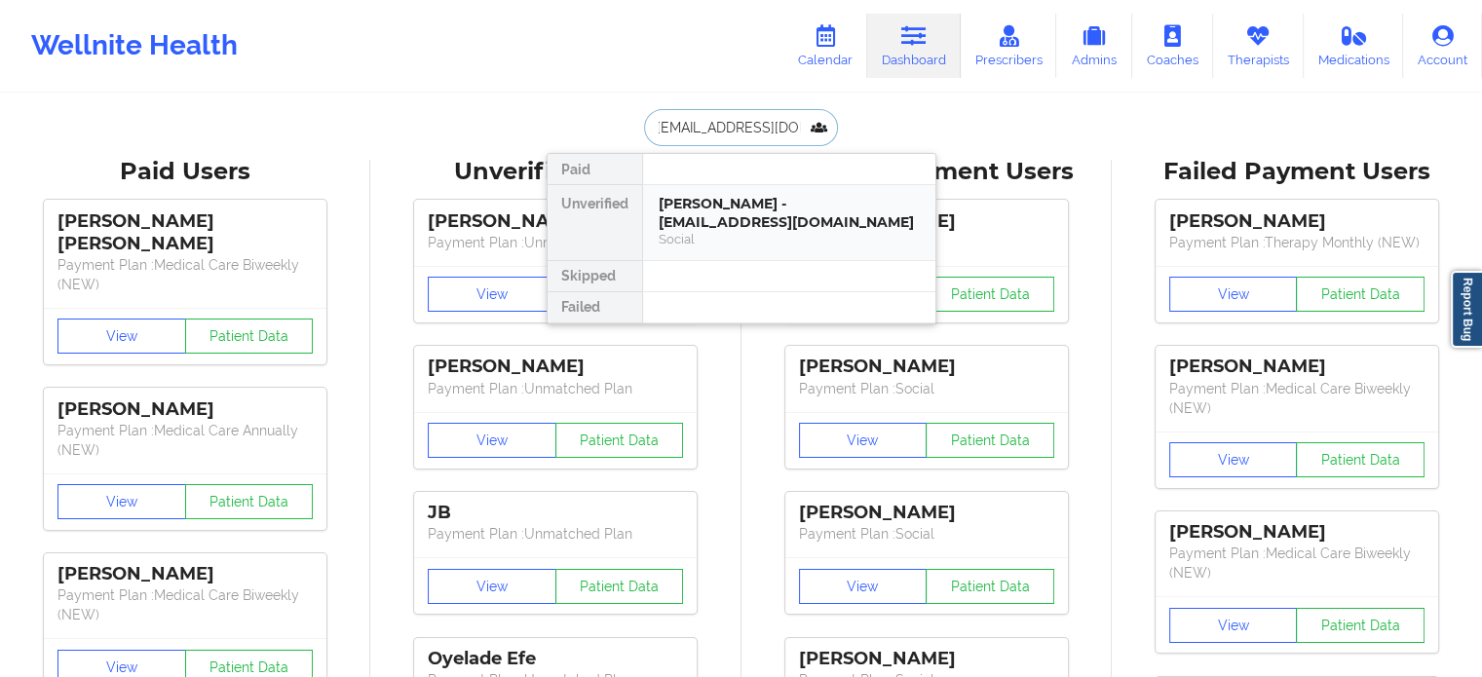
click at [758, 219] on div "[PERSON_NAME] - [EMAIL_ADDRESS][DOMAIN_NAME]" at bounding box center [789, 213] width 261 height 36
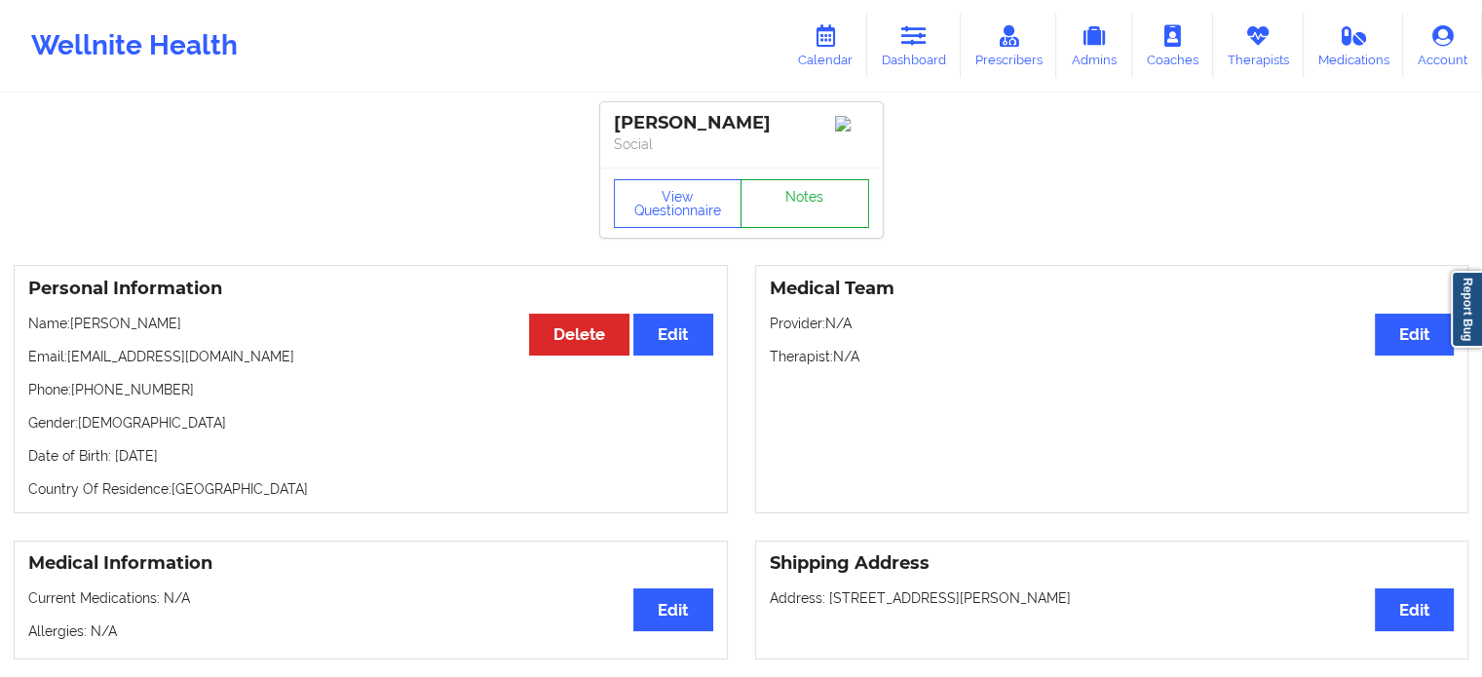
click at [792, 194] on link "Notes" at bounding box center [805, 203] width 129 height 49
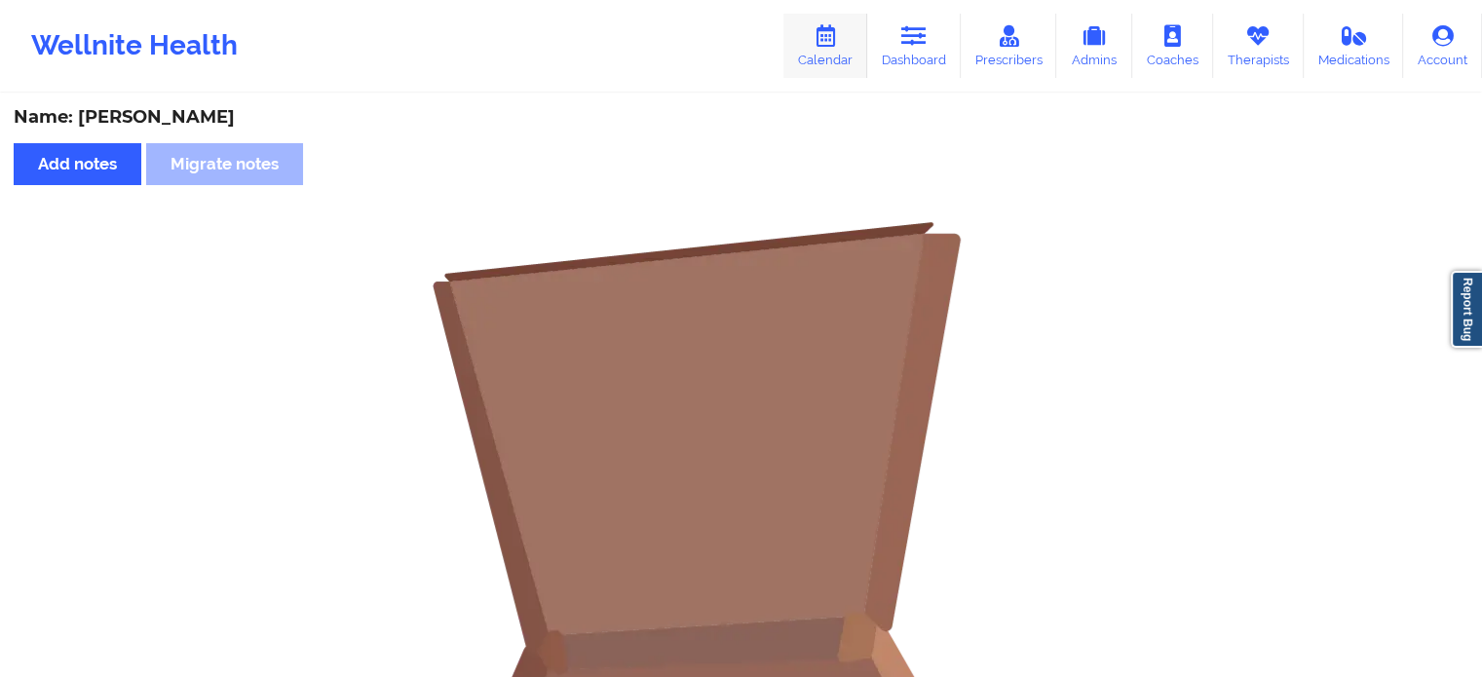
click at [847, 58] on link "Calendar" at bounding box center [825, 46] width 84 height 64
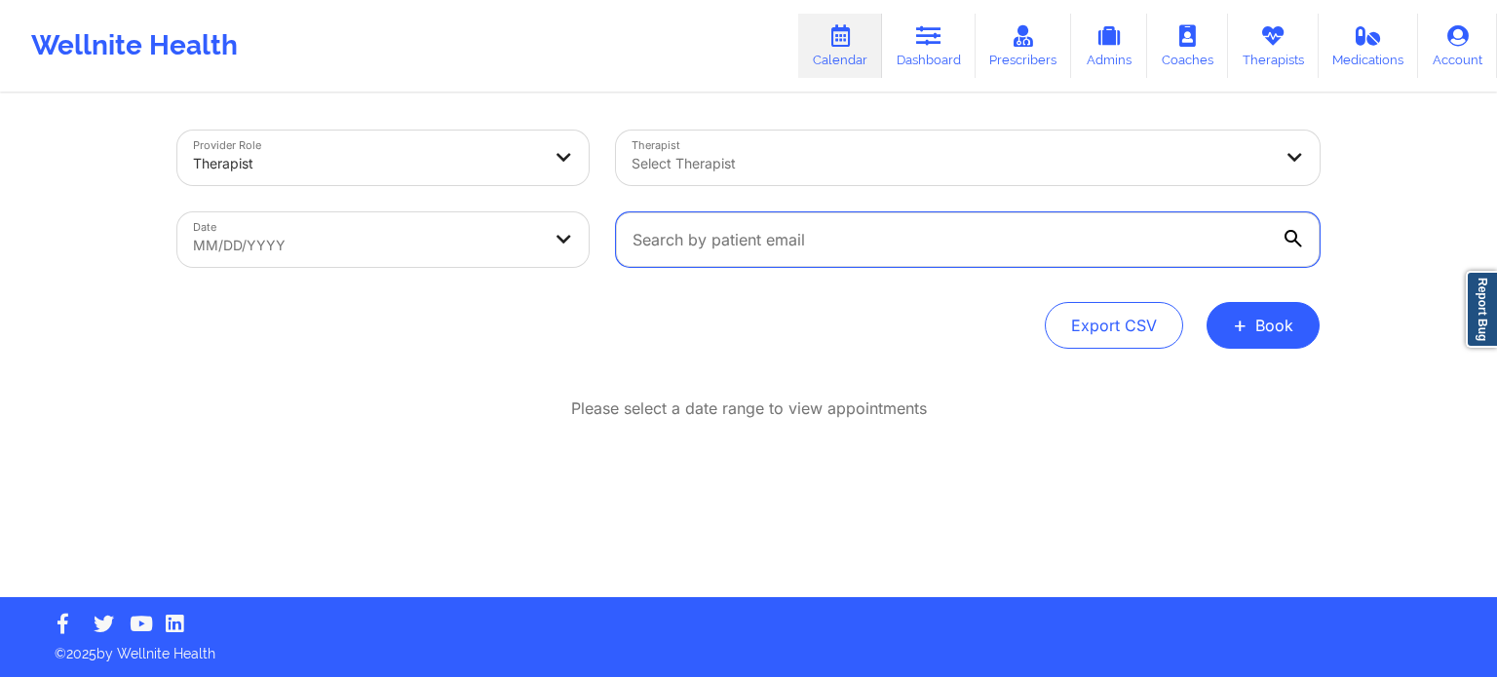
click at [791, 236] on input "text" at bounding box center [968, 239] width 704 height 55
paste input "[EMAIL_ADDRESS][DOMAIN_NAME]"
type input "[EMAIL_ADDRESS][DOMAIN_NAME]"
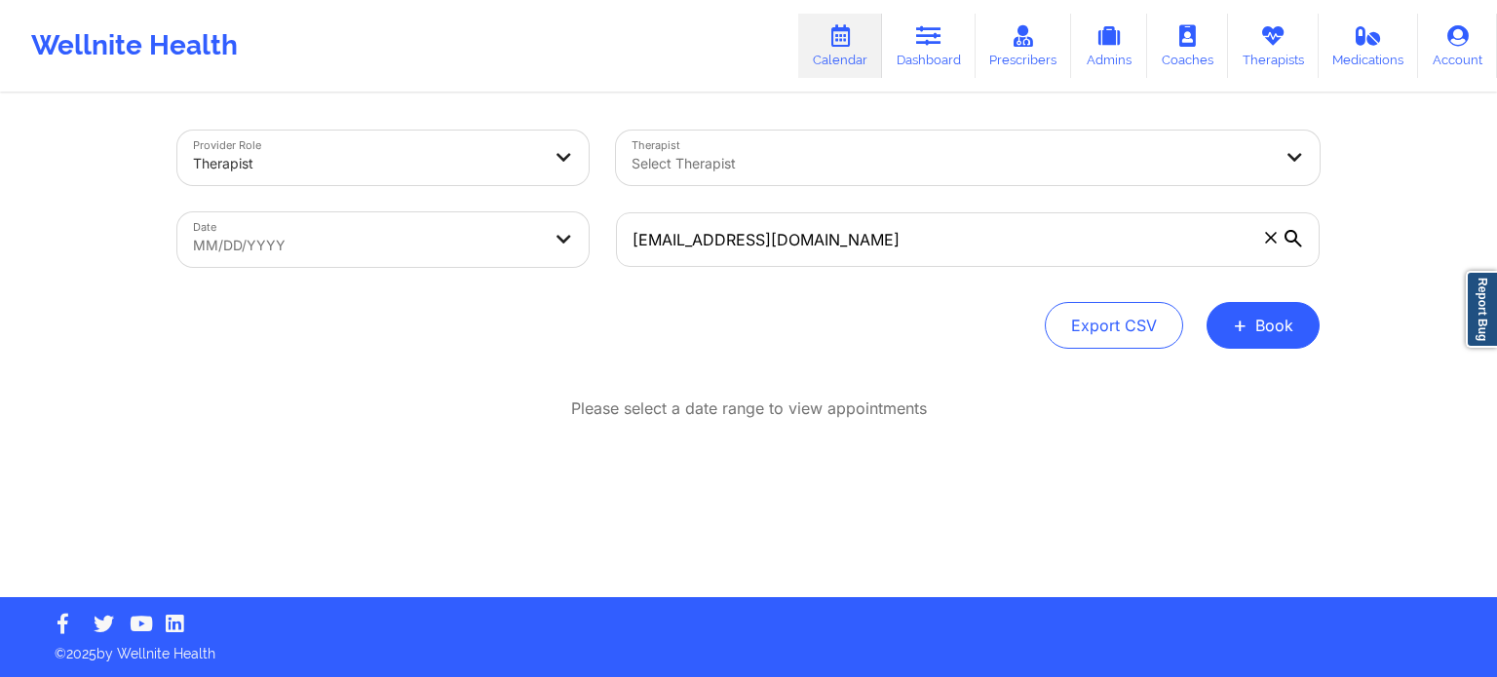
click at [719, 311] on div "Export CSV + Book" at bounding box center [748, 325] width 1142 height 47
click at [510, 260] on body "Wellnite Health Calendar Dashboard Prescribers Admins Coaches Therapists Medica…" at bounding box center [748, 338] width 1497 height 677
select select "2025-8"
select select "2025-9"
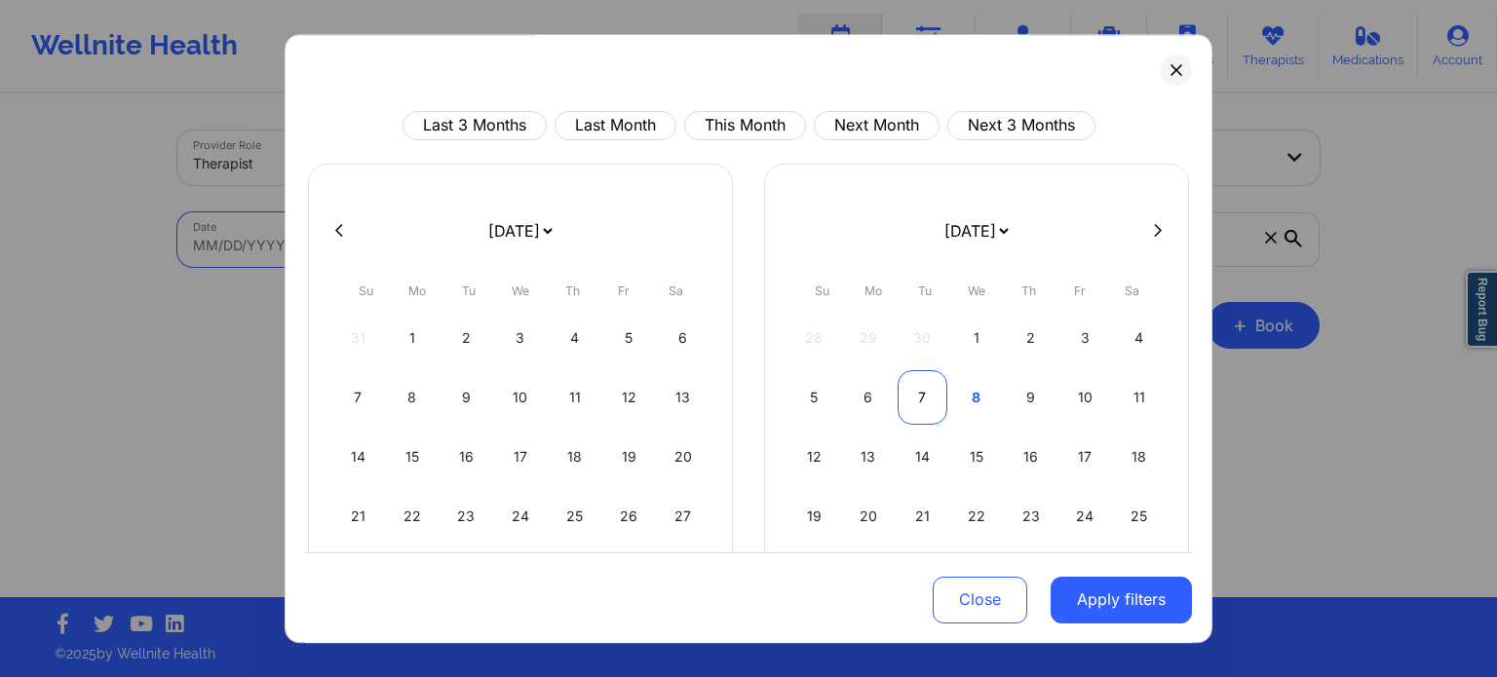
click at [904, 387] on div "7" at bounding box center [922, 397] width 50 height 55
select select "2025-9"
select select "2025-10"
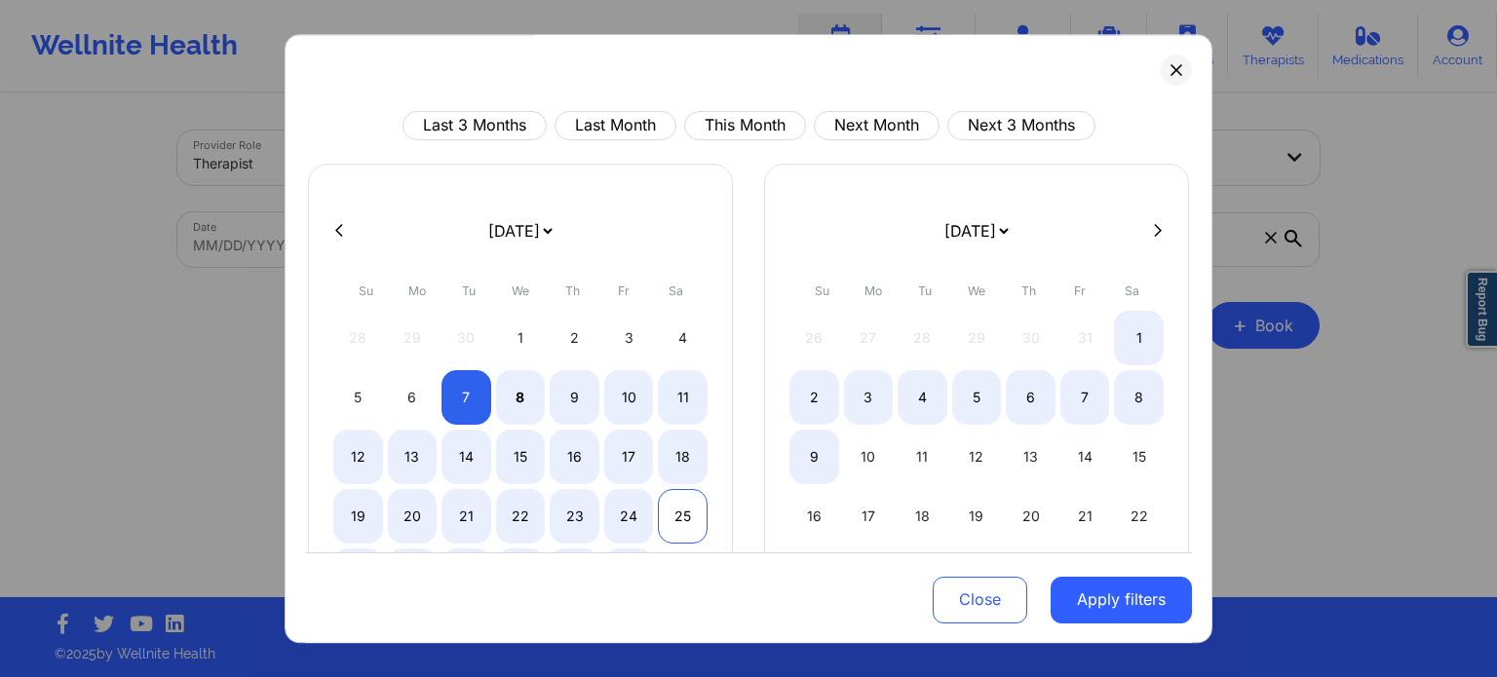
click at [679, 518] on div "25" at bounding box center [683, 516] width 50 height 55
select select "2025-9"
select select "2025-10"
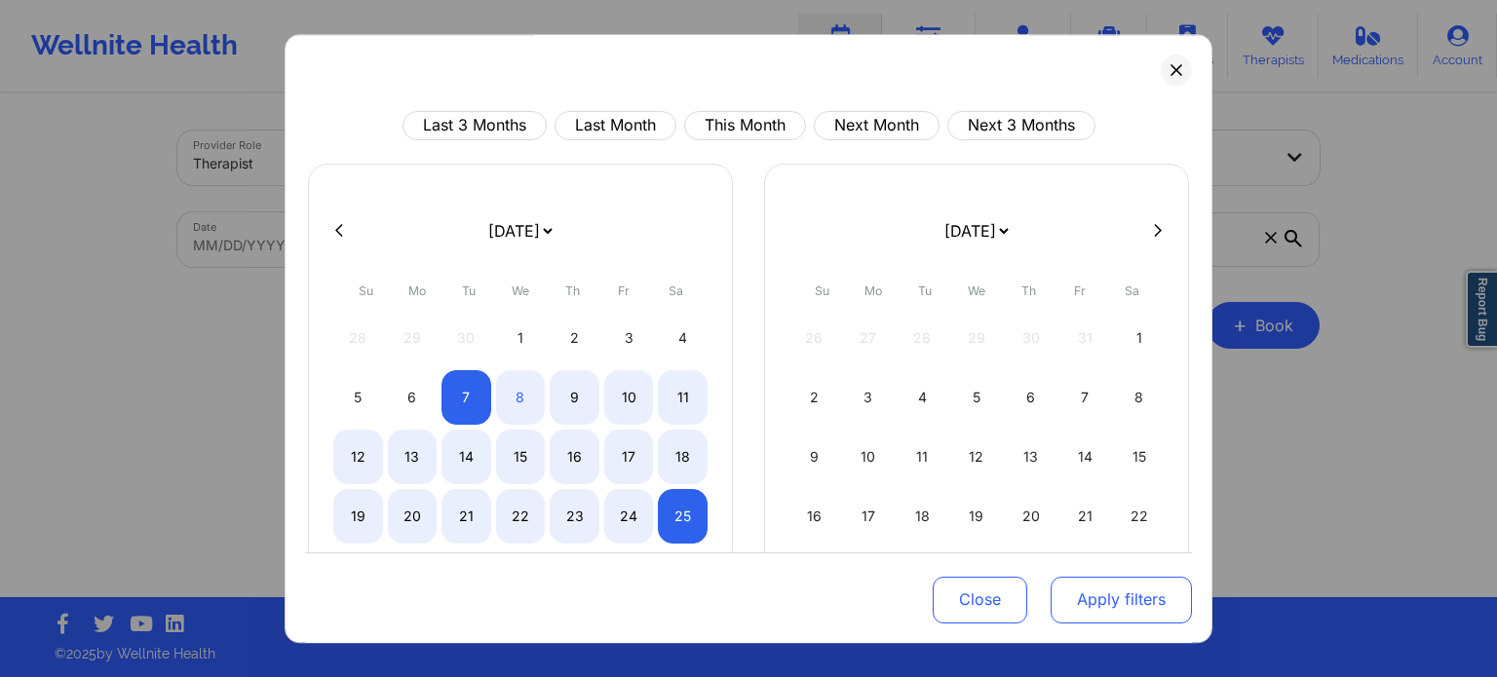
click at [1130, 609] on button "Apply filters" at bounding box center [1120, 599] width 141 height 47
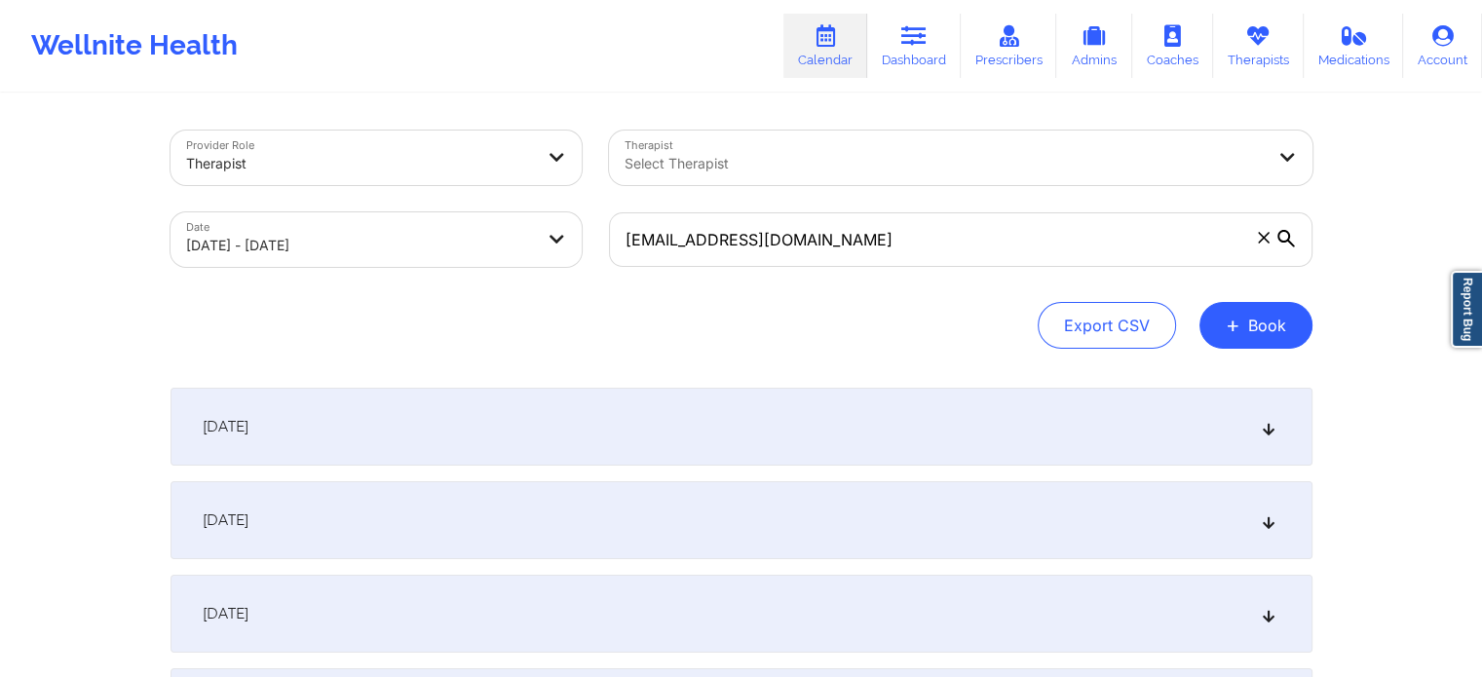
click at [569, 408] on div "[DATE]" at bounding box center [742, 427] width 1142 height 78
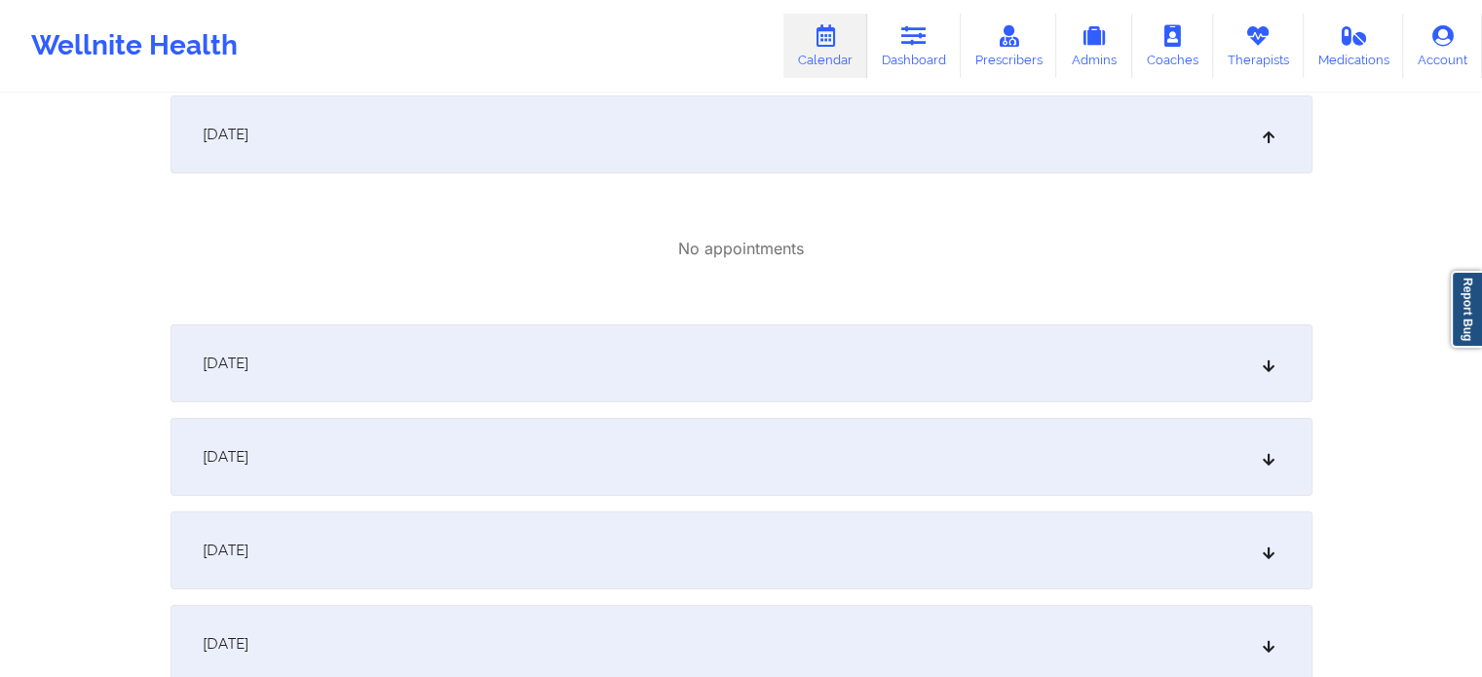
click at [556, 365] on div "[DATE]" at bounding box center [742, 363] width 1142 height 78
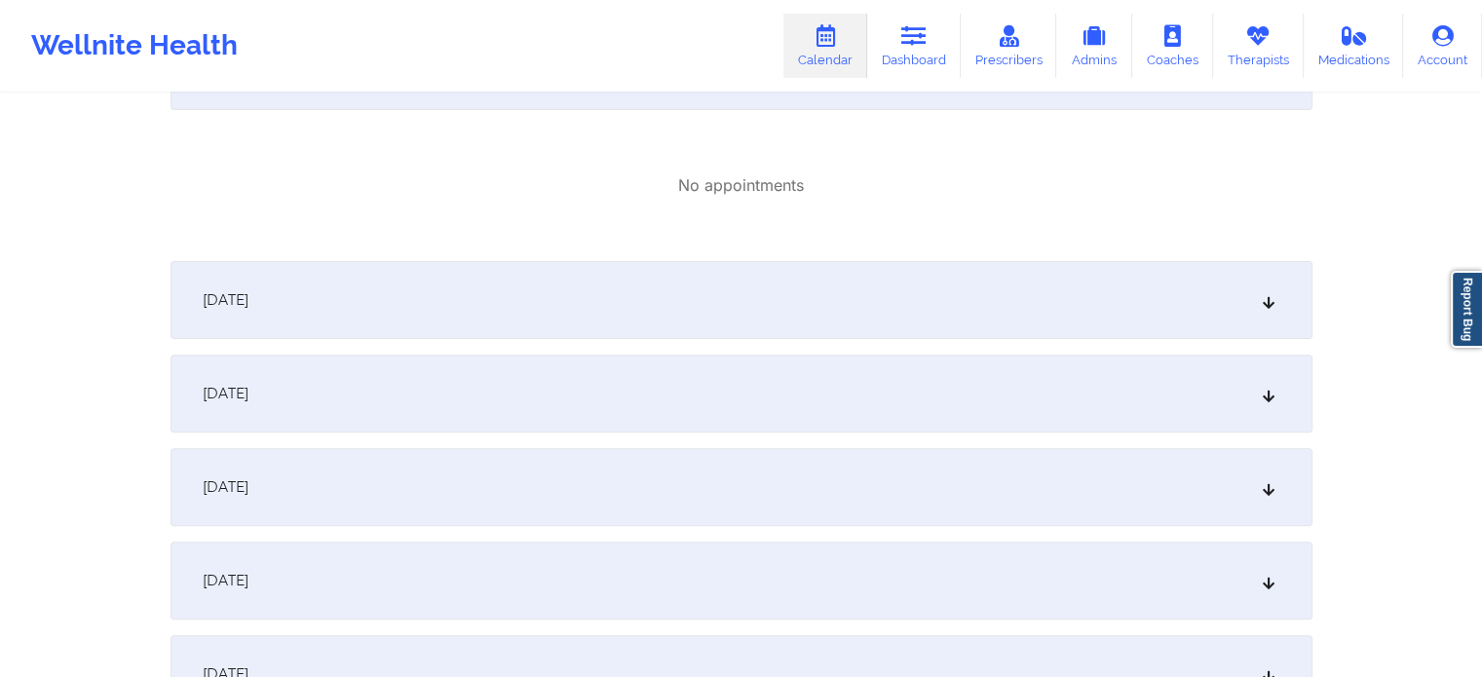
click at [559, 302] on div "[DATE]" at bounding box center [742, 300] width 1142 height 78
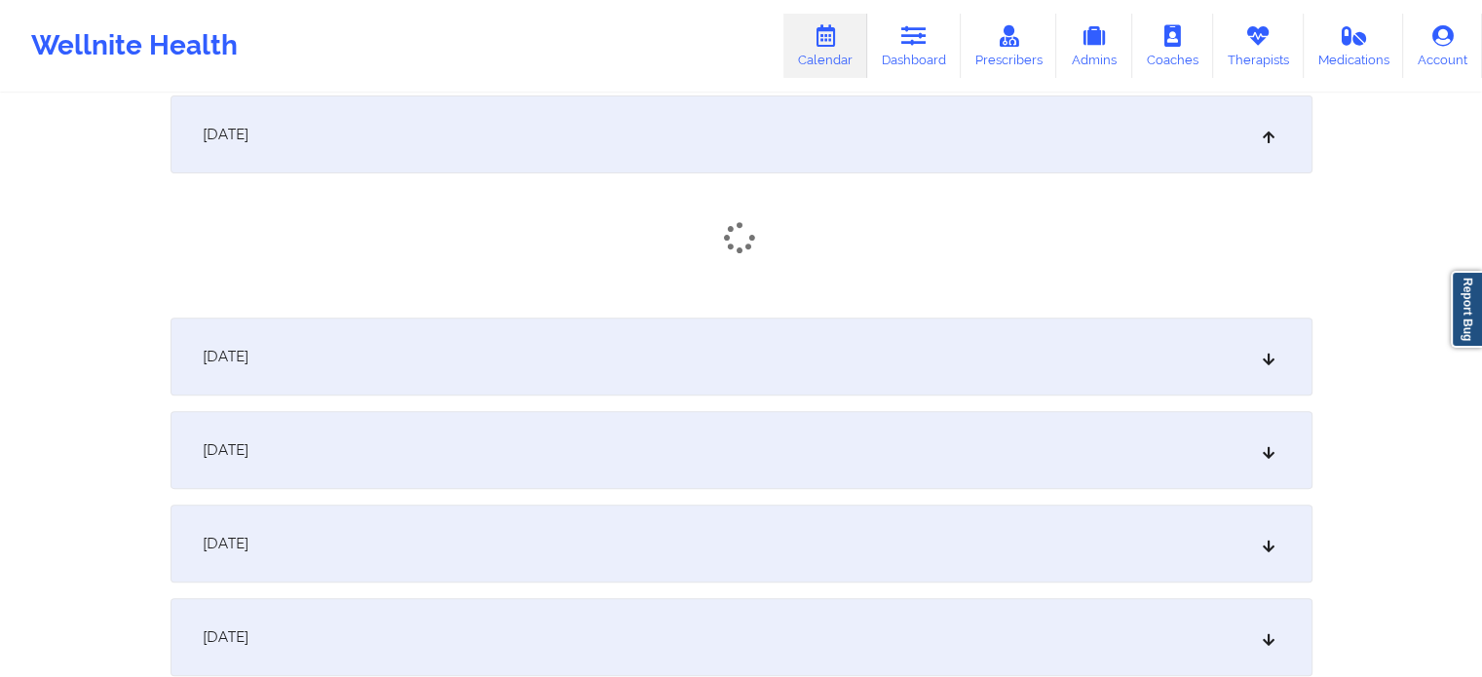
scroll to position [974, 0]
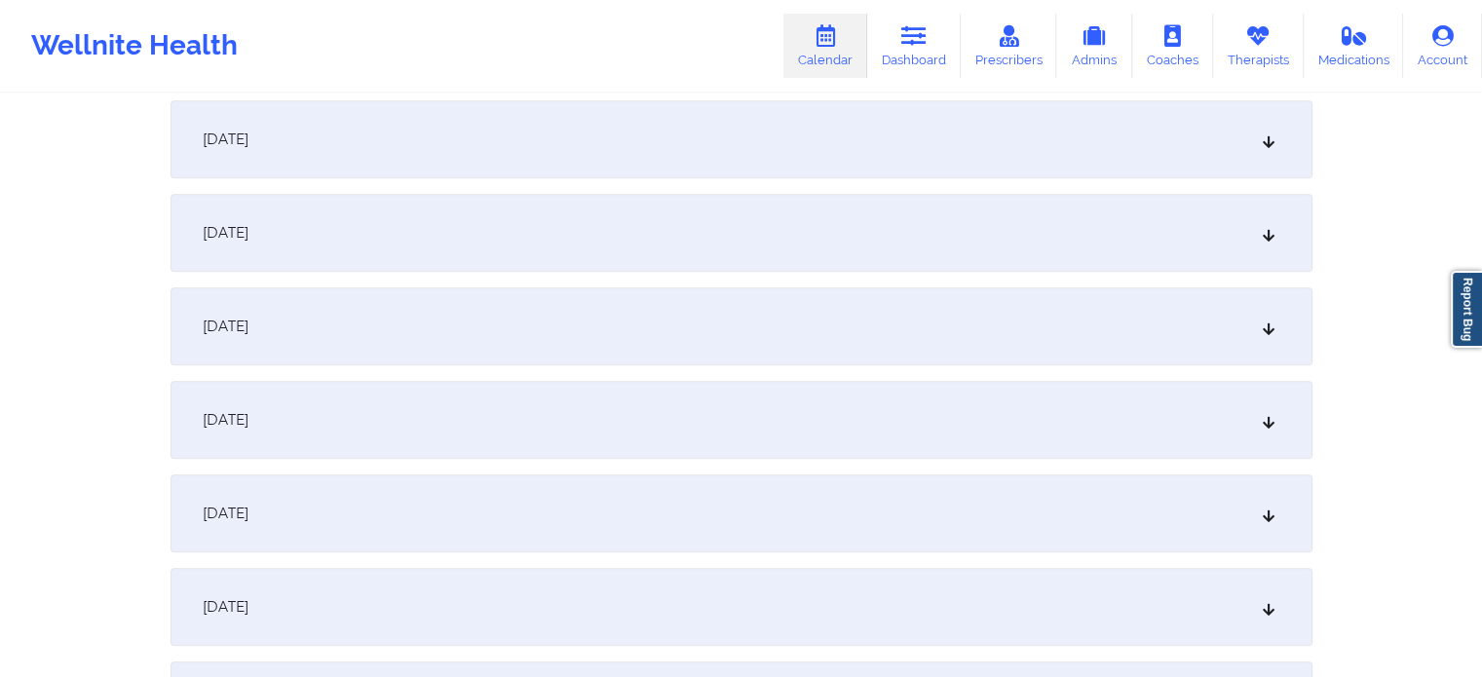
click at [572, 159] on div "[DATE]" at bounding box center [742, 139] width 1142 height 78
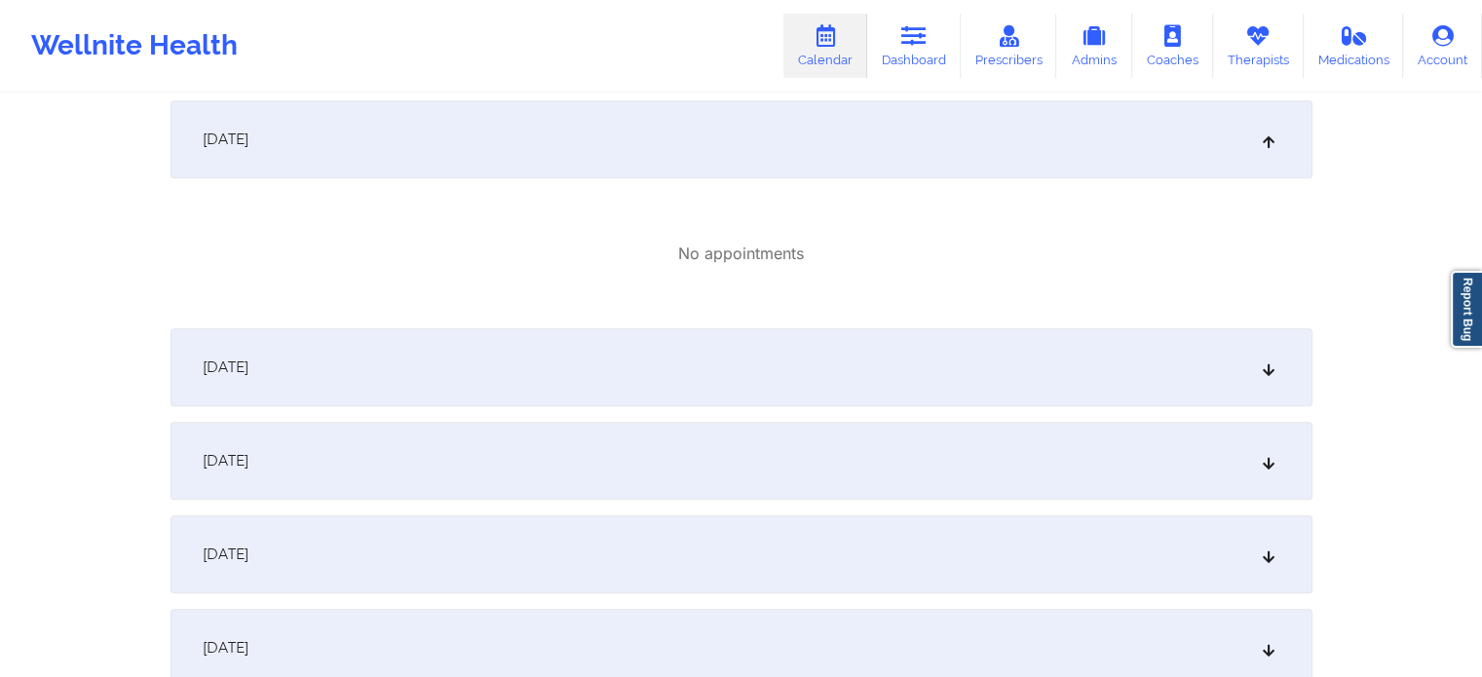
click at [555, 373] on div "[DATE]" at bounding box center [742, 367] width 1142 height 78
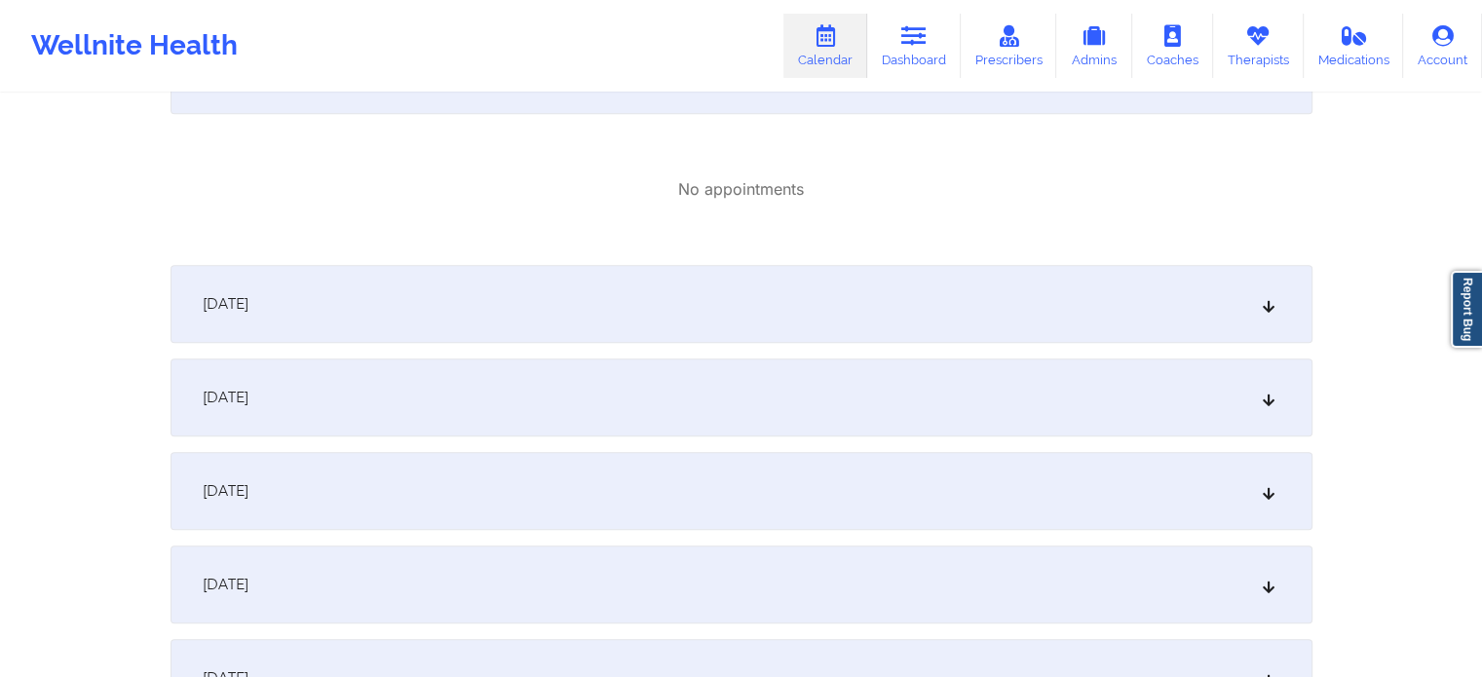
click at [566, 311] on div "[DATE]" at bounding box center [742, 304] width 1142 height 78
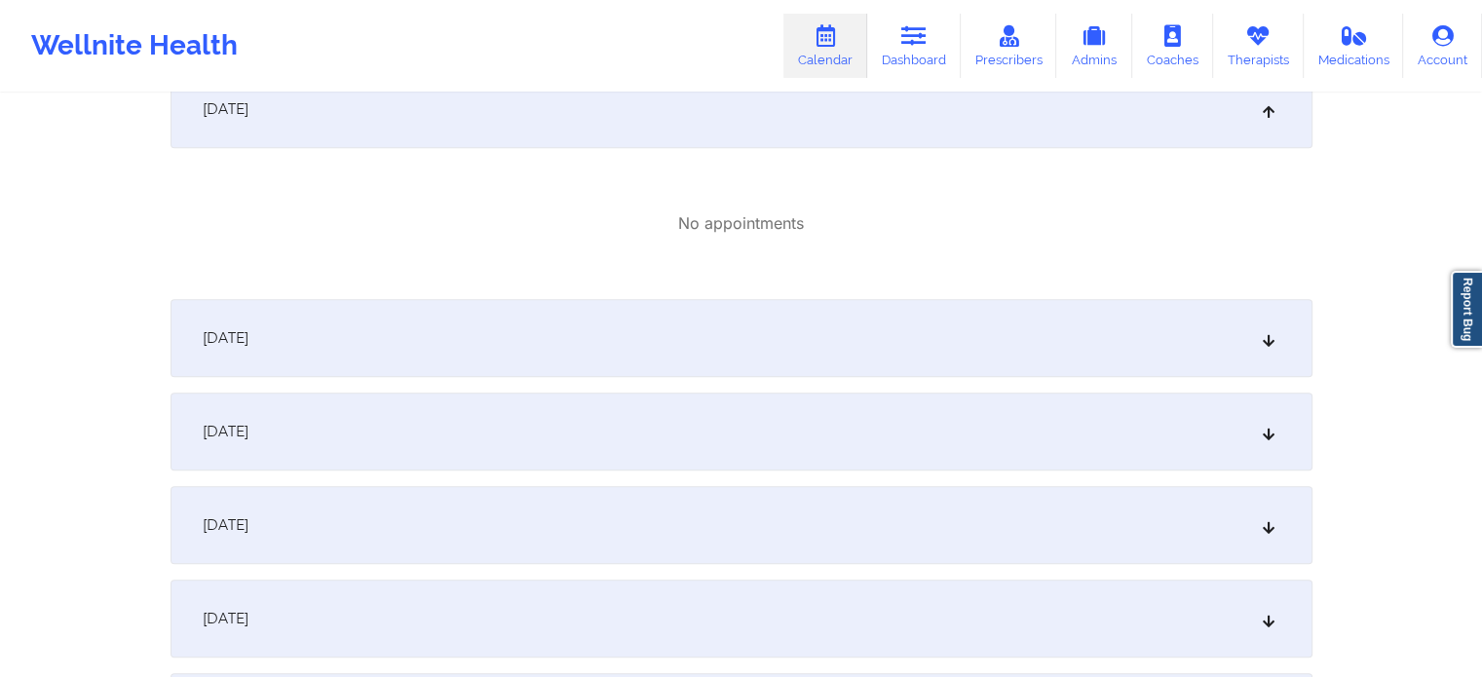
click at [568, 323] on div "[DATE]" at bounding box center [742, 338] width 1142 height 78
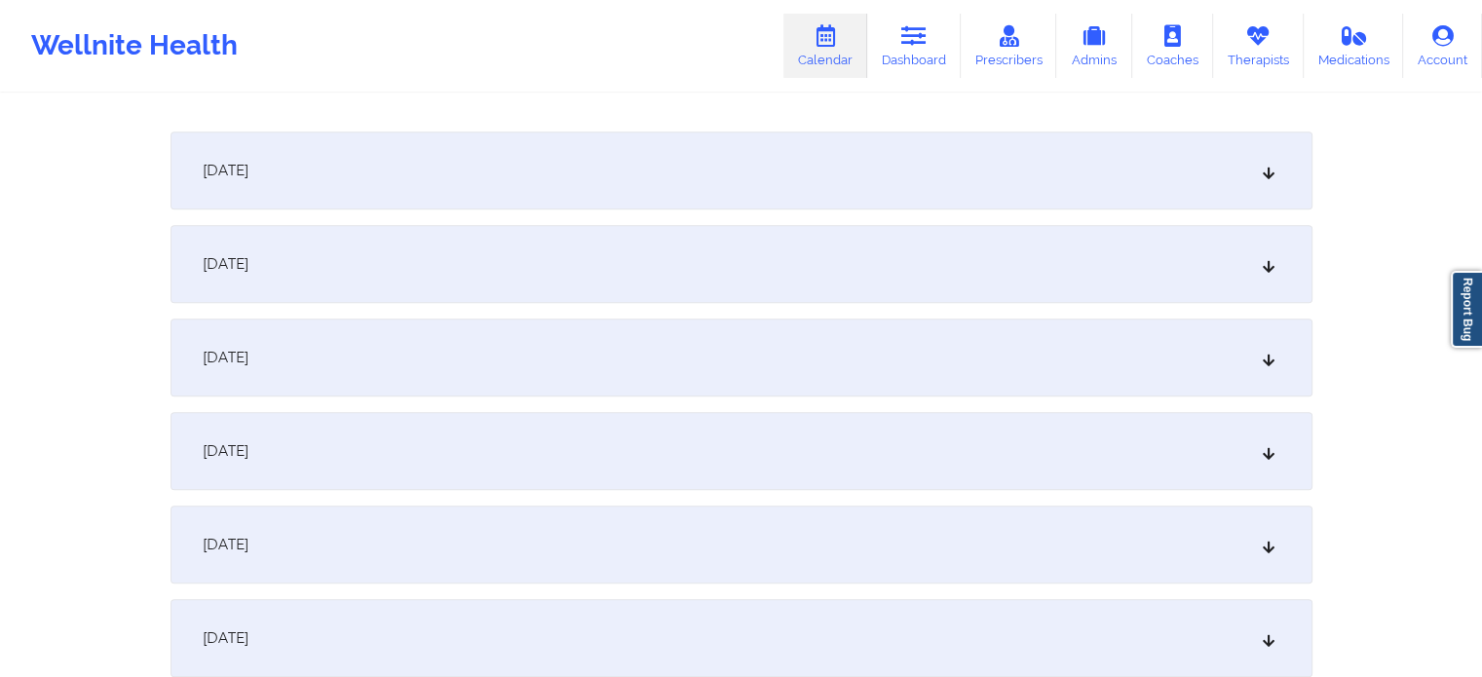
scroll to position [1818, 0]
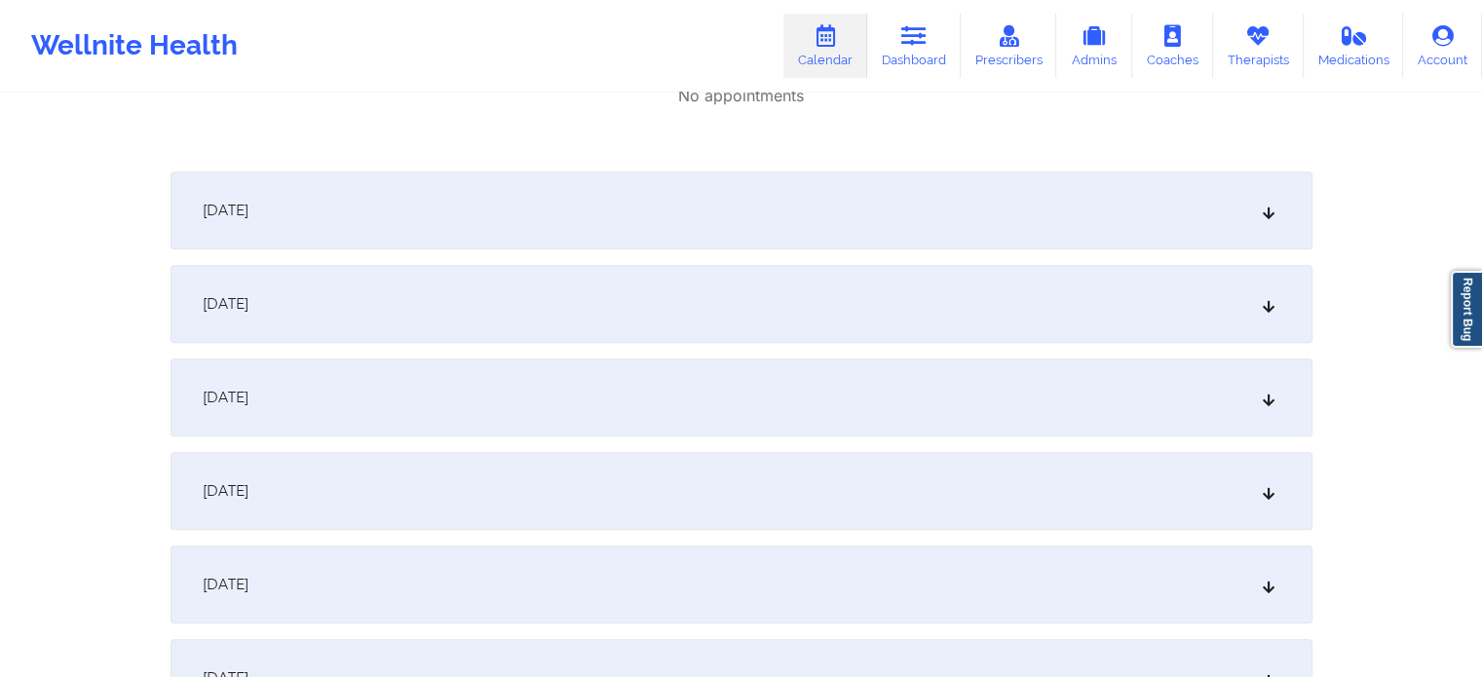
click at [583, 213] on div "[DATE]" at bounding box center [742, 211] width 1142 height 78
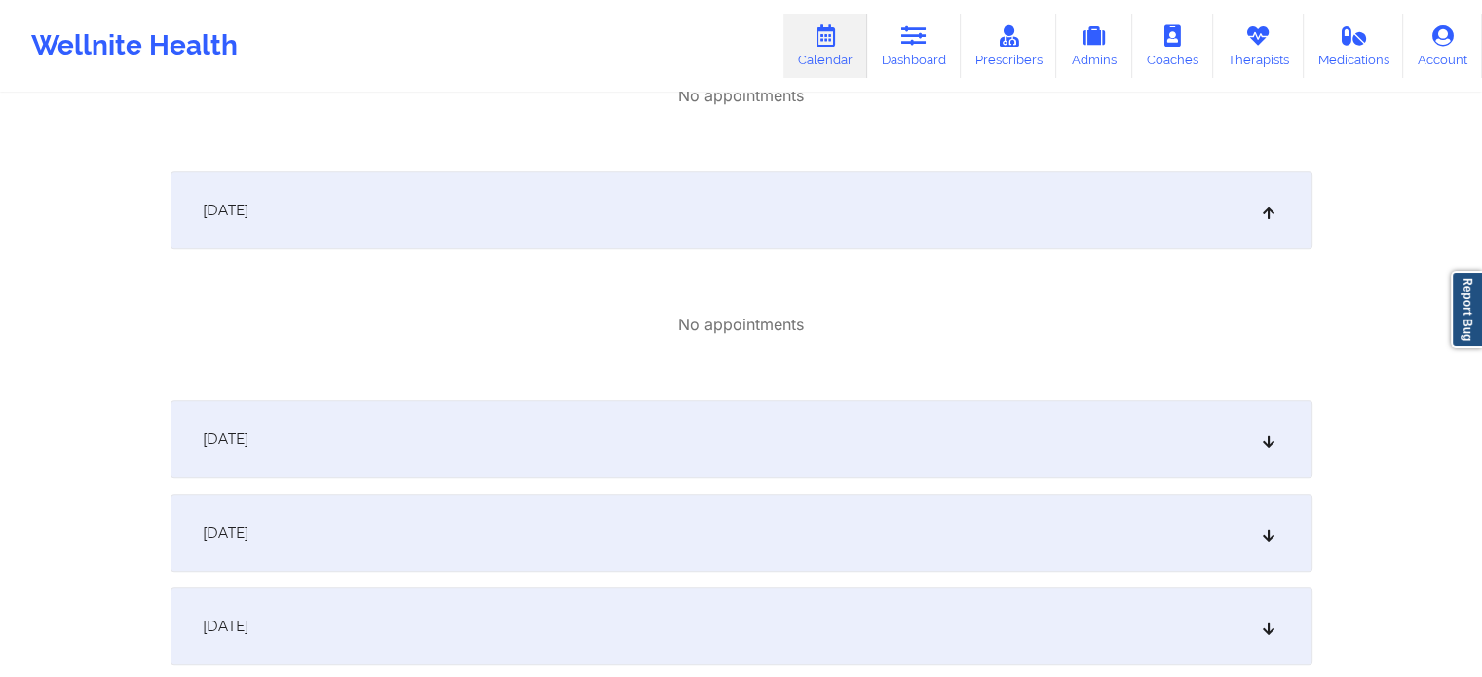
click at [550, 436] on div "[DATE]" at bounding box center [742, 439] width 1142 height 78
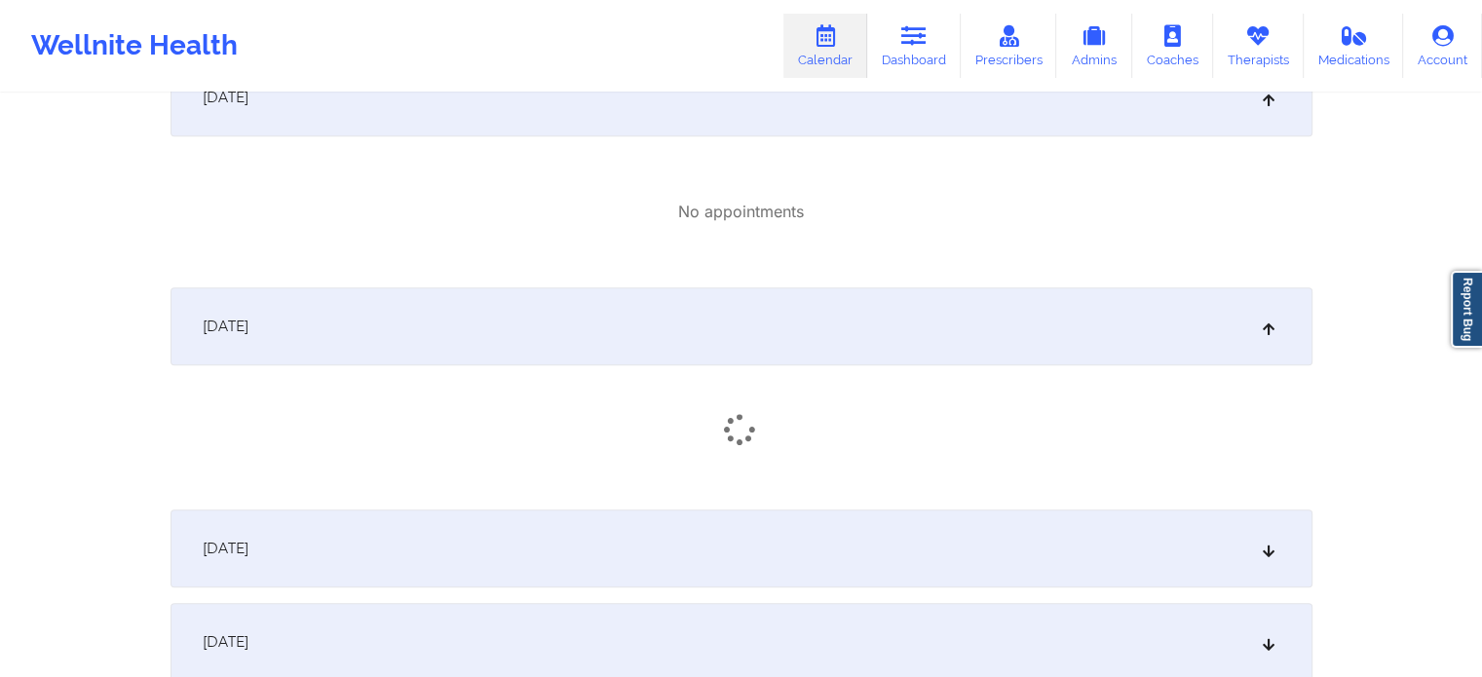
scroll to position [2111, 0]
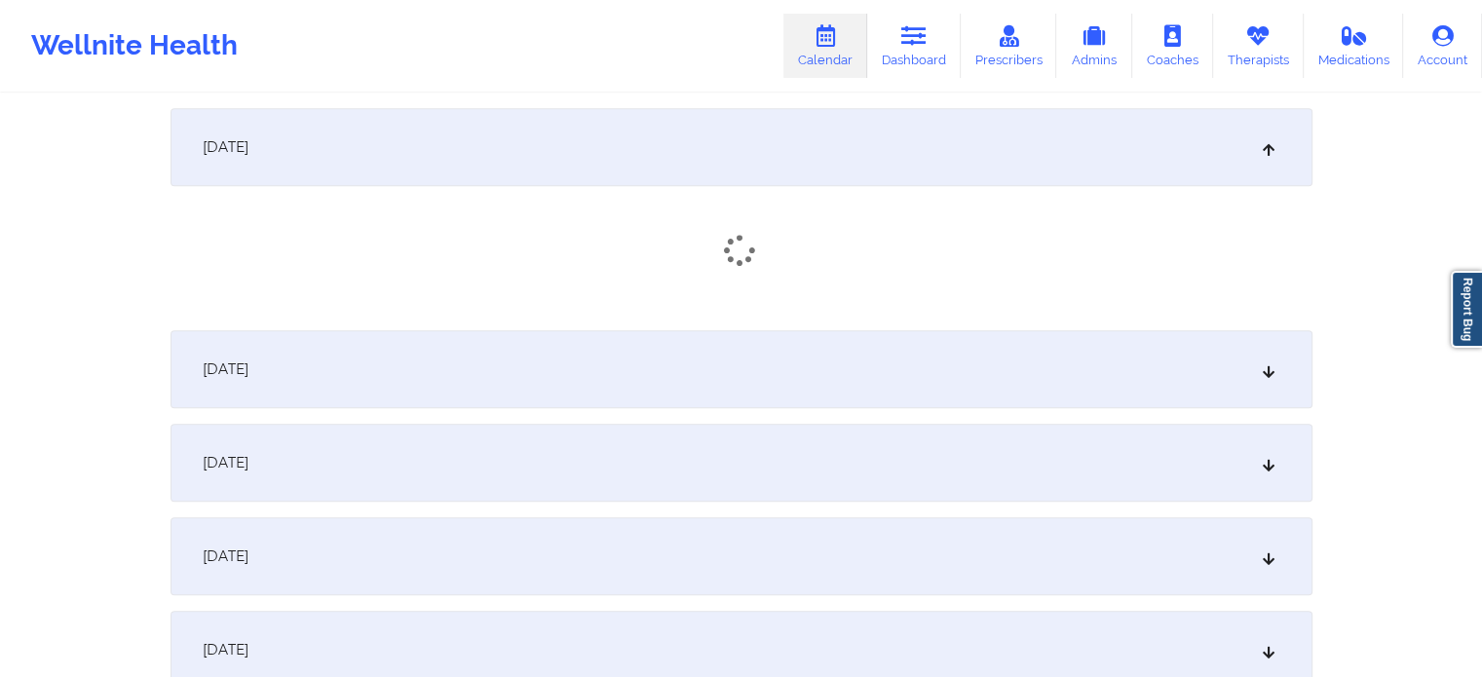
click at [544, 386] on div "[DATE]" at bounding box center [742, 369] width 1142 height 78
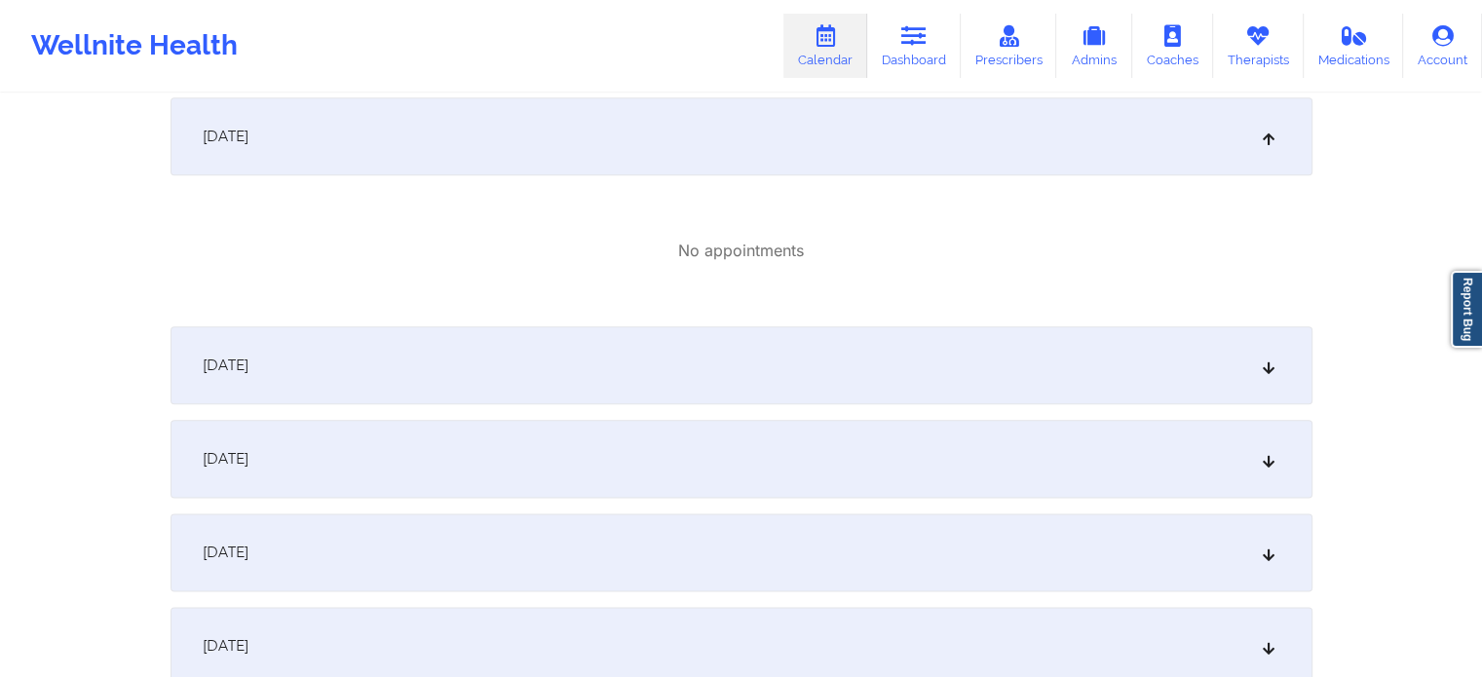
scroll to position [2403, 0]
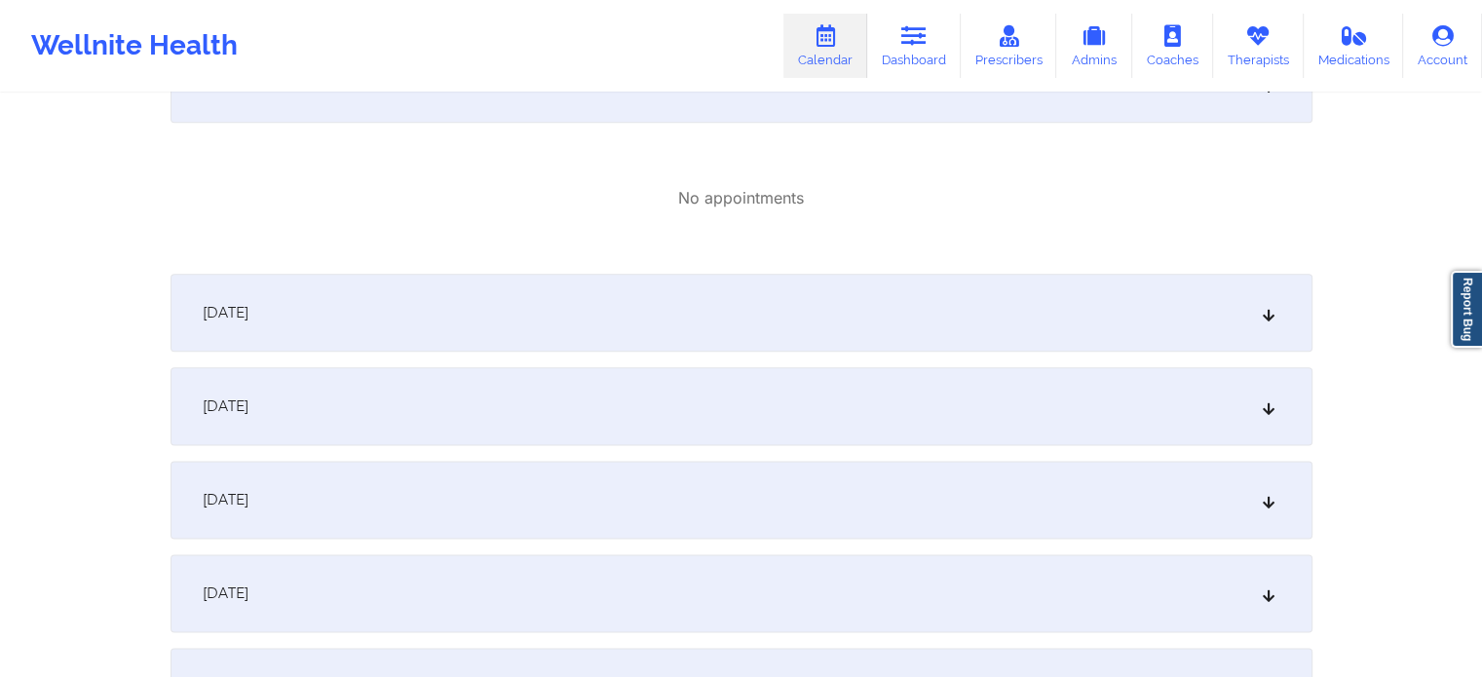
click at [569, 299] on div "[DATE]" at bounding box center [742, 313] width 1142 height 78
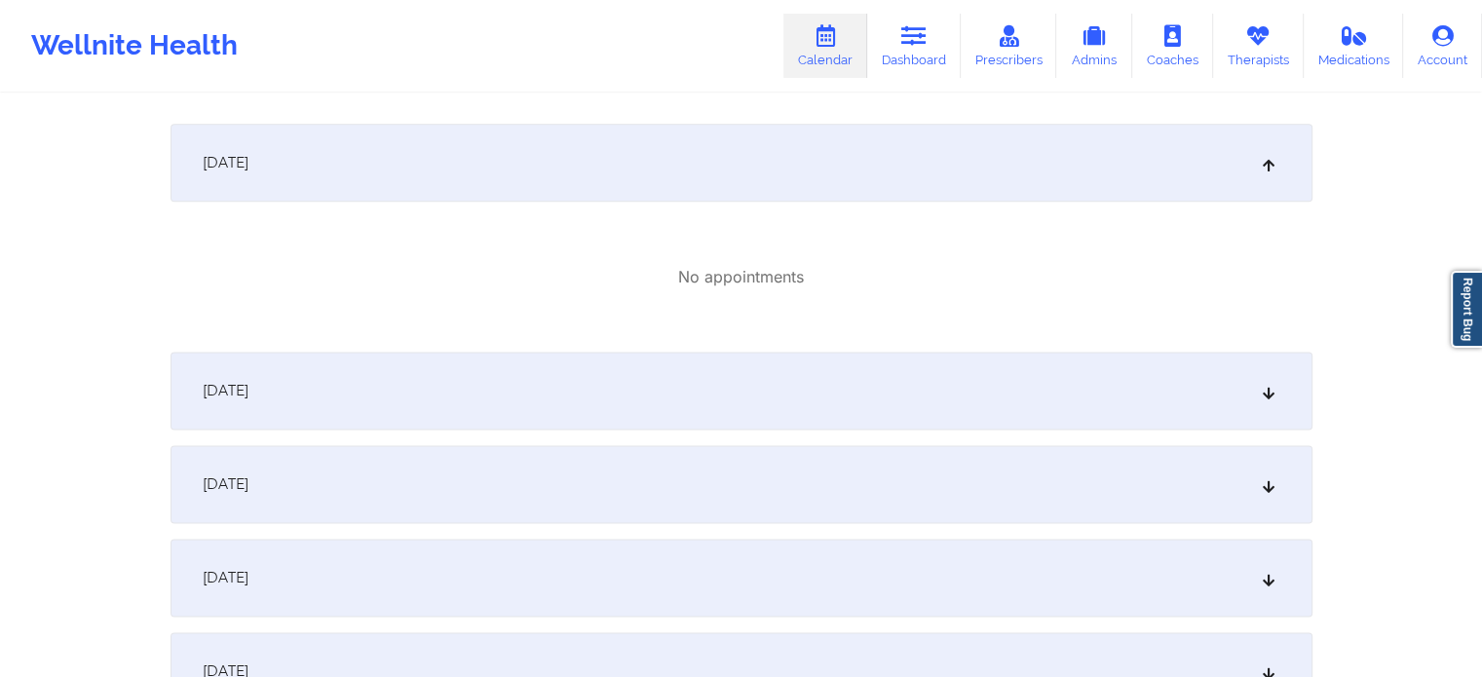
scroll to position [2793, 0]
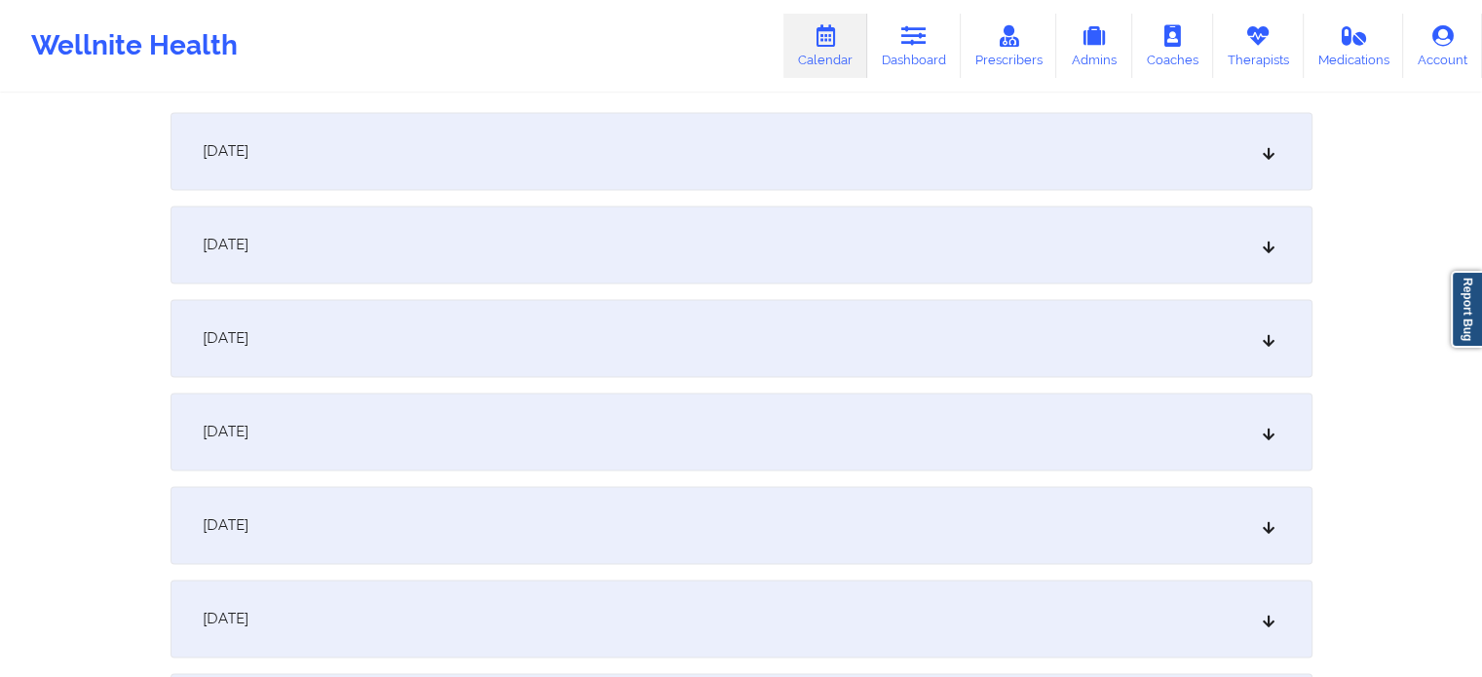
click at [563, 239] on div "[DATE]" at bounding box center [742, 245] width 1142 height 78
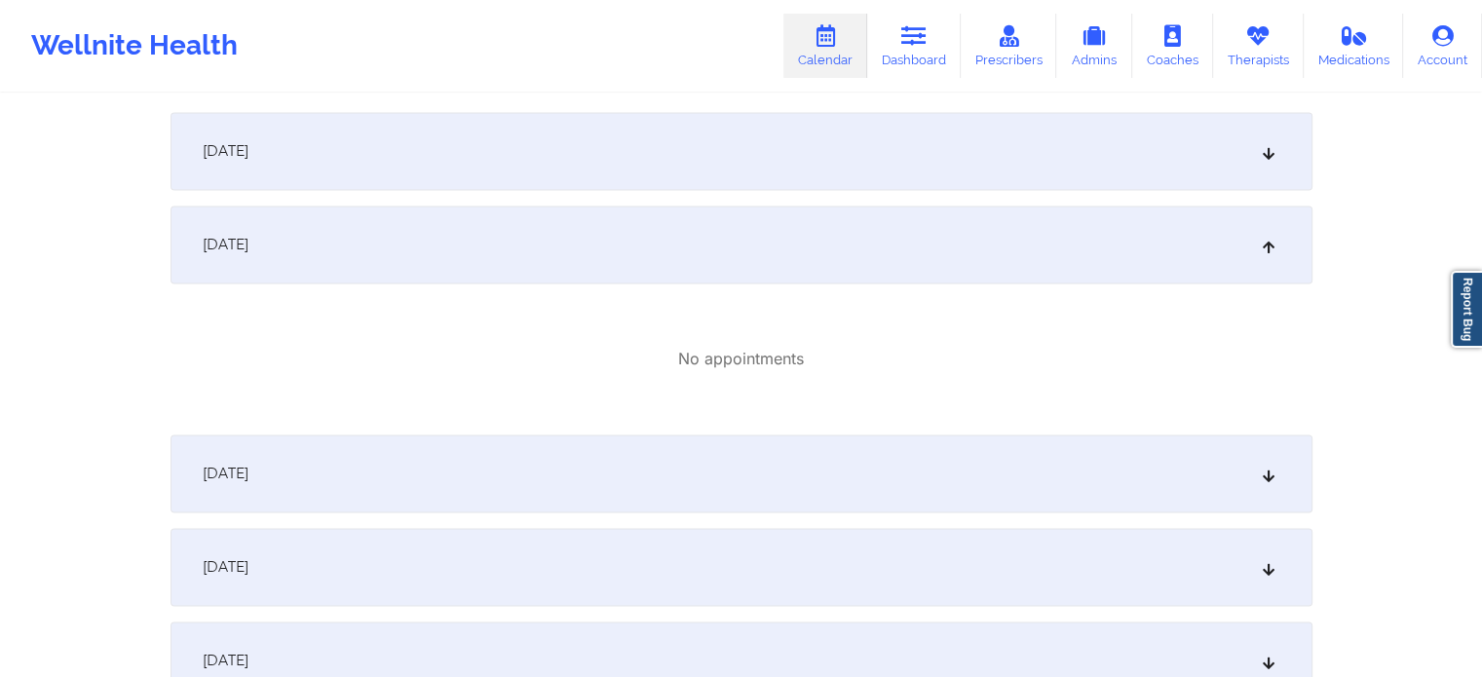
click at [584, 174] on div "[DATE]" at bounding box center [742, 151] width 1142 height 78
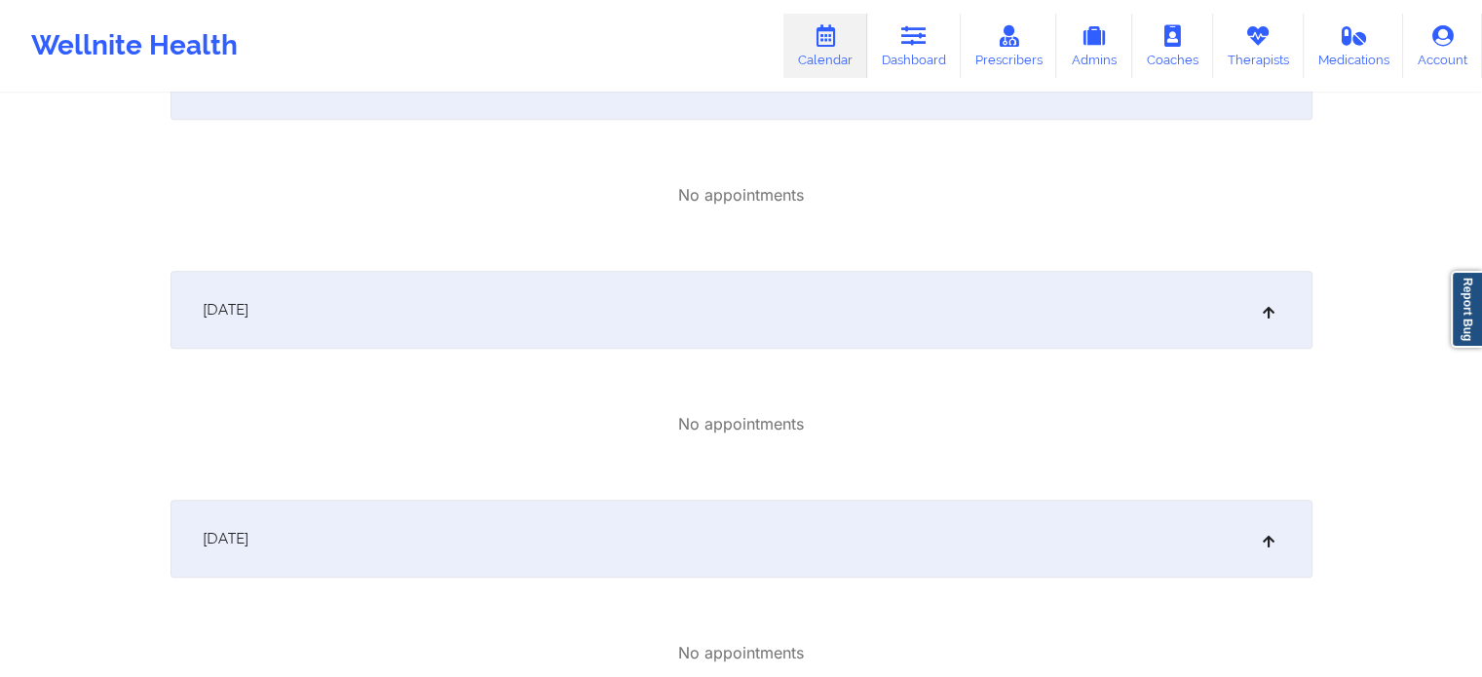
scroll to position [2013, 0]
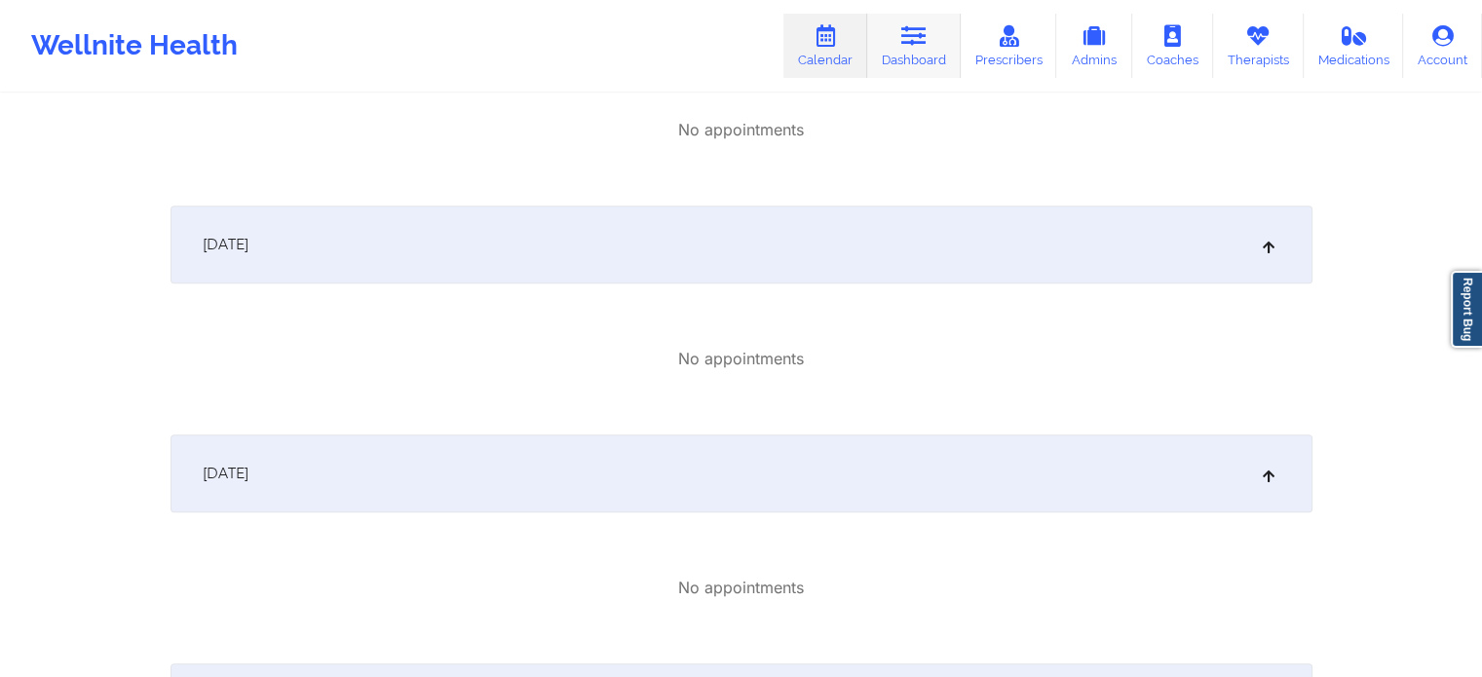
click at [932, 40] on link "Dashboard" at bounding box center [914, 46] width 94 height 64
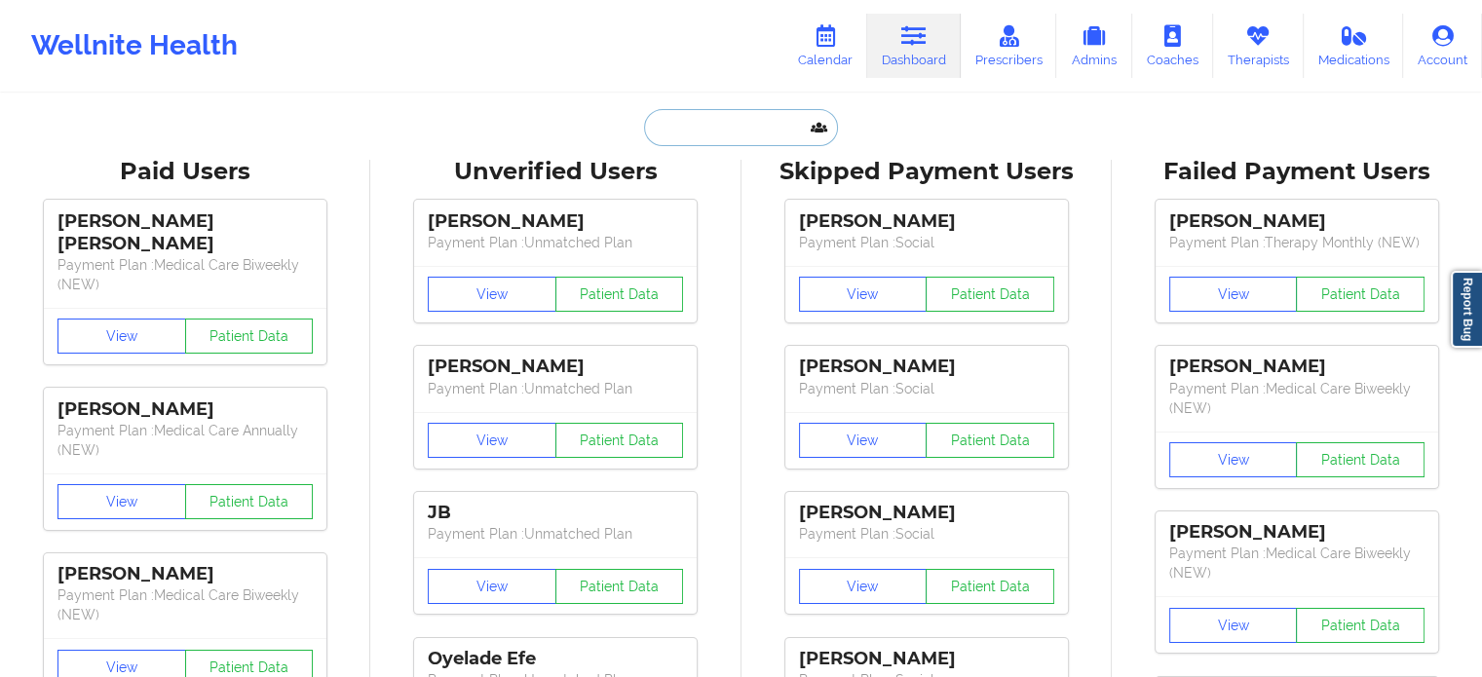
click at [744, 134] on input "text" at bounding box center [740, 127] width 193 height 37
paste input "[EMAIL_ADDRESS][DOMAIN_NAME]"
type input "[EMAIL_ADDRESS][DOMAIN_NAME]"
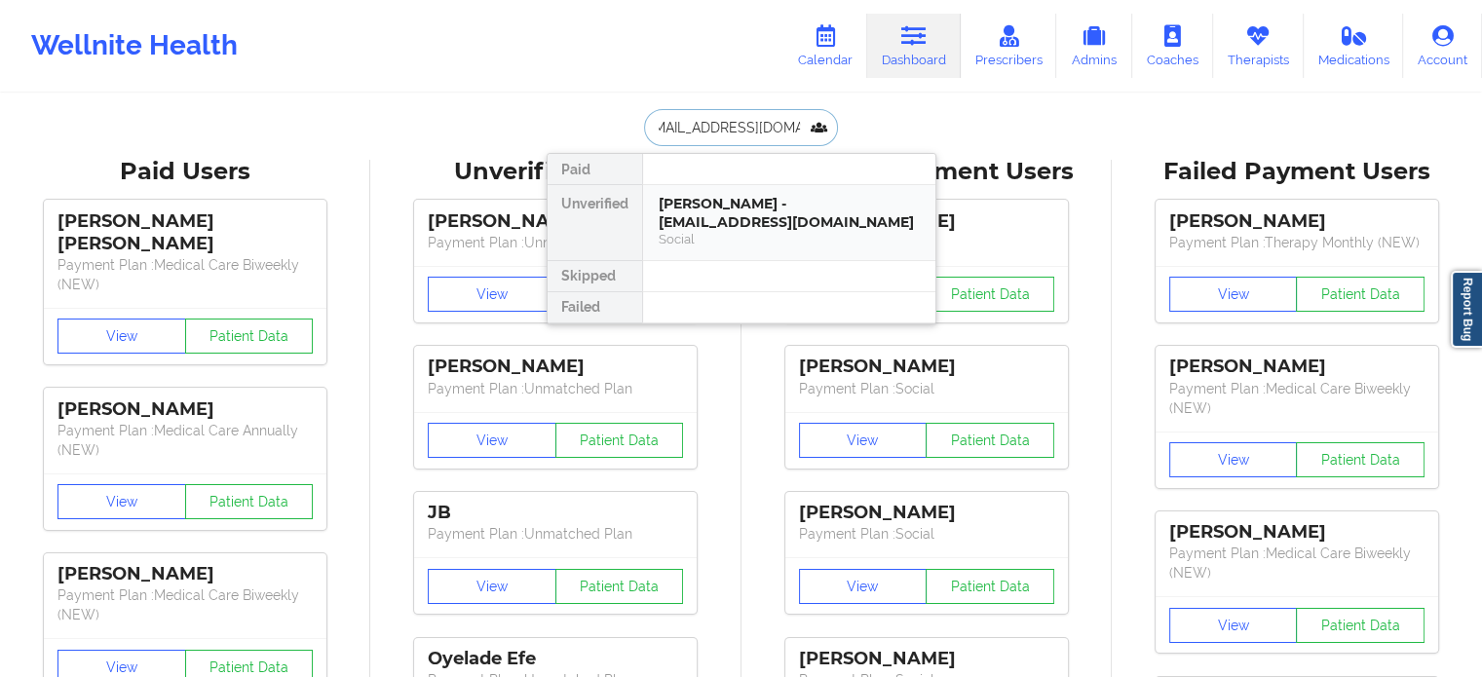
click at [741, 217] on div "[PERSON_NAME] - [EMAIL_ADDRESS][DOMAIN_NAME]" at bounding box center [789, 213] width 261 height 36
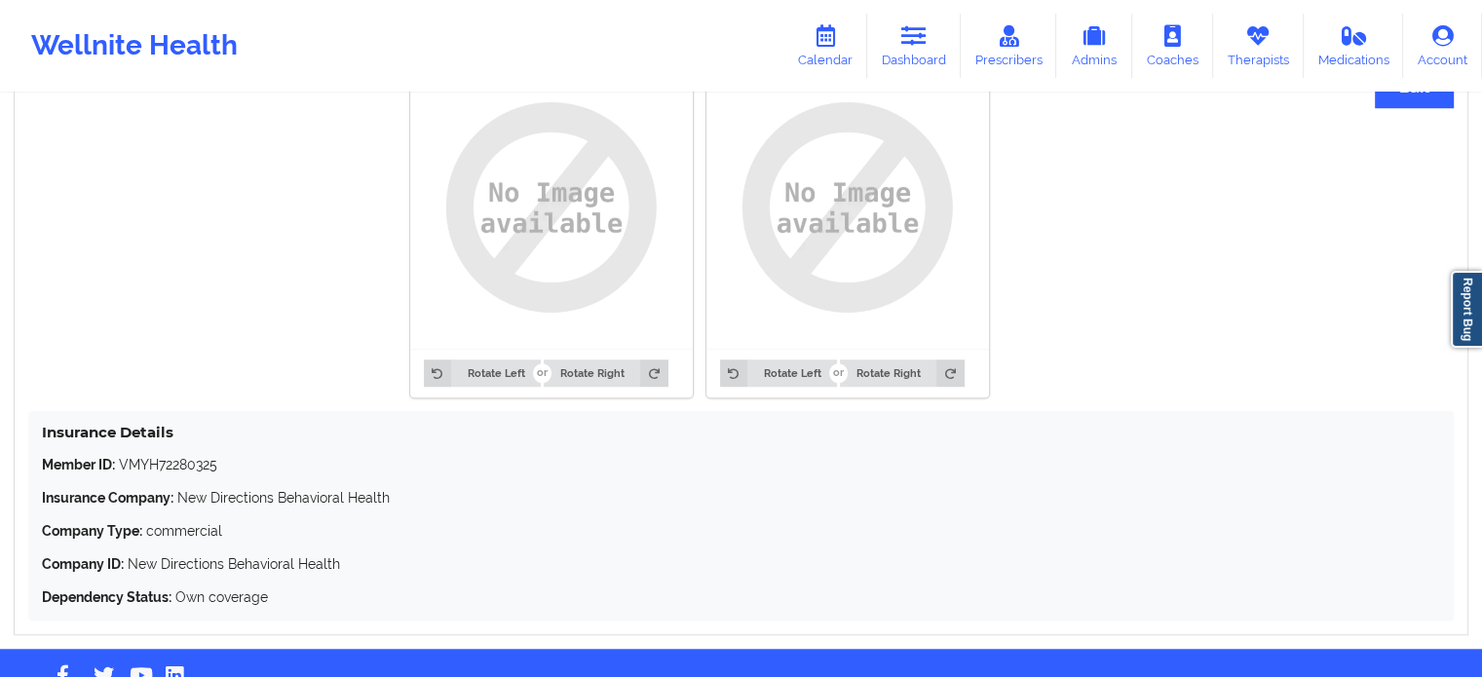
scroll to position [1582, 0]
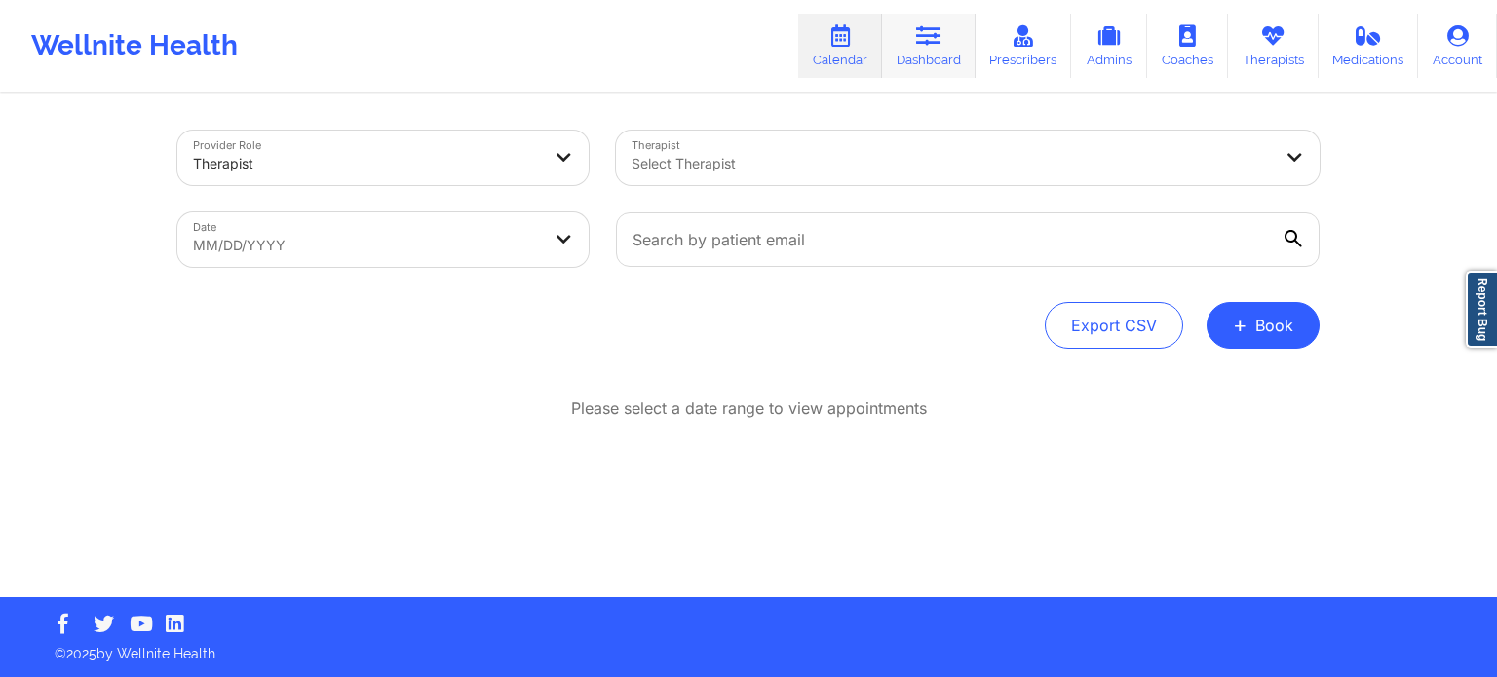
click at [918, 52] on link "Dashboard" at bounding box center [929, 46] width 94 height 64
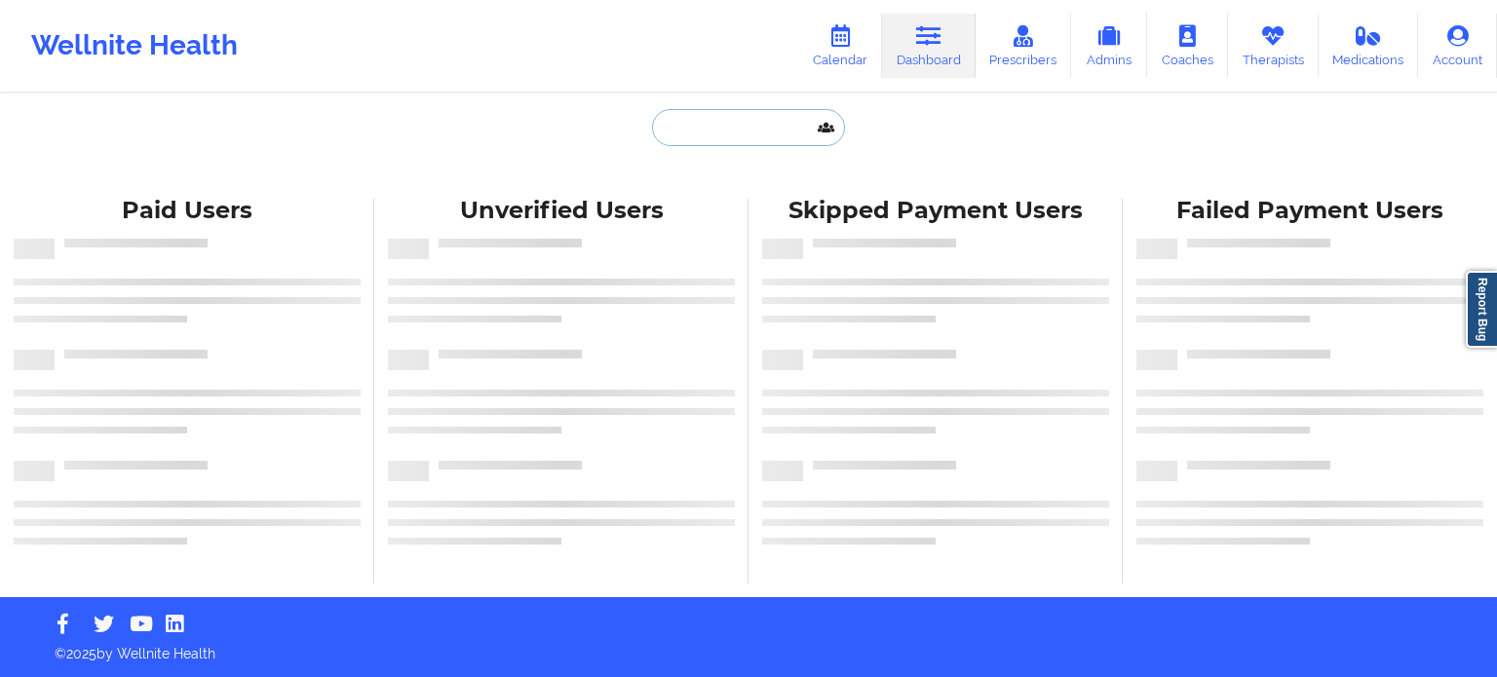
click at [748, 126] on input "text" at bounding box center [748, 127] width 193 height 37
paste input "[EMAIL_ADDRESS][DOMAIN_NAME]"
type input "[EMAIL_ADDRESS][DOMAIN_NAME]"
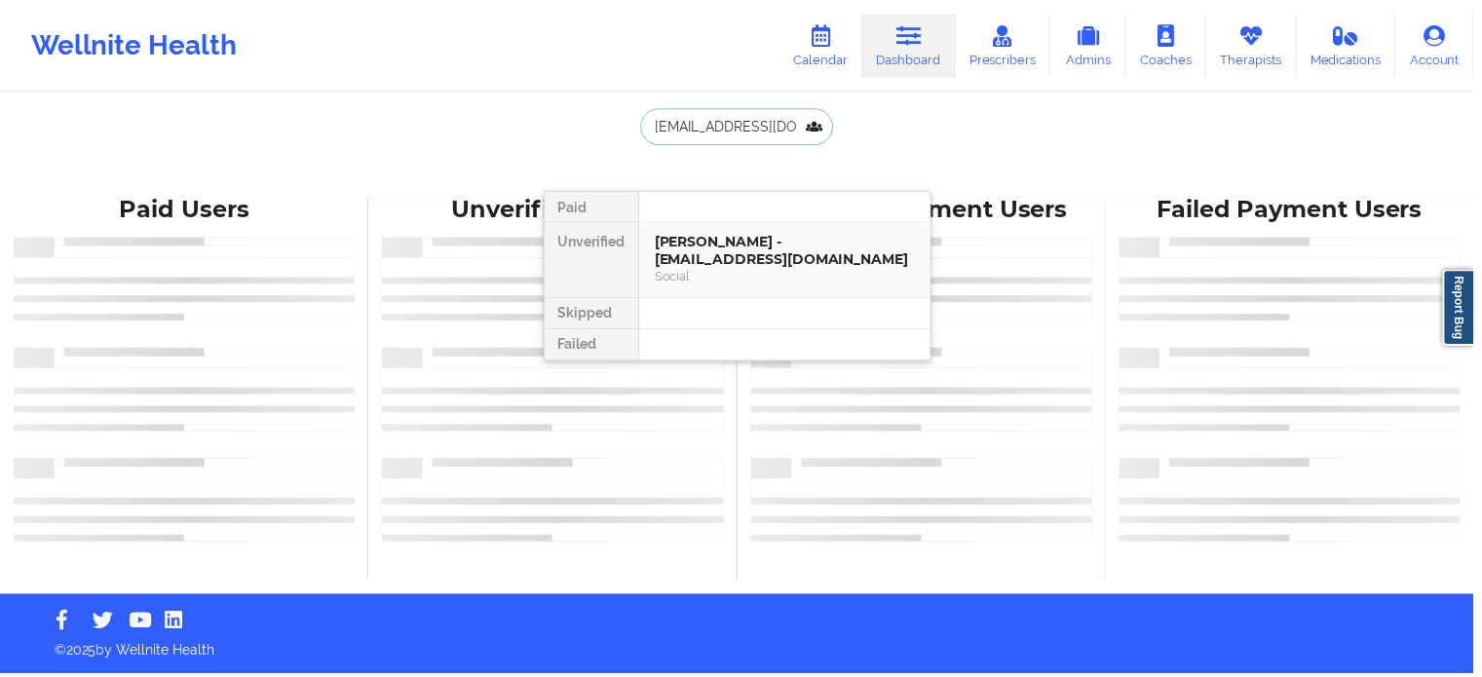
click at [740, 256] on div "Arianna Richardson - aririch048@gmail.com Social" at bounding box center [789, 261] width 292 height 75
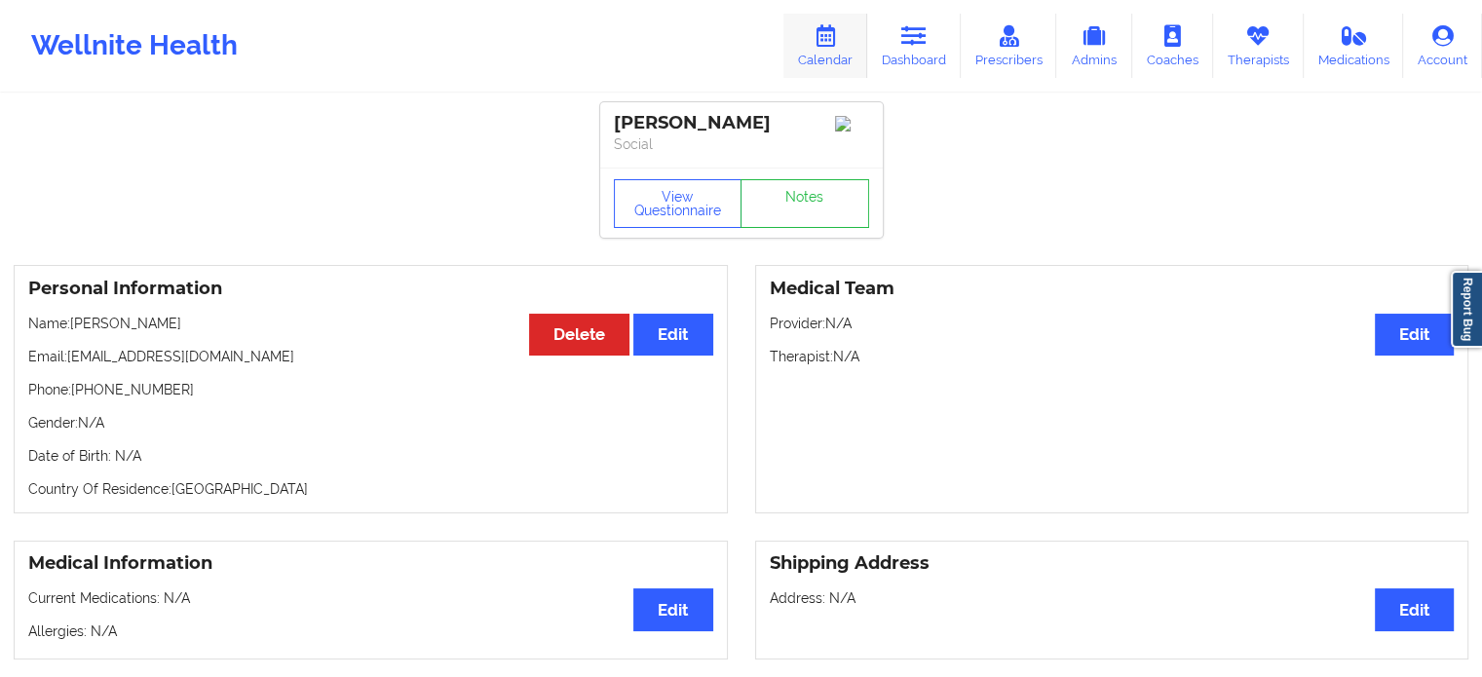
click at [850, 61] on link "Calendar" at bounding box center [825, 46] width 84 height 64
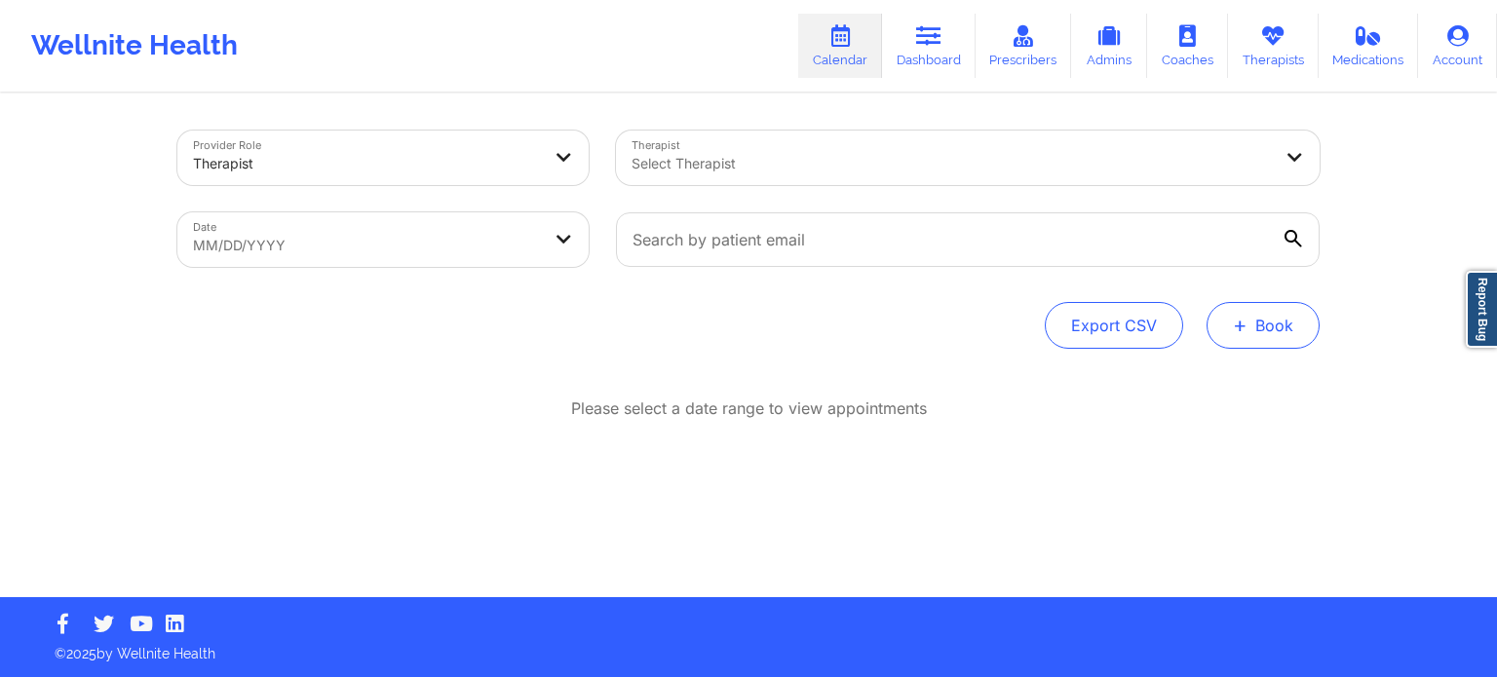
click at [1259, 328] on button "+ Book" at bounding box center [1262, 325] width 113 height 47
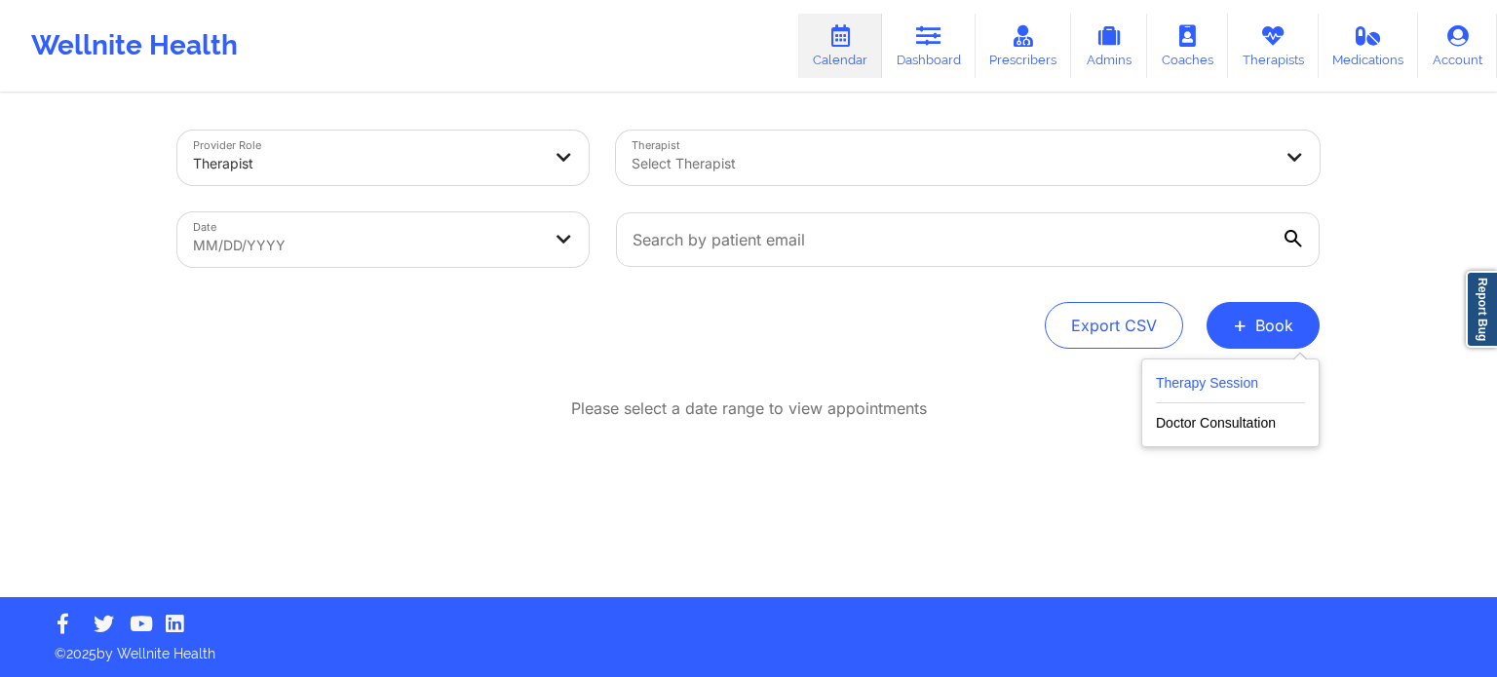
click at [1206, 386] on button "Therapy Session" at bounding box center [1230, 387] width 149 height 32
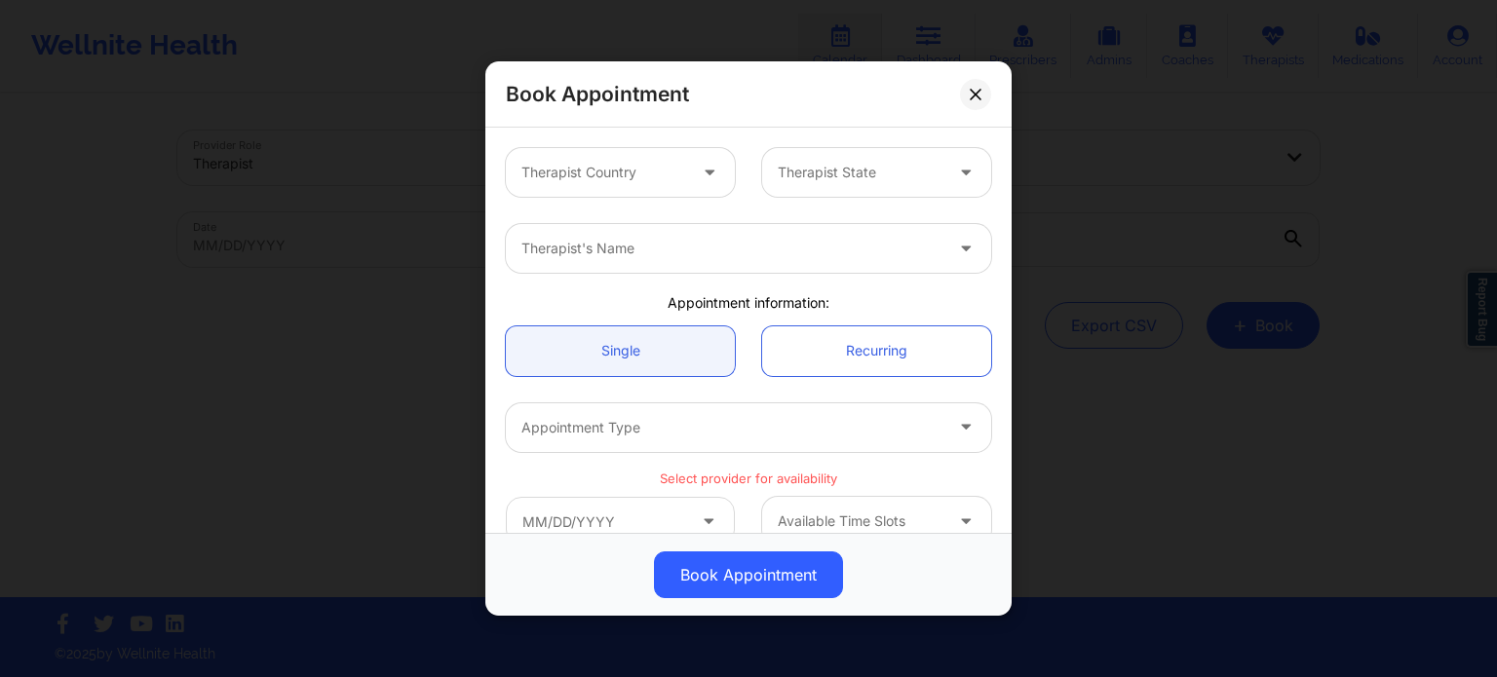
click at [659, 177] on div at bounding box center [603, 172] width 165 height 23
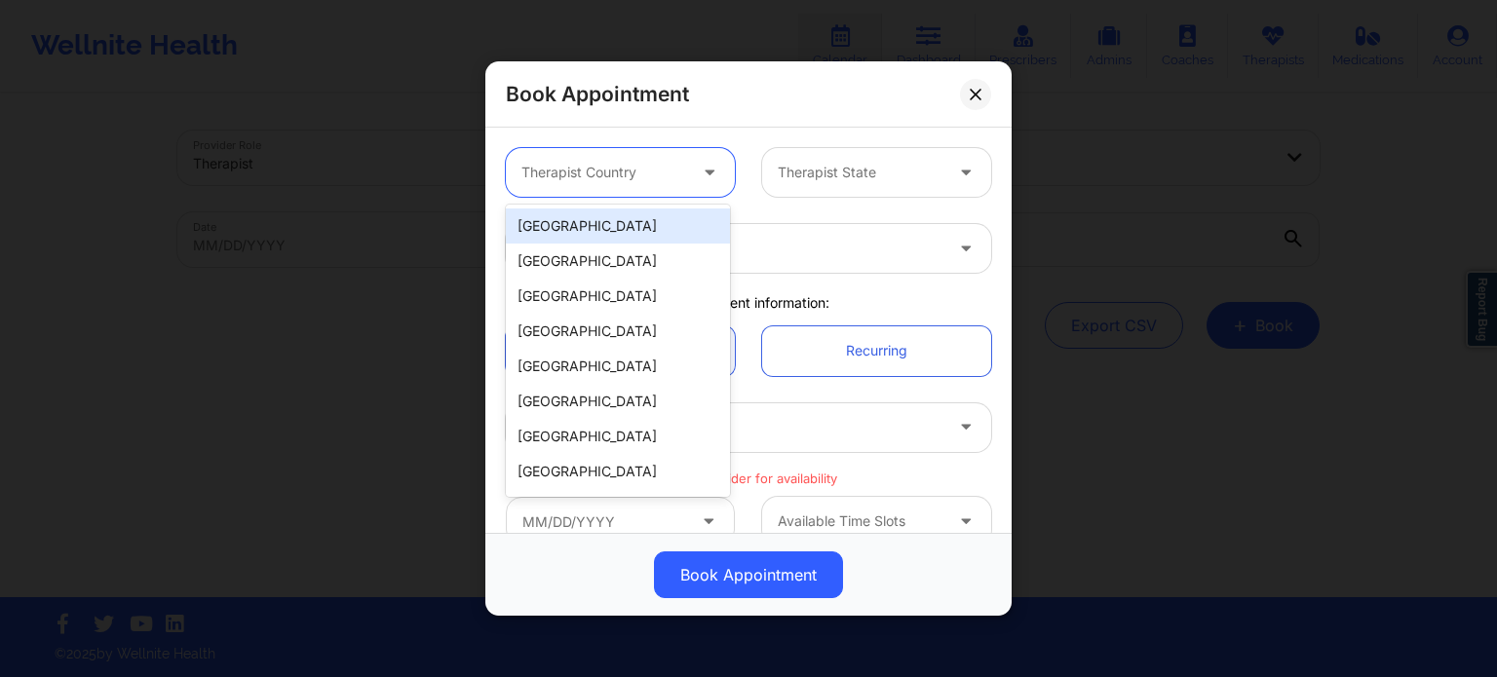
drag, startPoint x: 651, startPoint y: 224, endPoint x: 768, endPoint y: 208, distance: 118.1
click at [651, 225] on div "[GEOGRAPHIC_DATA]" at bounding box center [618, 226] width 224 height 35
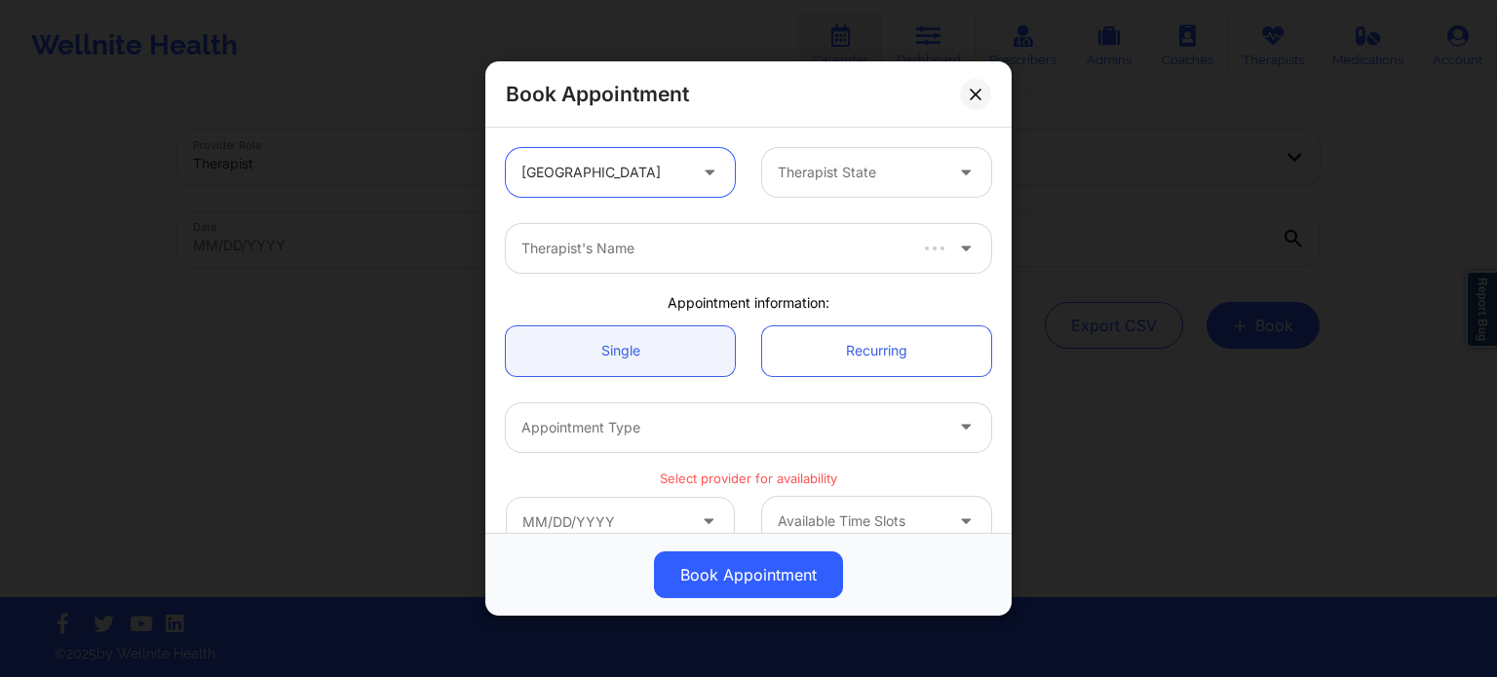
click at [854, 184] on div "Therapist State" at bounding box center [853, 172] width 182 height 49
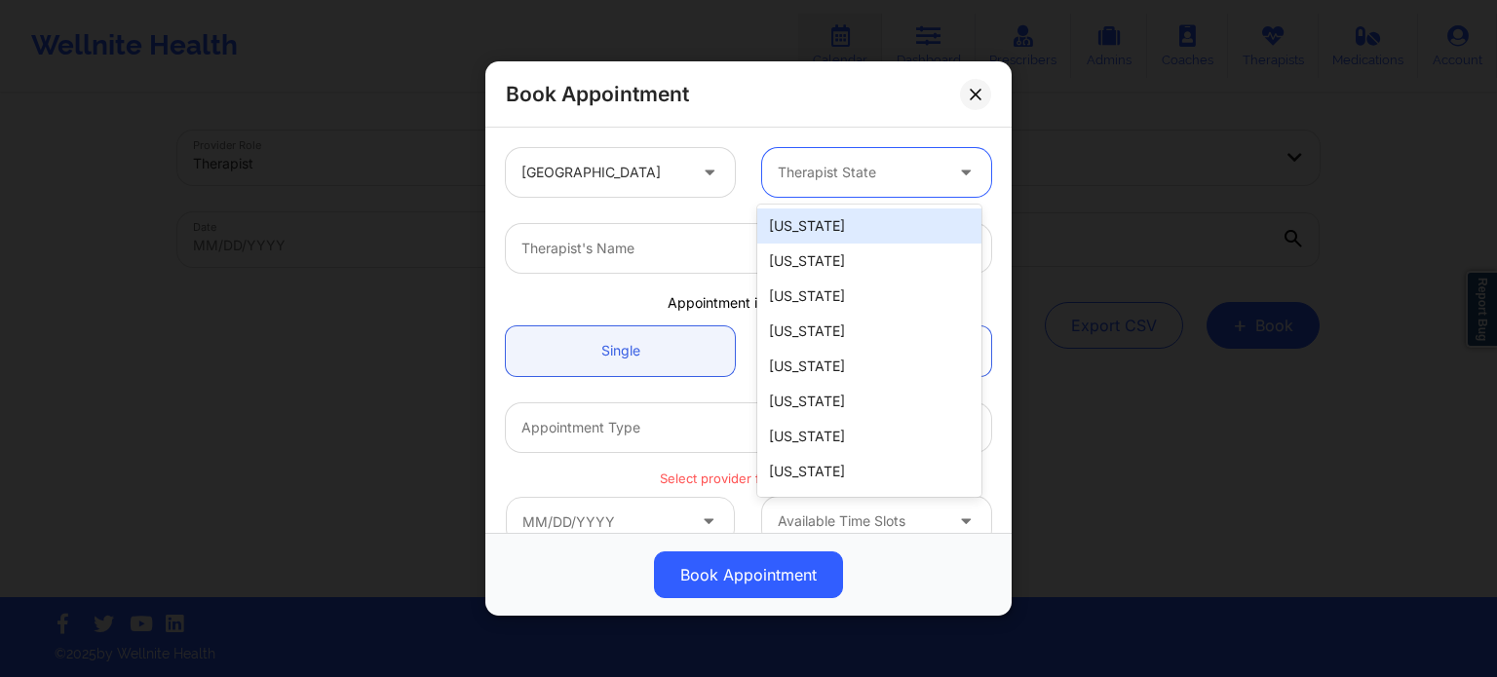
type input "f"
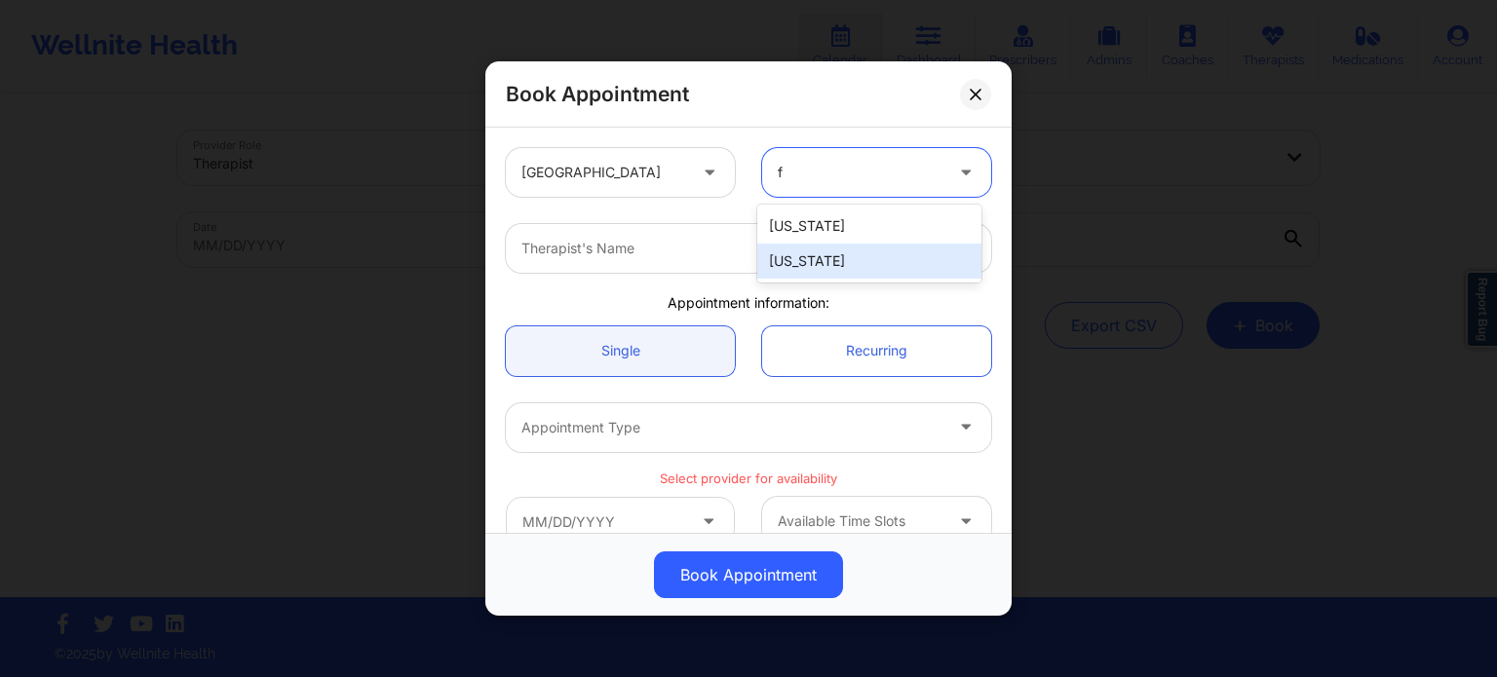
click at [829, 254] on div "[US_STATE]" at bounding box center [869, 261] width 224 height 35
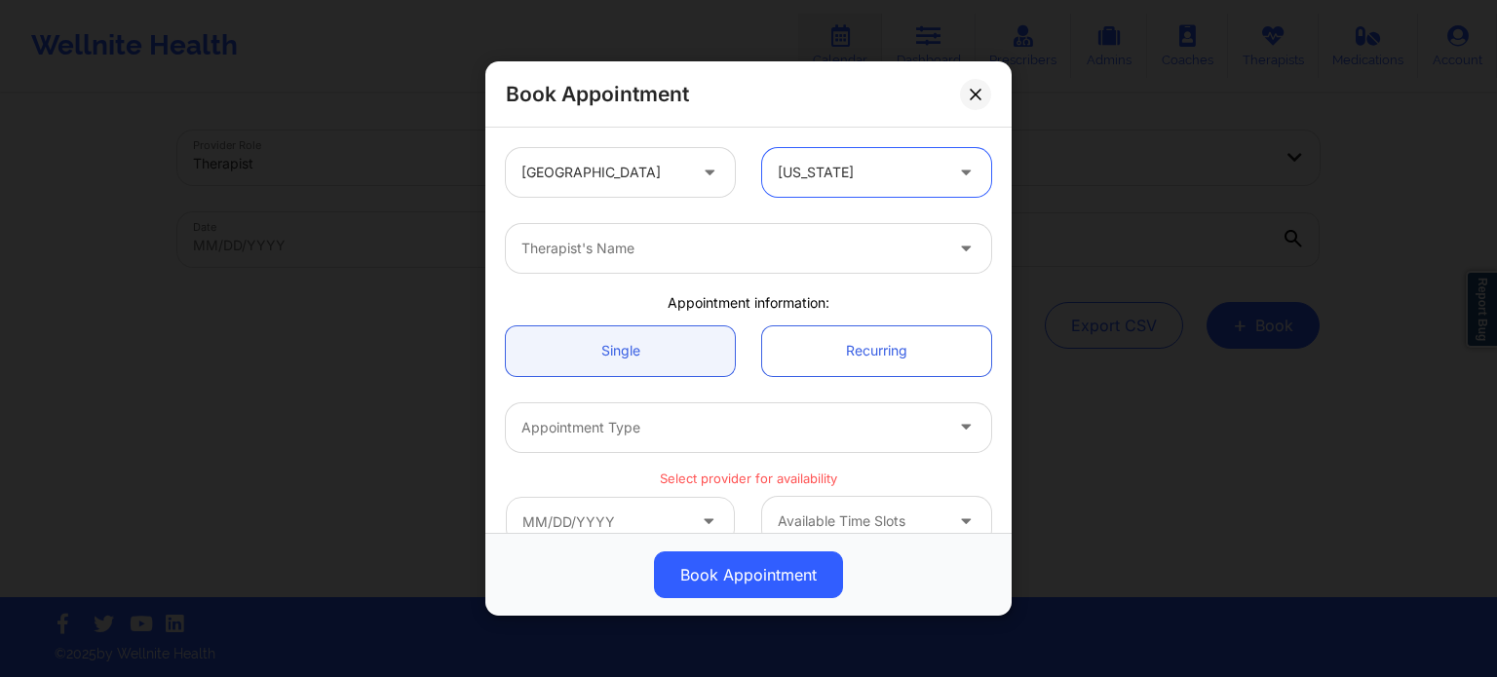
click at [746, 251] on div at bounding box center [731, 248] width 421 height 23
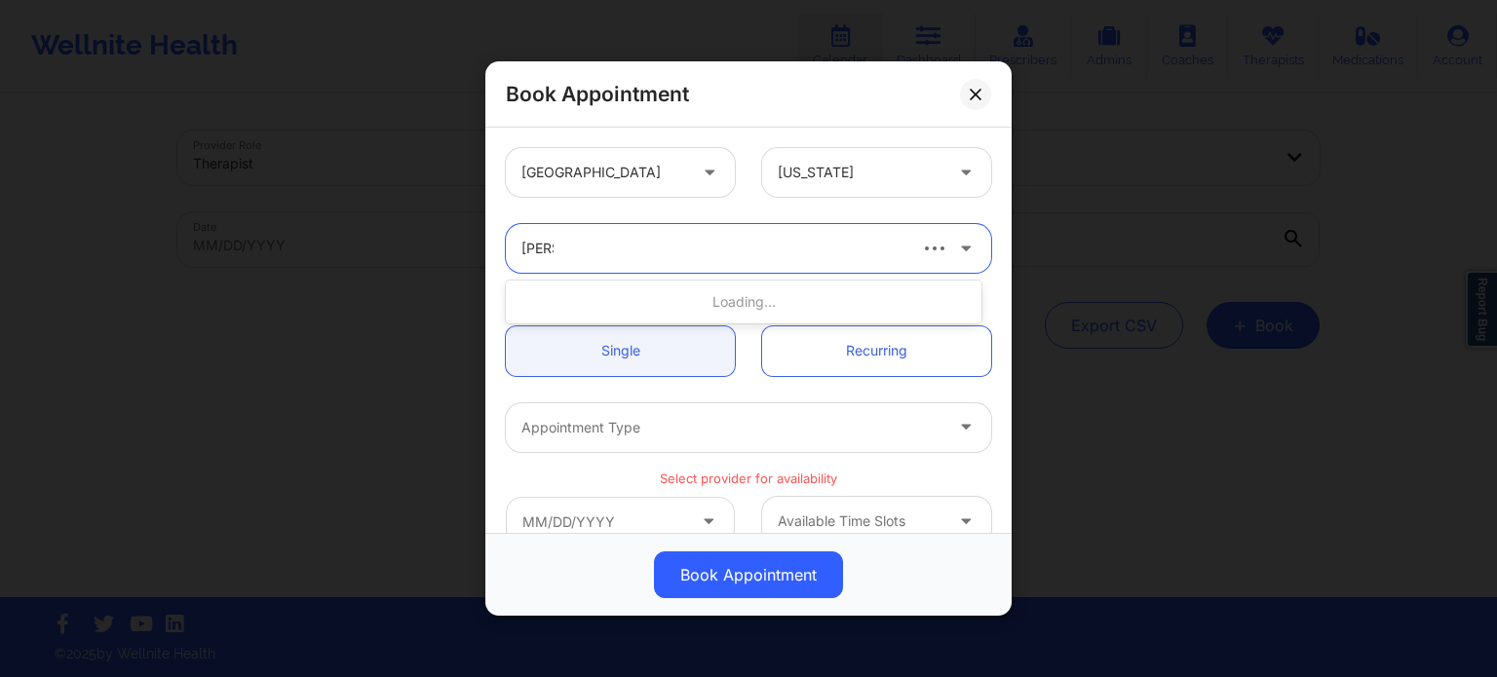
type input "gibal"
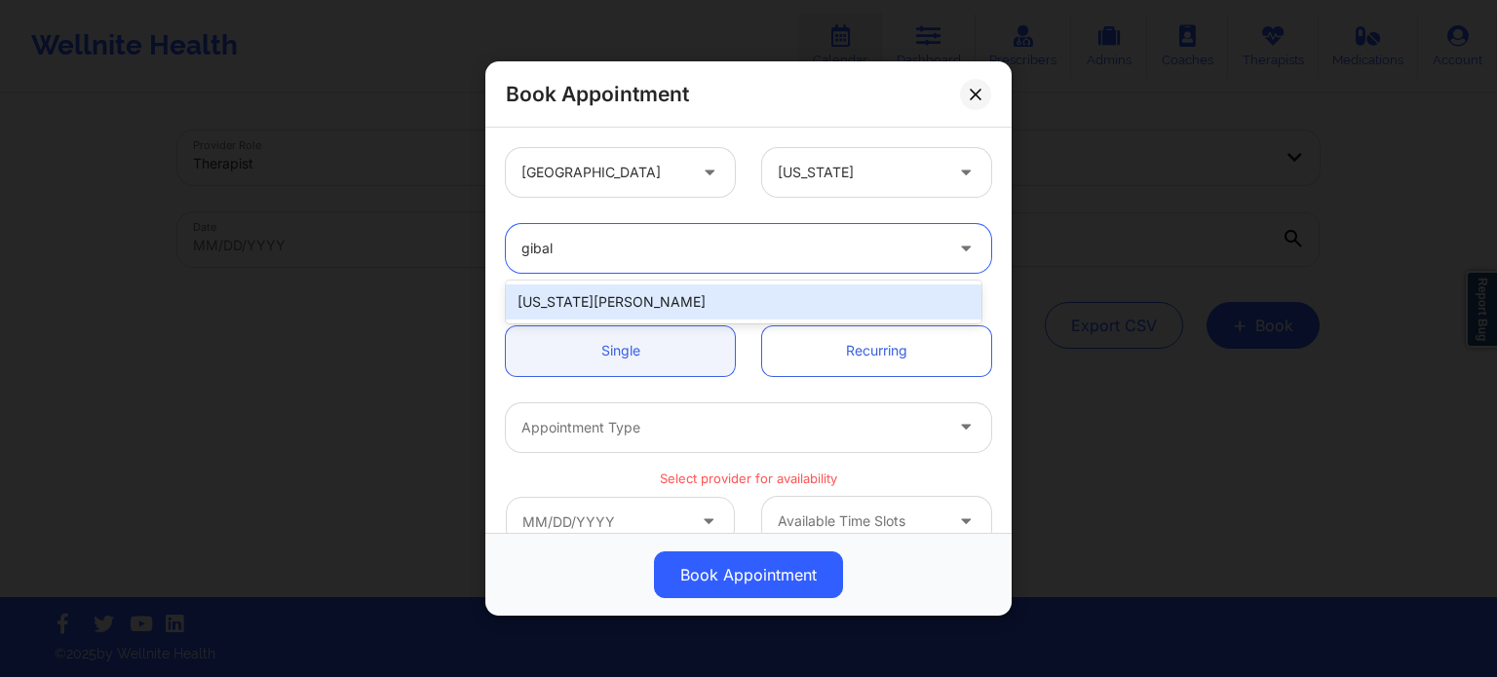
click at [705, 292] on div "[US_STATE][PERSON_NAME]" at bounding box center [744, 302] width 476 height 35
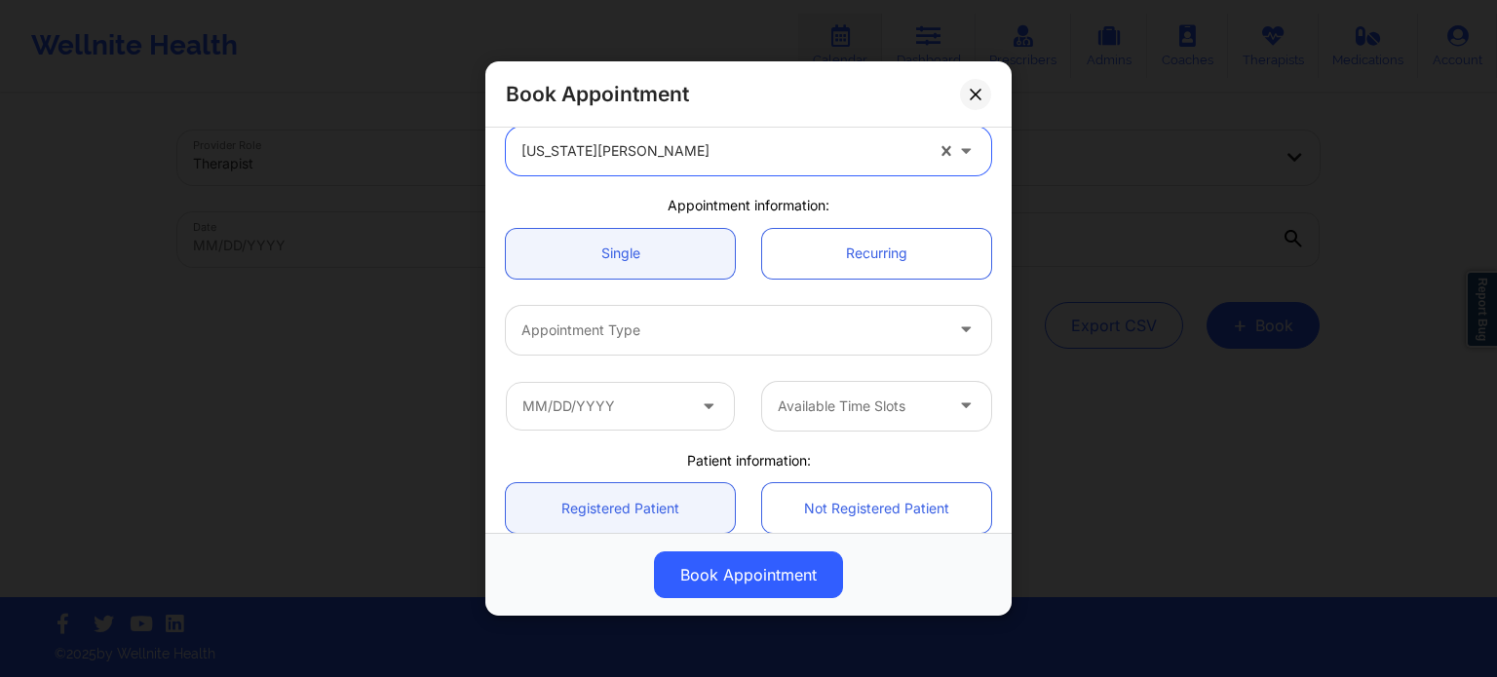
scroll to position [195, 0]
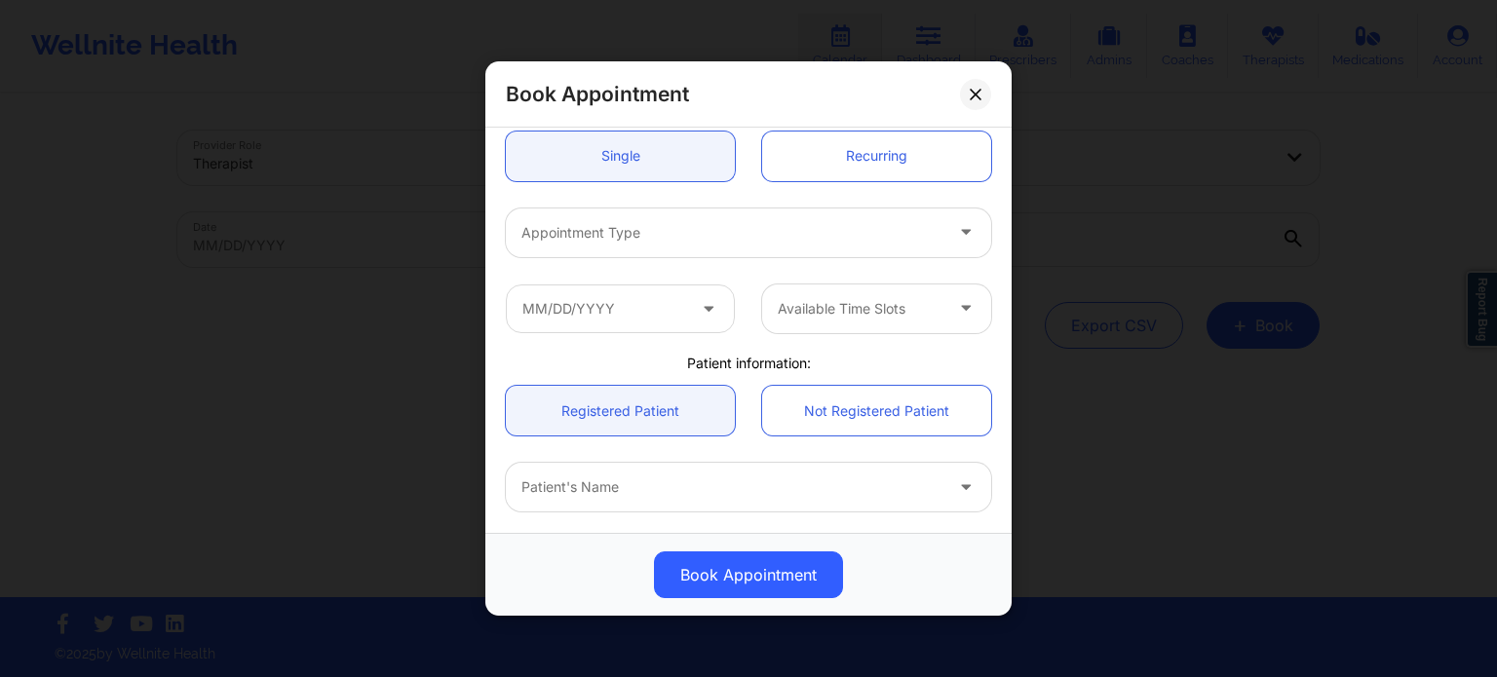
click at [622, 229] on div at bounding box center [731, 232] width 421 height 23
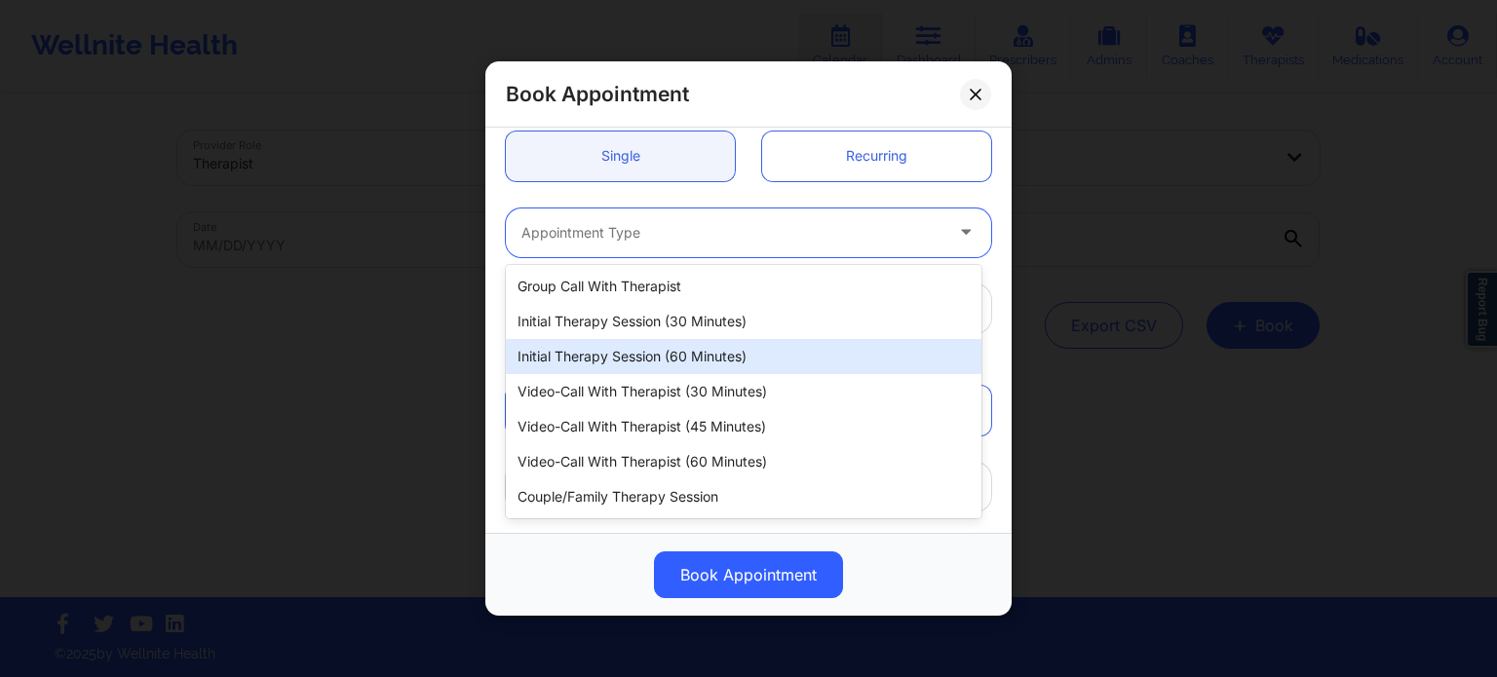
click at [627, 358] on div "Initial Therapy Session (60 minutes)" at bounding box center [744, 356] width 476 height 35
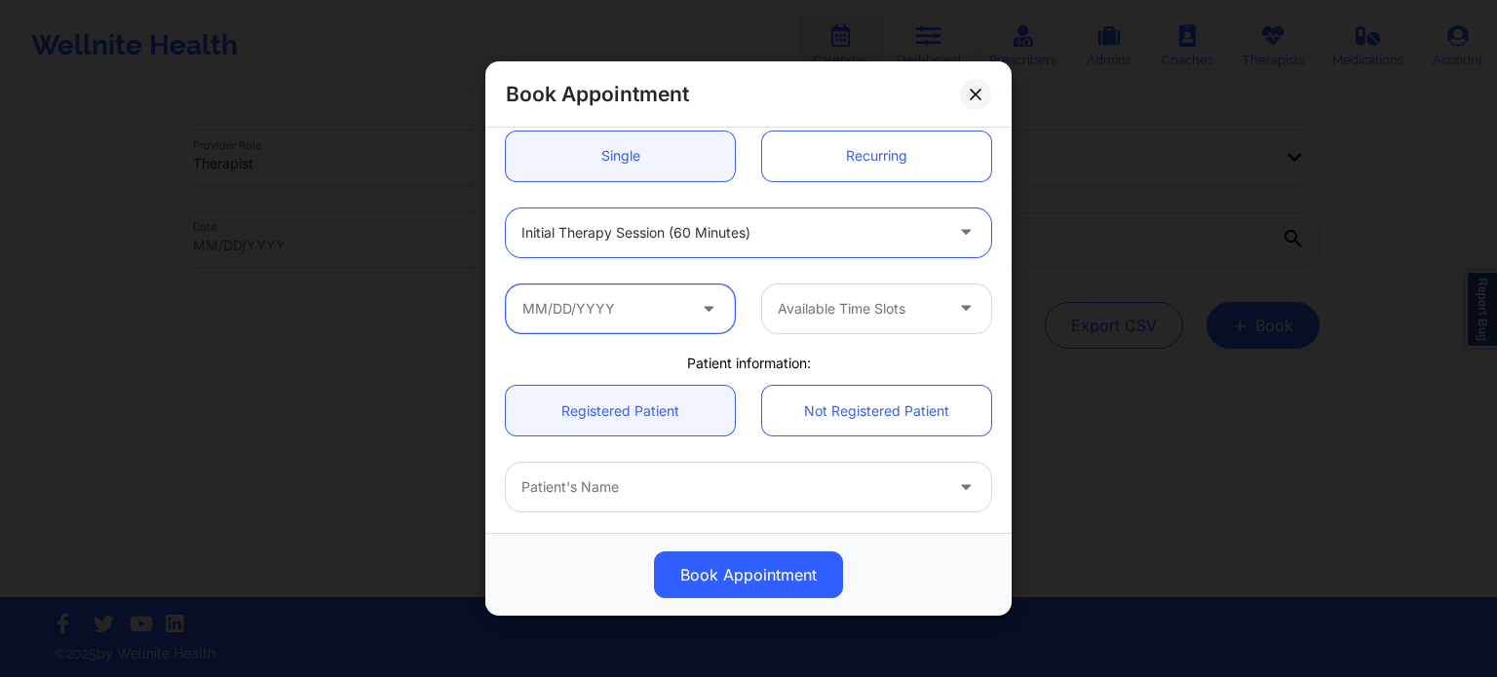
click at [624, 308] on input "text" at bounding box center [620, 309] width 229 height 49
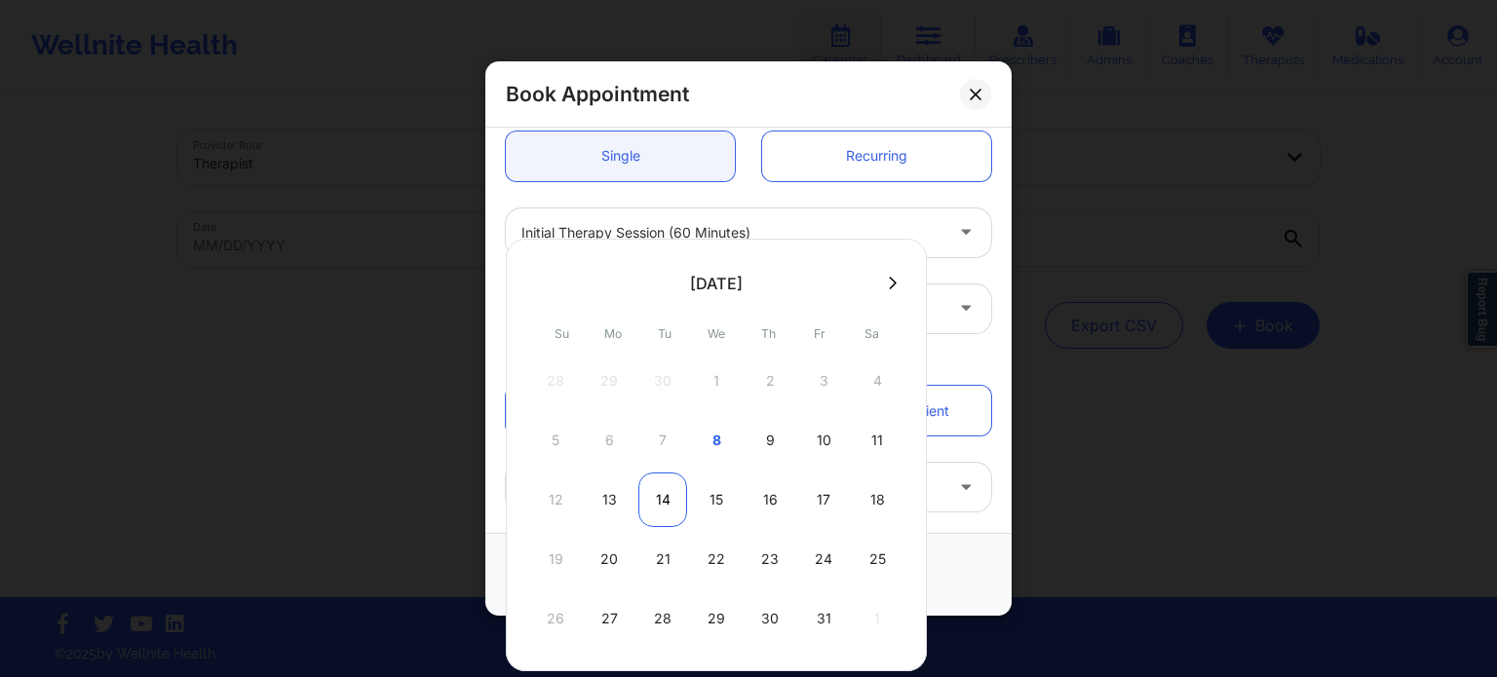
click at [651, 506] on div "14" at bounding box center [662, 500] width 49 height 55
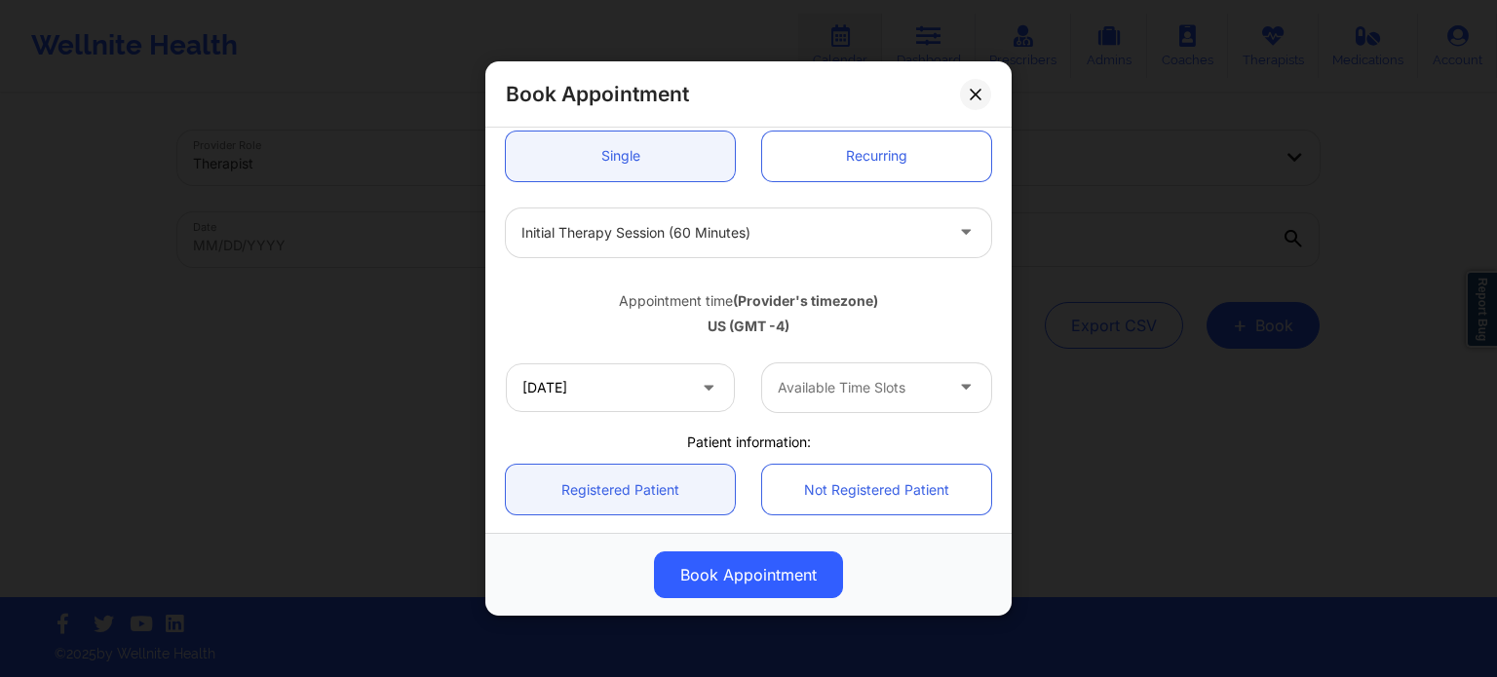
click at [813, 385] on div at bounding box center [860, 387] width 165 height 23
click at [822, 437] on div "1:00 PM" at bounding box center [869, 441] width 224 height 35
click at [935, 338] on div "Appointment time (Provider's timezone) [GEOGRAPHIC_DATA] (GMT -4)" at bounding box center [748, 310] width 513 height 79
click at [623, 387] on input "[DATE]" at bounding box center [620, 387] width 229 height 49
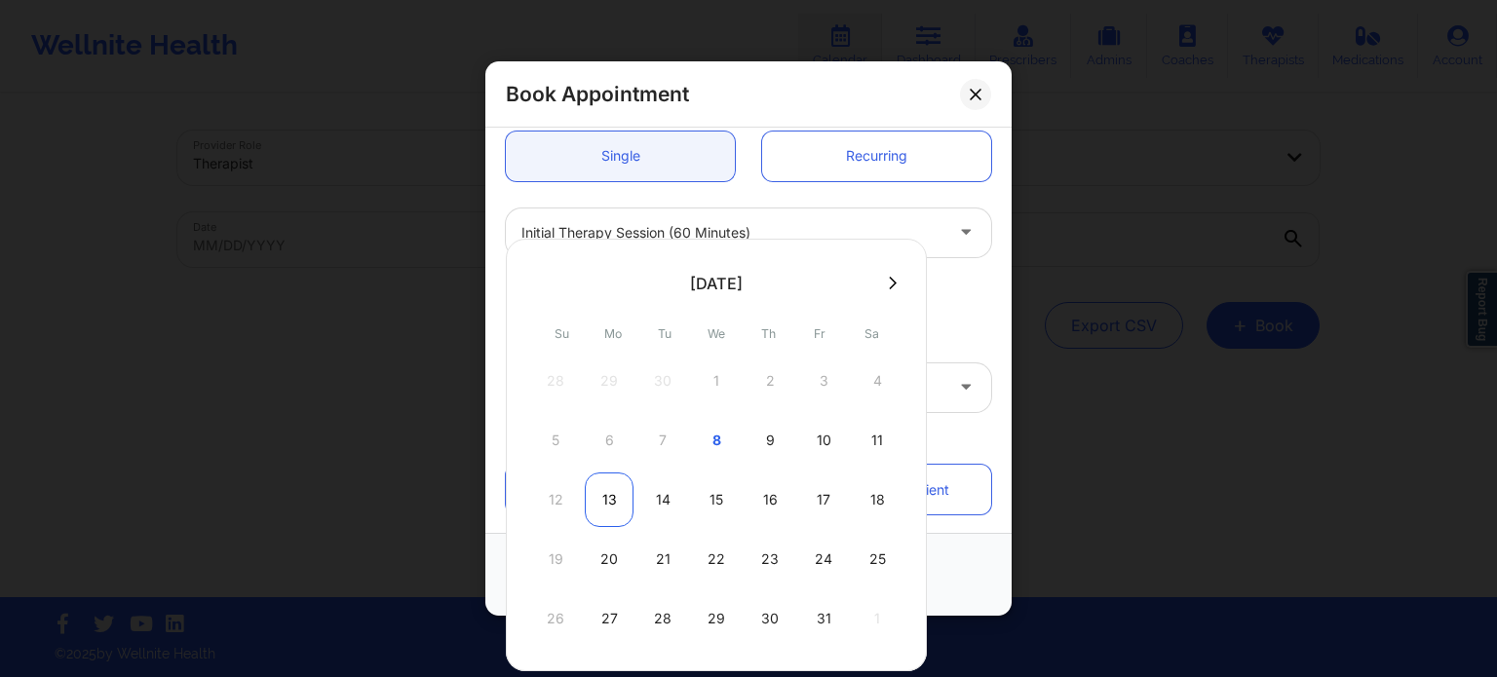
click at [608, 498] on div "13" at bounding box center [609, 500] width 49 height 55
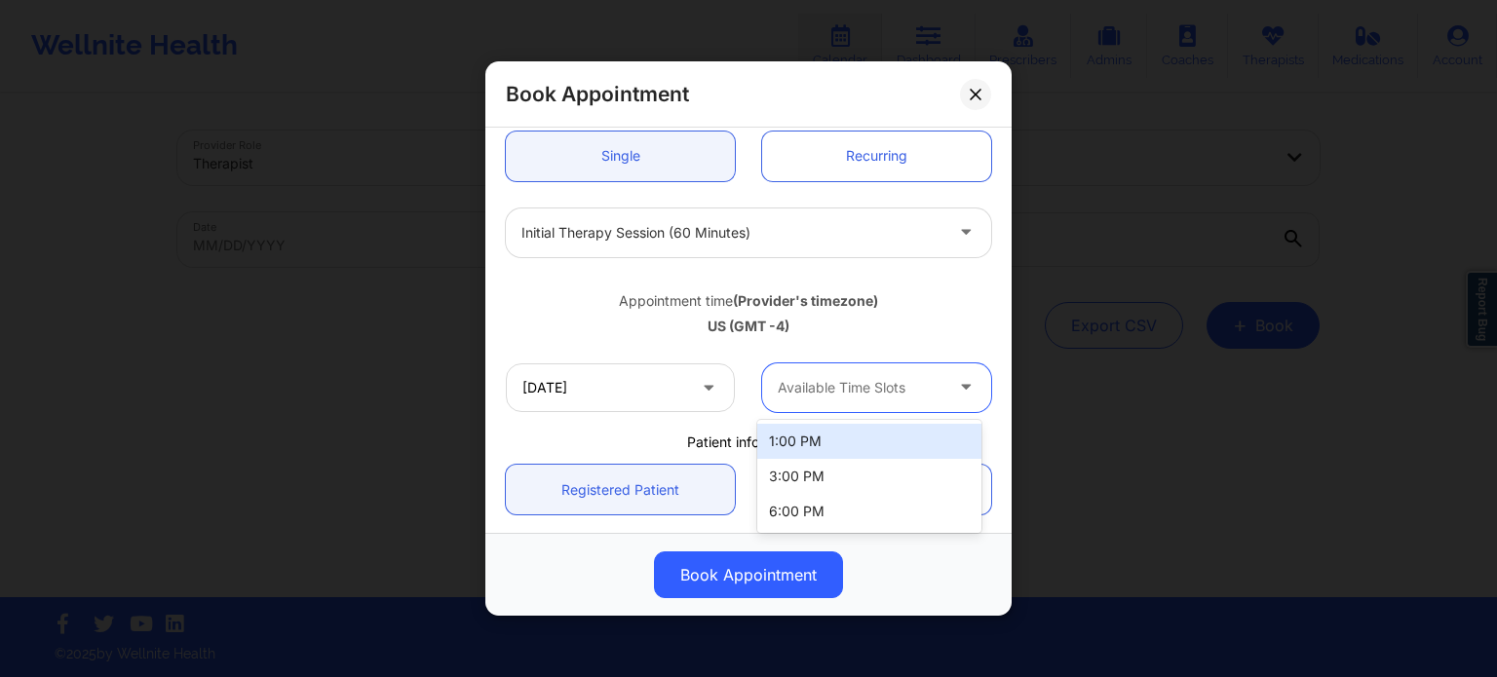
click at [811, 389] on div at bounding box center [860, 387] width 165 height 23
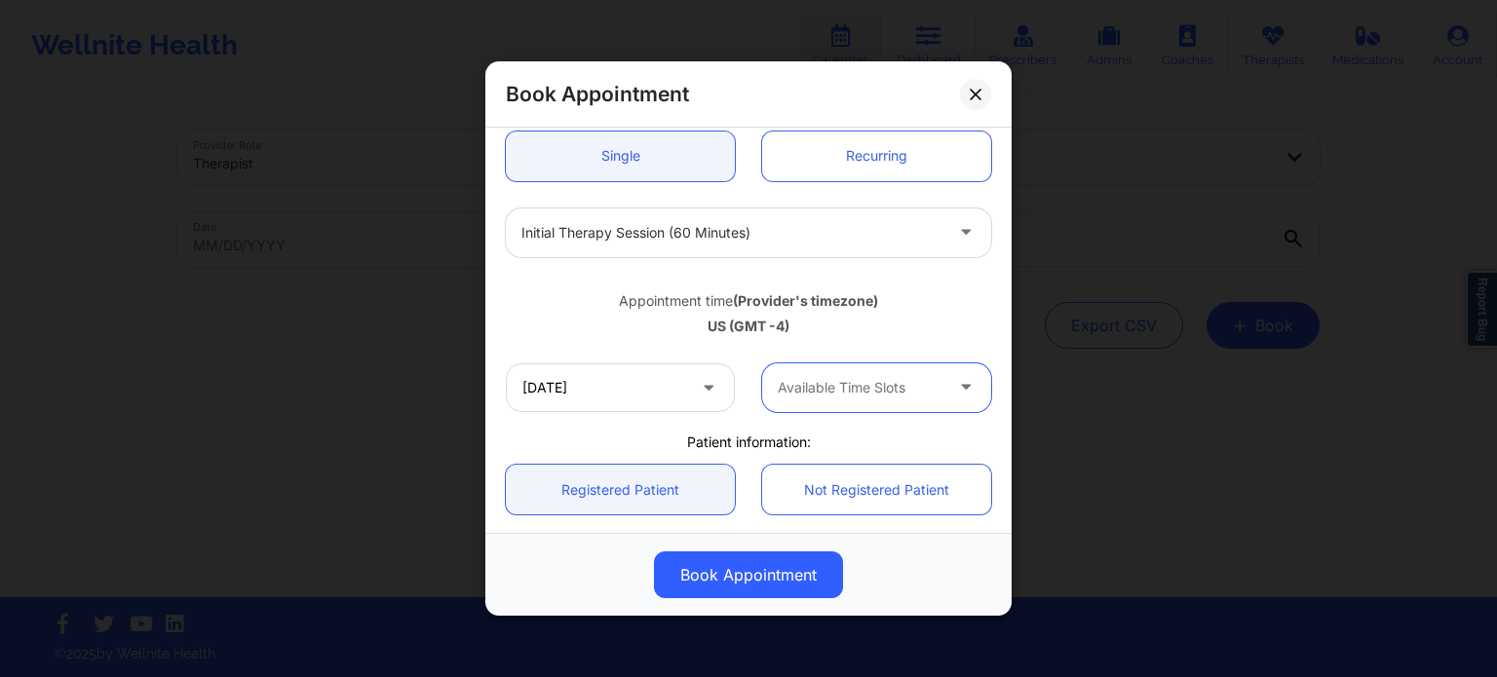
click at [811, 389] on div at bounding box center [860, 387] width 165 height 23
click at [647, 397] on input "10/13/2025" at bounding box center [620, 387] width 229 height 49
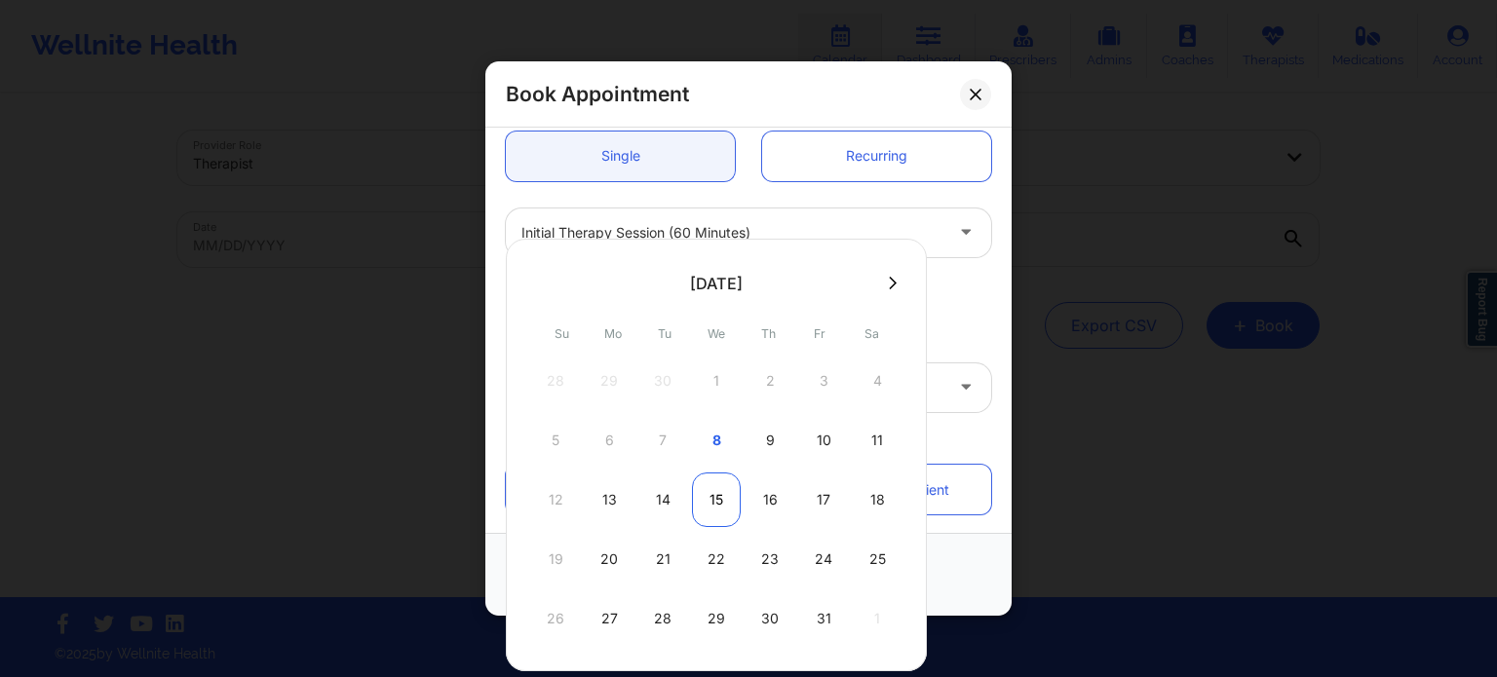
click at [701, 502] on div "15" at bounding box center [716, 500] width 49 height 55
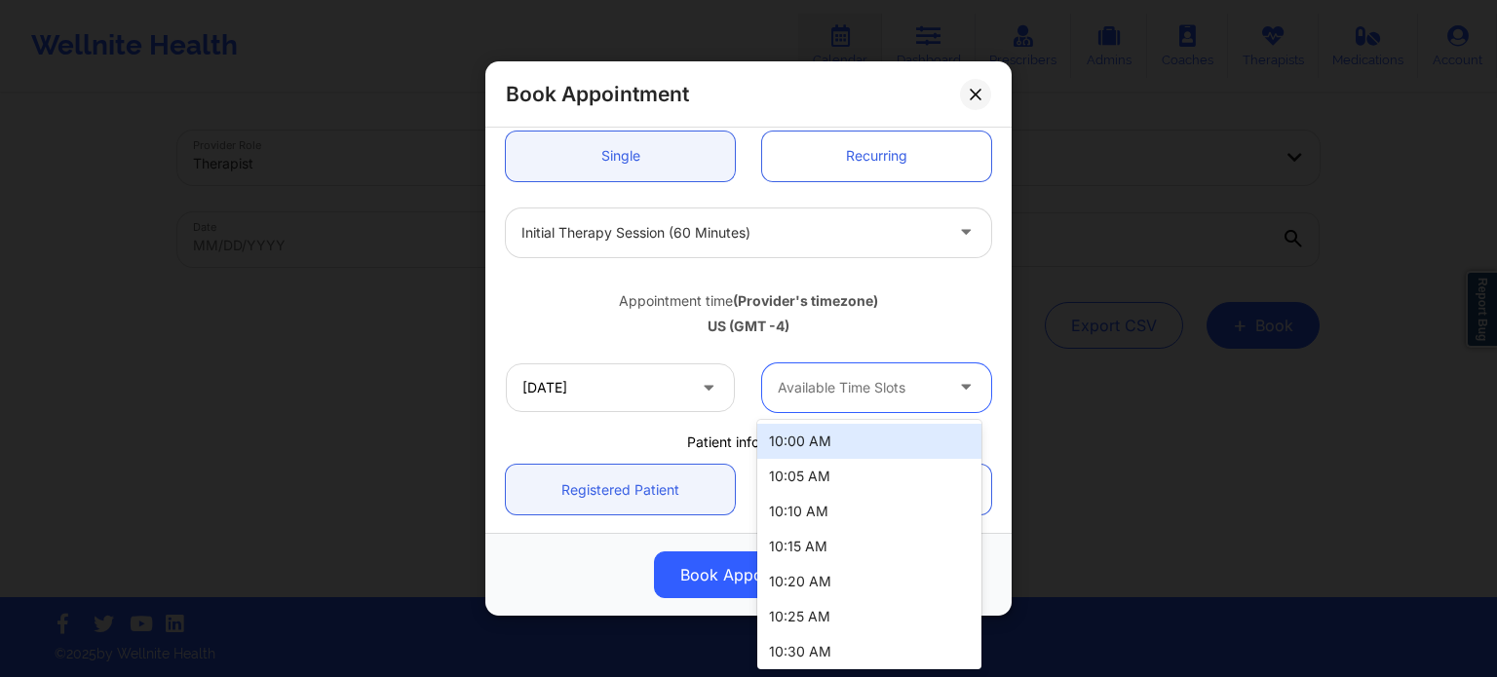
click at [820, 384] on div at bounding box center [860, 387] width 165 height 23
click at [820, 385] on div at bounding box center [860, 387] width 165 height 23
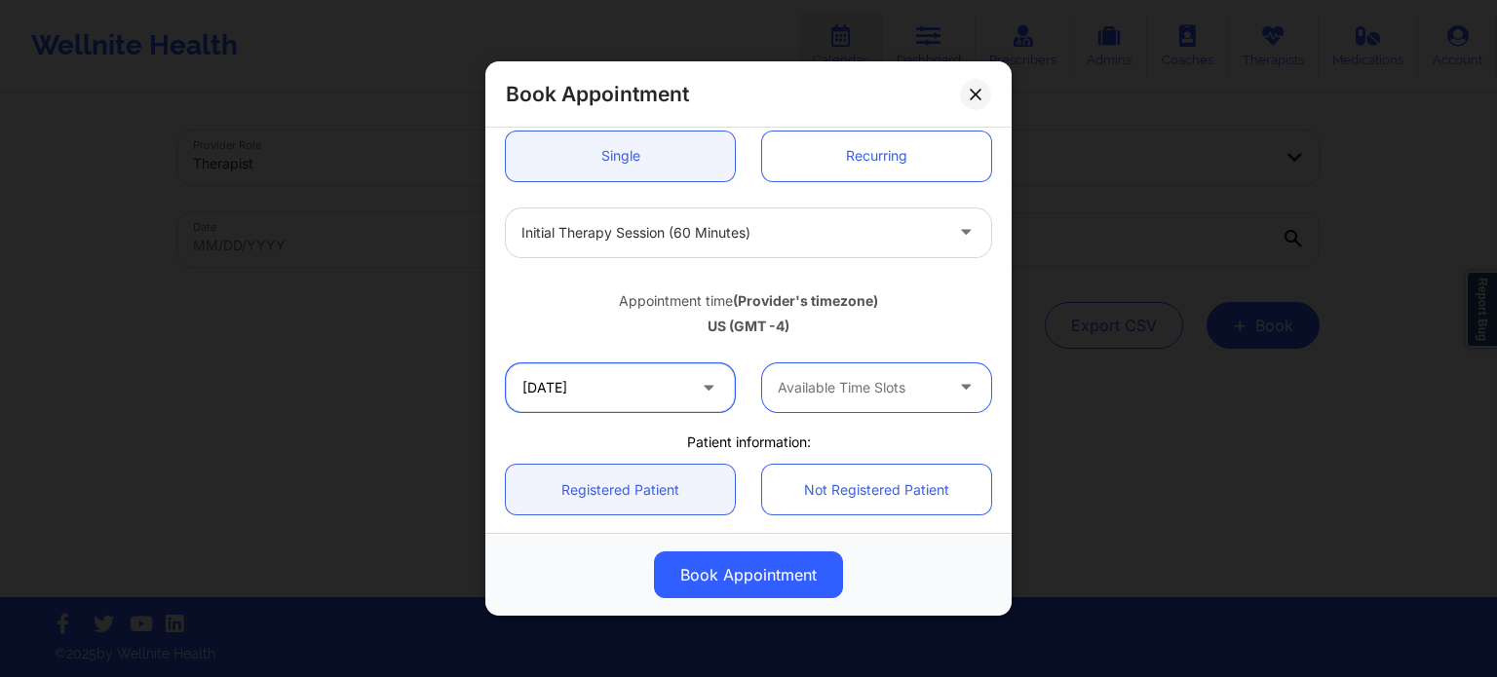
click at [655, 390] on input "10/15/2025" at bounding box center [620, 387] width 229 height 49
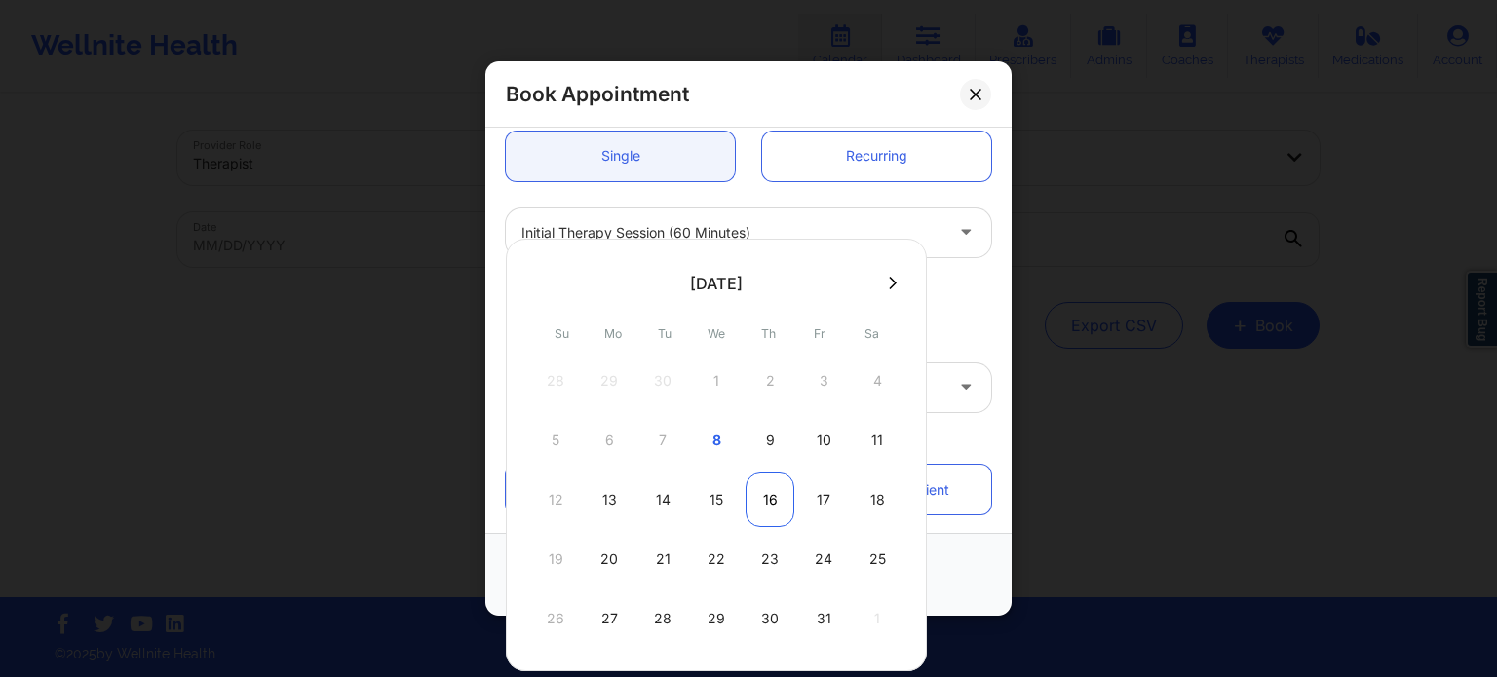
click at [760, 498] on div "16" at bounding box center [769, 500] width 49 height 55
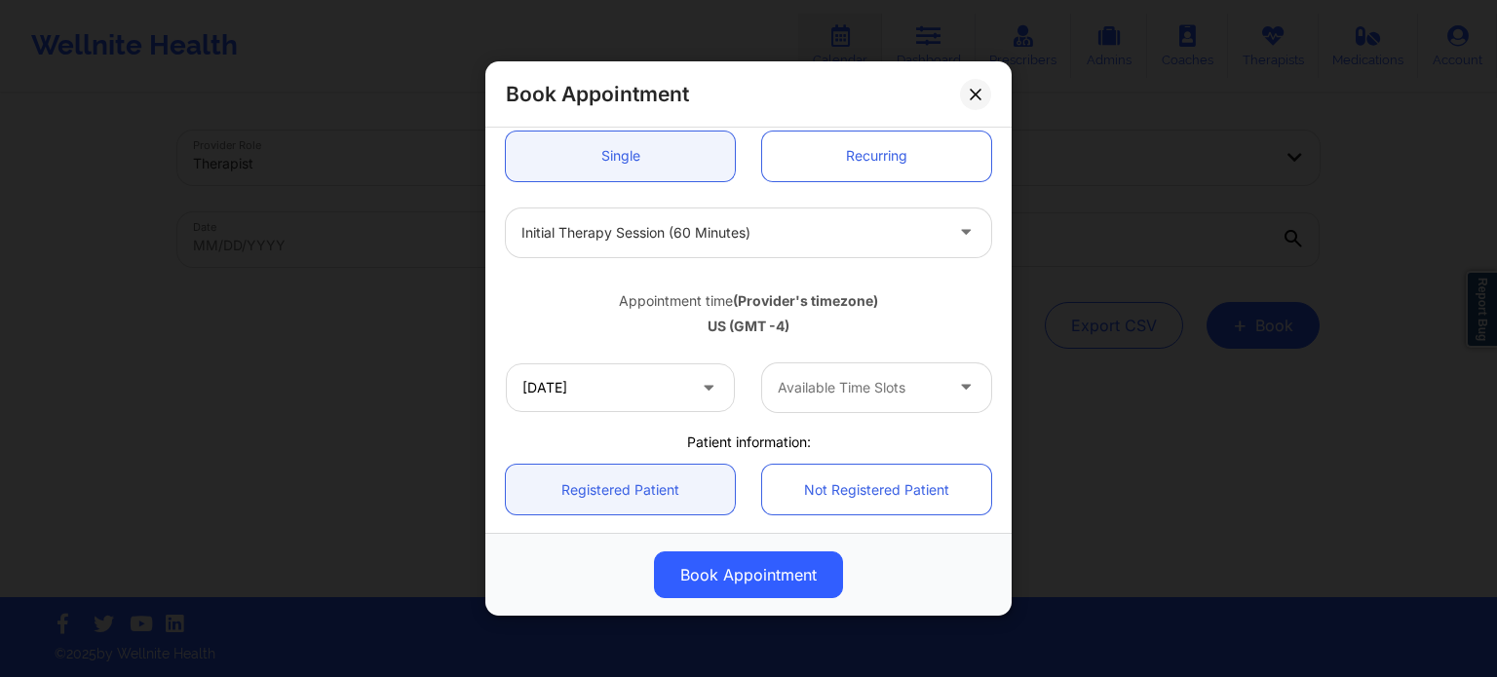
click at [822, 390] on div at bounding box center [860, 387] width 165 height 23
click at [824, 389] on div at bounding box center [860, 387] width 165 height 23
click at [620, 379] on input "10/16/2025" at bounding box center [620, 387] width 229 height 49
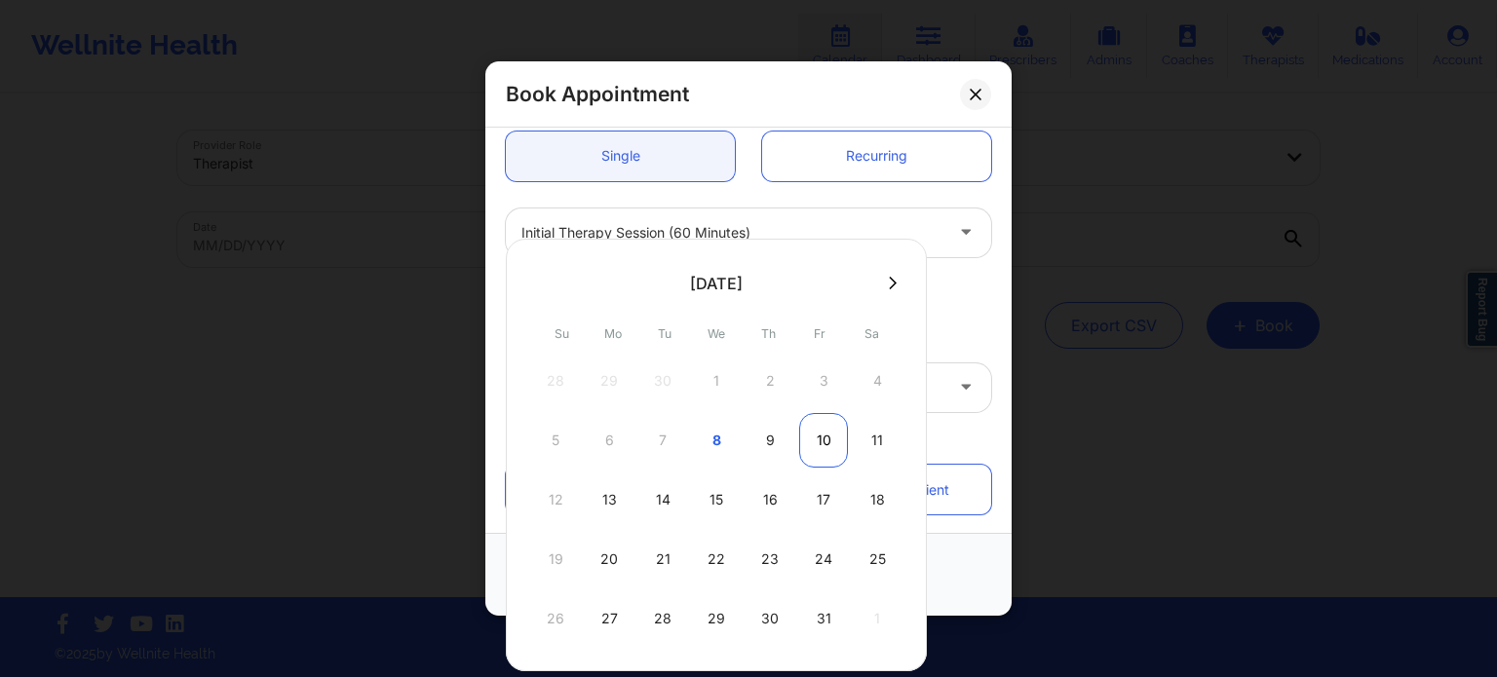
click at [819, 439] on div "10" at bounding box center [823, 440] width 49 height 55
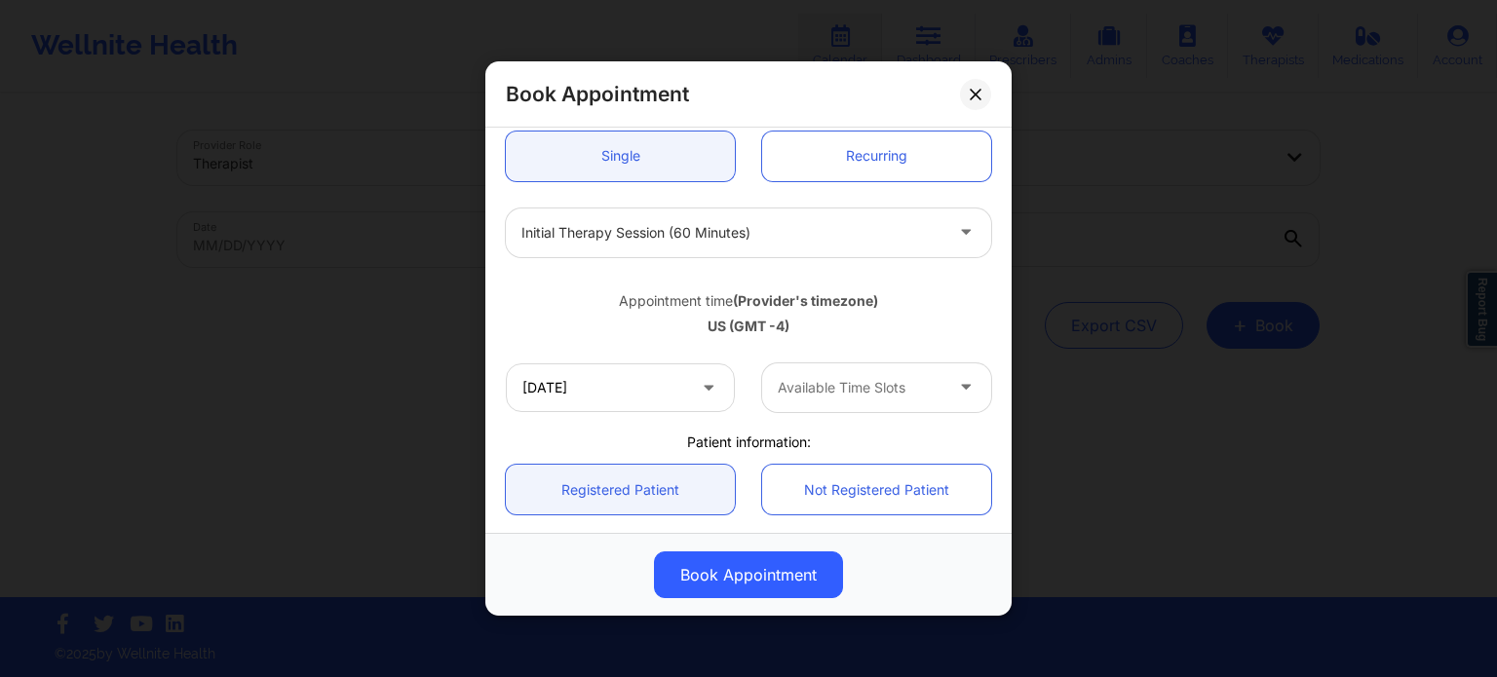
click at [858, 400] on div "Available Time Slots" at bounding box center [853, 387] width 182 height 49
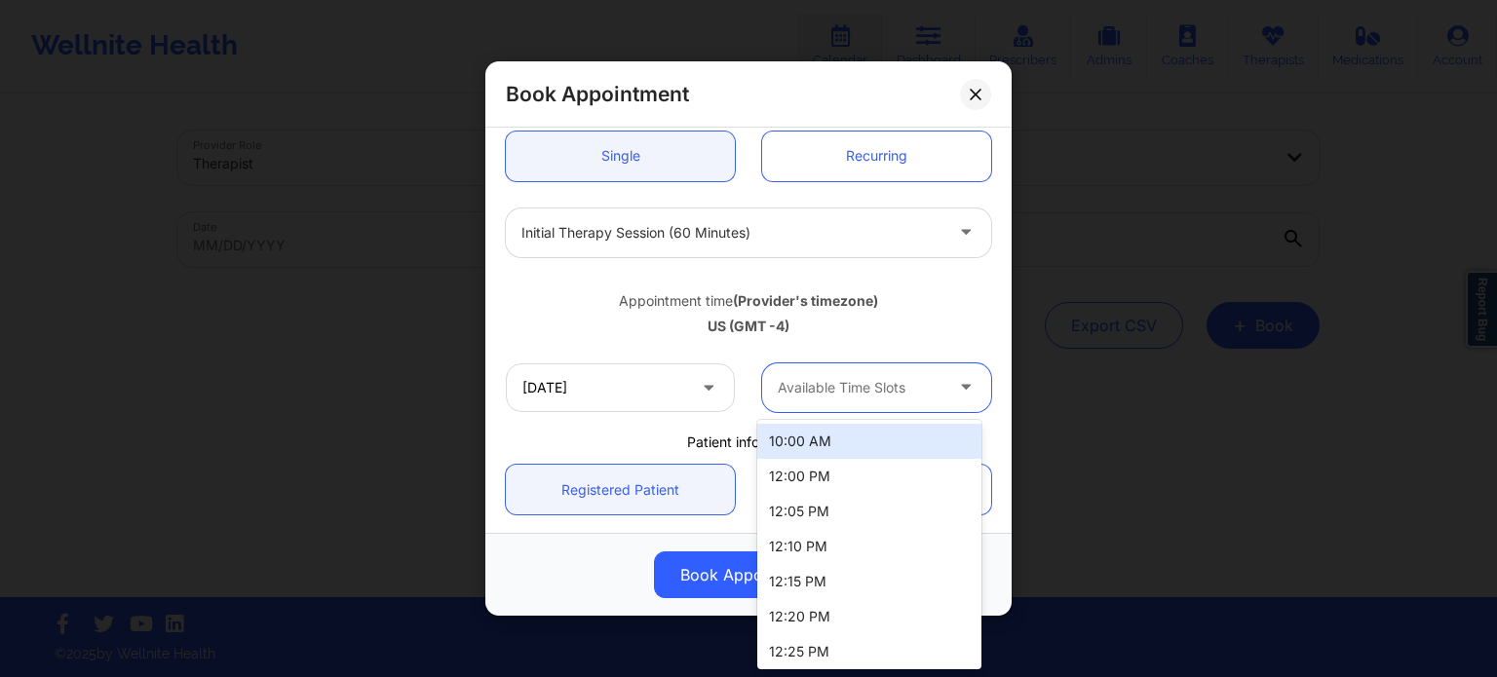
click at [858, 400] on div "Available Time Slots" at bounding box center [853, 387] width 182 height 49
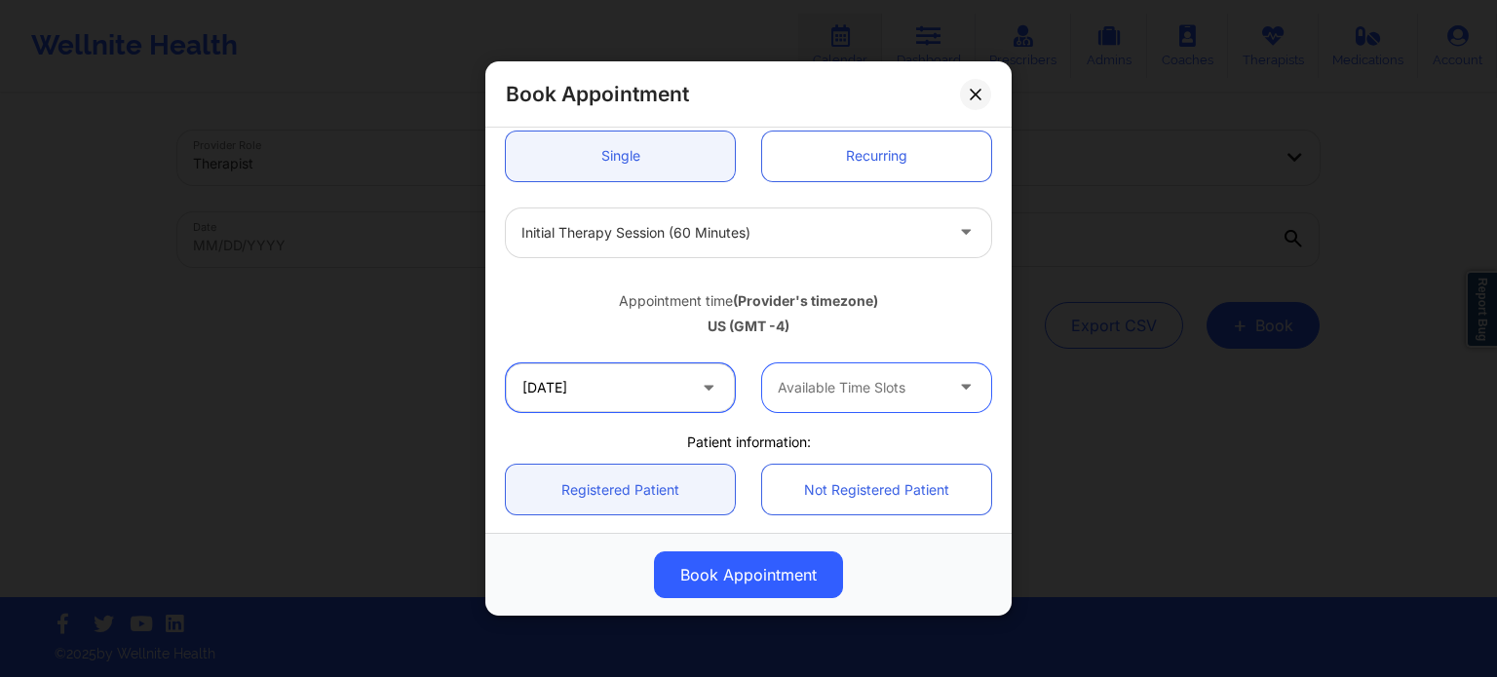
click at [663, 405] on input "10/10/2025" at bounding box center [620, 387] width 229 height 49
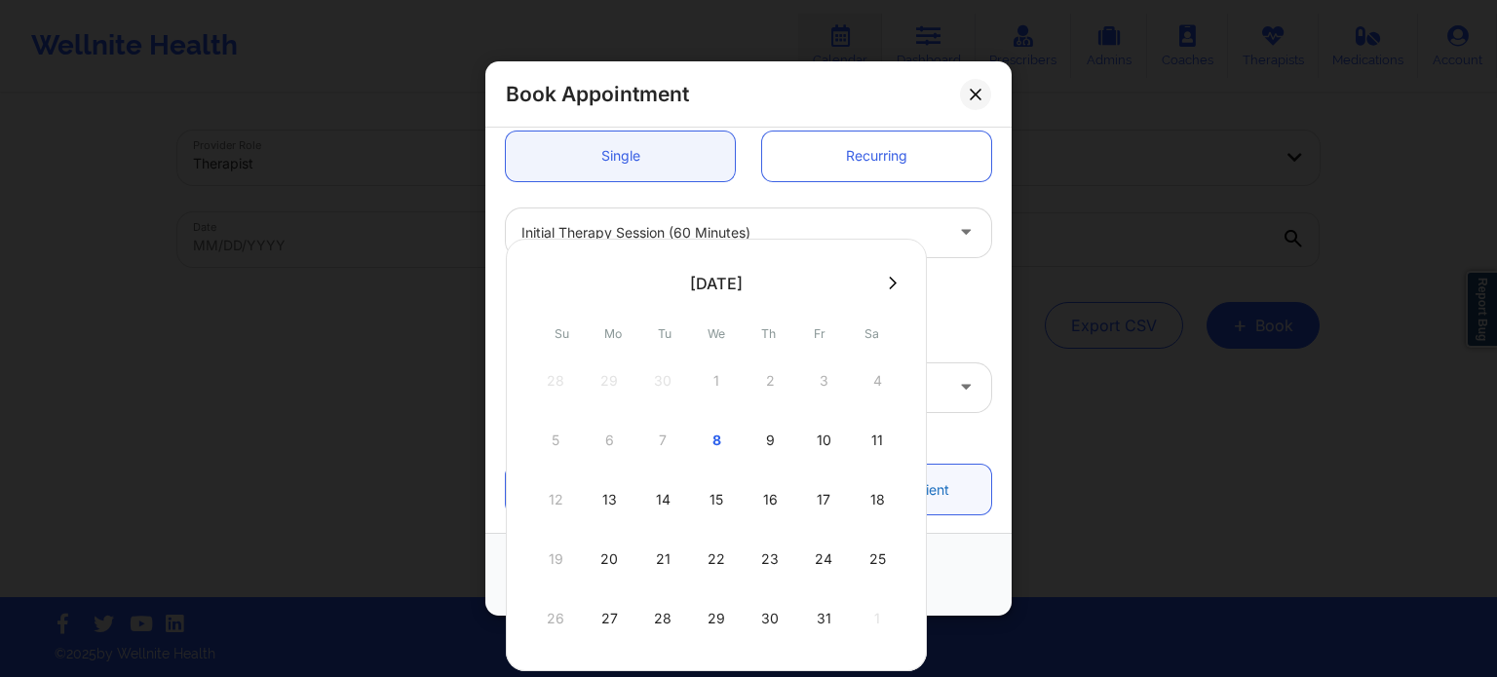
click at [812, 502] on div "17" at bounding box center [823, 500] width 49 height 55
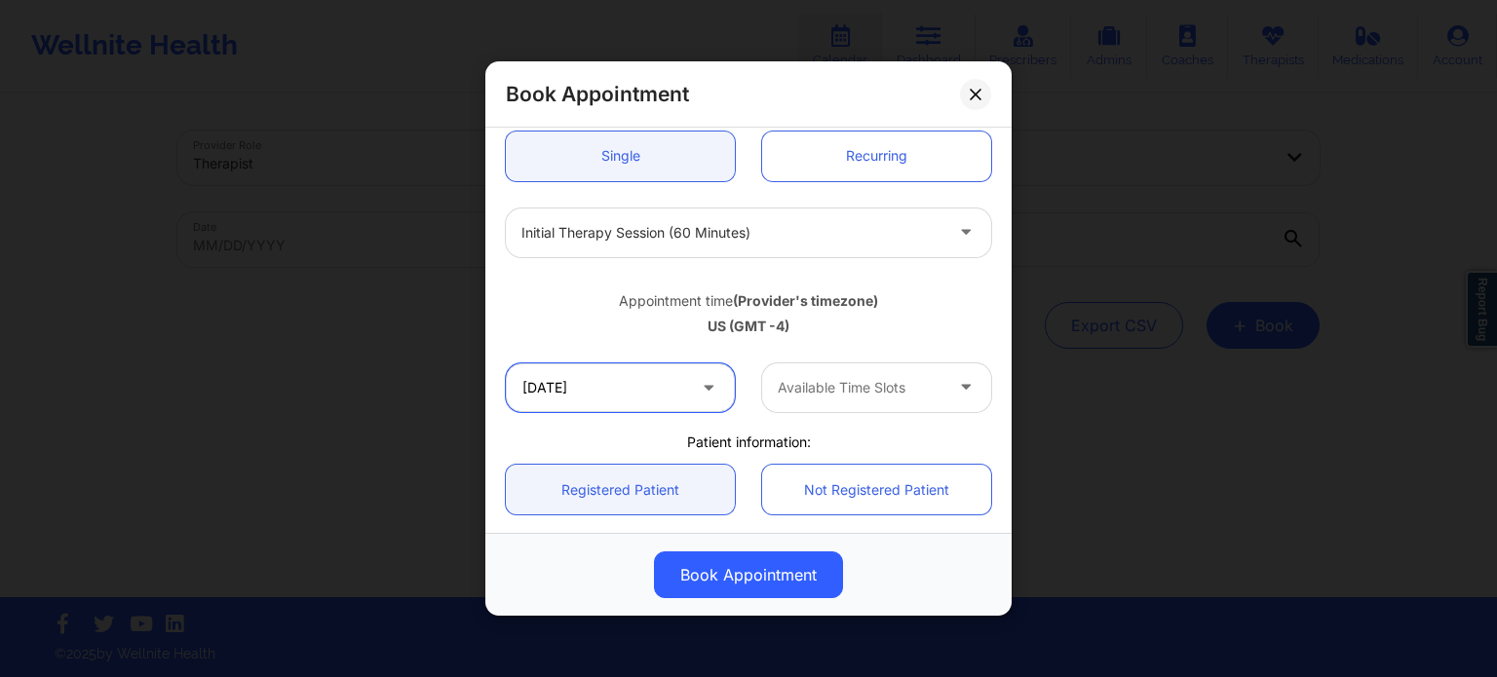
click at [670, 384] on input "[DATE]" at bounding box center [620, 387] width 229 height 49
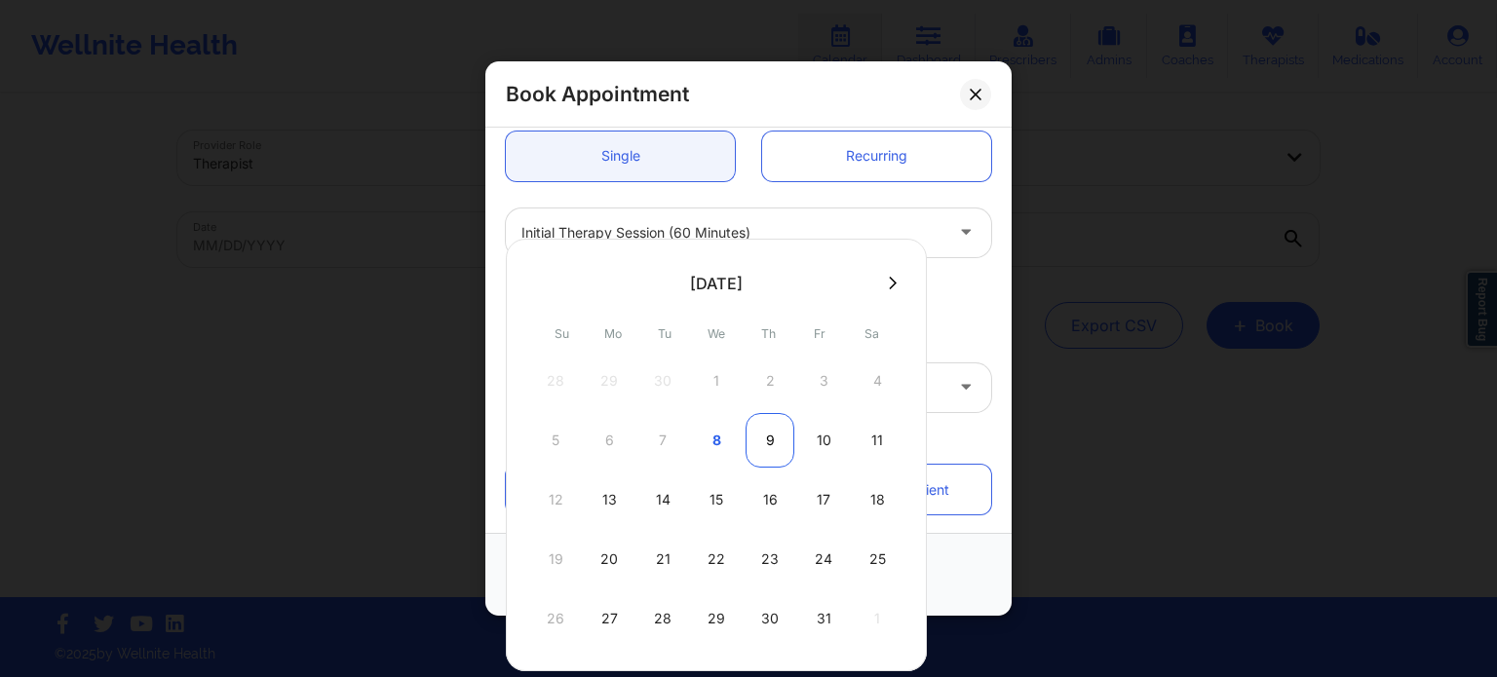
click at [769, 439] on div "9" at bounding box center [769, 440] width 49 height 55
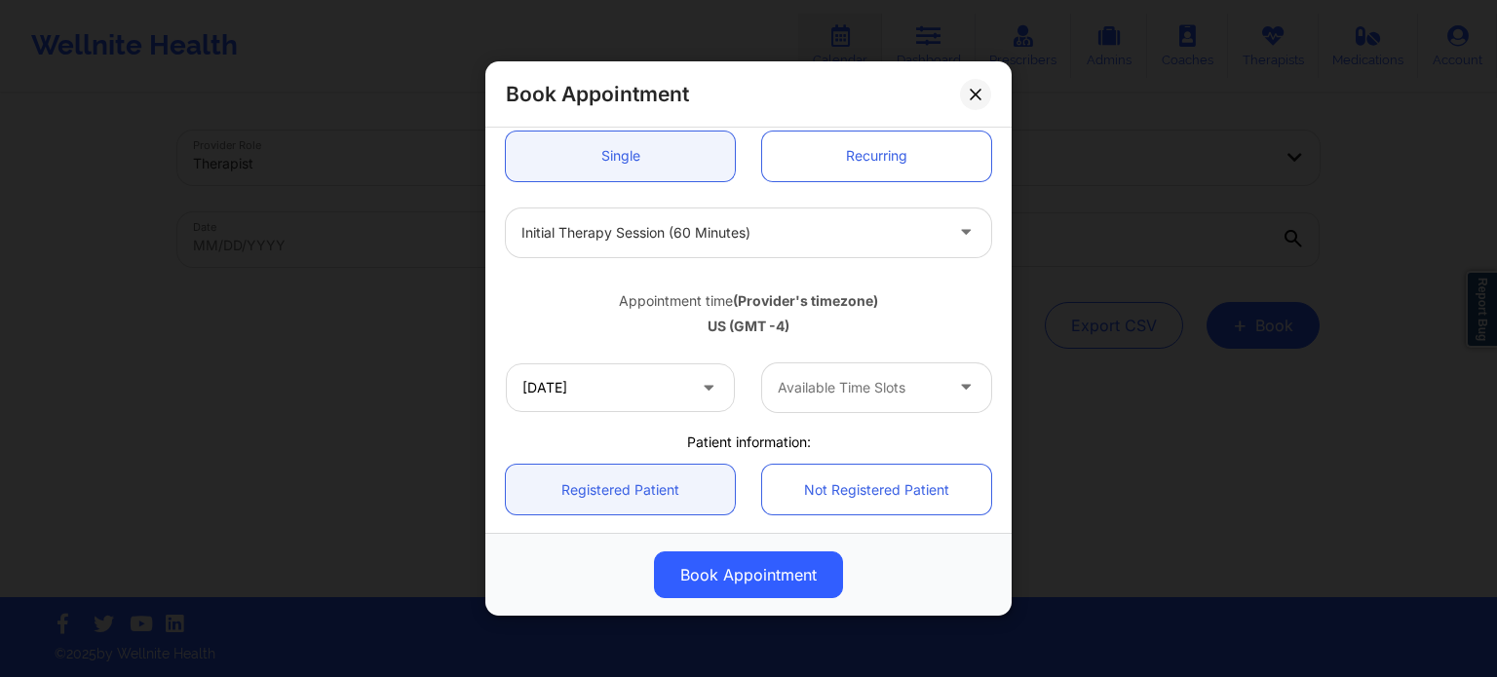
click at [784, 381] on div at bounding box center [860, 387] width 165 height 23
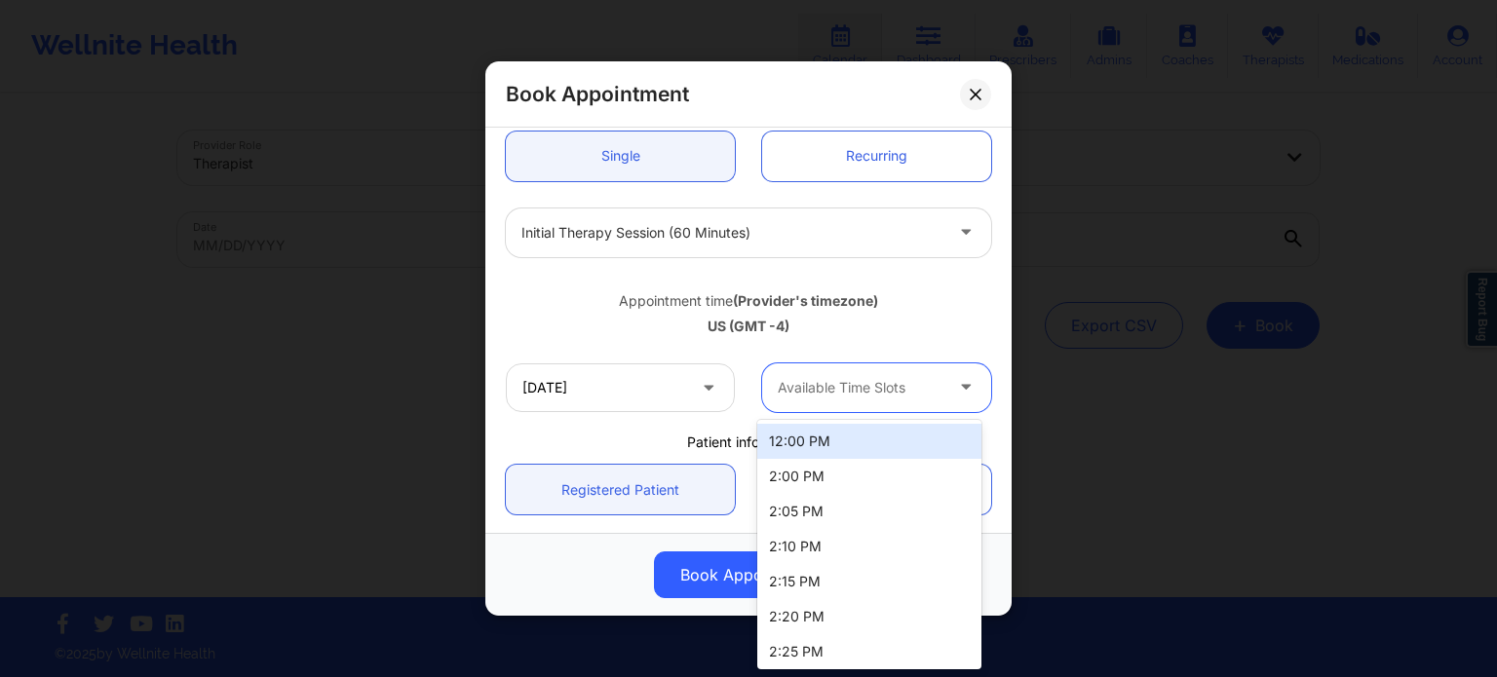
click at [786, 382] on div at bounding box center [860, 387] width 165 height 23
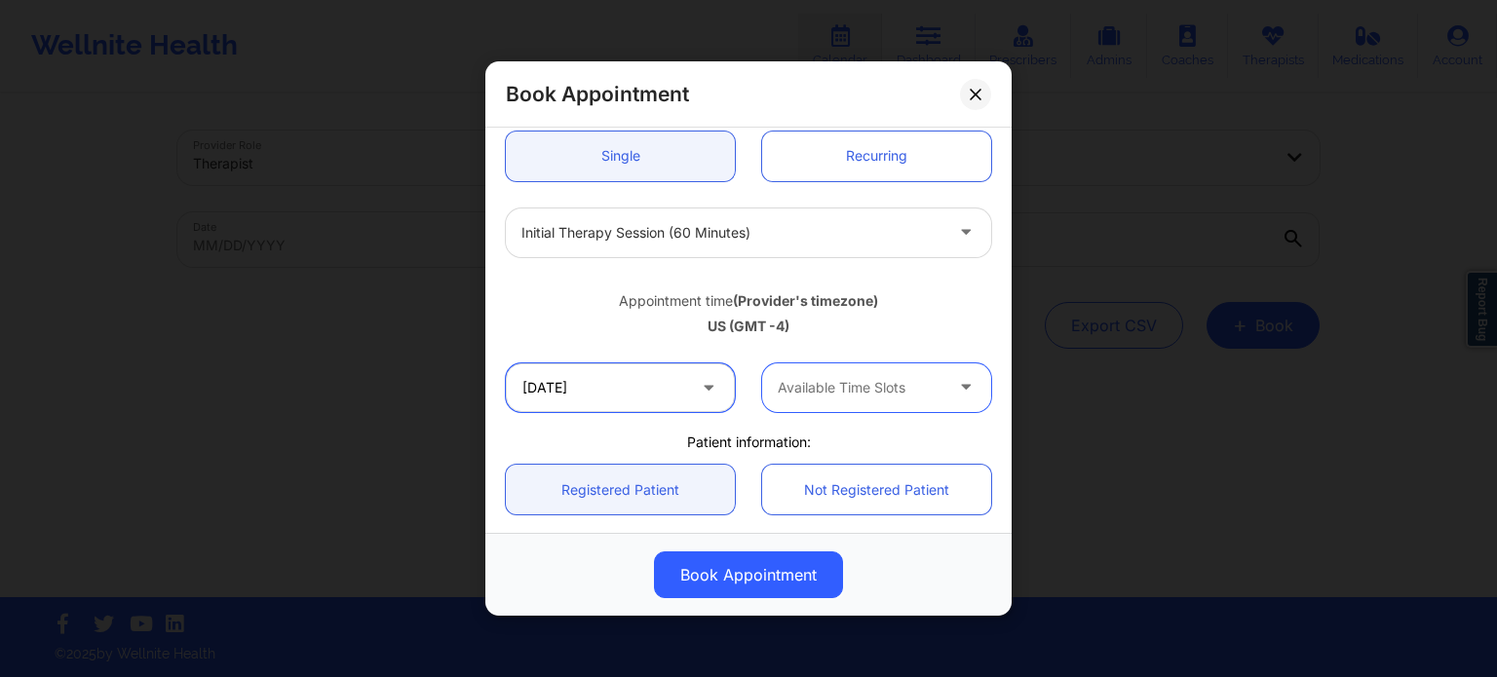
click at [669, 386] on input "[DATE]" at bounding box center [620, 387] width 229 height 49
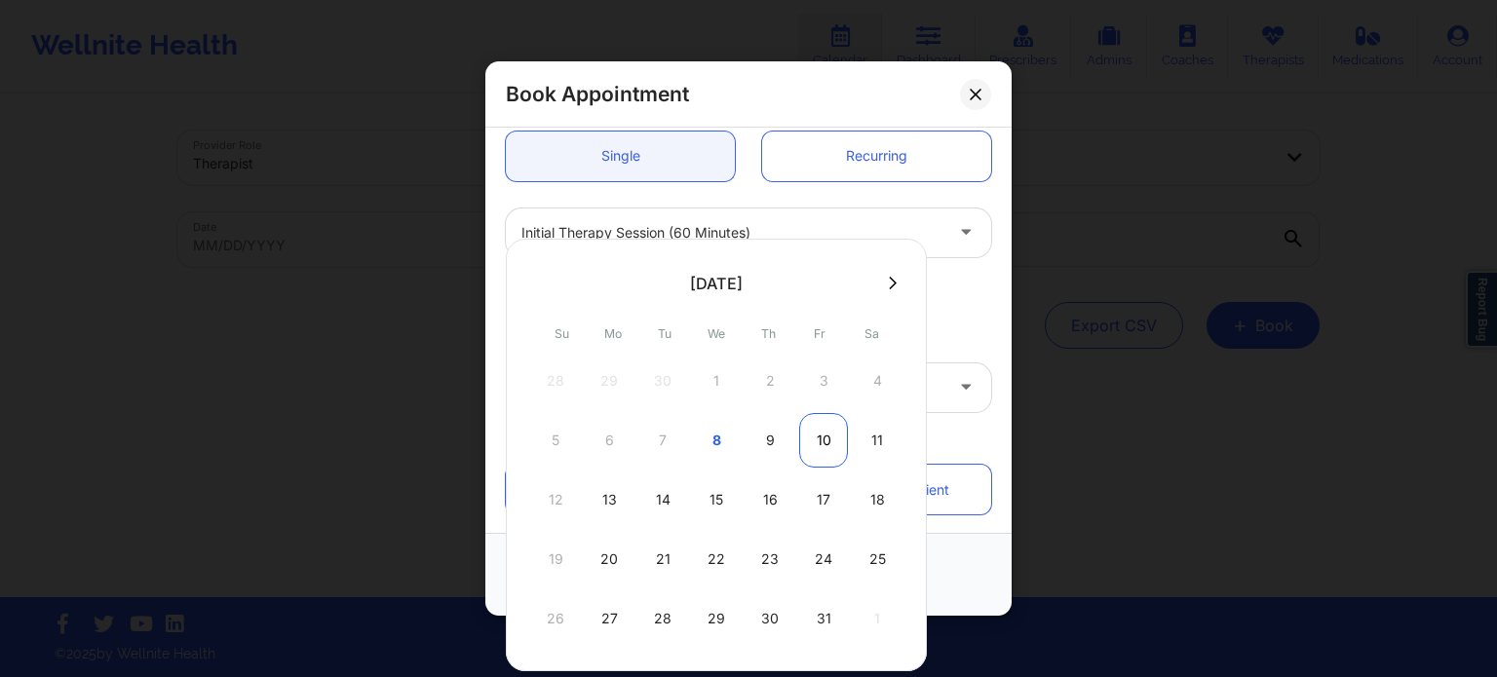
click at [811, 438] on div "10" at bounding box center [823, 440] width 49 height 55
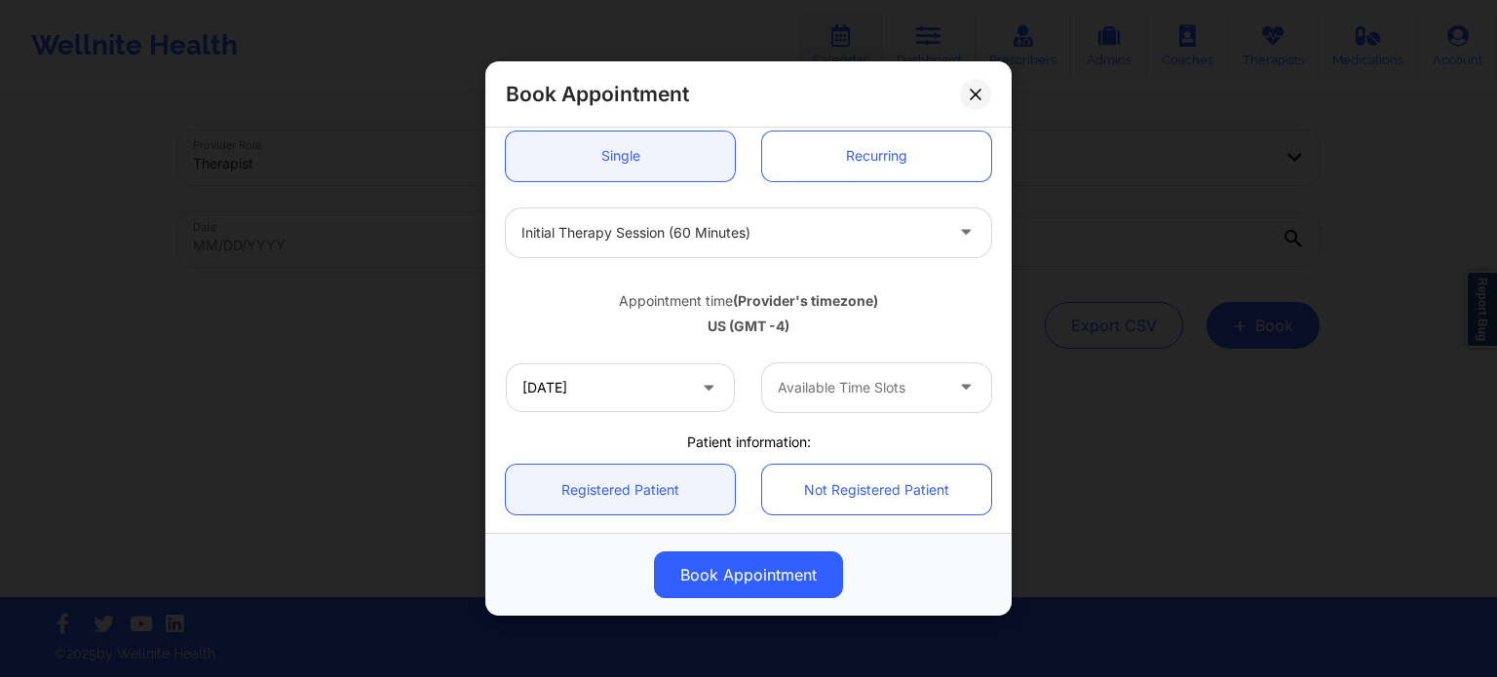
click at [821, 381] on div at bounding box center [860, 387] width 165 height 23
click at [821, 382] on div at bounding box center [860, 387] width 165 height 23
click at [667, 416] on div "10/10/2025 Available Time Slots" at bounding box center [748, 388] width 513 height 76
click at [660, 401] on input "10/10/2025" at bounding box center [620, 387] width 229 height 49
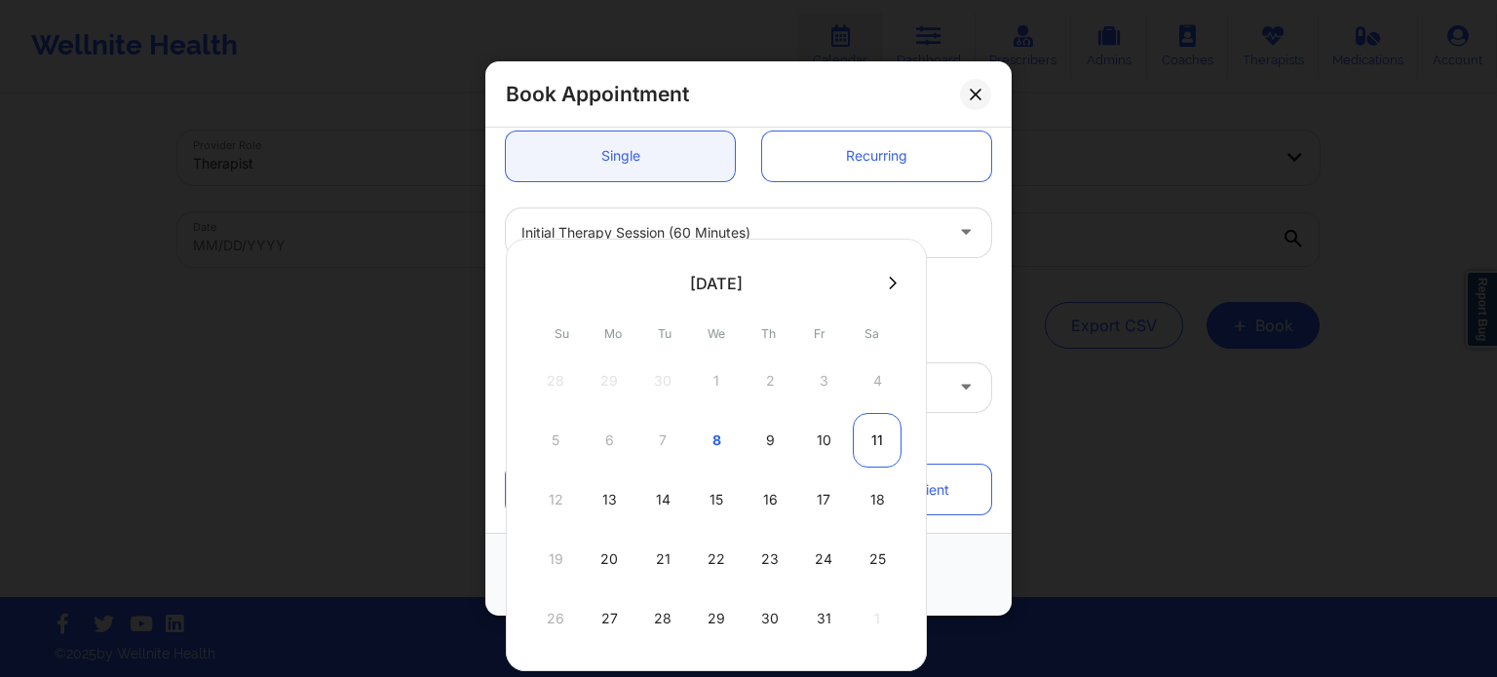
click at [867, 439] on div "11" at bounding box center [877, 440] width 49 height 55
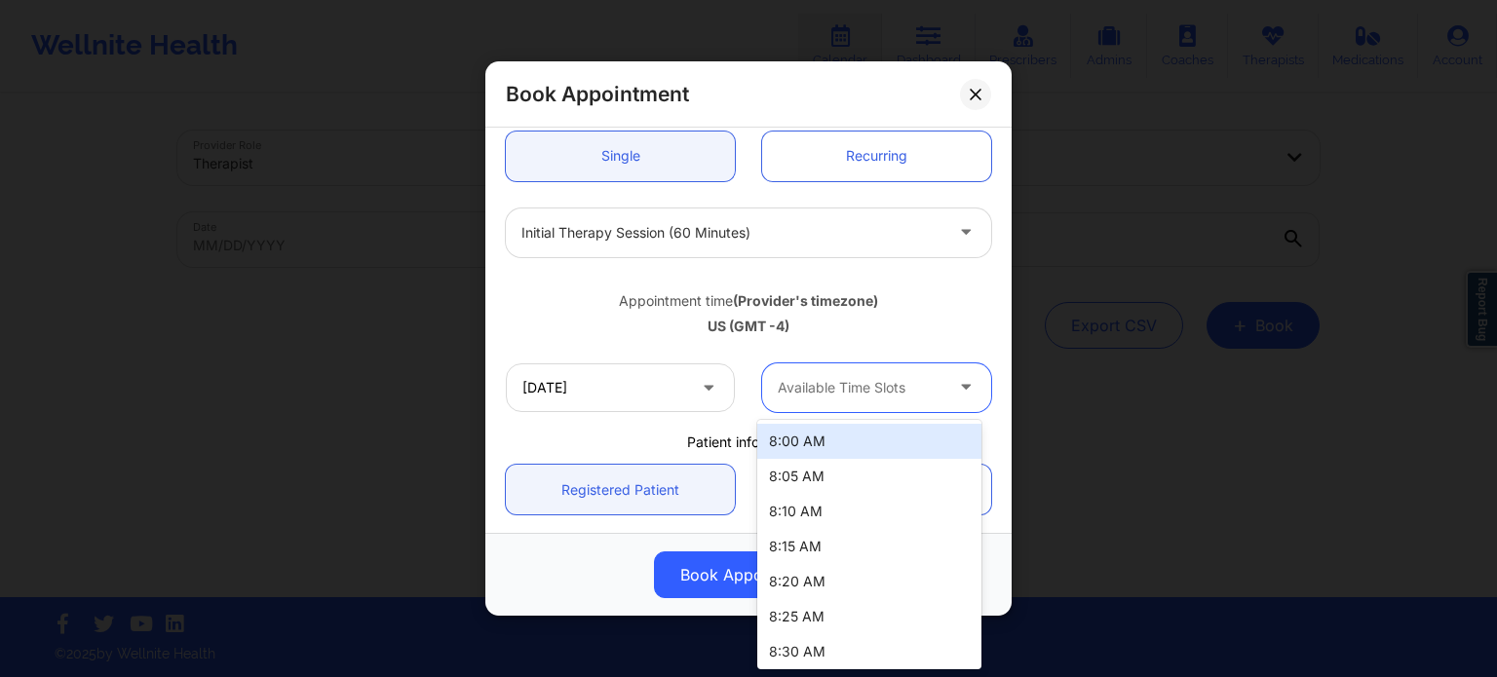
click at [858, 393] on div at bounding box center [860, 387] width 165 height 23
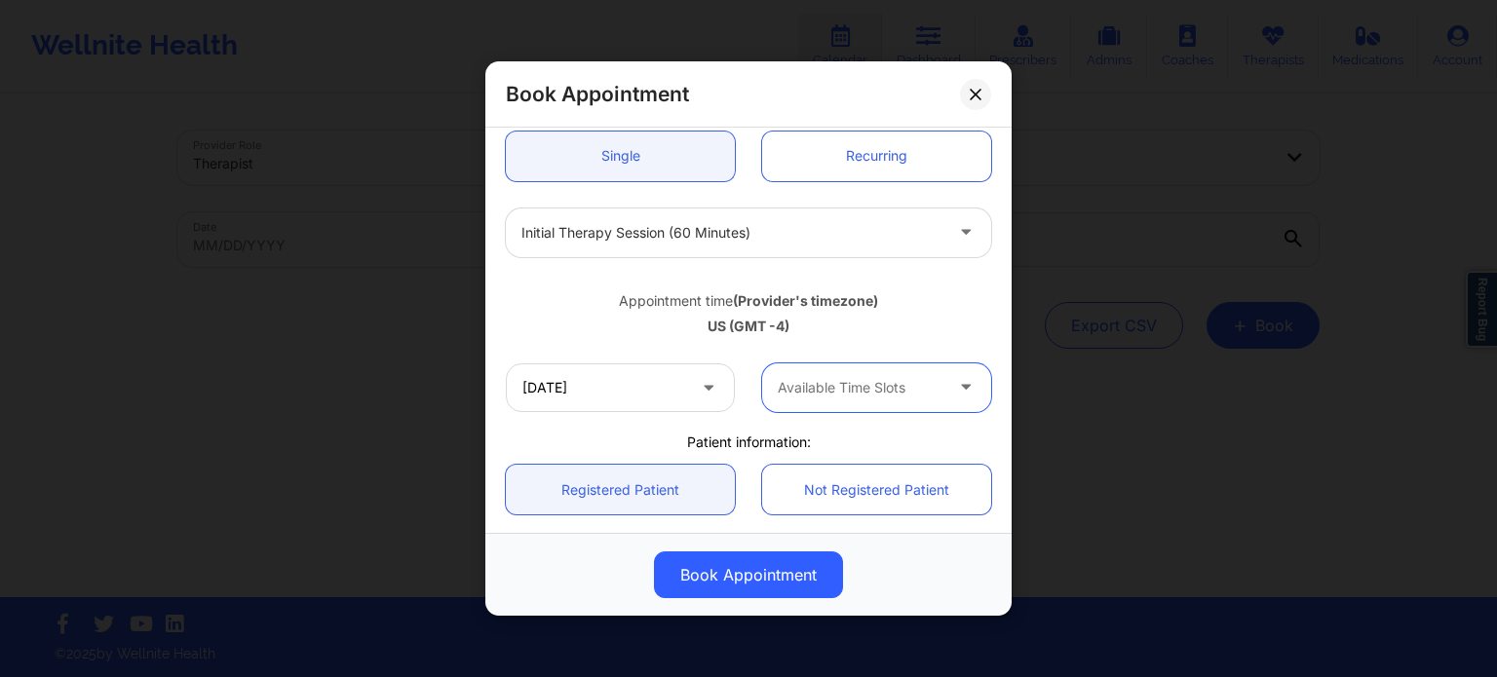
click at [858, 393] on div at bounding box center [860, 387] width 165 height 23
click at [941, 328] on div "US (GMT -4)" at bounding box center [748, 326] width 485 height 19
click at [652, 400] on input "10/11/2025" at bounding box center [620, 387] width 229 height 49
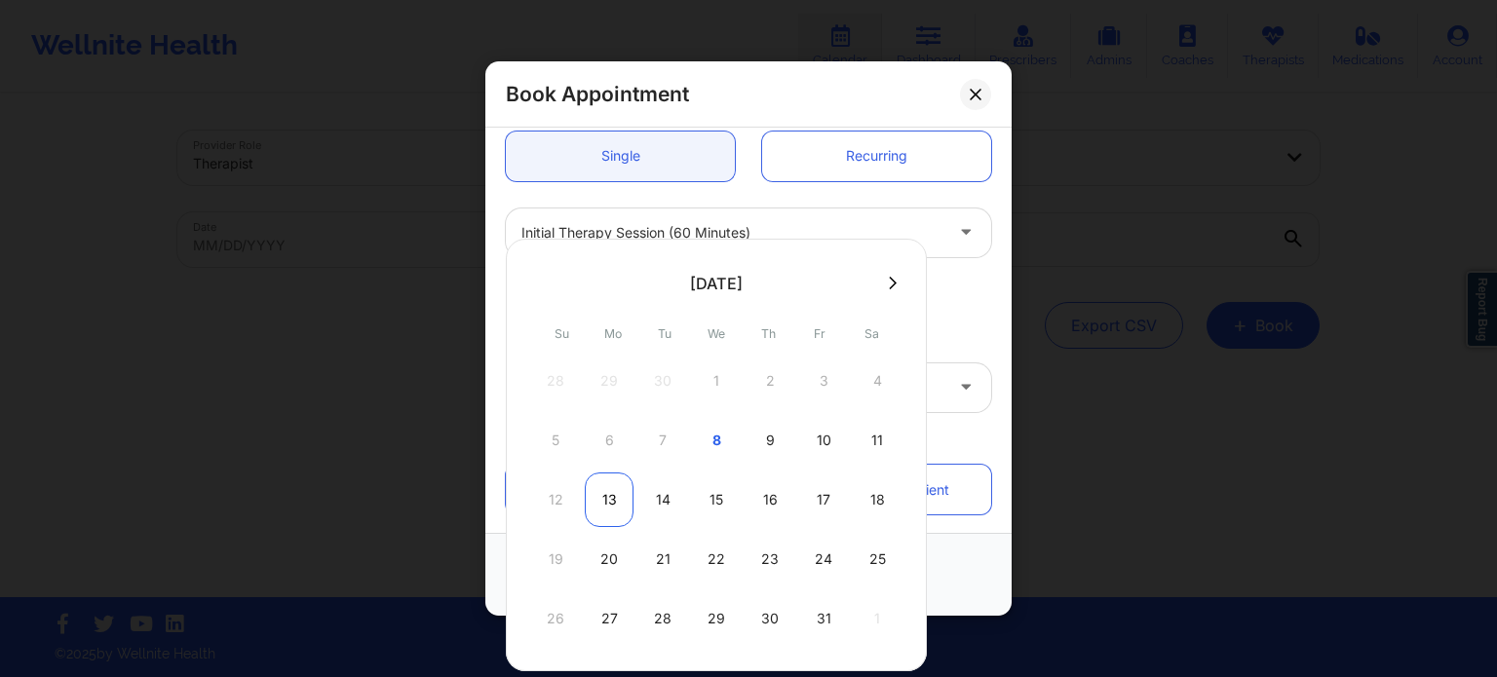
click at [600, 500] on div "13" at bounding box center [609, 500] width 49 height 55
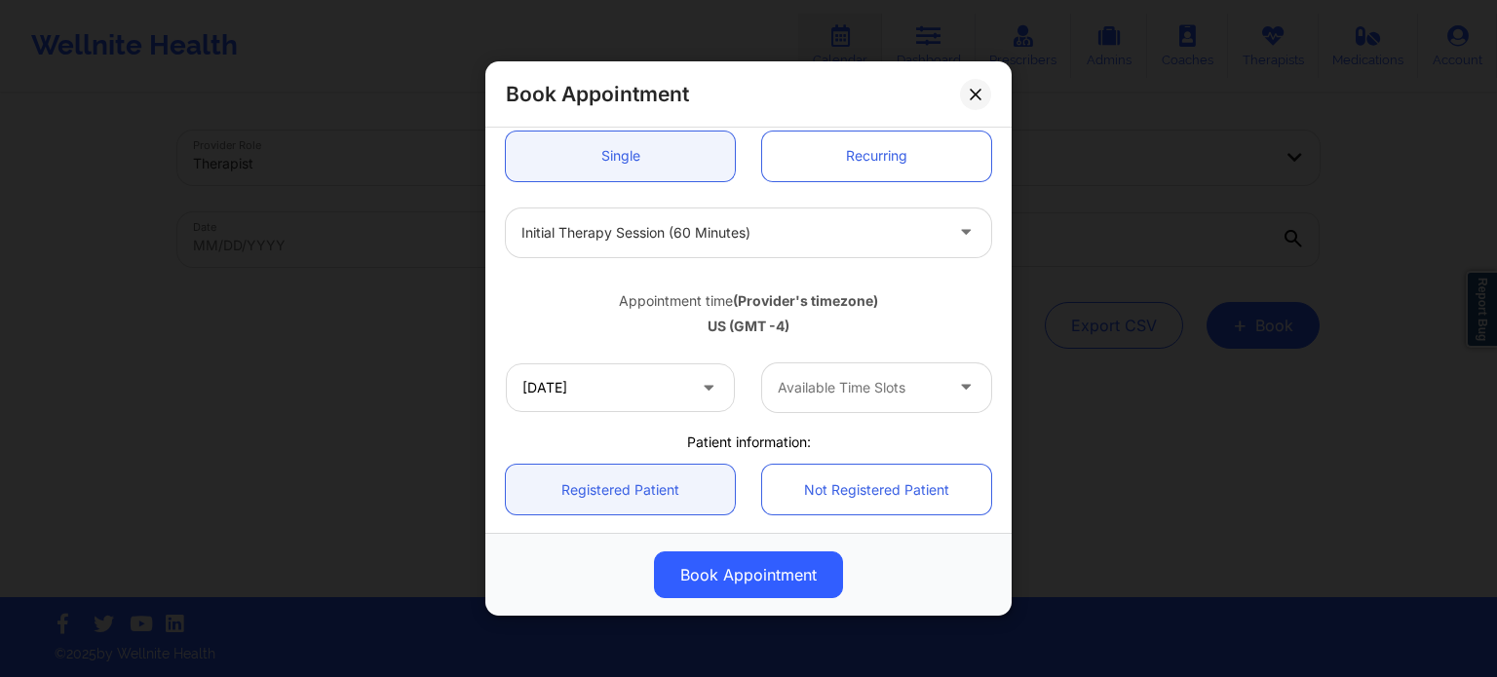
click at [830, 371] on div "Available Time Slots" at bounding box center [853, 387] width 182 height 49
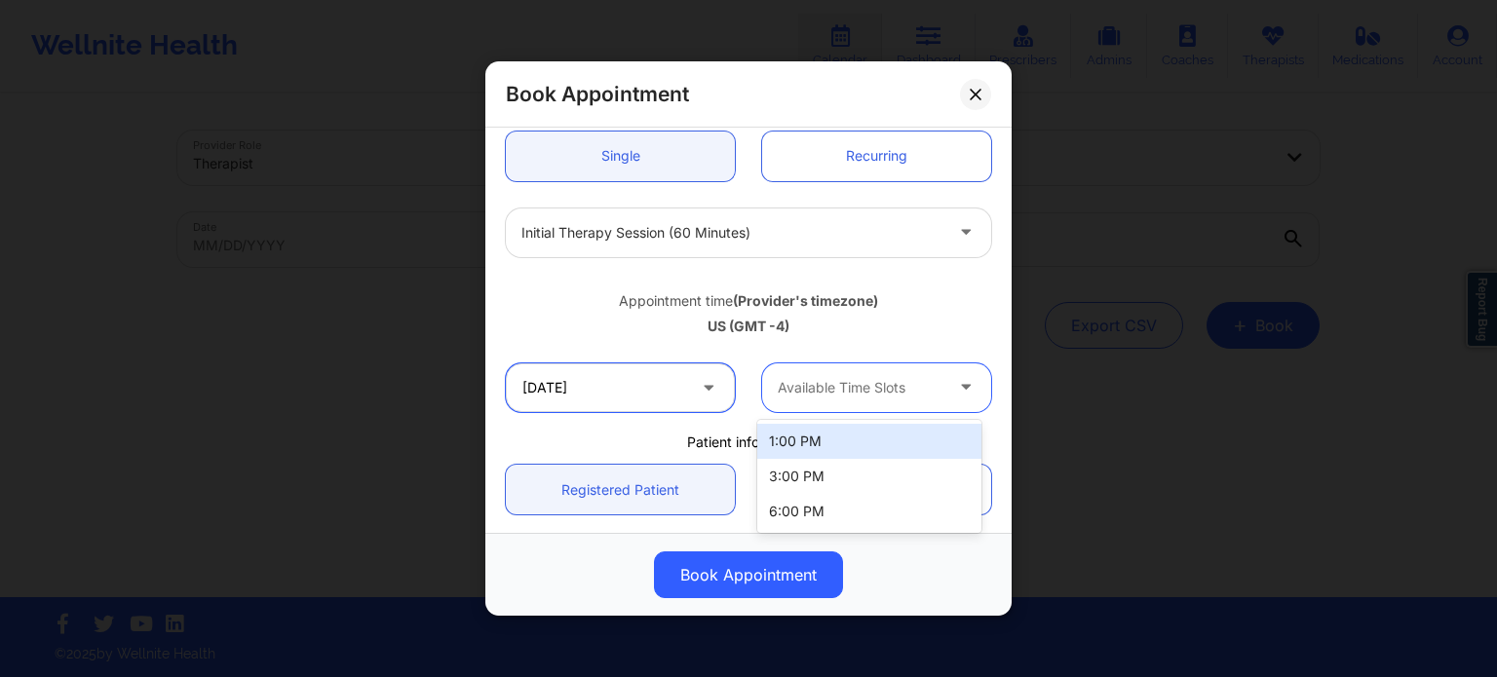
click at [651, 397] on input "10/13/2025" at bounding box center [620, 387] width 229 height 49
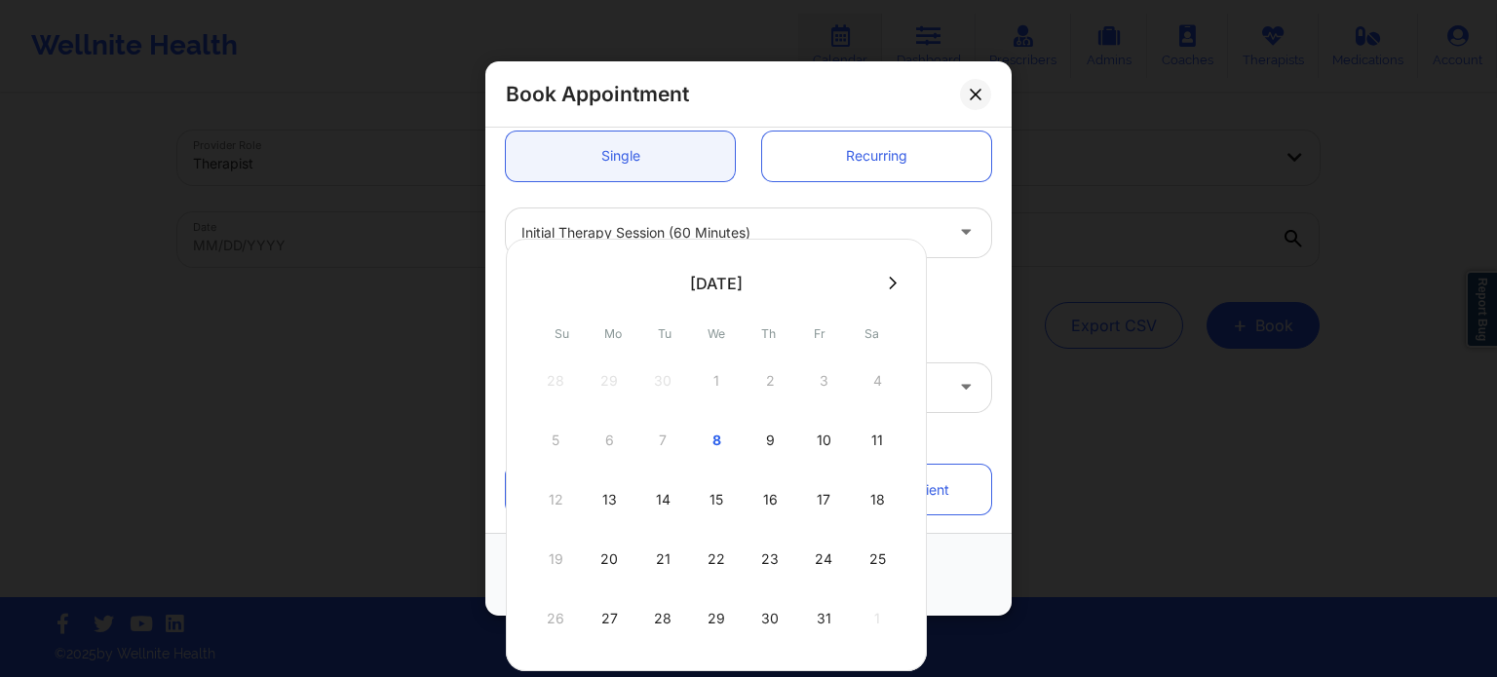
click at [661, 498] on div "14" at bounding box center [662, 500] width 49 height 55
type input "[DATE]"
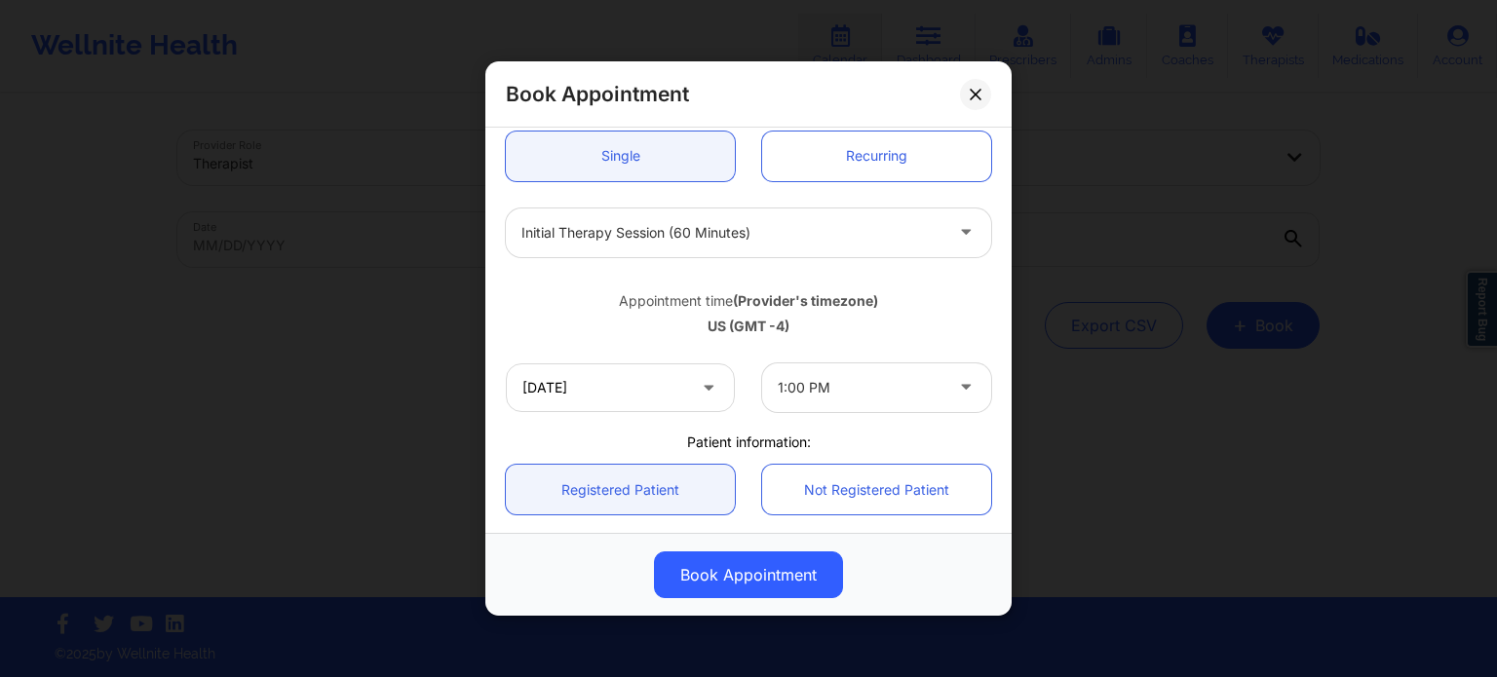
click at [831, 381] on div at bounding box center [860, 387] width 165 height 23
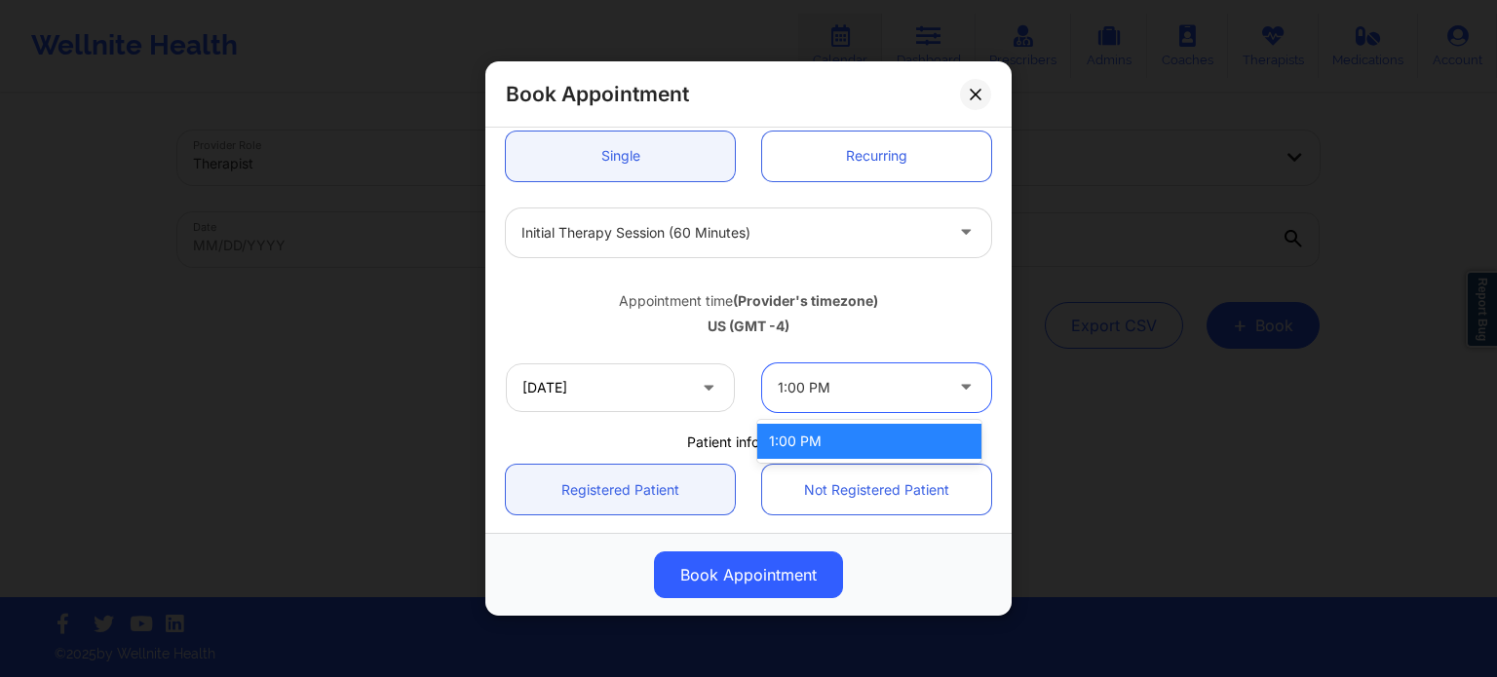
click at [826, 443] on div "1:00 PM" at bounding box center [869, 441] width 224 height 35
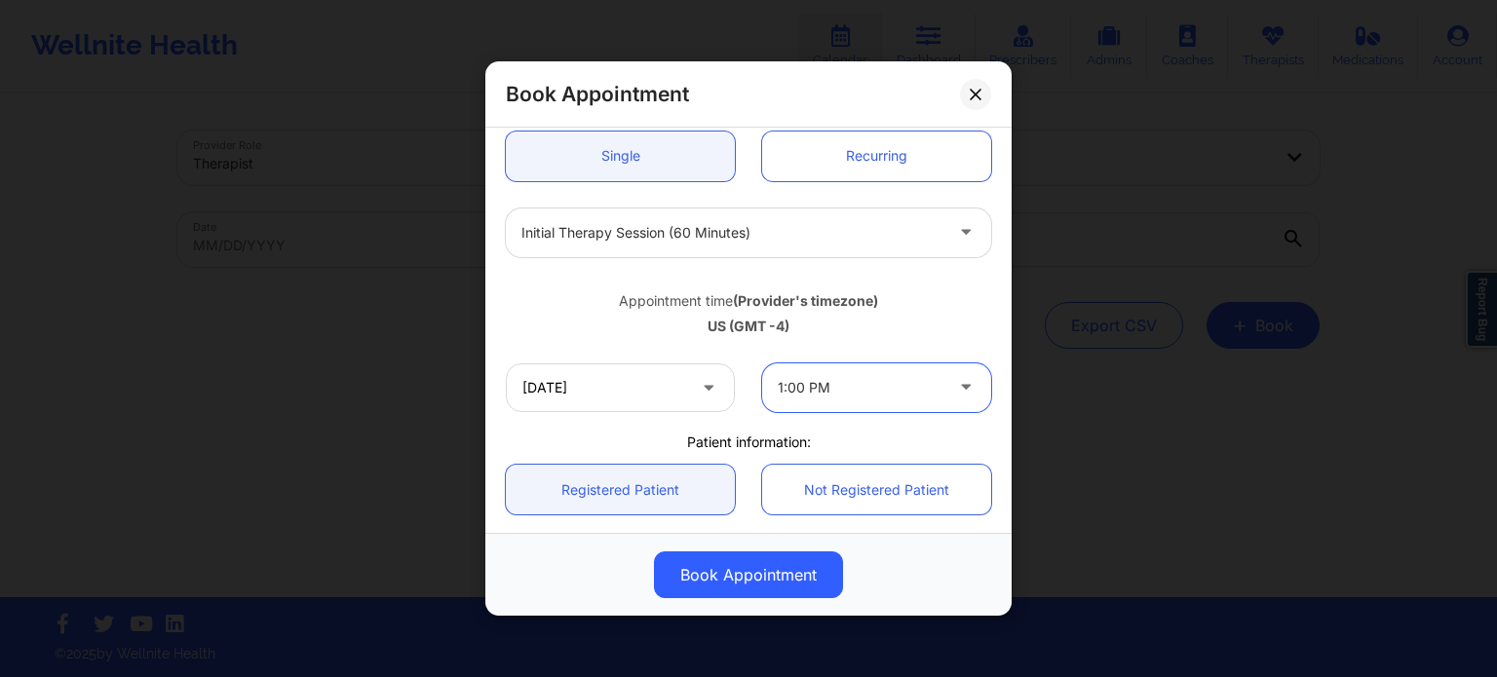
click at [925, 332] on div "US (GMT -4)" at bounding box center [748, 326] width 485 height 19
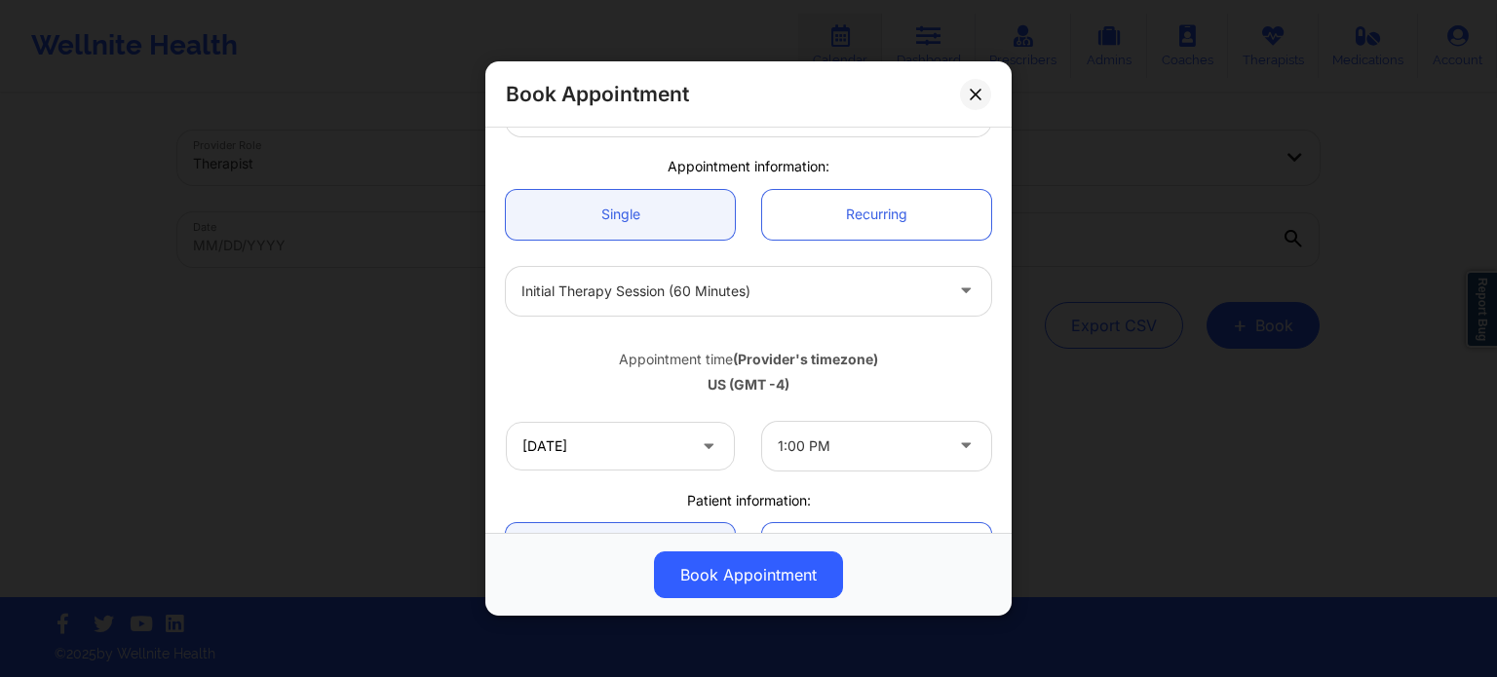
scroll to position [0, 0]
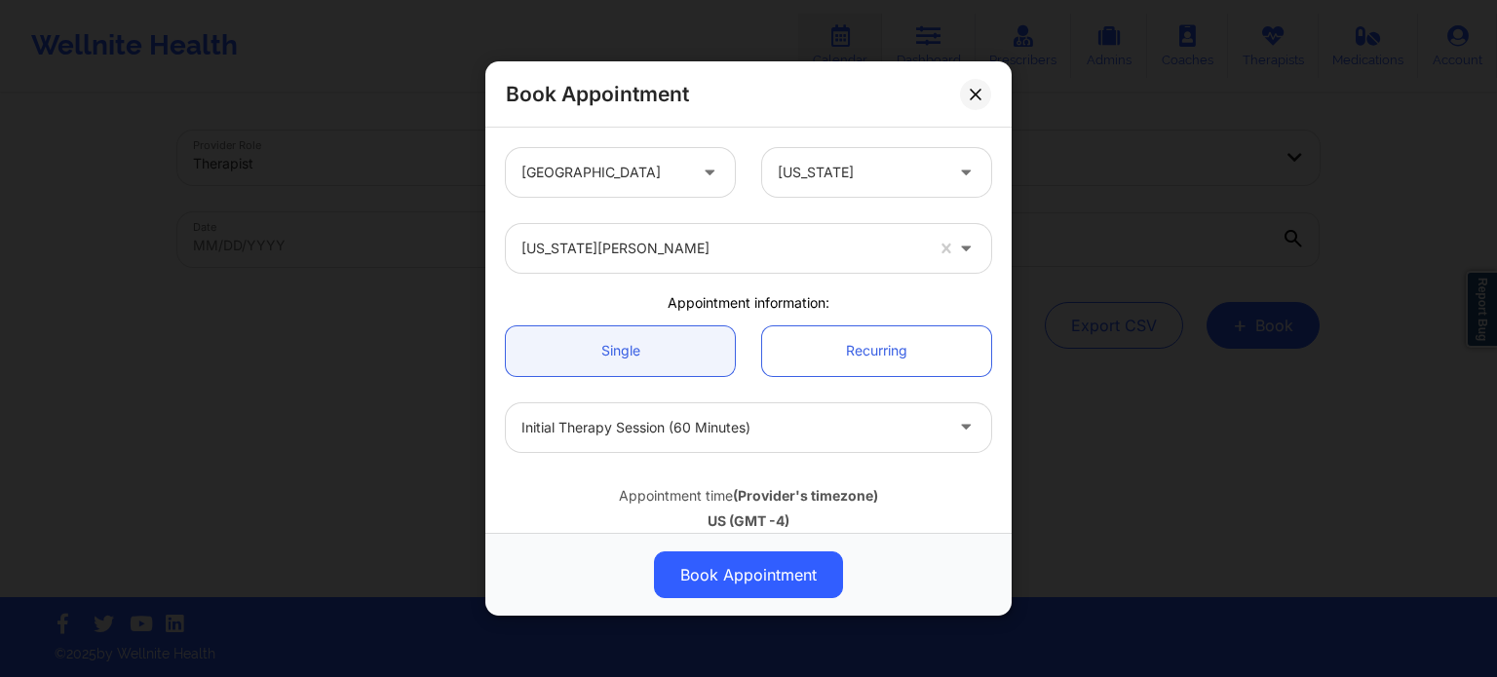
click at [661, 252] on div at bounding box center [721, 248] width 401 height 23
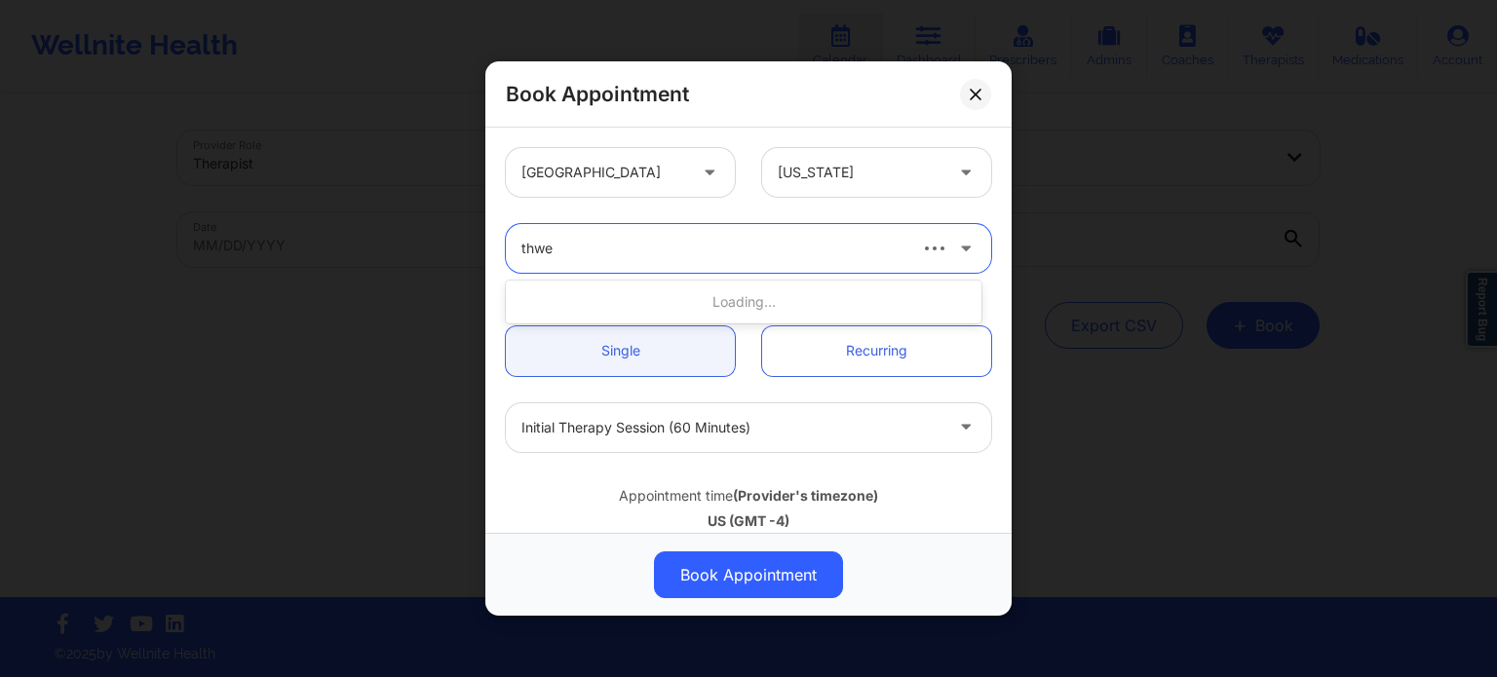
type input "thwea"
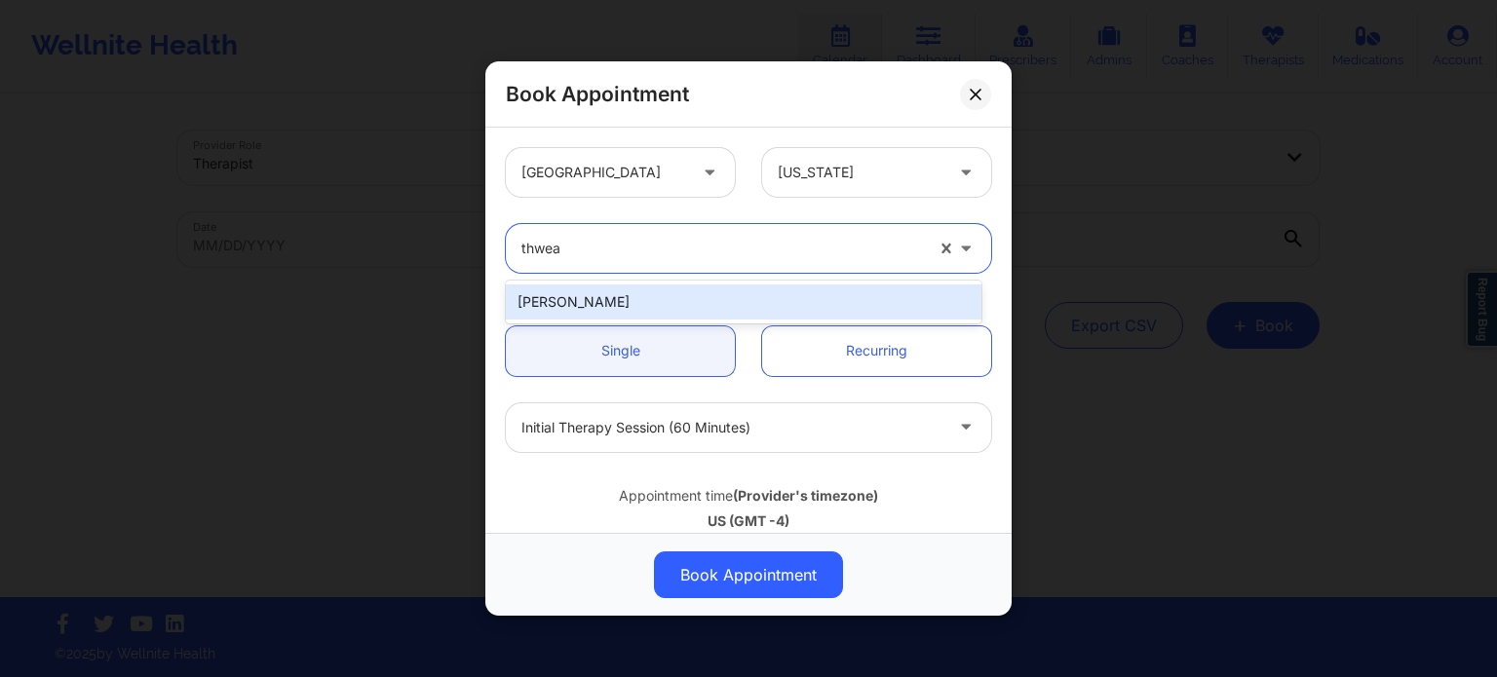
click at [657, 301] on div "Nicole Thweatt" at bounding box center [744, 302] width 476 height 35
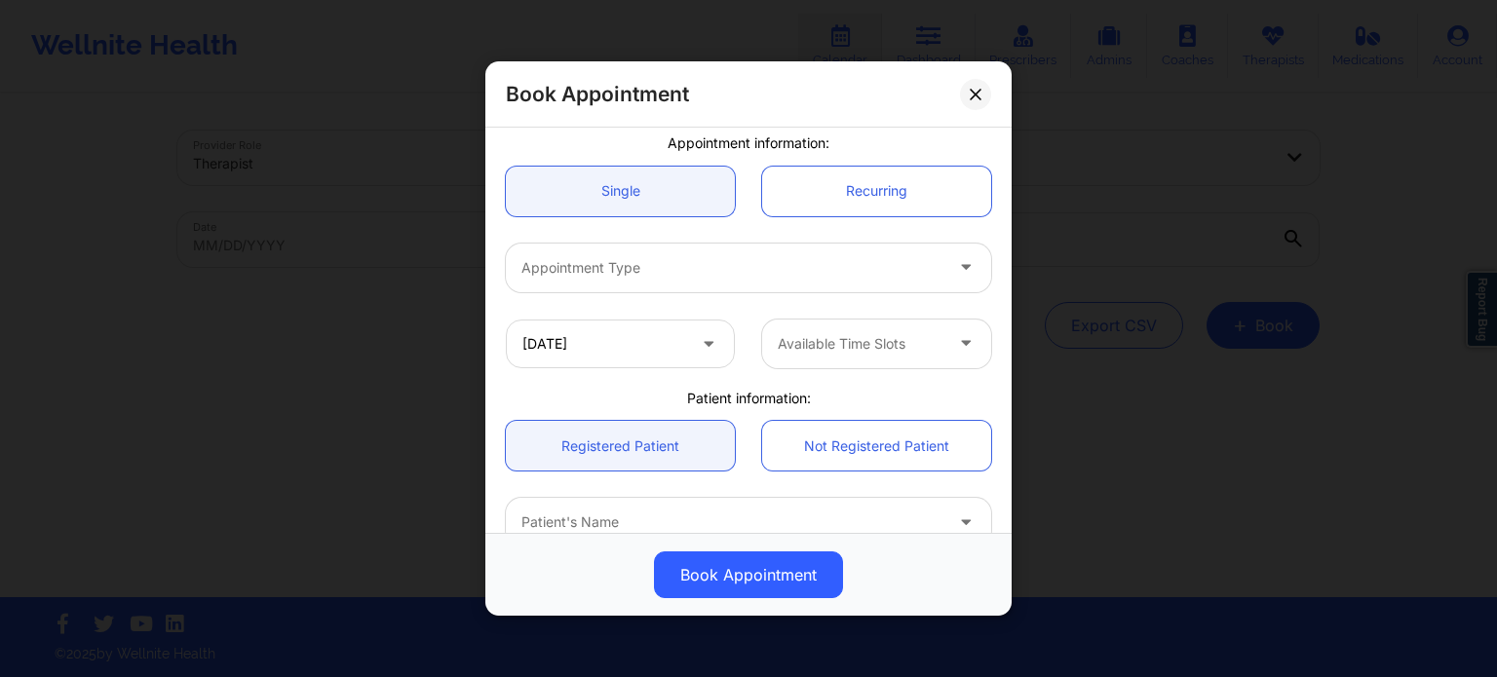
scroll to position [195, 0]
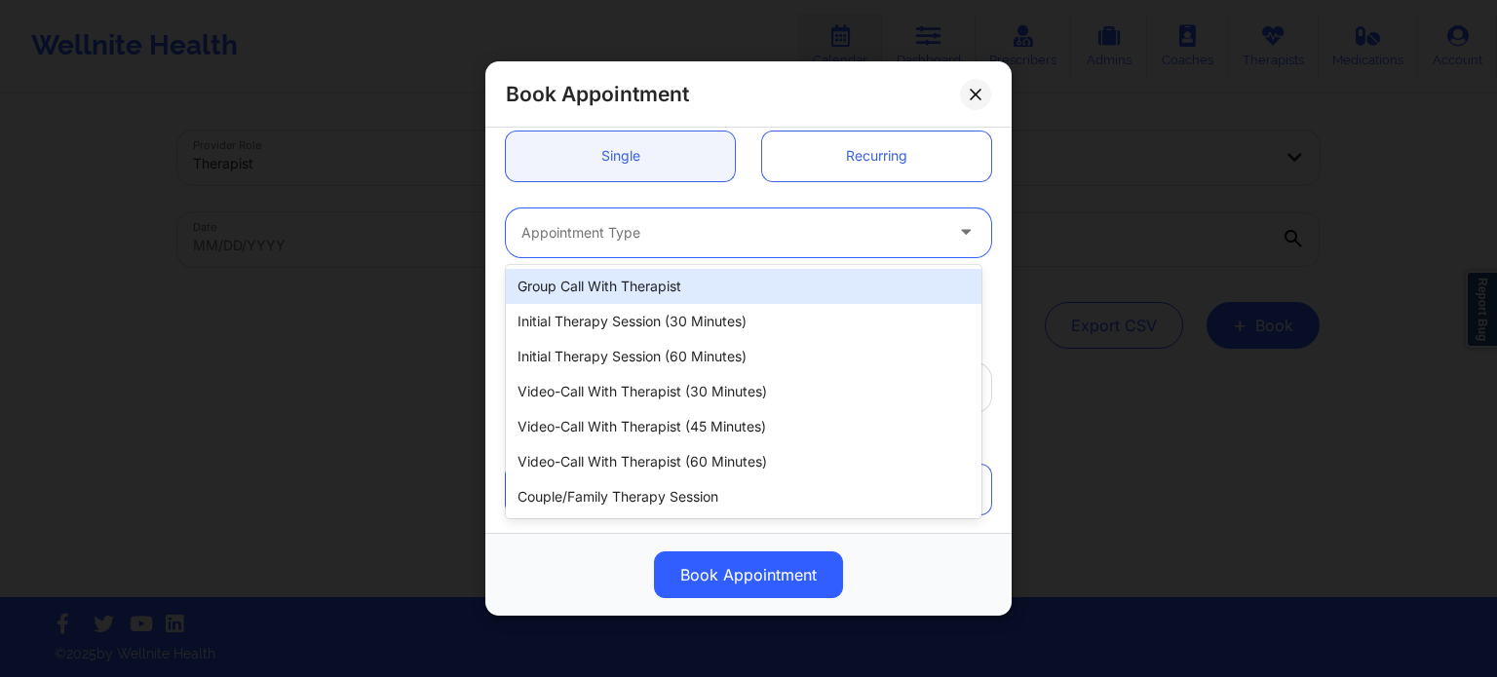
click at [678, 216] on div "Appointment Type" at bounding box center [725, 233] width 438 height 49
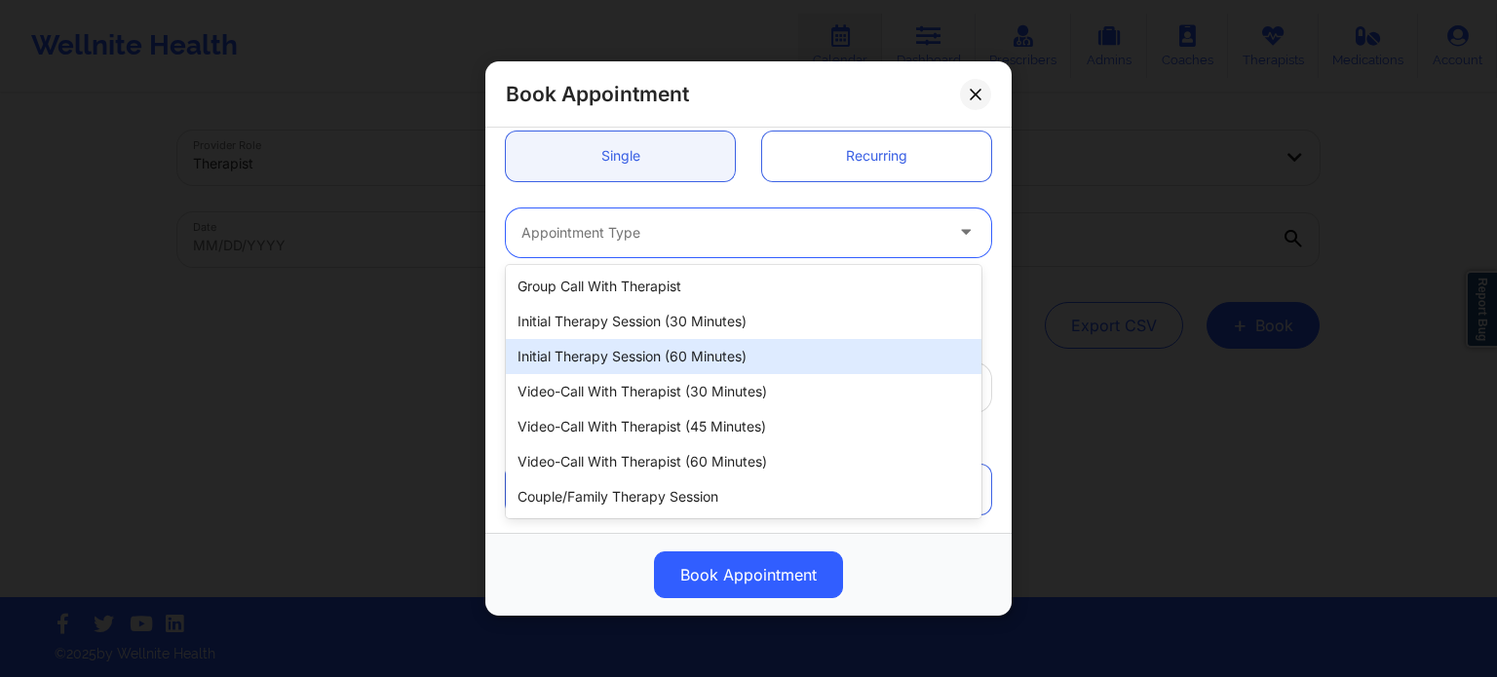
click at [690, 355] on div "Initial Therapy Session (60 minutes)" at bounding box center [744, 356] width 476 height 35
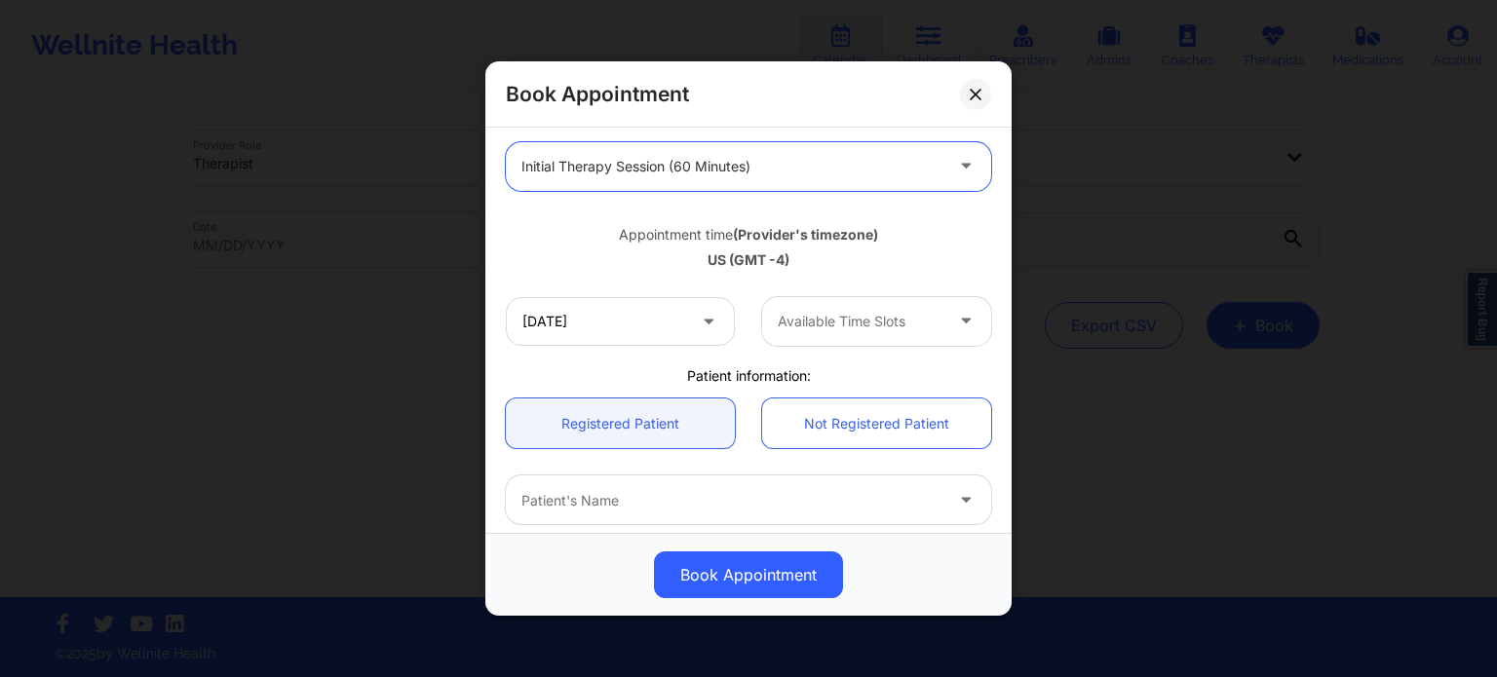
scroll to position [292, 0]
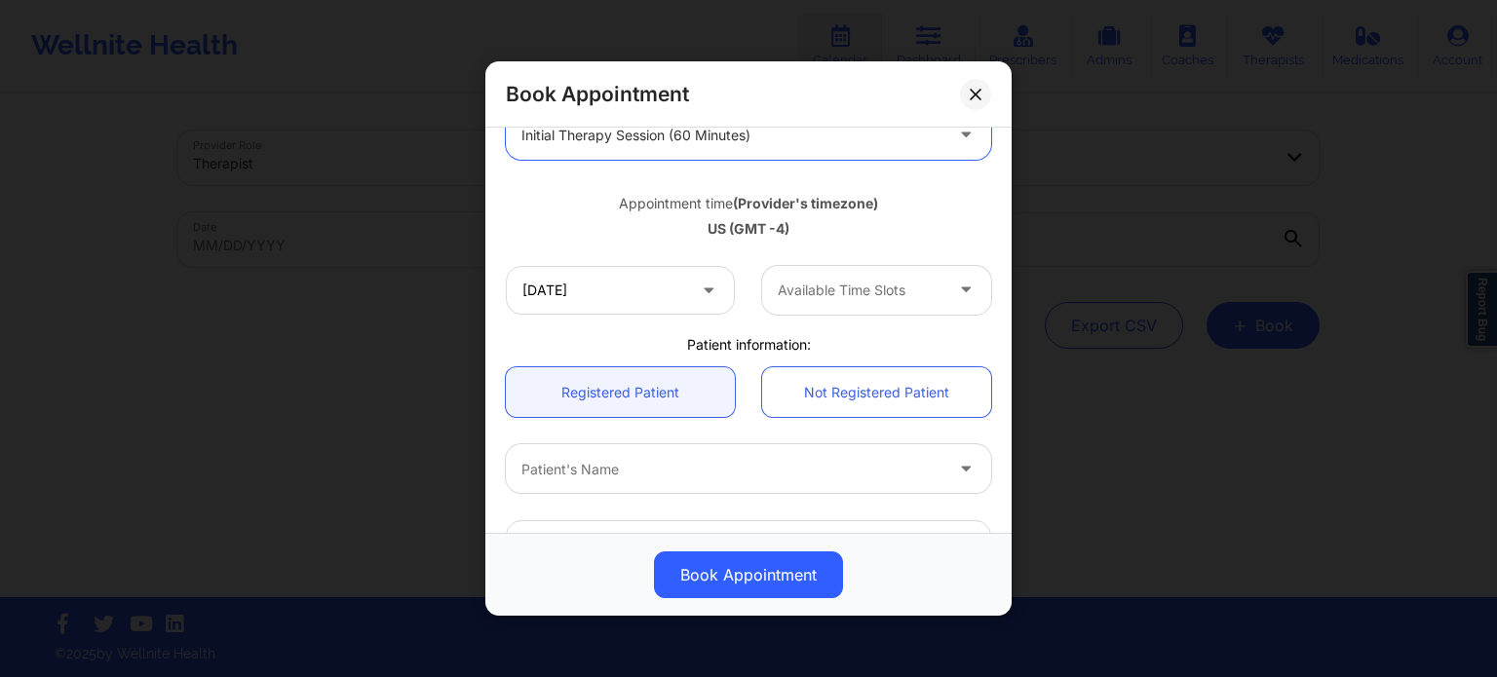
click at [648, 263] on div "10/14/2025 Available Time Slots" at bounding box center [748, 290] width 513 height 76
click at [640, 289] on input "[DATE]" at bounding box center [620, 290] width 229 height 49
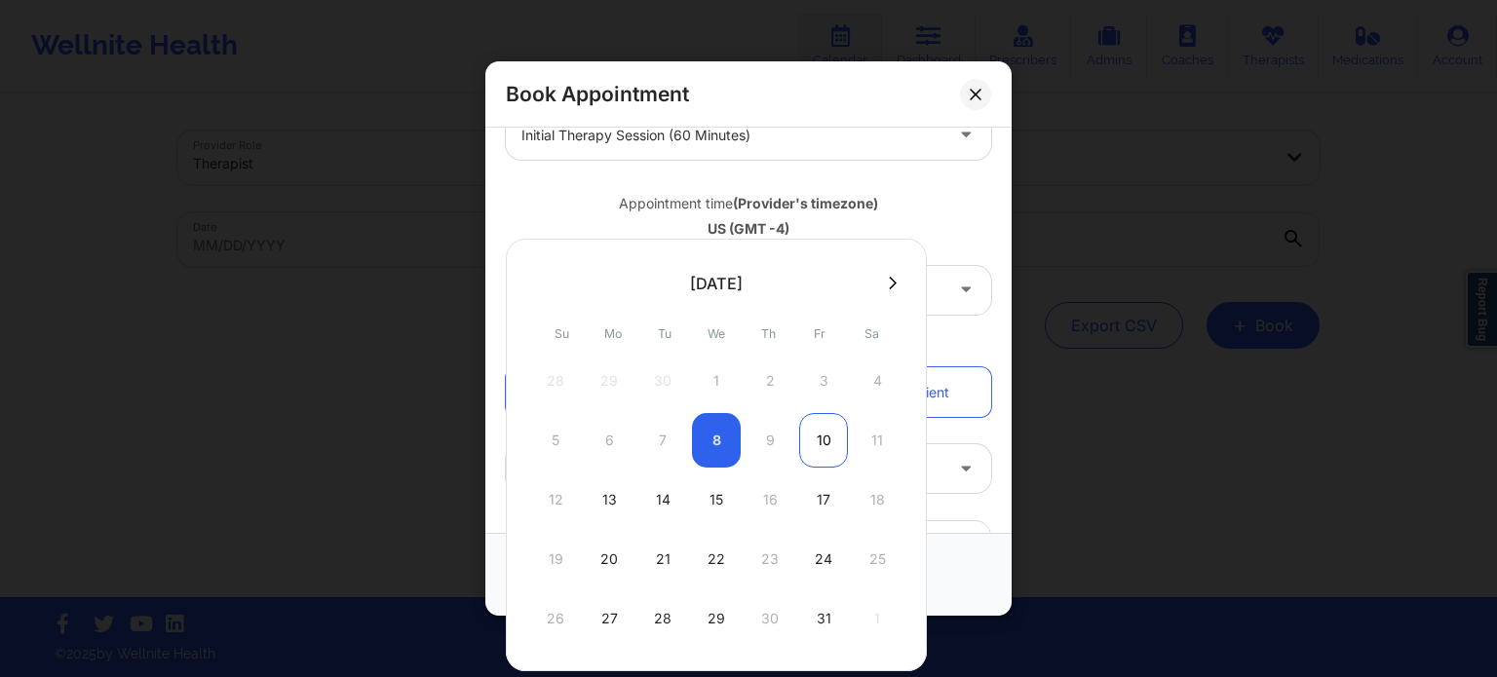
click at [820, 440] on div "10" at bounding box center [823, 440] width 49 height 55
type input "10/10/2025"
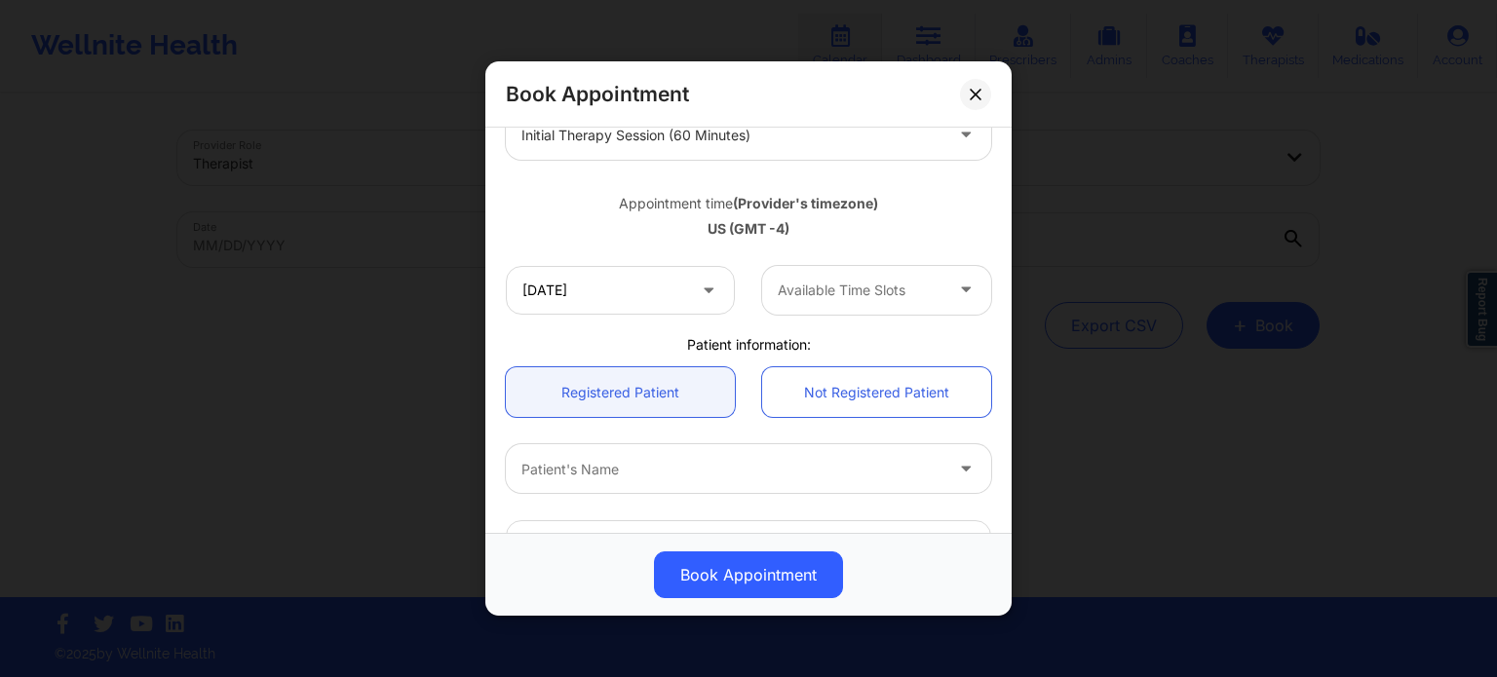
click at [886, 287] on div at bounding box center [860, 290] width 165 height 23
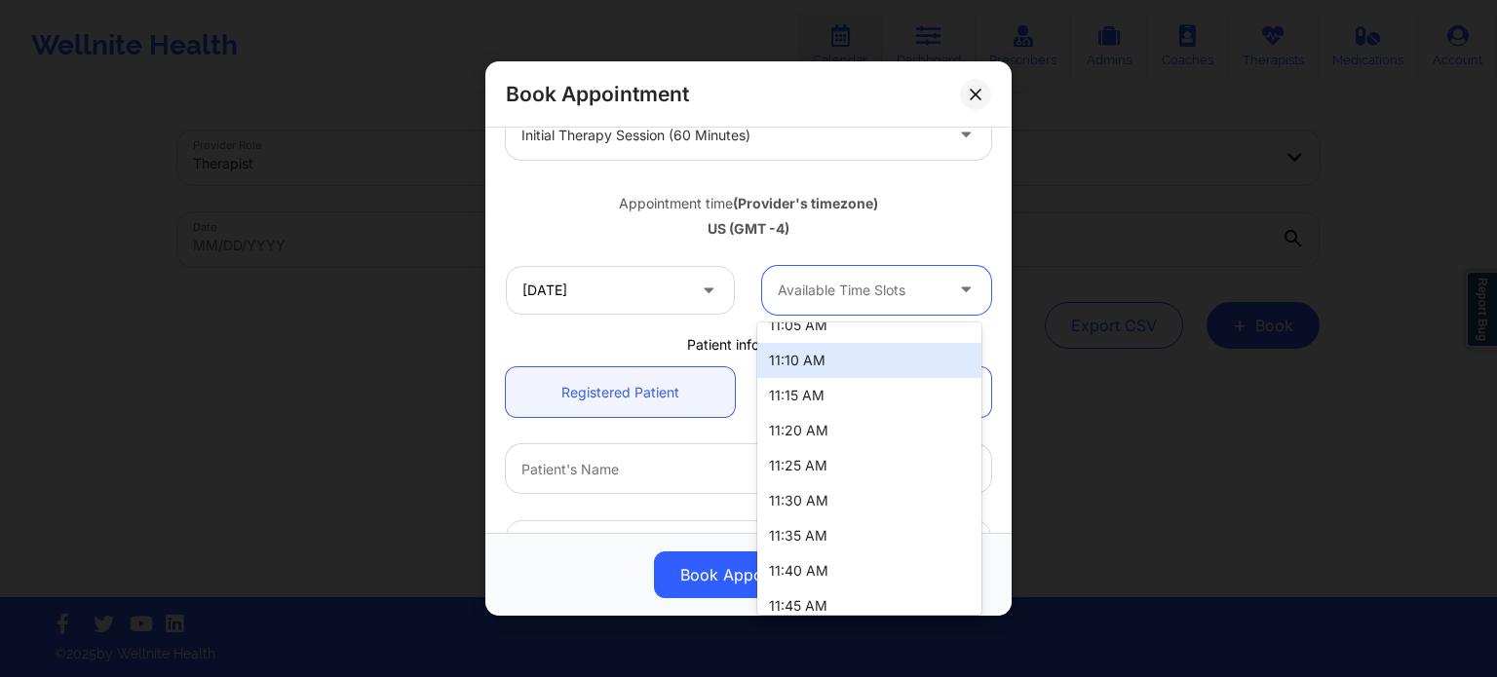
scroll to position [628, 0]
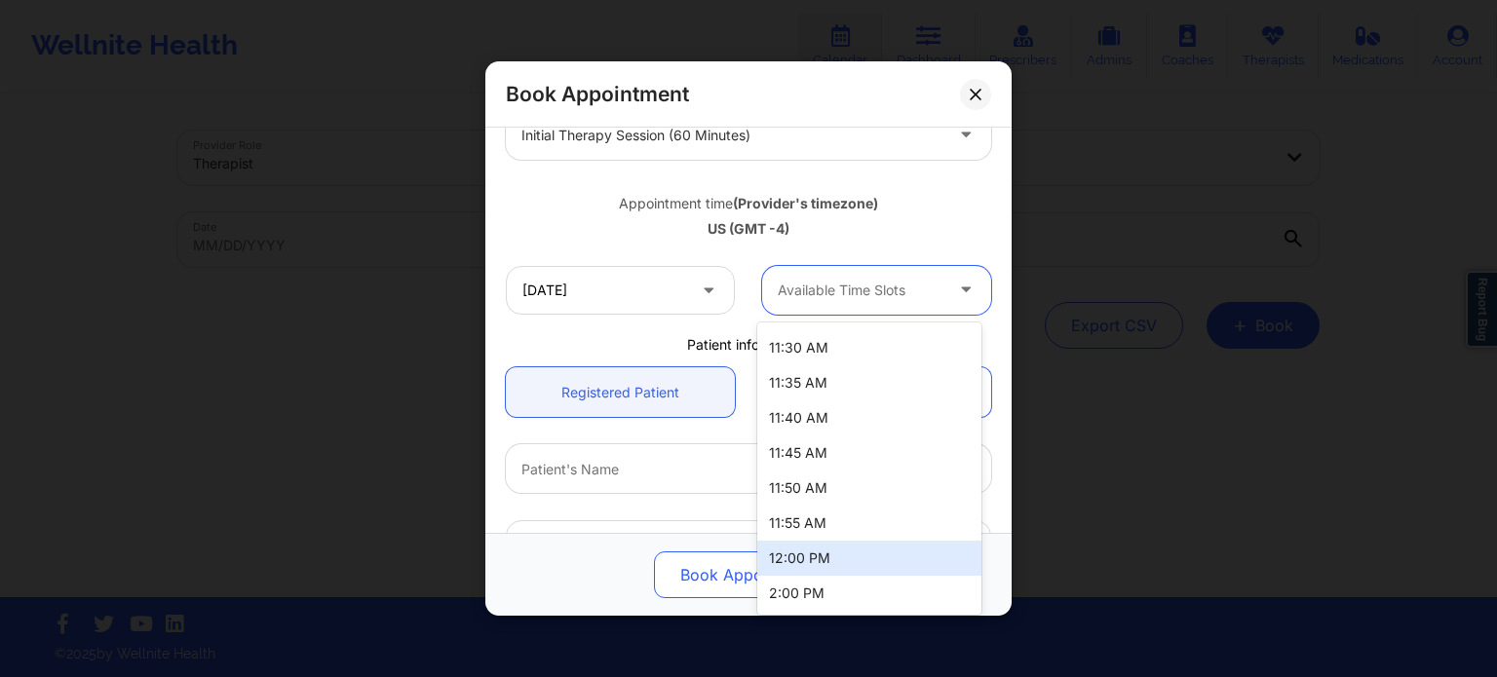
click at [830, 564] on div "12:00 PM" at bounding box center [869, 558] width 224 height 35
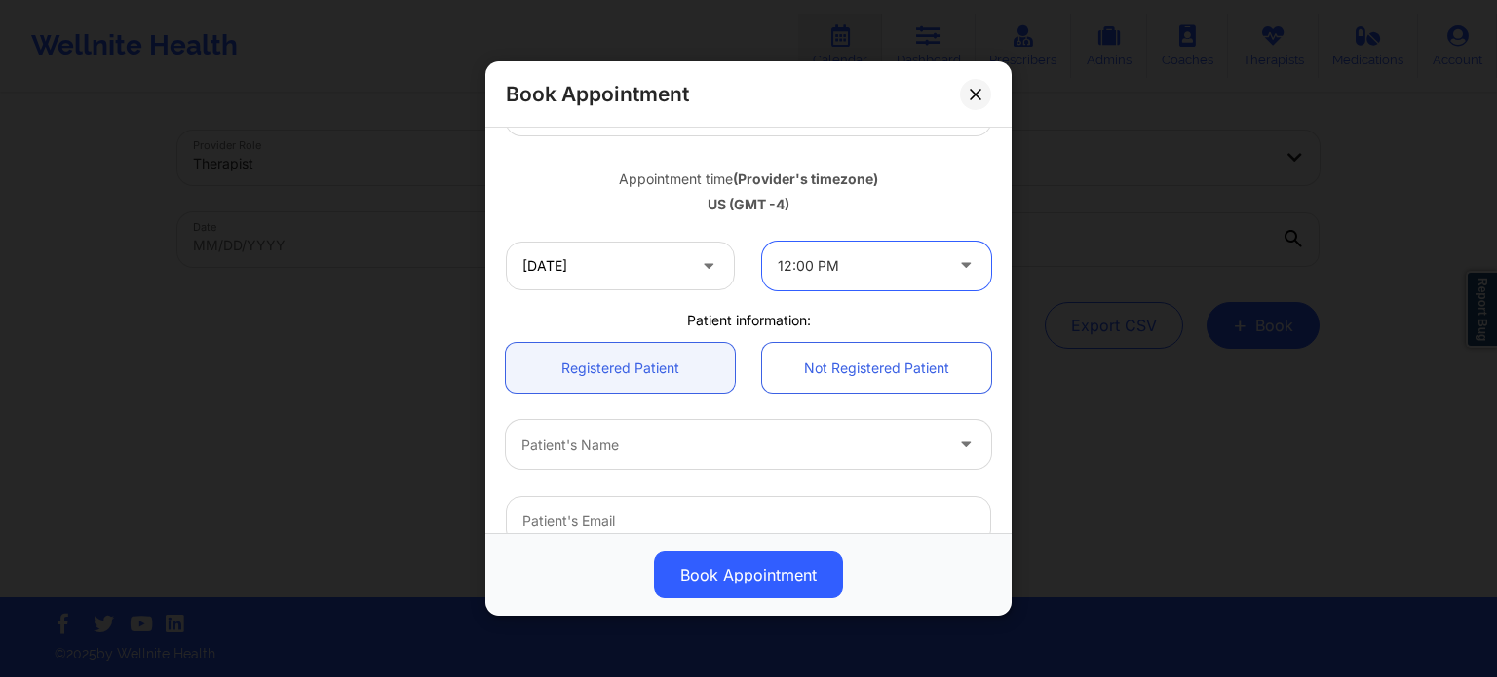
scroll to position [195, 0]
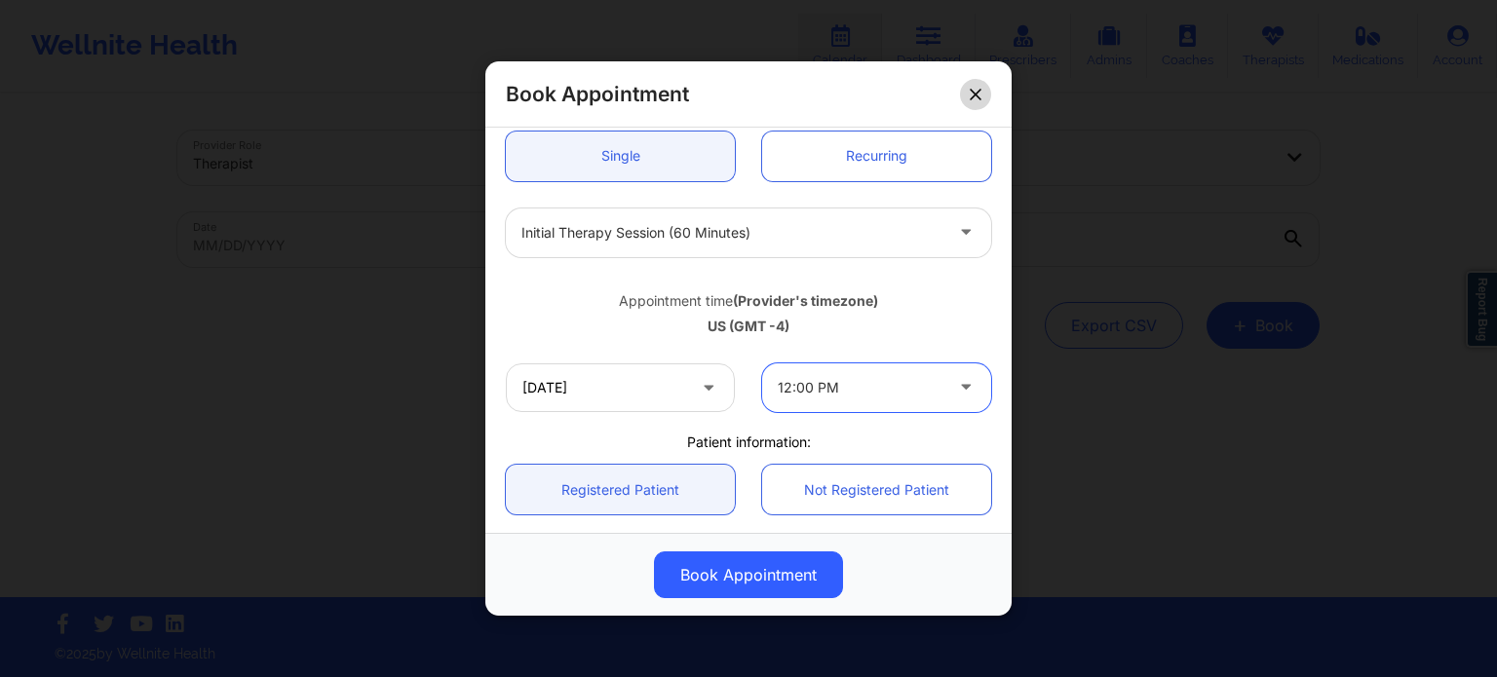
click at [970, 95] on icon at bounding box center [976, 95] width 12 height 12
